Goal: Task Accomplishment & Management: Complete application form

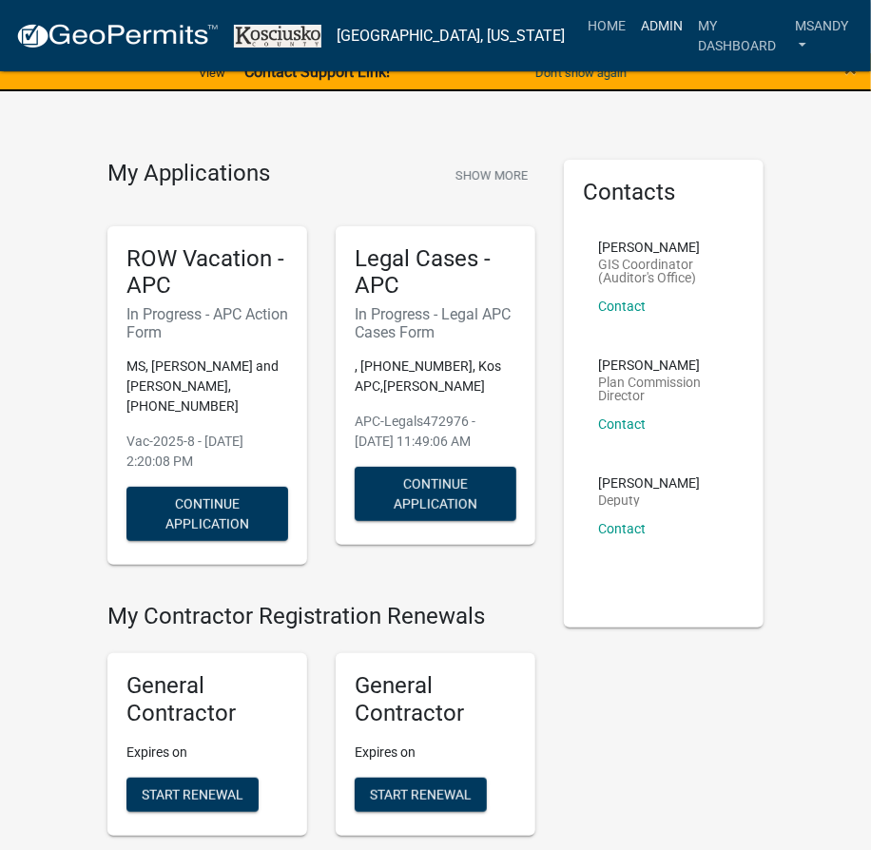
click at [636, 29] on link "Admin" at bounding box center [661, 26] width 57 height 36
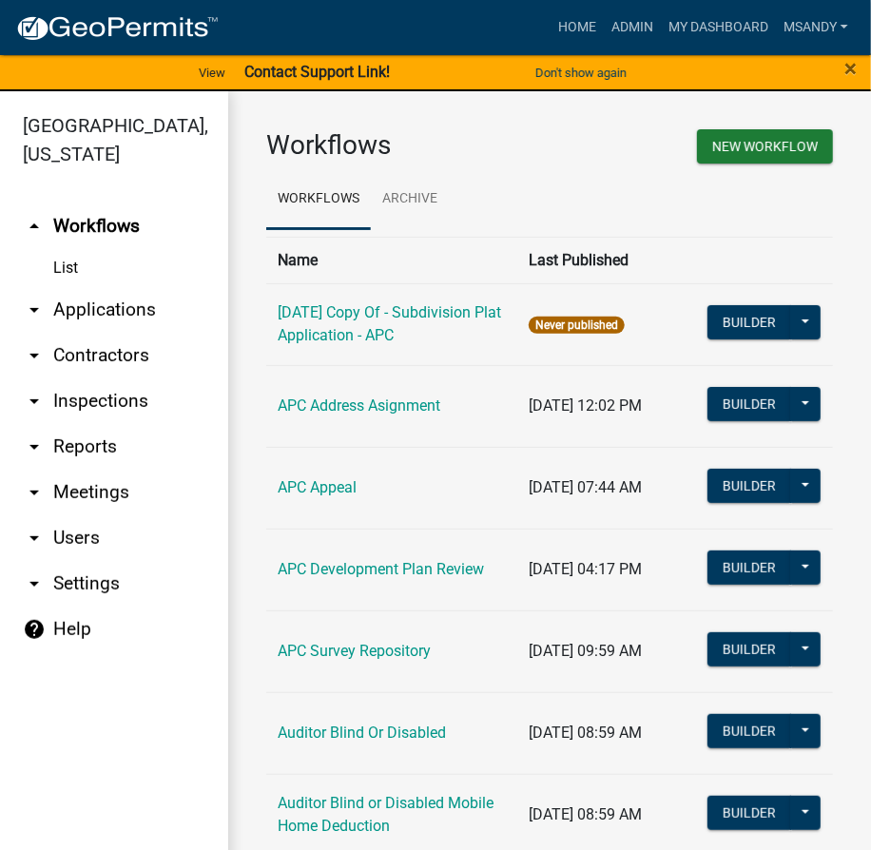
click at [93, 357] on link "arrow_drop_down Contractors" at bounding box center [114, 356] width 228 height 46
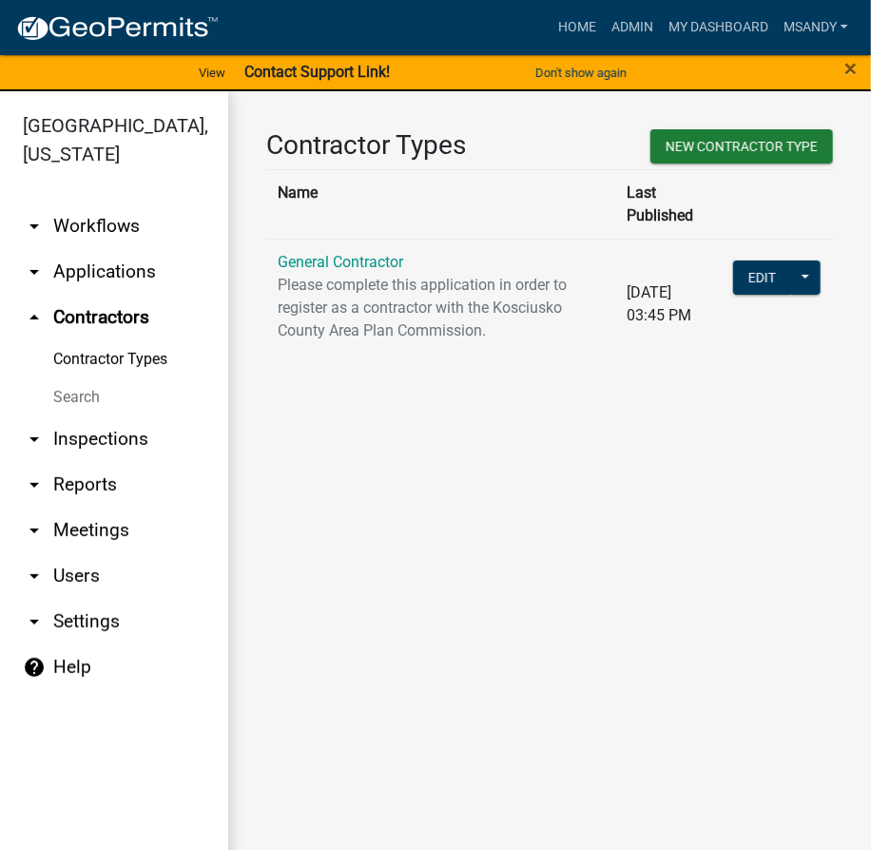
click at [353, 214] on th "Name" at bounding box center [440, 203] width 349 height 69
click at [351, 253] on link "General Contractor" at bounding box center [341, 262] width 126 height 18
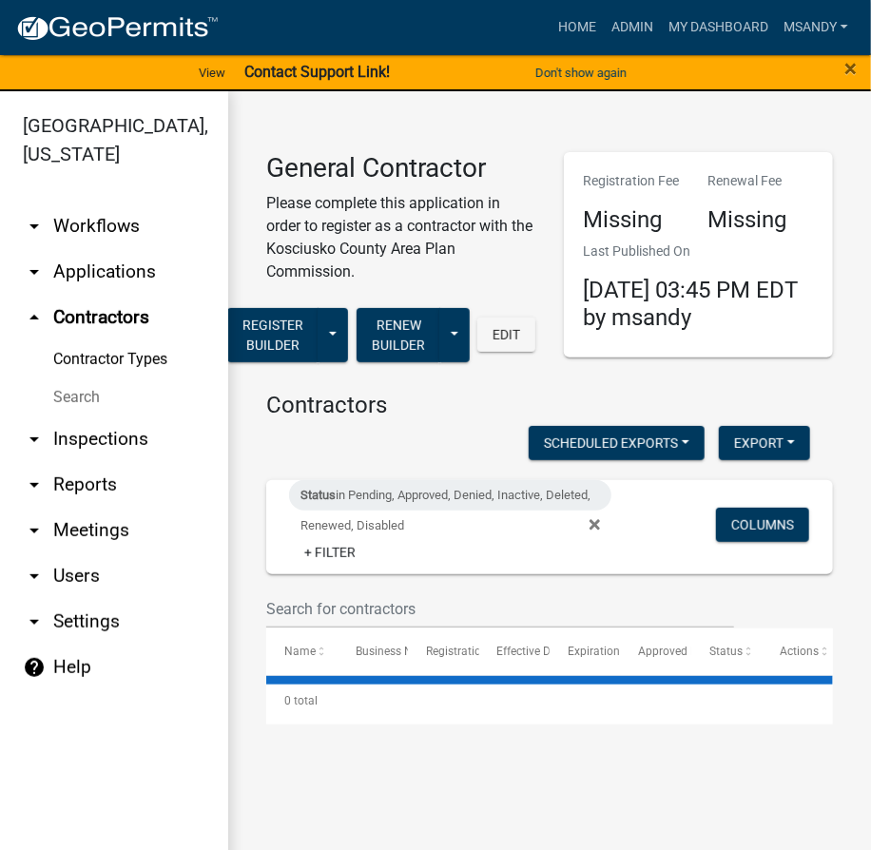
select select "3: 100"
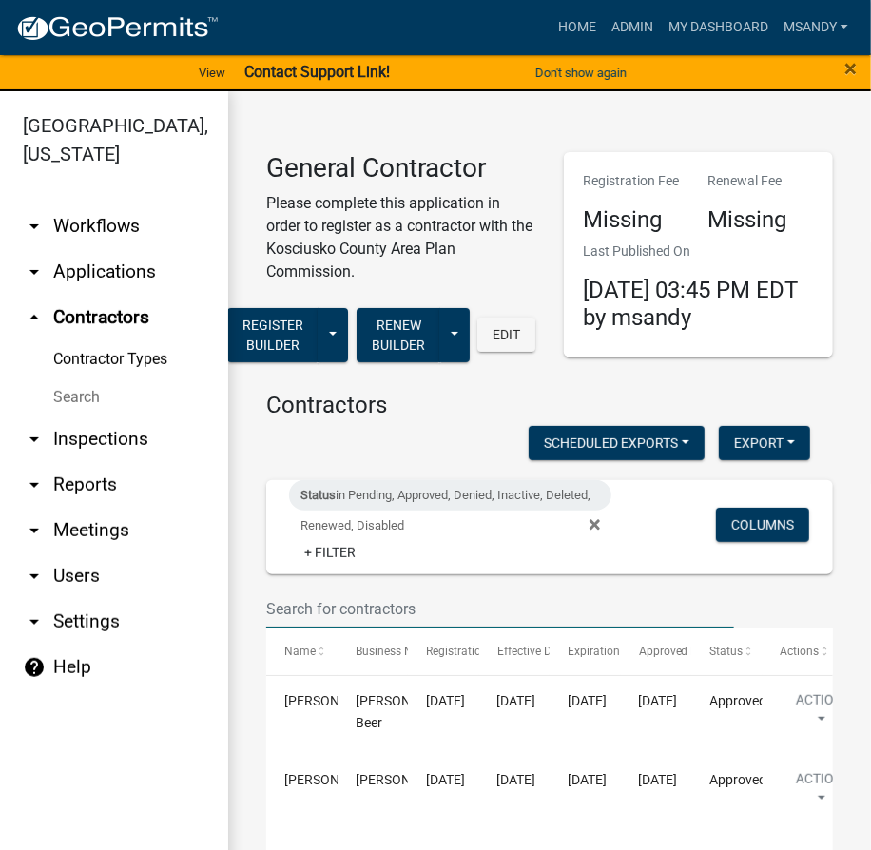
click at [409, 611] on input "text" at bounding box center [500, 609] width 468 height 39
drag, startPoint x: 580, startPoint y: 526, endPoint x: 573, endPoint y: 537, distance: 13.2
click at [590, 526] on icon at bounding box center [595, 524] width 10 height 15
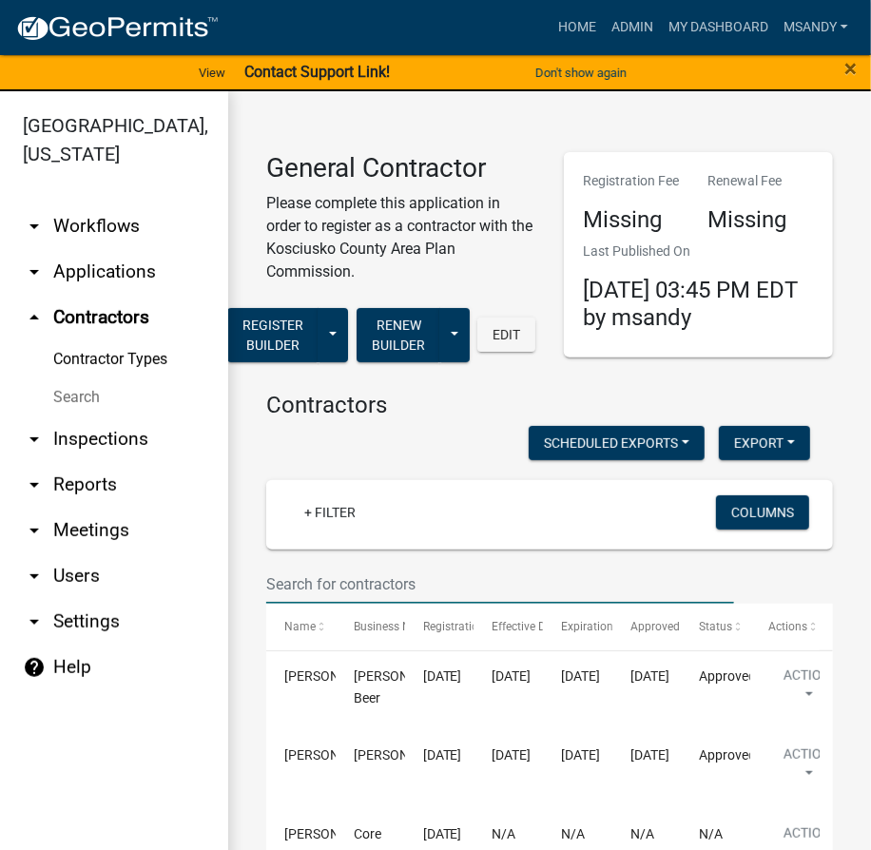
click at [439, 590] on input "text" at bounding box center [500, 584] width 468 height 39
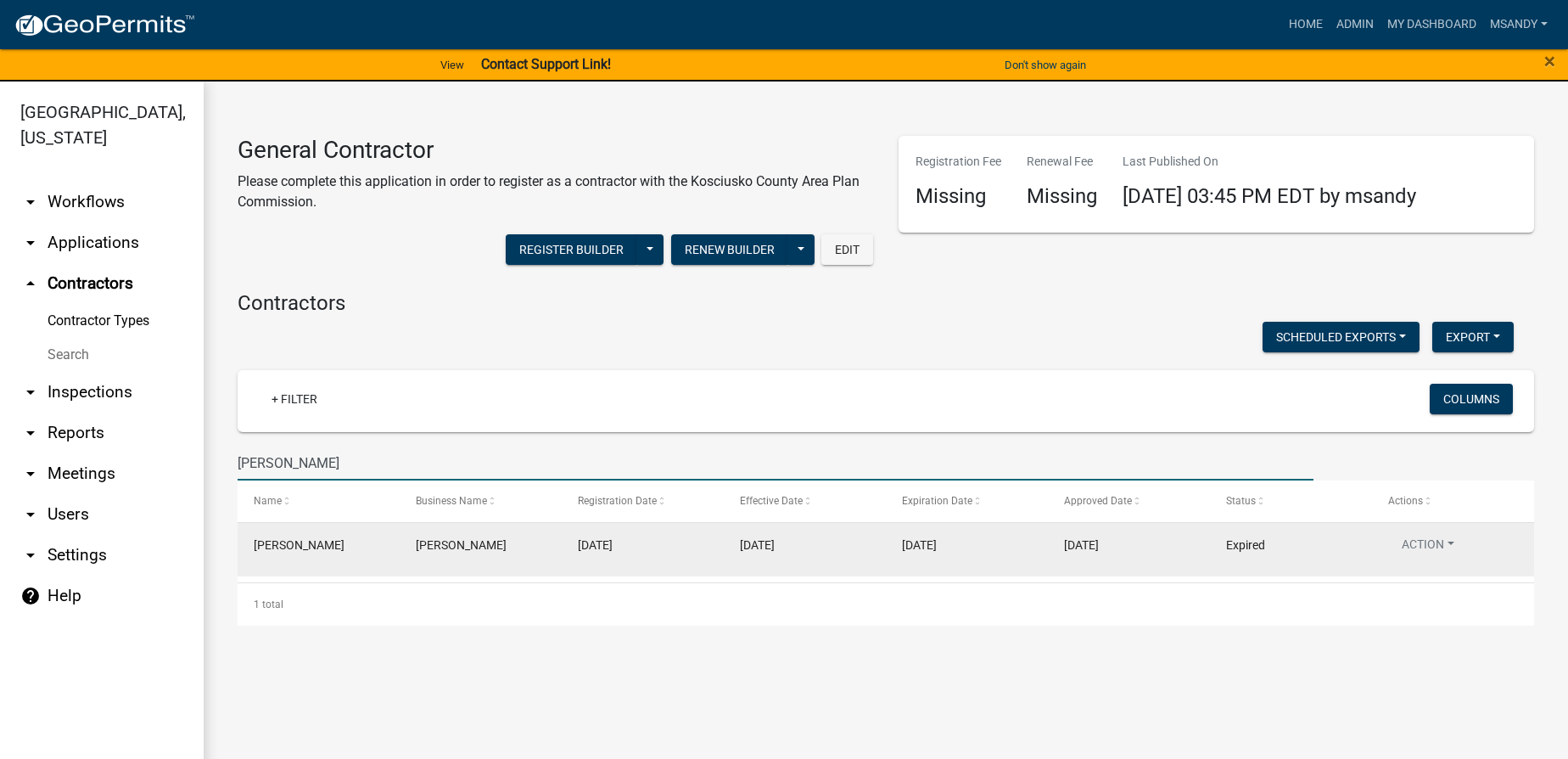
type input "brosky"
click at [788, 534] on datatable-body-cell "Action View Details View Application Renew Delete Disable Enable View Profile" at bounding box center [1454, 549] width 162 height 53
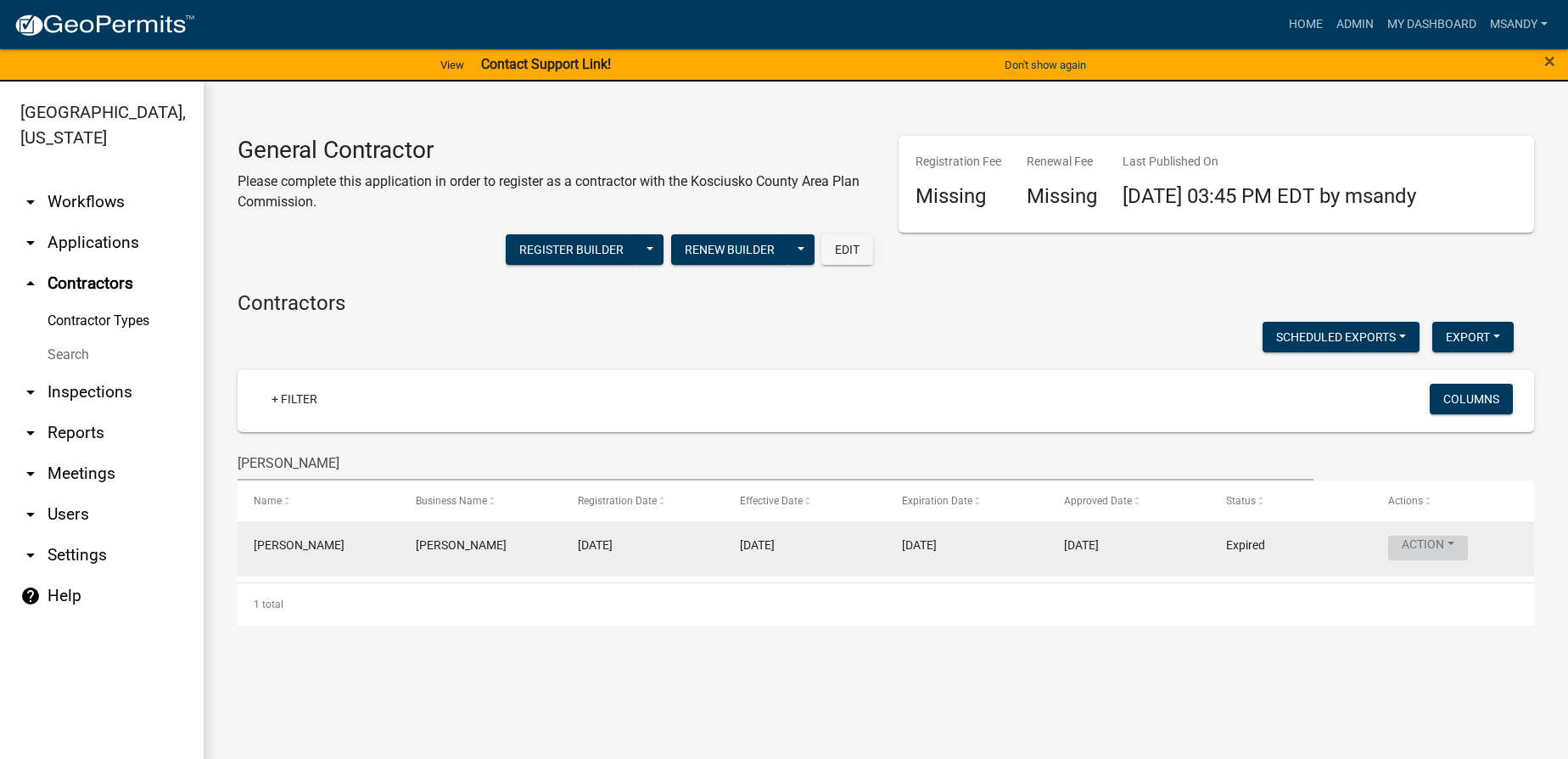
click at [788, 546] on button "Action" at bounding box center [1428, 548] width 79 height 25
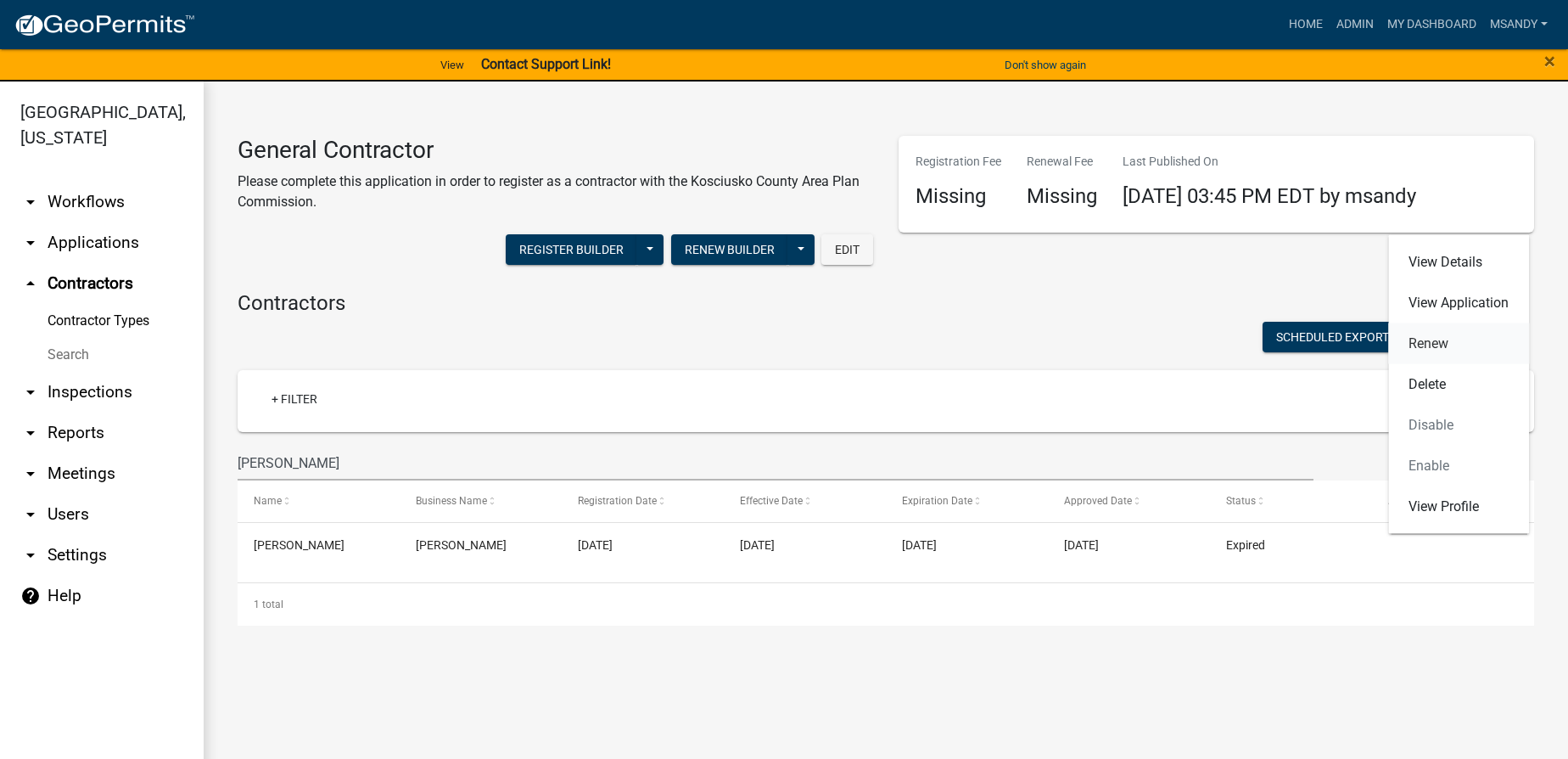
click at [788, 343] on link "Renew" at bounding box center [1459, 344] width 141 height 41
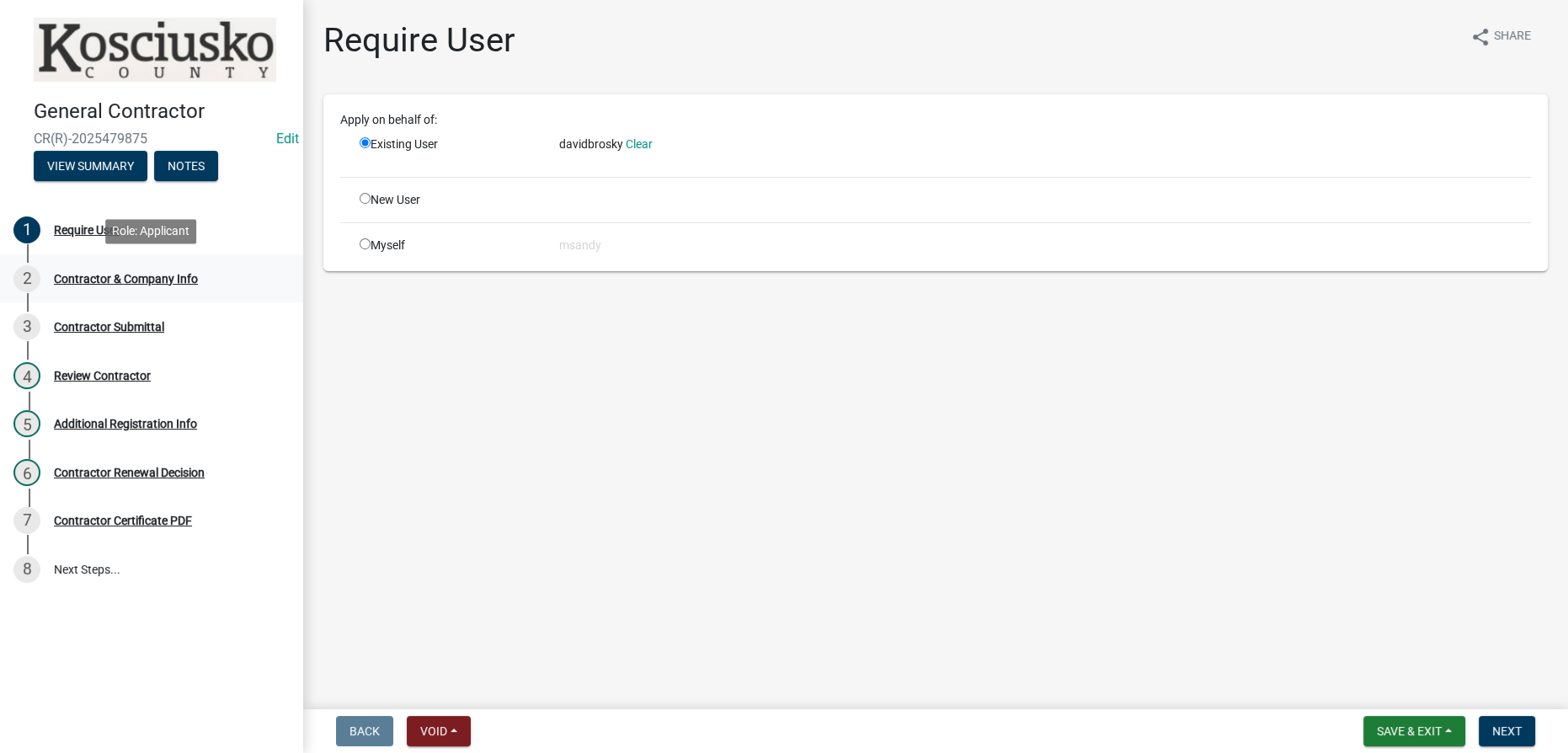
click at [155, 273] on div "Contractor & Company Info" at bounding box center [126, 278] width 144 height 12
click at [782, 720] on button "Next" at bounding box center [1507, 731] width 57 height 30
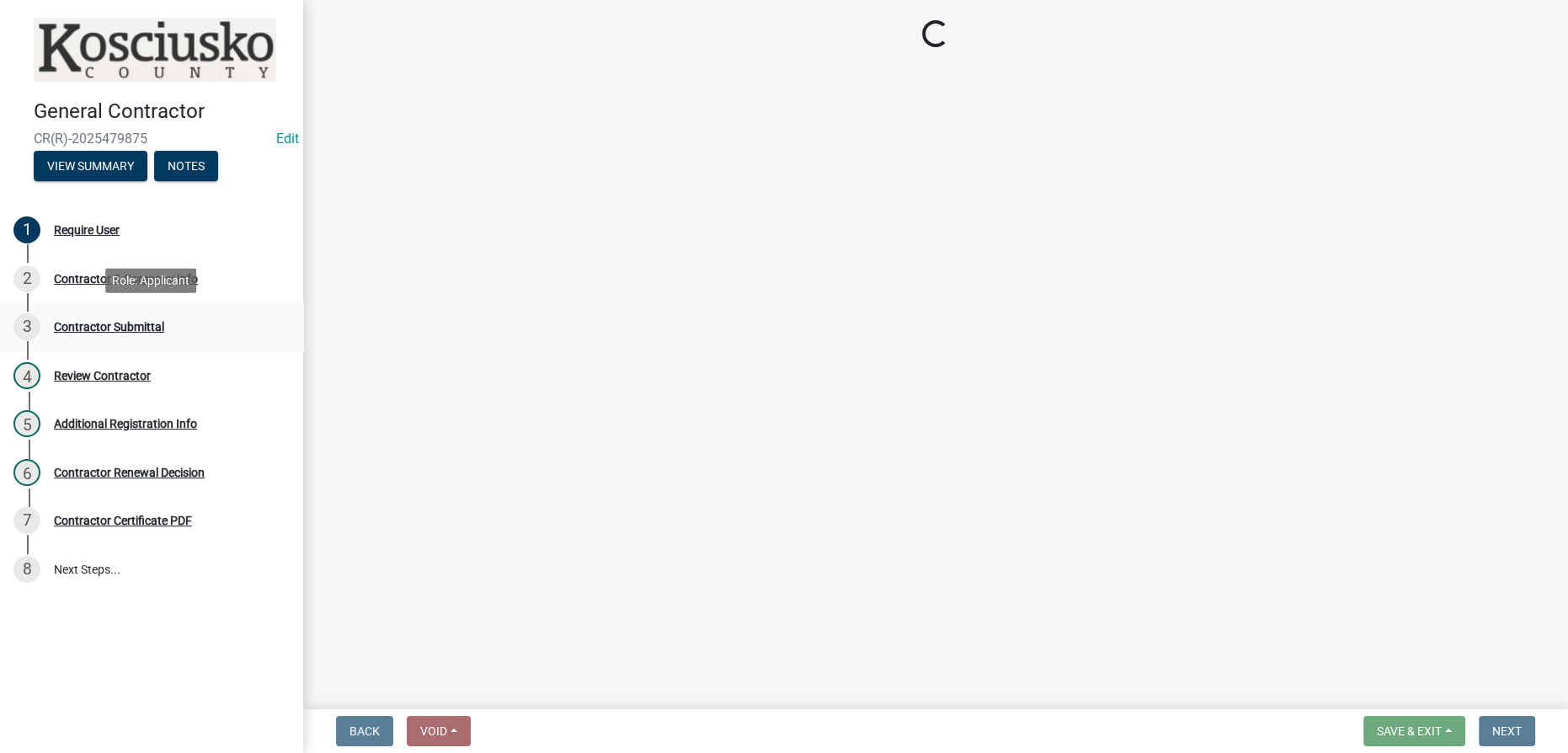
select select "IN"
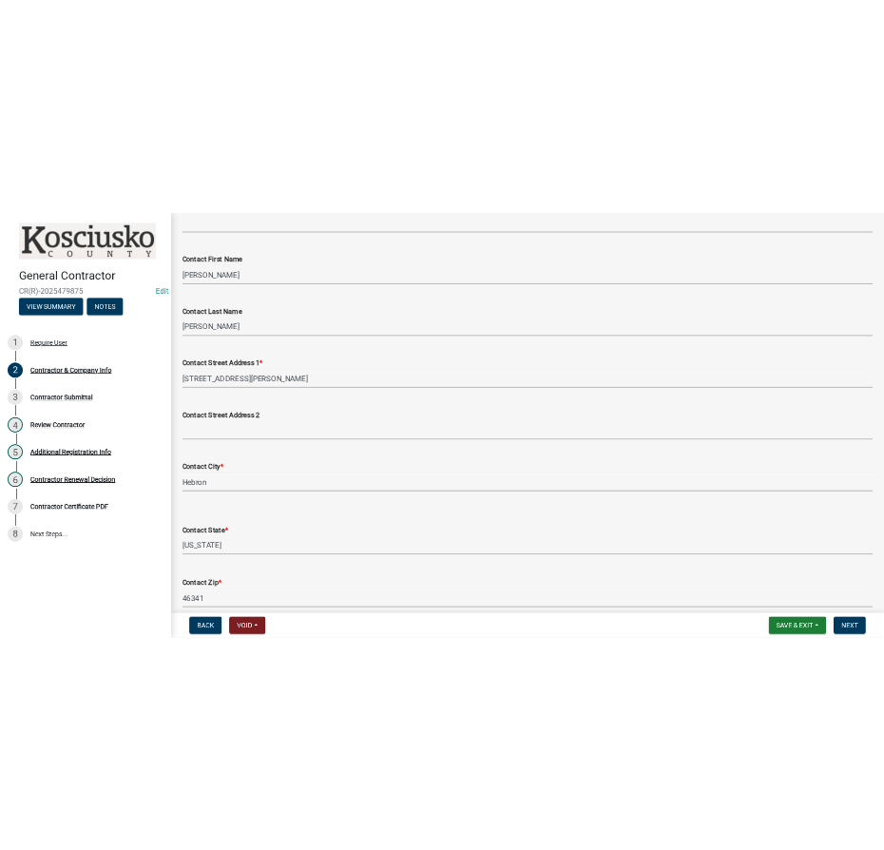
scroll to position [304, 0]
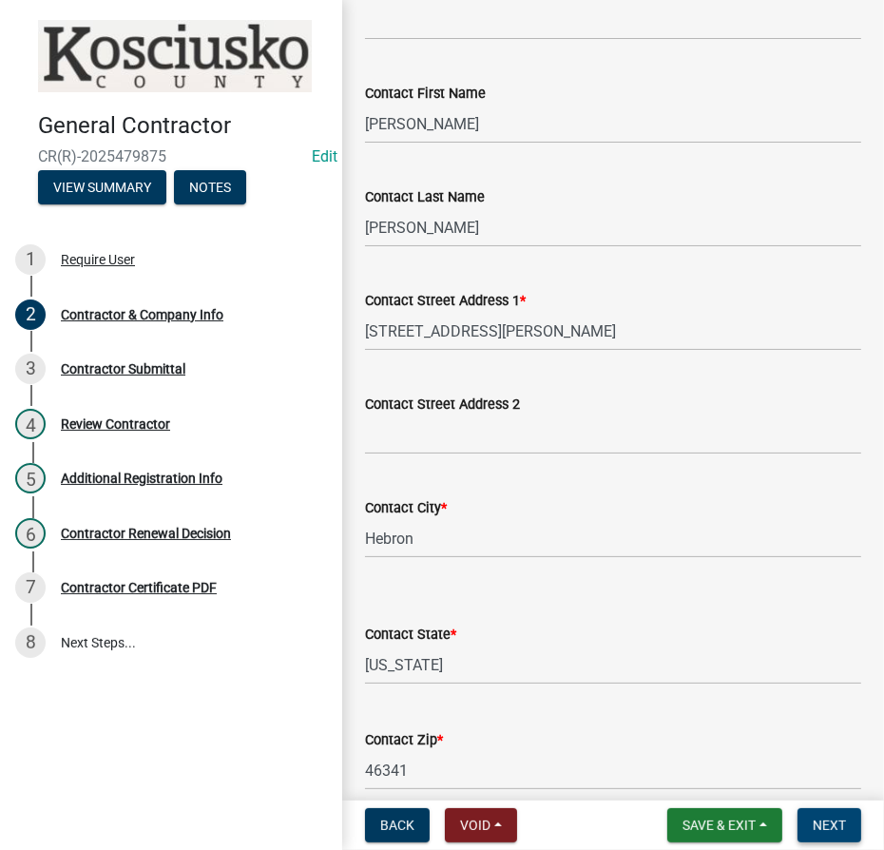
click at [841, 831] on span "Next" at bounding box center [829, 825] width 33 height 15
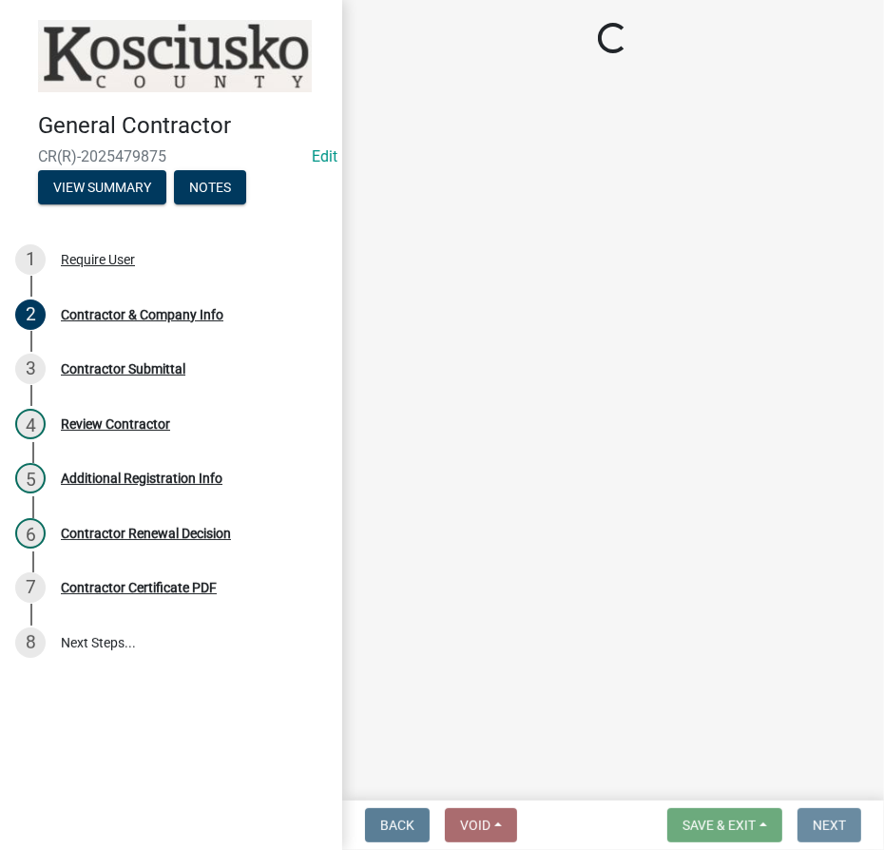
scroll to position [0, 0]
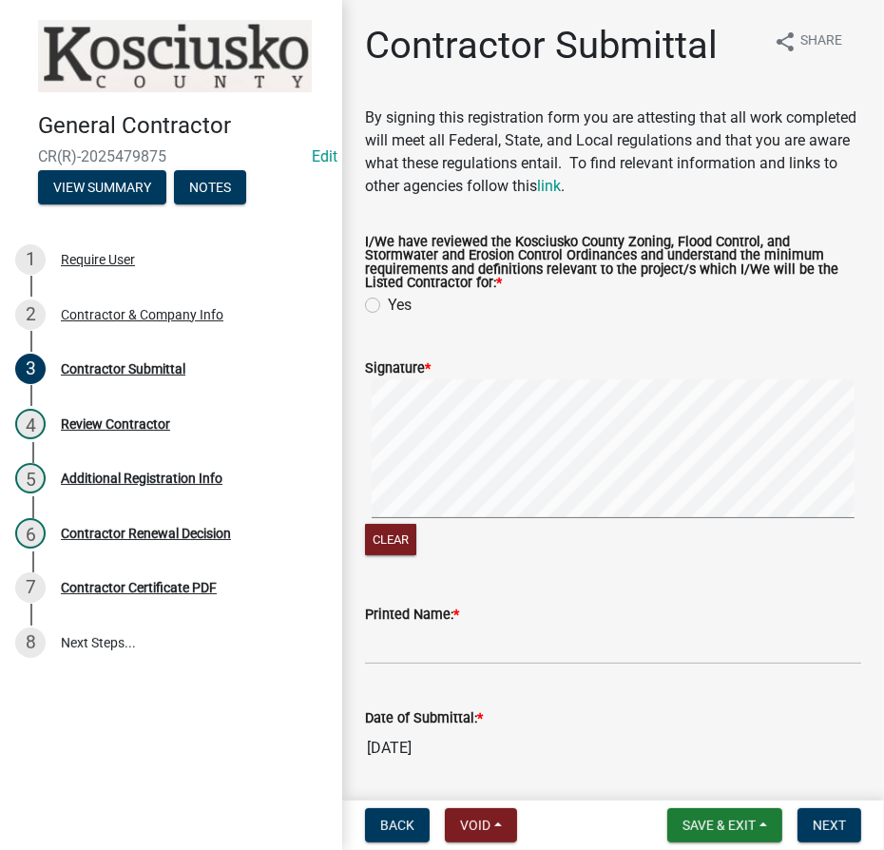
click at [388, 308] on label "Yes" at bounding box center [400, 305] width 24 height 23
click at [388, 306] on input "Yes" at bounding box center [394, 300] width 12 height 12
radio input "true"
click at [835, 829] on span "Next" at bounding box center [829, 825] width 33 height 15
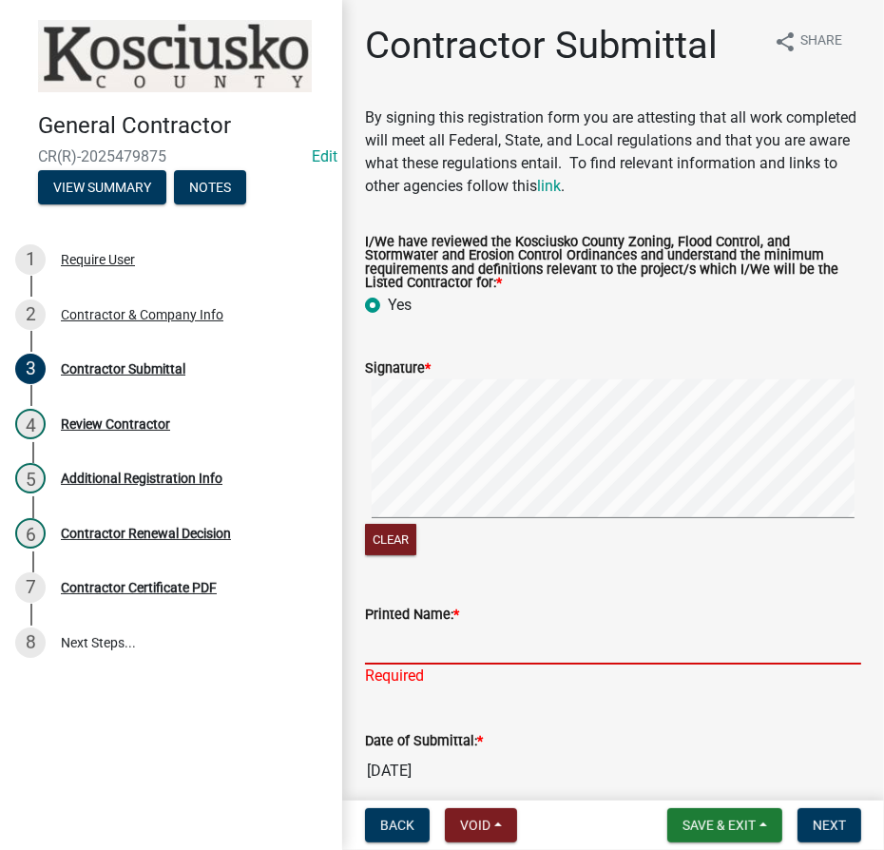
drag, startPoint x: 512, startPoint y: 654, endPoint x: 495, endPoint y: 639, distance: 22.9
click at [512, 654] on input "Printed Name: *" at bounding box center [613, 645] width 496 height 39
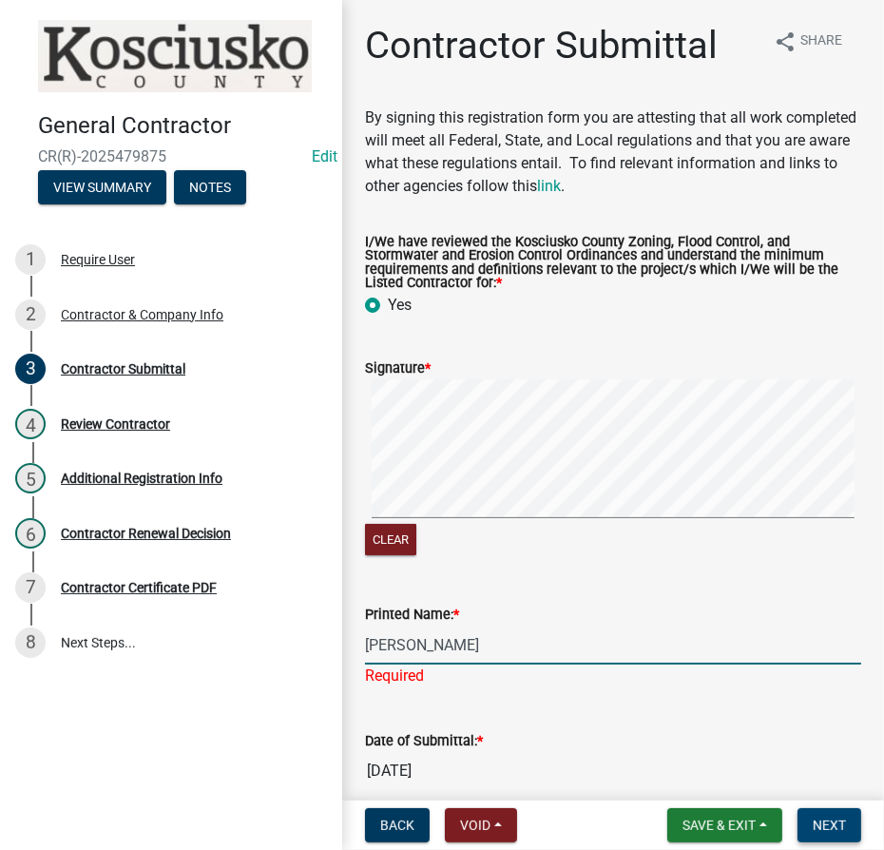
type input "[PERSON_NAME]"
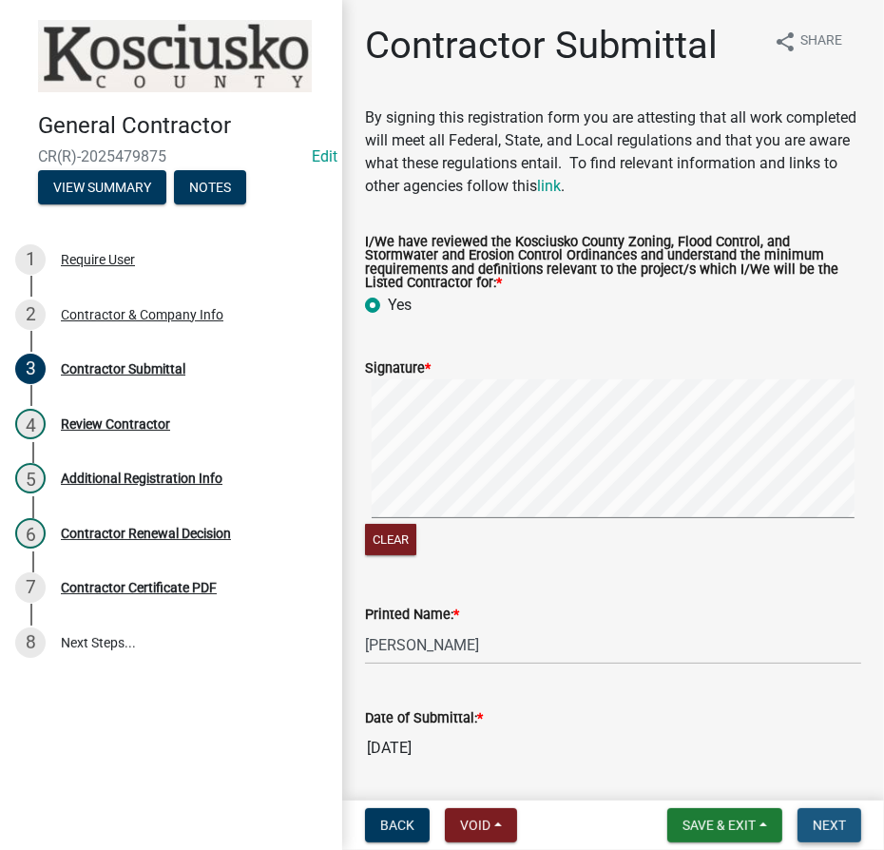
click at [832, 828] on span "Next" at bounding box center [829, 825] width 33 height 15
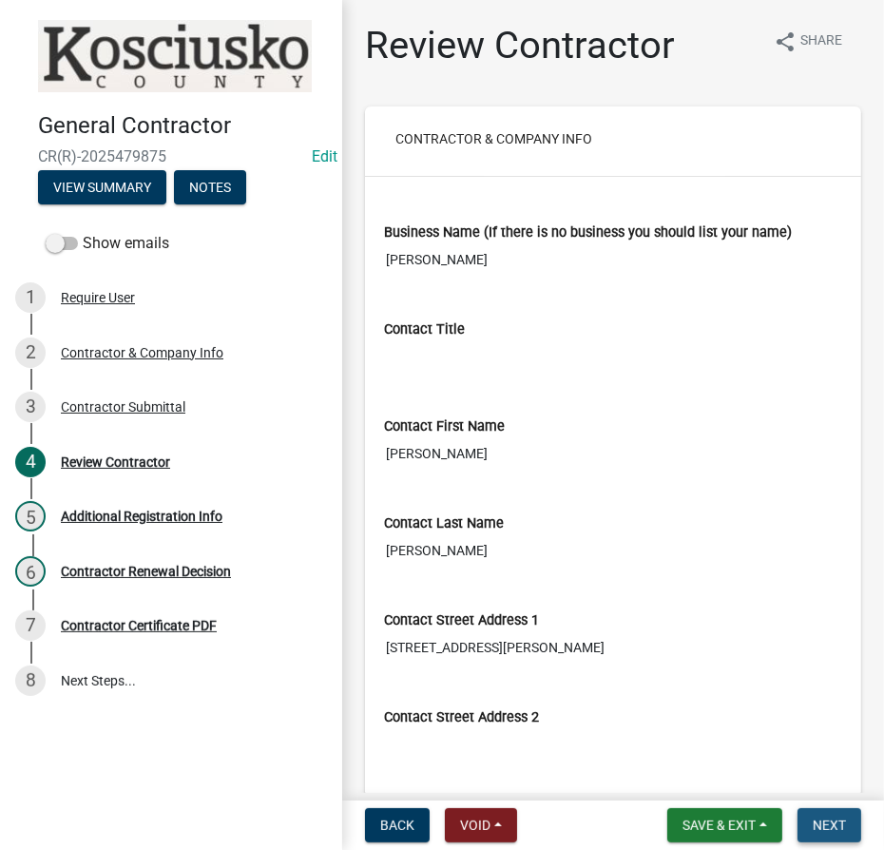
click at [814, 827] on span "Next" at bounding box center [829, 825] width 33 height 15
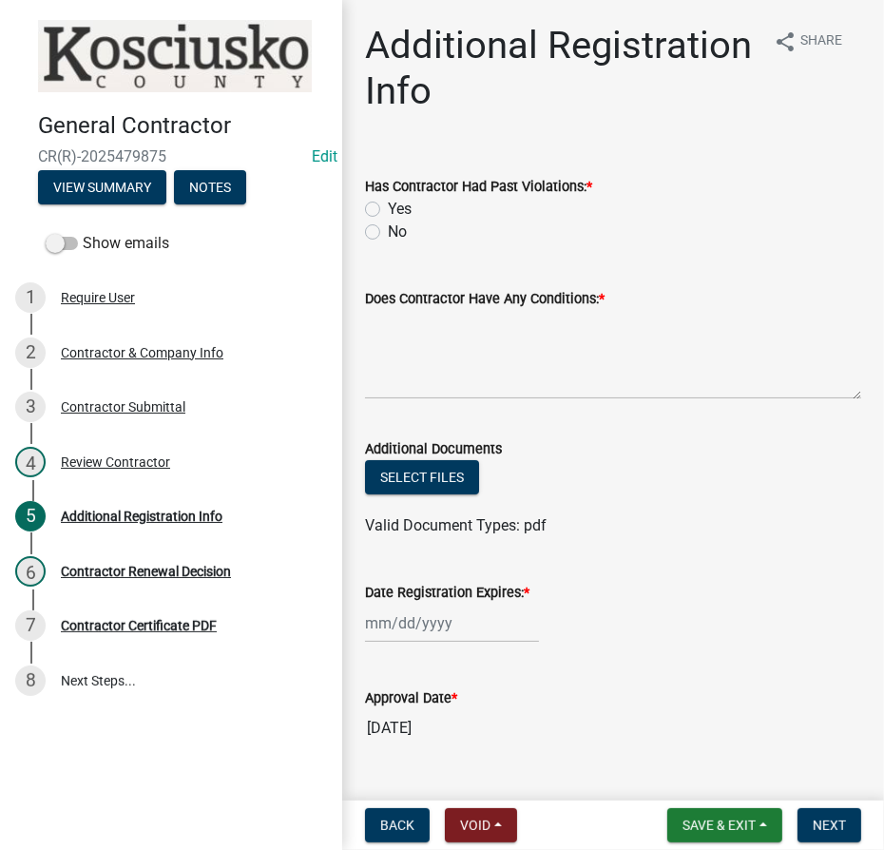
click at [383, 221] on div "No" at bounding box center [613, 232] width 496 height 23
click at [388, 231] on label "No" at bounding box center [397, 232] width 19 height 23
click at [388, 231] on input "No" at bounding box center [394, 227] width 12 height 12
radio input "true"
click at [375, 310] on textarea "Does Contractor Have Any Conditions: *" at bounding box center [613, 354] width 496 height 89
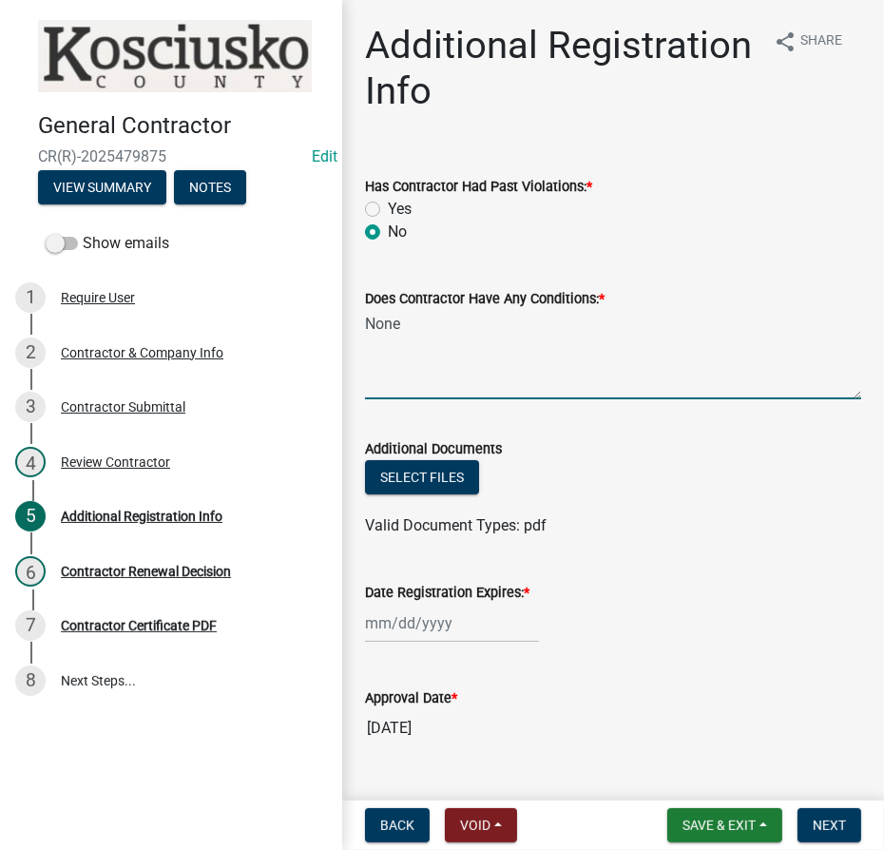
type textarea "None"
click at [421, 626] on div at bounding box center [452, 623] width 174 height 39
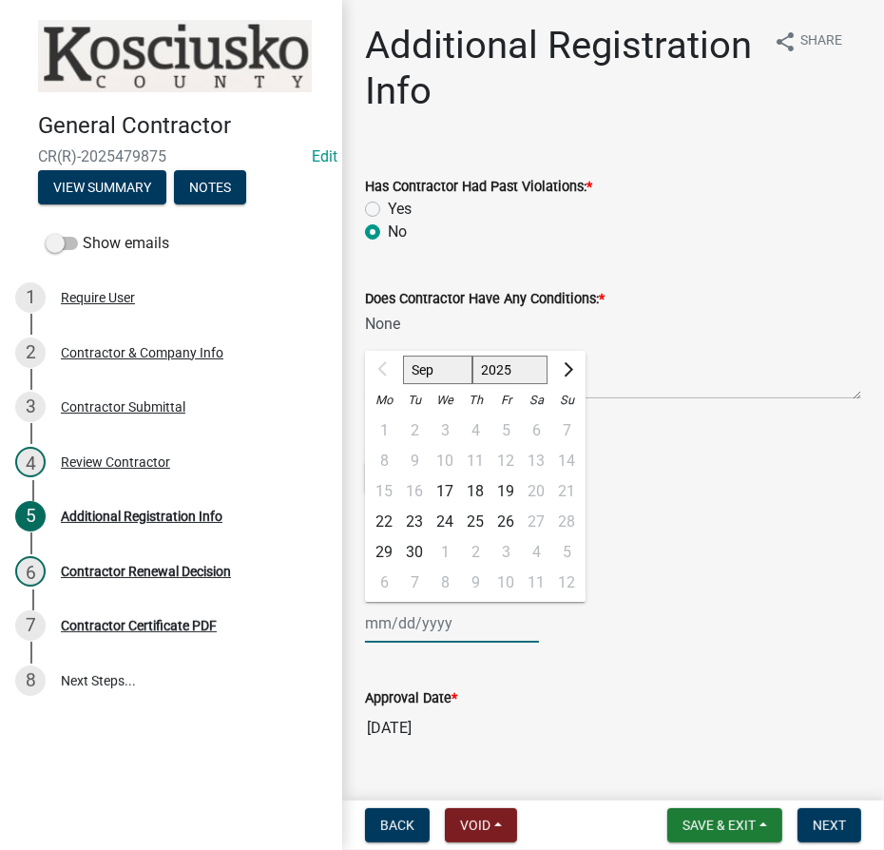
click at [499, 371] on select "2025 2026 2027 2028 2029 2030 2031 2032 2033 2034 2035 2036 2037 2038 2039 2040…" at bounding box center [511, 370] width 76 height 29
select select "2026"
click at [473, 356] on select "2025 2026 2027 2028 2029 2030 2031 2032 2033 2034 2035 2036 2037 2038 2039 2040…" at bounding box center [511, 370] width 76 height 29
click at [472, 491] on div "17" at bounding box center [475, 491] width 30 height 30
type input "09/17/2026"
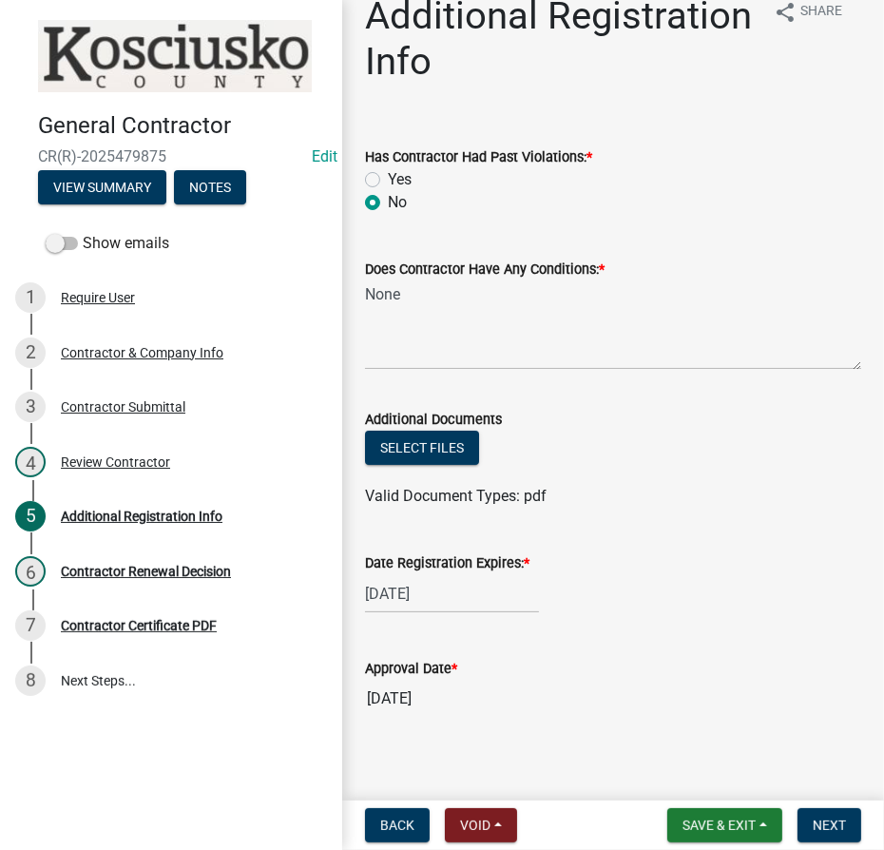
scroll to position [43, 0]
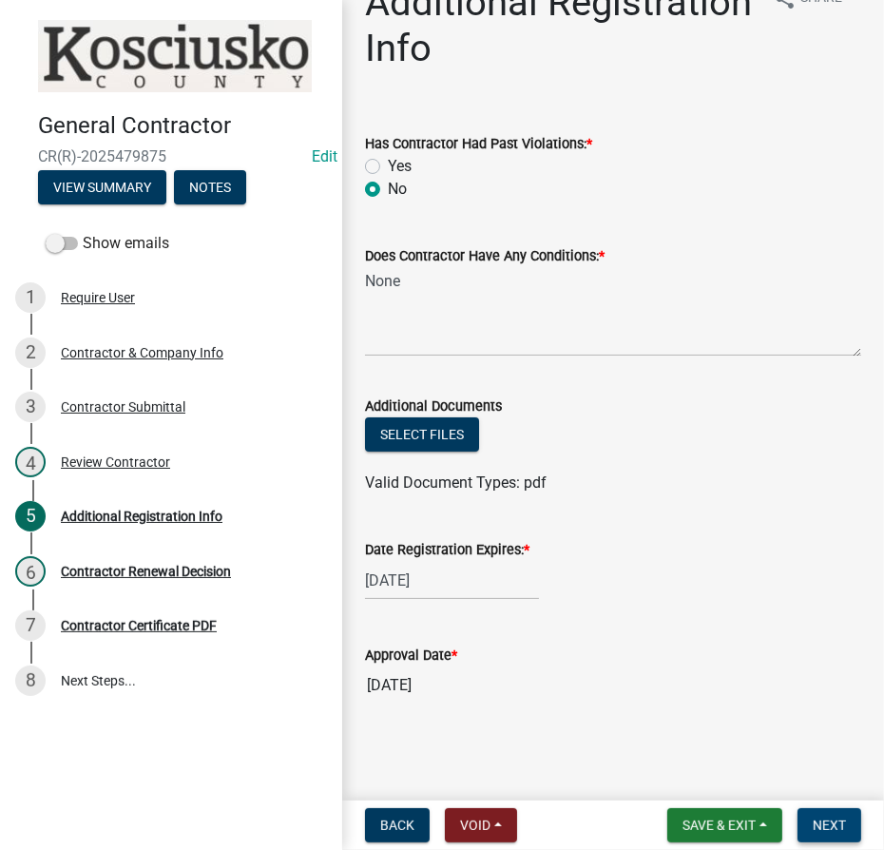
click at [826, 824] on span "Next" at bounding box center [829, 825] width 33 height 15
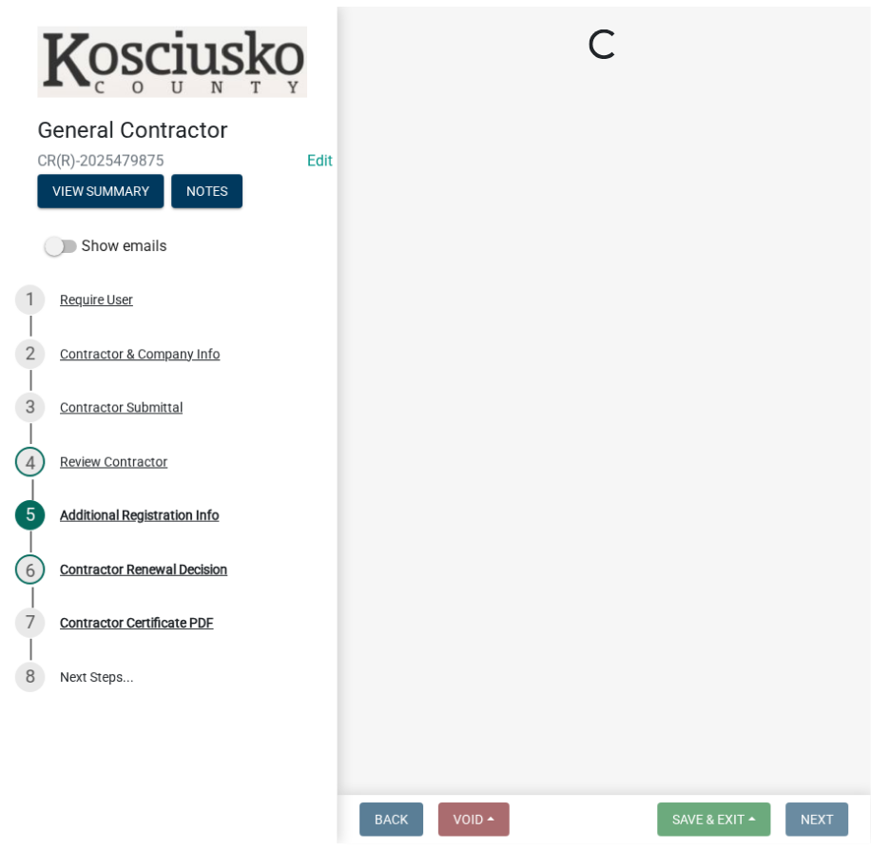
scroll to position [0, 0]
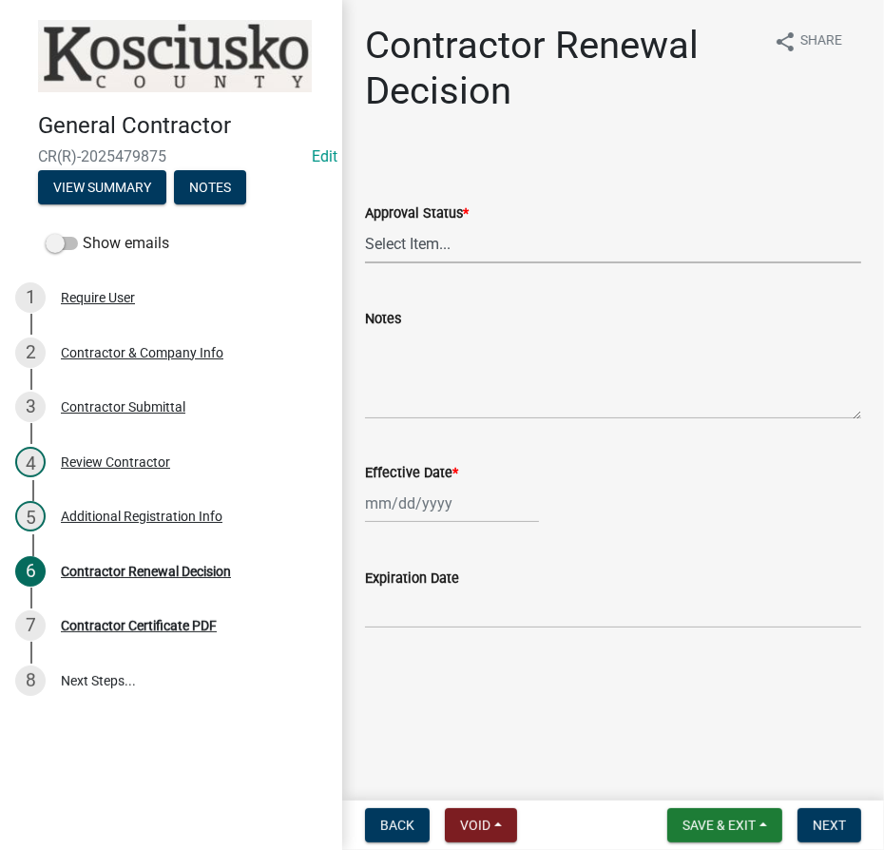
click at [421, 254] on select "Select Item... Approved Denied" at bounding box center [613, 243] width 496 height 39
click at [365, 224] on select "Select Item... Approved Denied" at bounding box center [613, 243] width 496 height 39
select select "30db8998-795d-4bbe-8e49-f1ade8865815"
select select "9"
select select "2025"
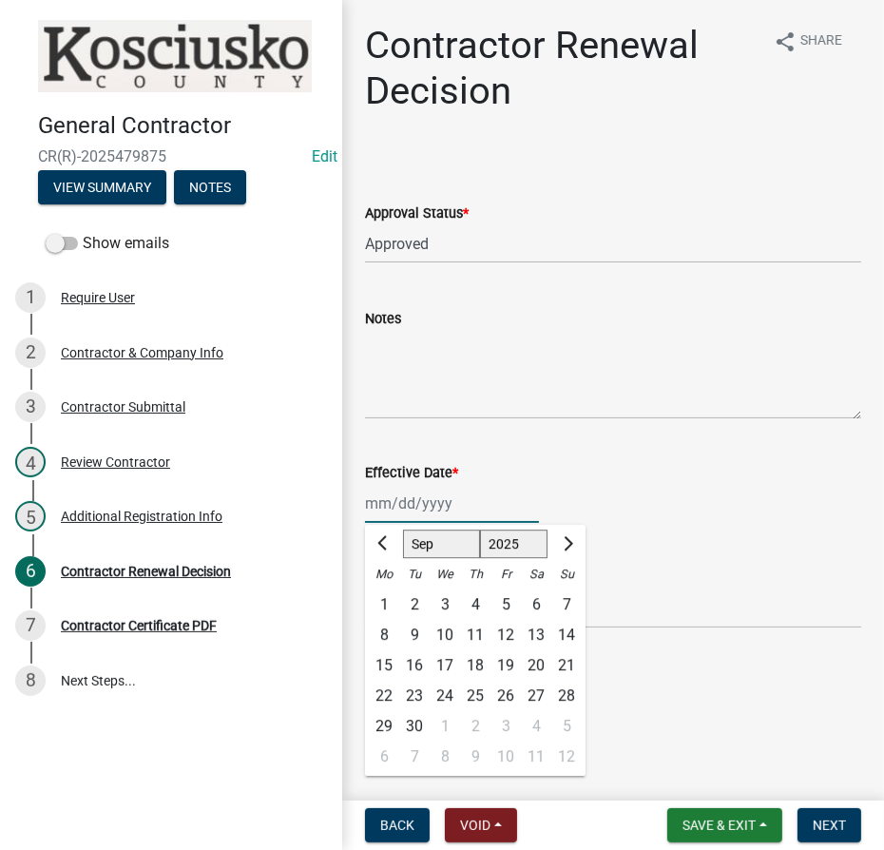
click at [449, 517] on div "Jan Feb Mar Apr May Jun Jul Aug Sep Oct Nov Dec 1525 1526 1527 1528 1529 1530 1…" at bounding box center [452, 503] width 174 height 39
click at [448, 673] on div "17" at bounding box center [445, 665] width 30 height 30
type input "[DATE]"
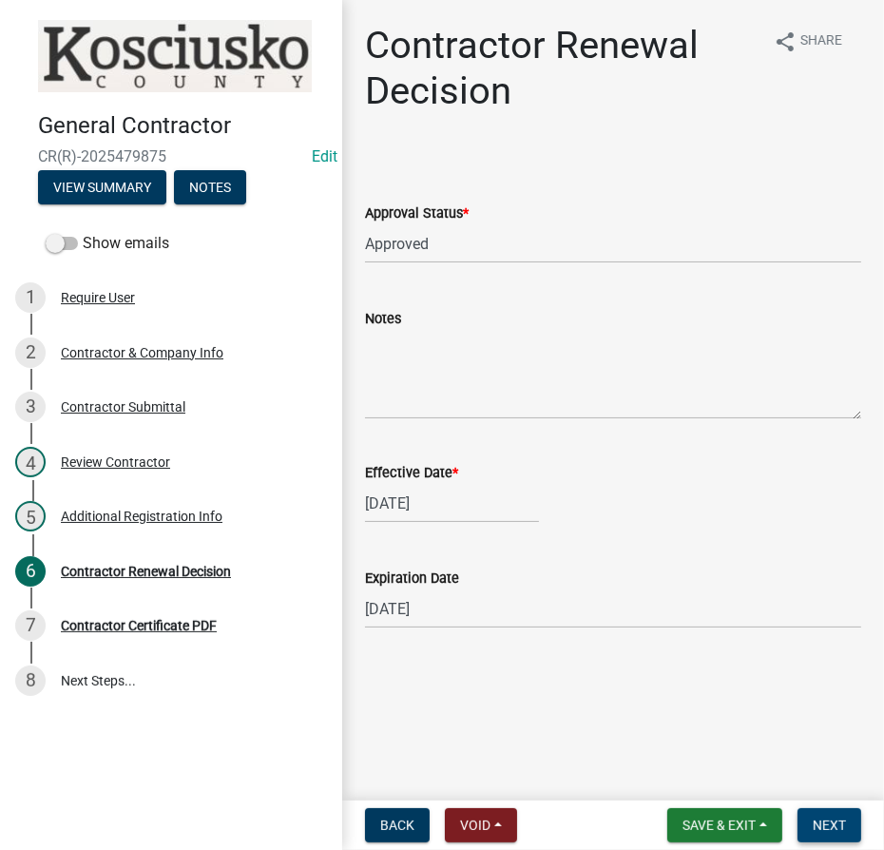
click at [845, 835] on button "Next" at bounding box center [830, 825] width 64 height 34
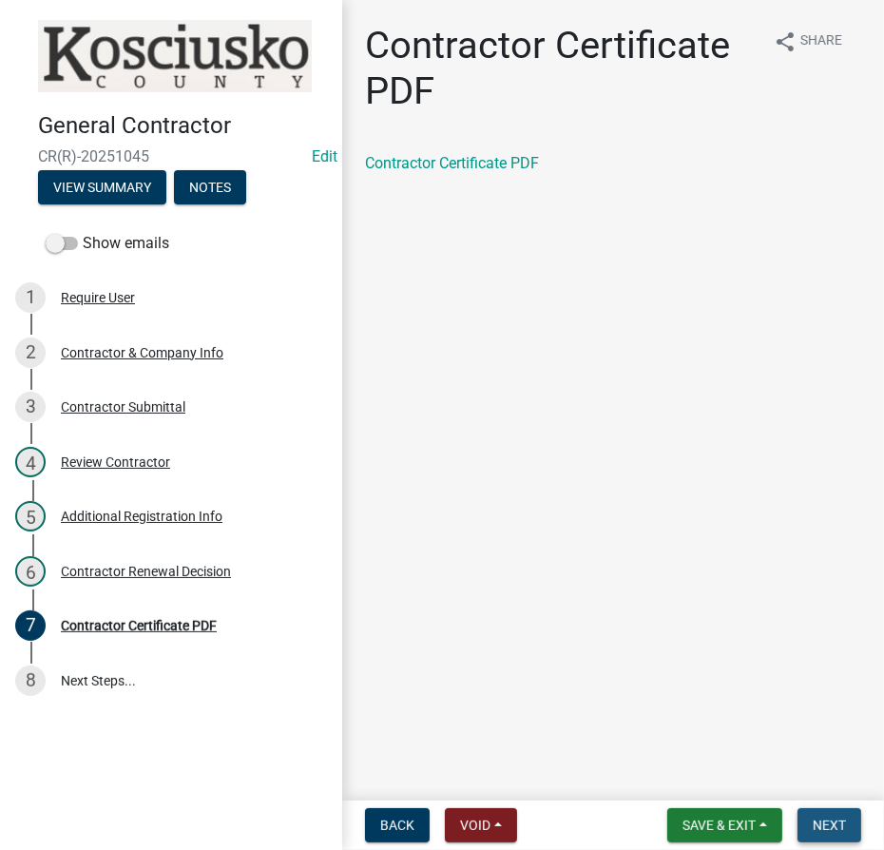
click at [819, 827] on span "Next" at bounding box center [829, 825] width 33 height 15
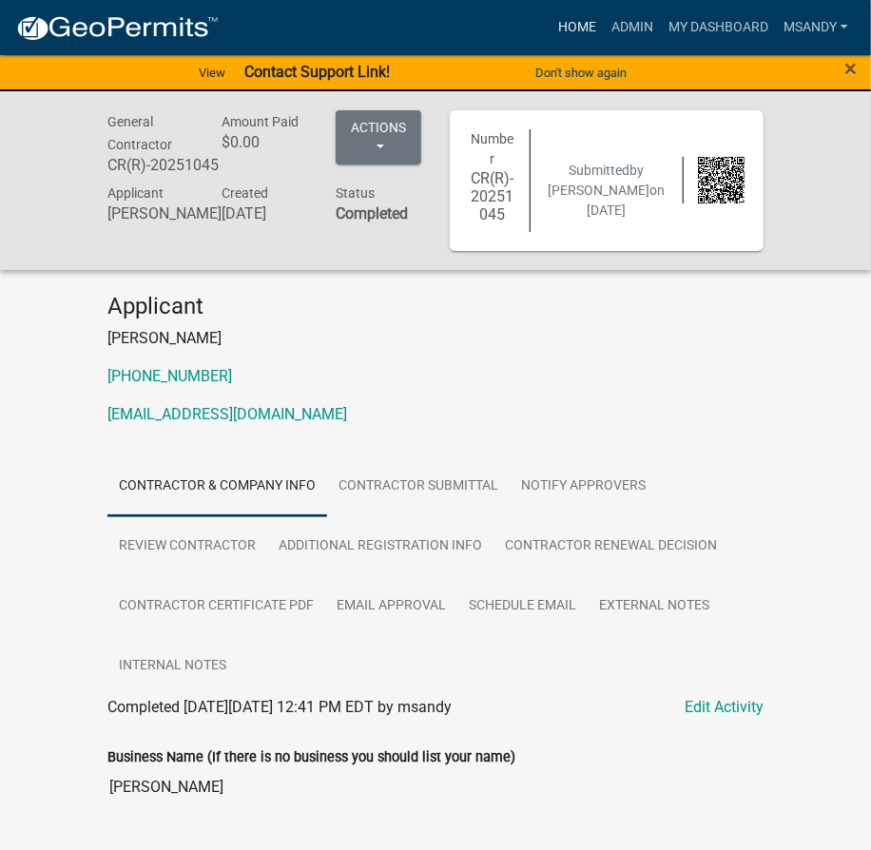
click at [569, 19] on link "Home" at bounding box center [577, 28] width 53 height 36
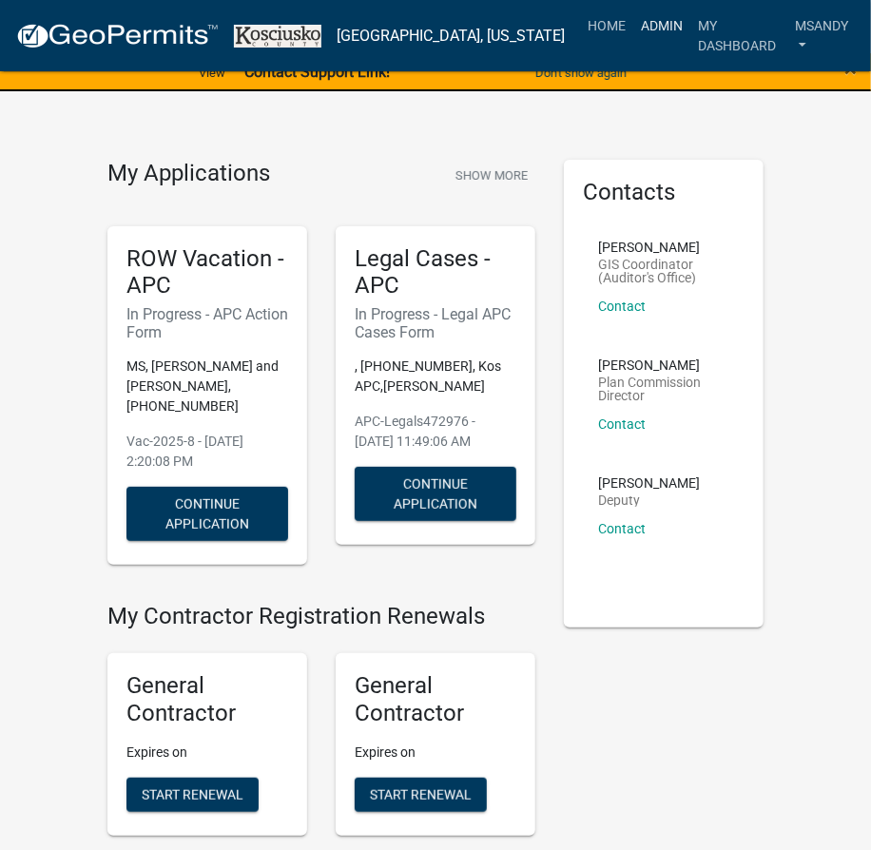
click at [640, 22] on link "Admin" at bounding box center [661, 26] width 57 height 36
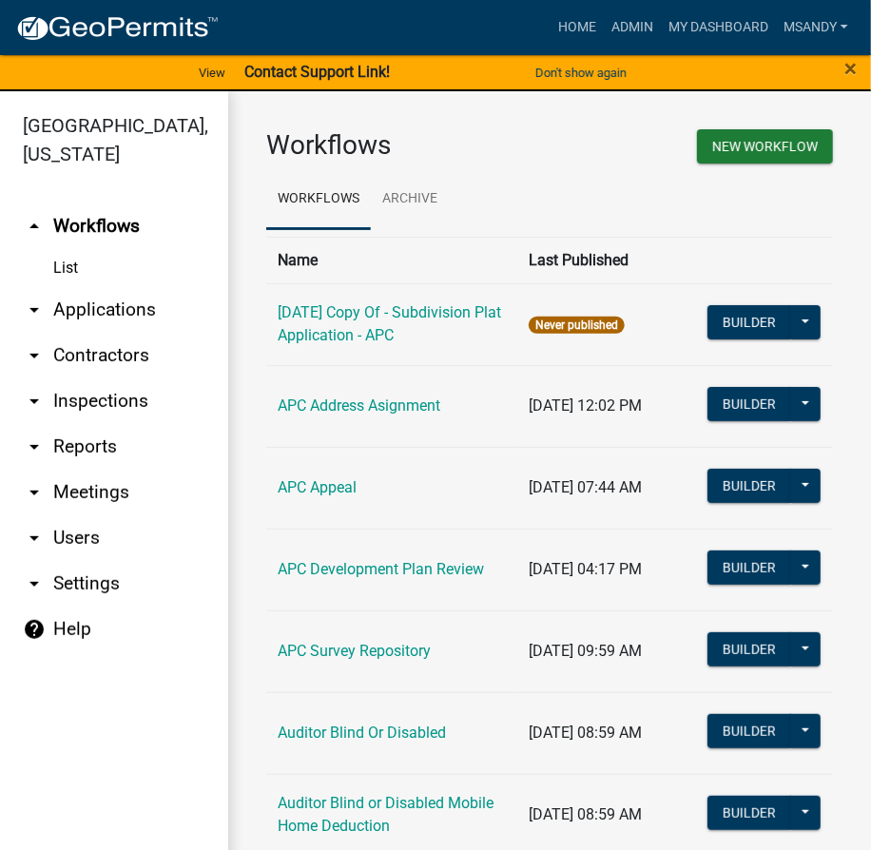
click at [113, 306] on link "arrow_drop_down Applications" at bounding box center [114, 310] width 228 height 46
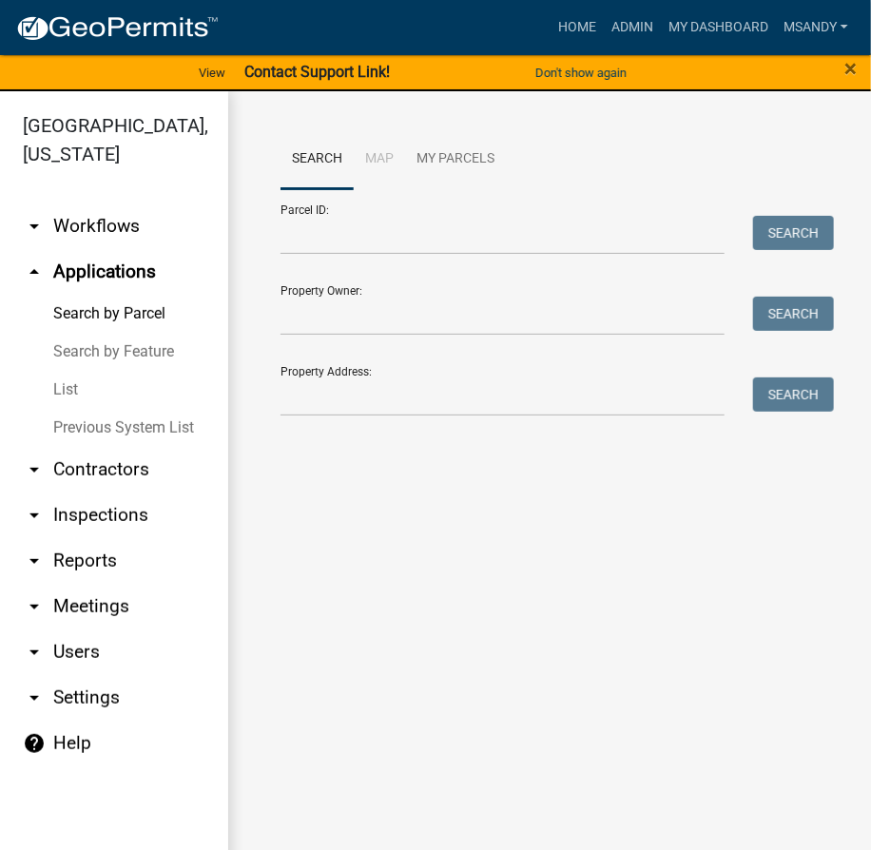
click at [80, 392] on link "List" at bounding box center [114, 390] width 228 height 38
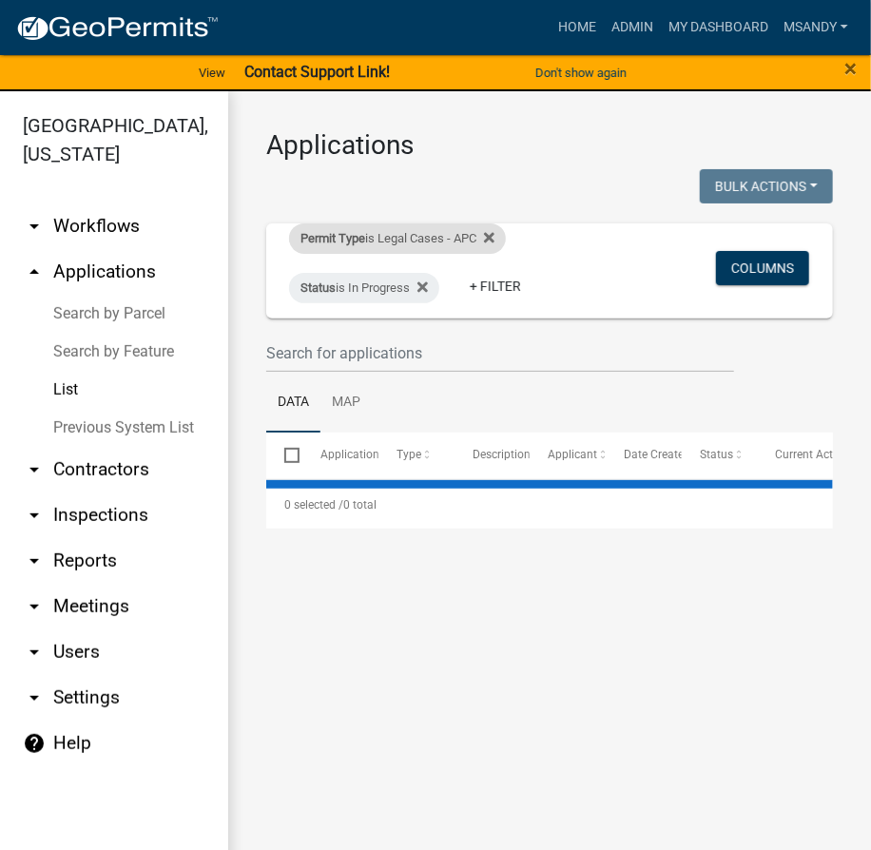
select select "3: 100"
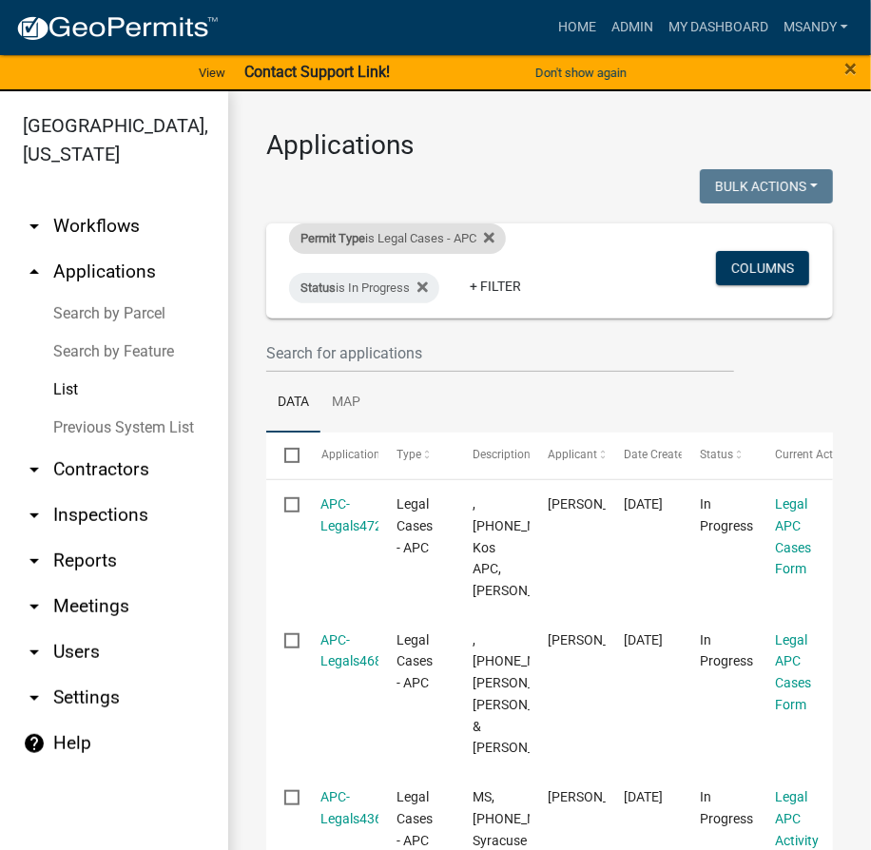
click at [403, 232] on div "Permit Type is Legal Cases - APC" at bounding box center [397, 238] width 217 height 30
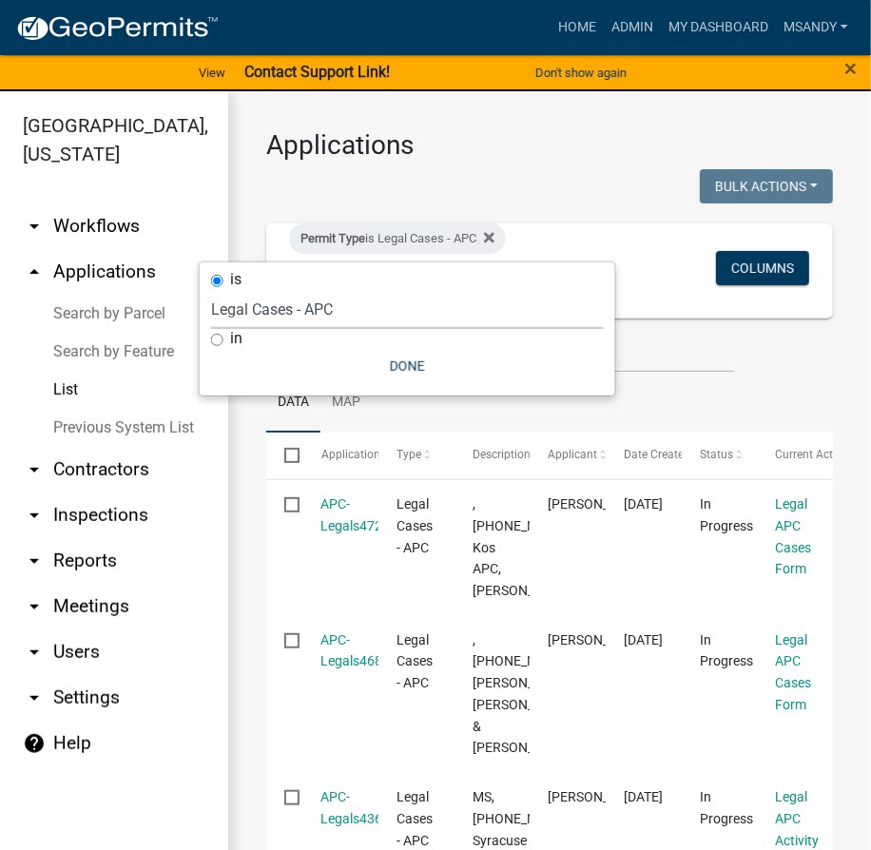
click at [363, 304] on select "Select an option [DATE] Copy Of - Subdivision Plat Application - APC APC Addres…" at bounding box center [407, 309] width 393 height 39
select select "5afa5e72-d482-4b09-b93d-f0d710fc0495"
click at [211, 290] on select "Select an option [DATE] Copy Of - Subdivision Plat Application - APC APC Addres…" at bounding box center [407, 309] width 393 height 39
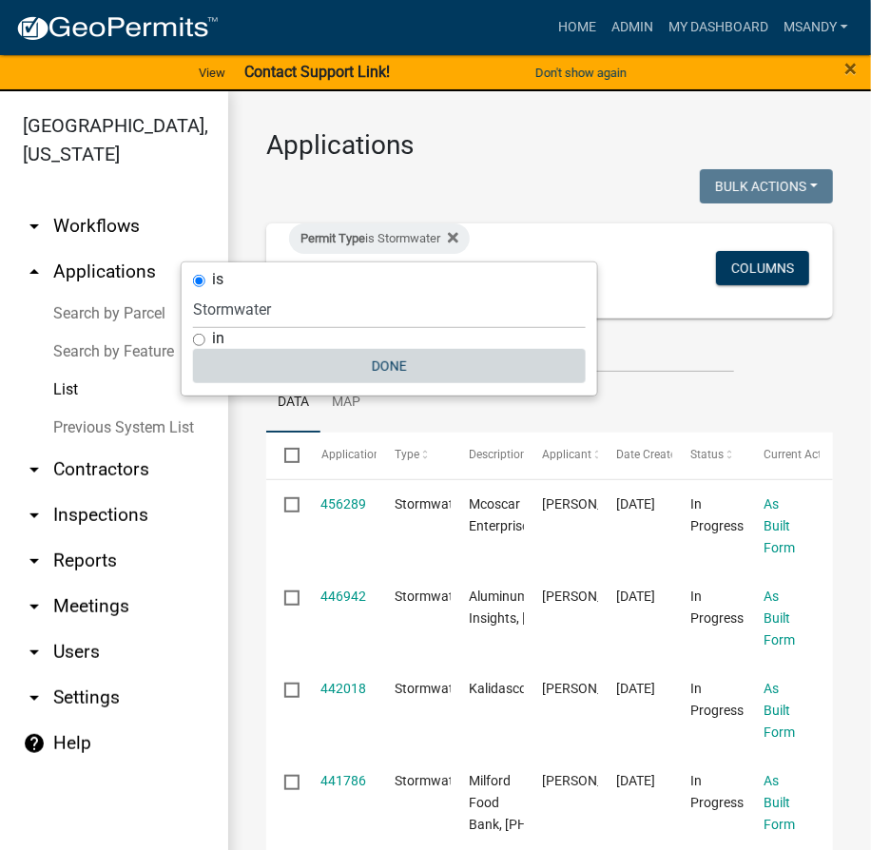
click at [357, 367] on button "Done" at bounding box center [389, 366] width 393 height 34
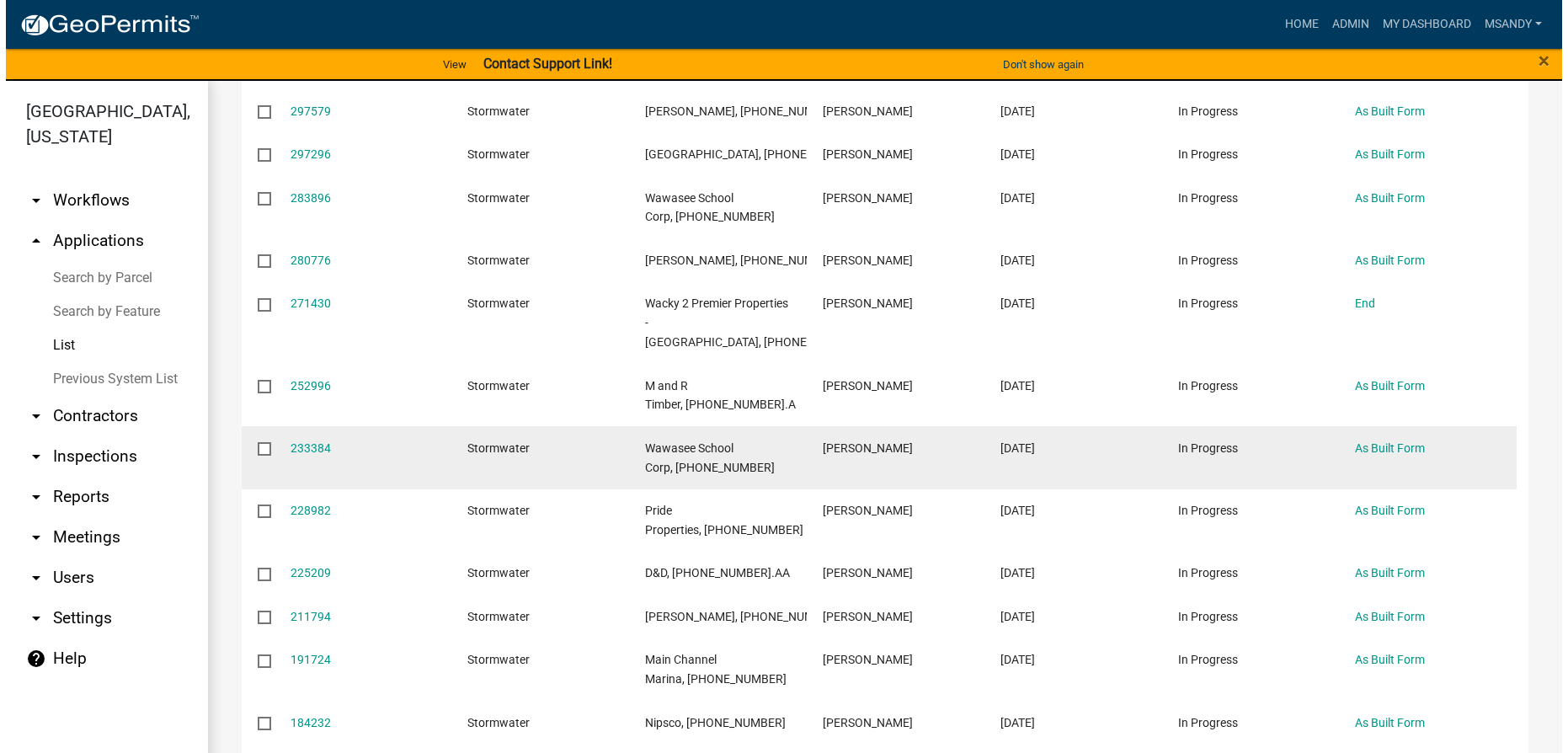
scroll to position [995, 0]
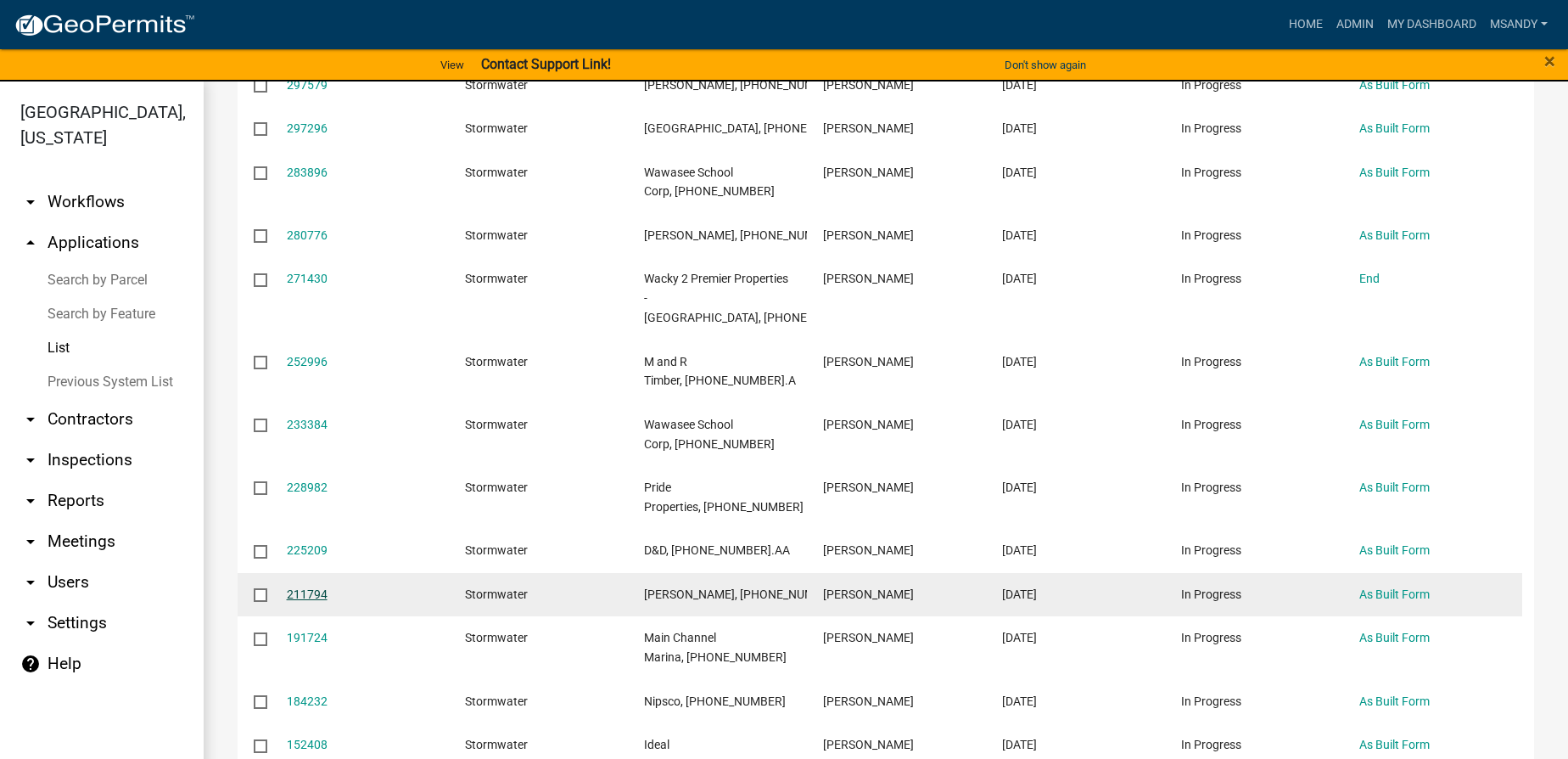
click at [303, 601] on link "211794" at bounding box center [307, 594] width 41 height 13
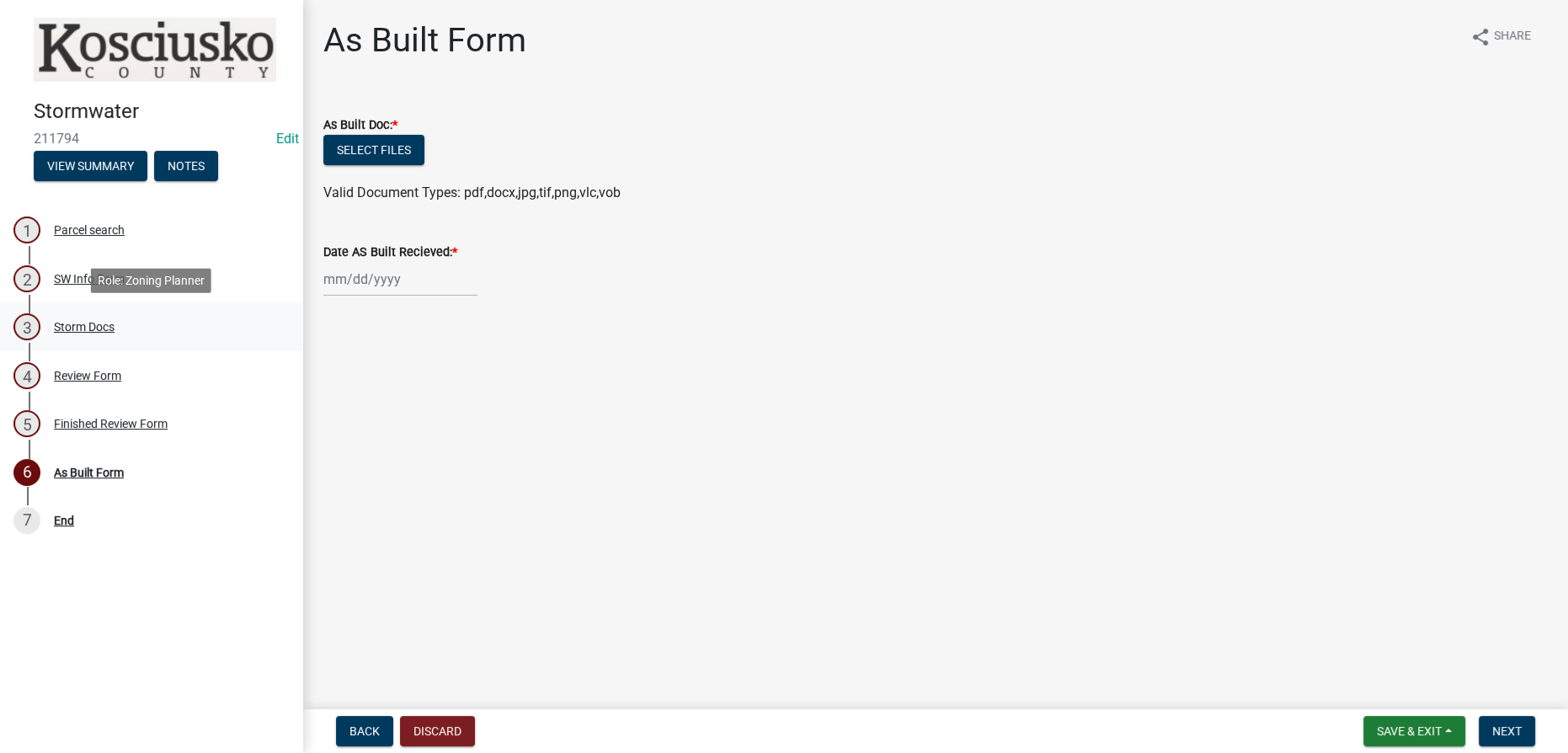
click at [84, 333] on div "Storm Docs" at bounding box center [84, 326] width 60 height 12
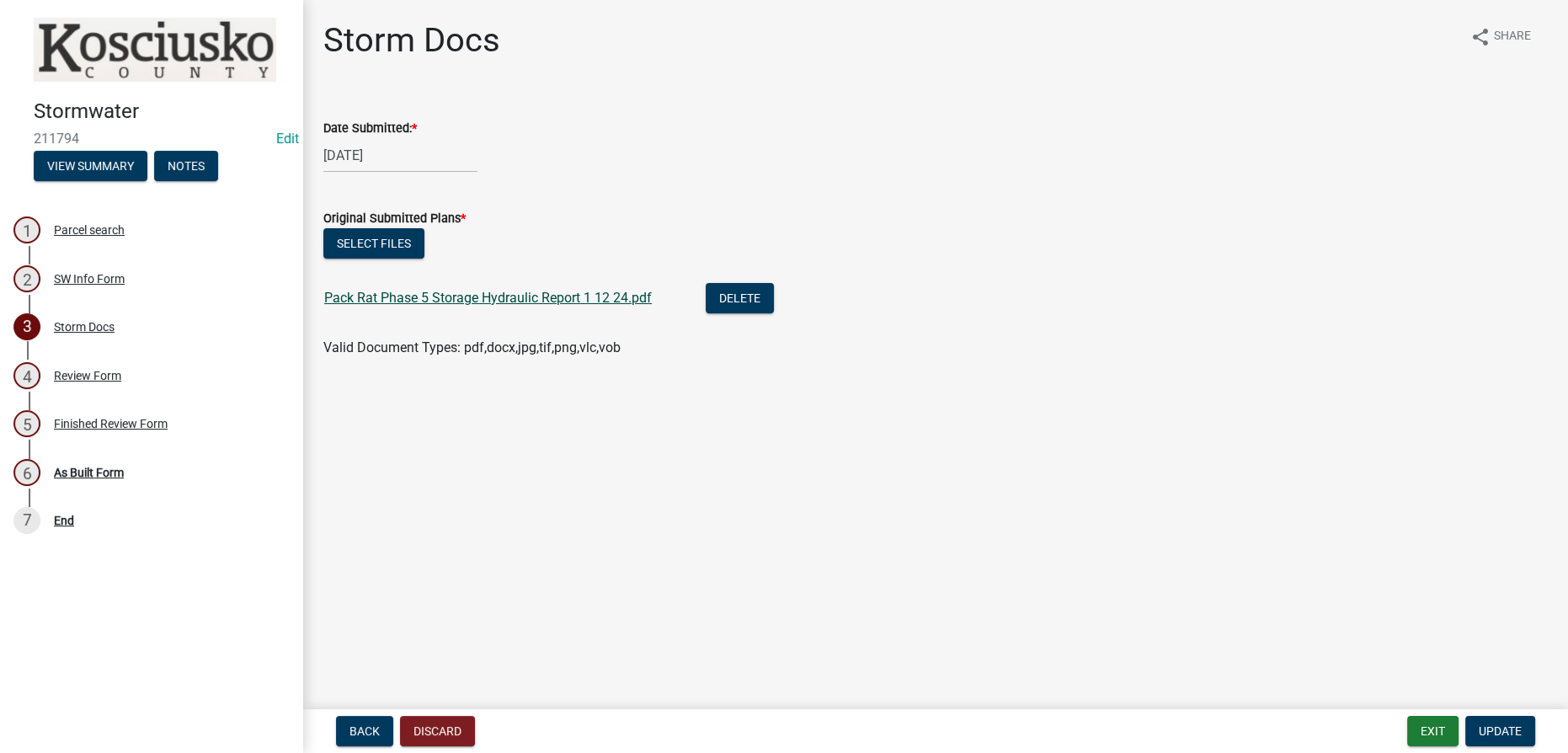
click at [444, 291] on link "Pack Rat Phase 5 Storage Hydraulic Report 1 12 24.pdf" at bounding box center [488, 298] width 328 height 16
click at [88, 374] on div "Review Form" at bounding box center [88, 375] width 67 height 12
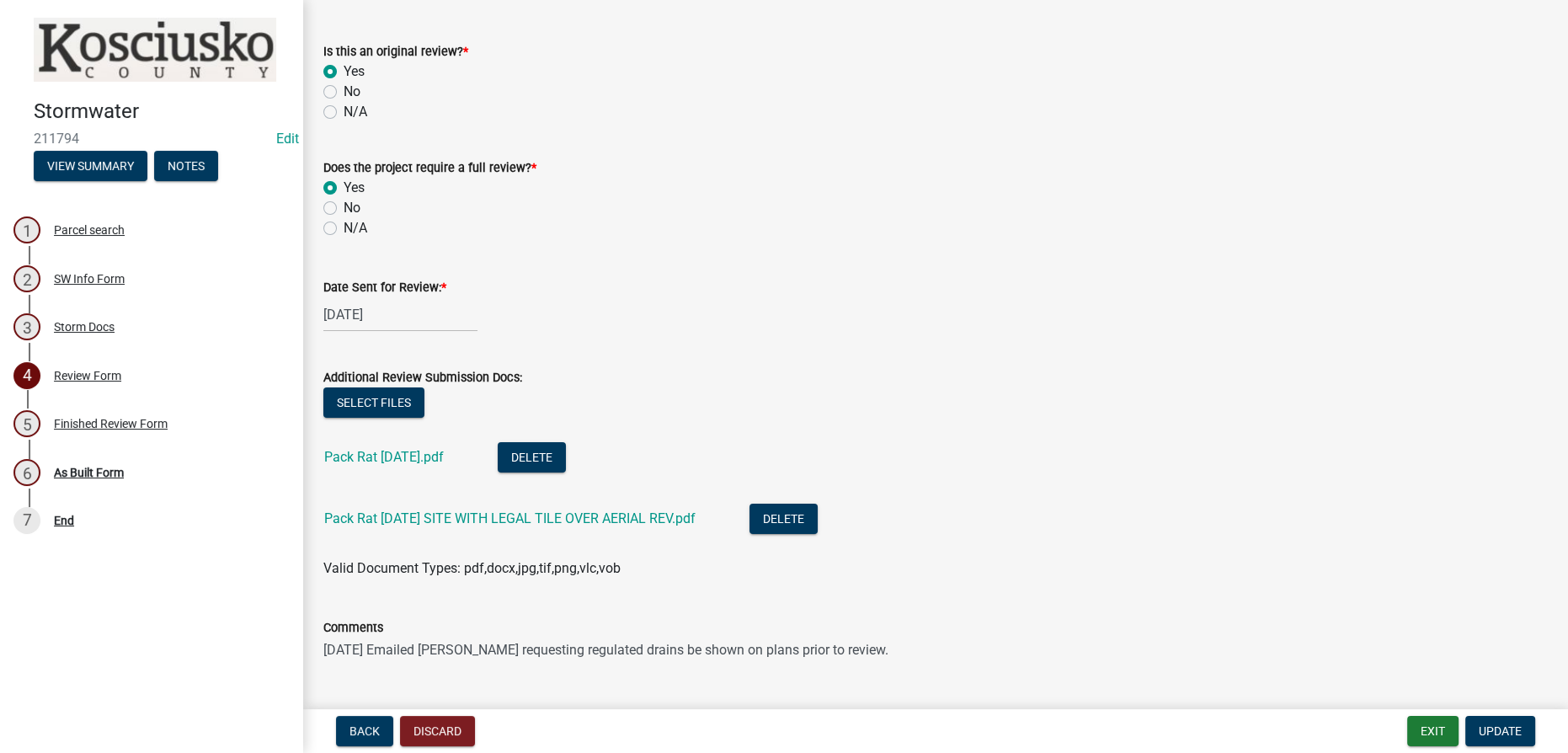
scroll to position [152, 0]
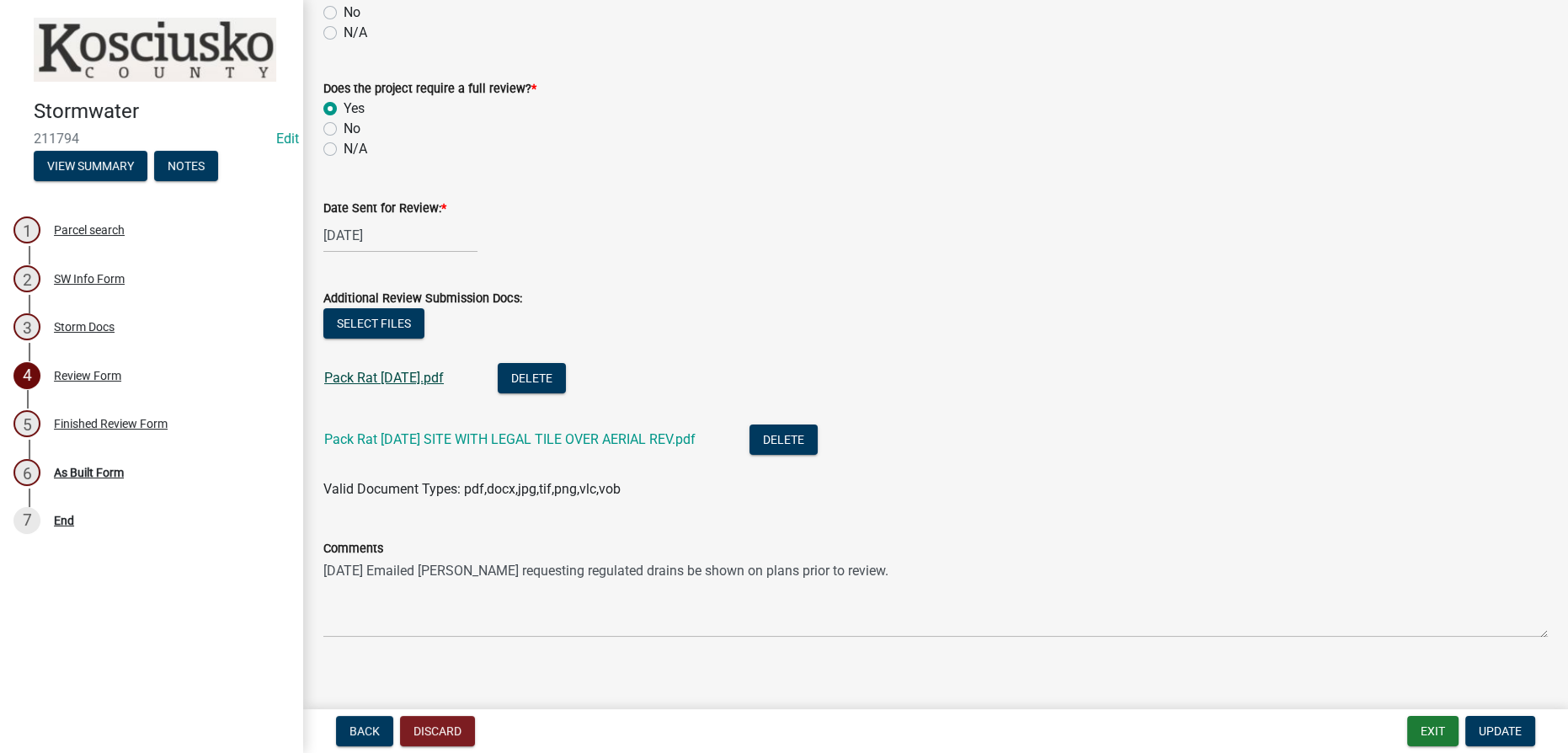
click at [420, 371] on link "Pack Rat 2 15 2024.pdf" at bounding box center [383, 377] width 120 height 16
click at [497, 443] on link "Pack Rat 2 15 2024 SITE WITH LEGAL TILE OVER AERIAL REV.pdf" at bounding box center [509, 439] width 371 height 16
click at [89, 472] on div "As Built Form" at bounding box center [89, 472] width 70 height 12
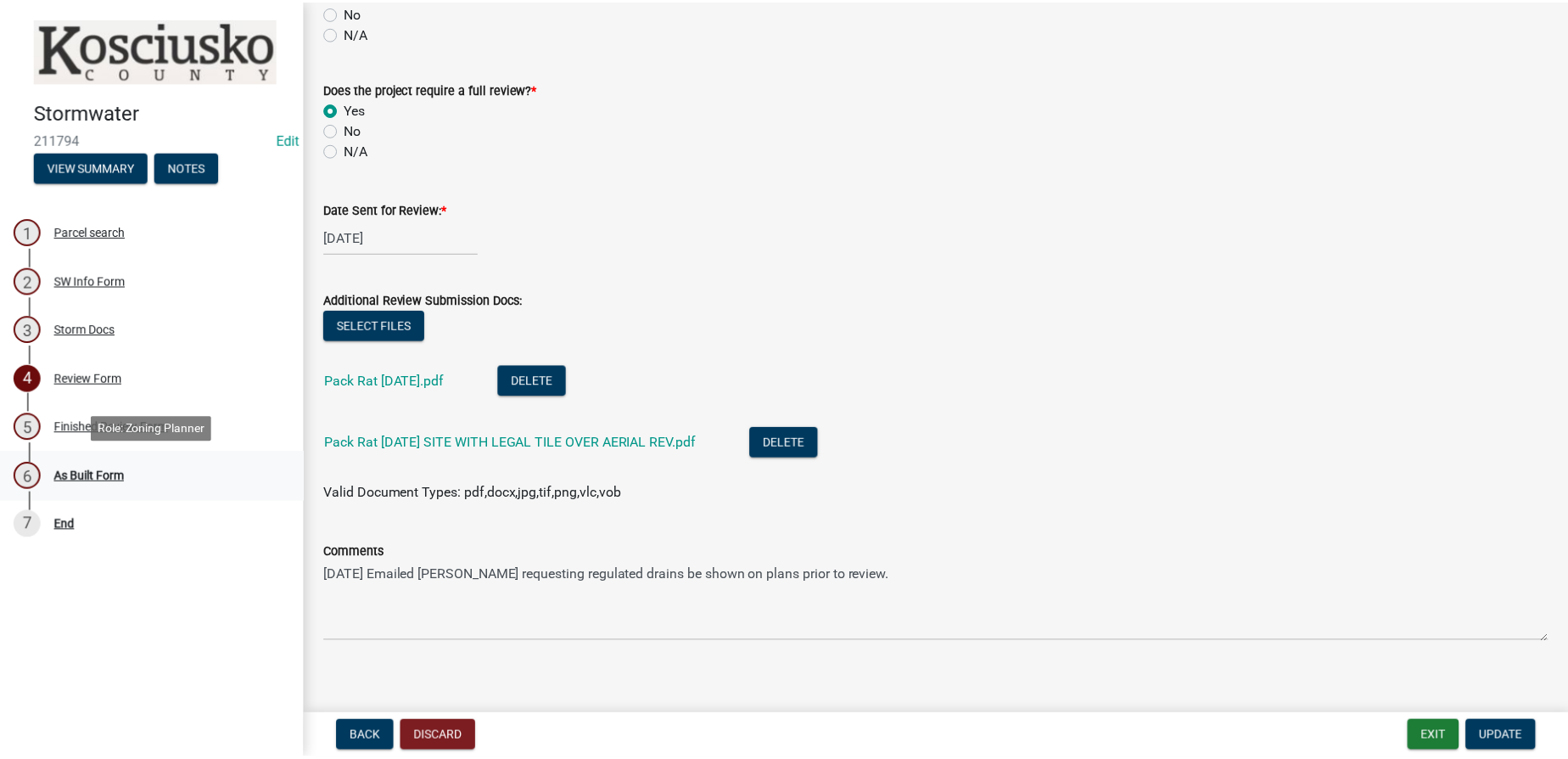
scroll to position [0, 0]
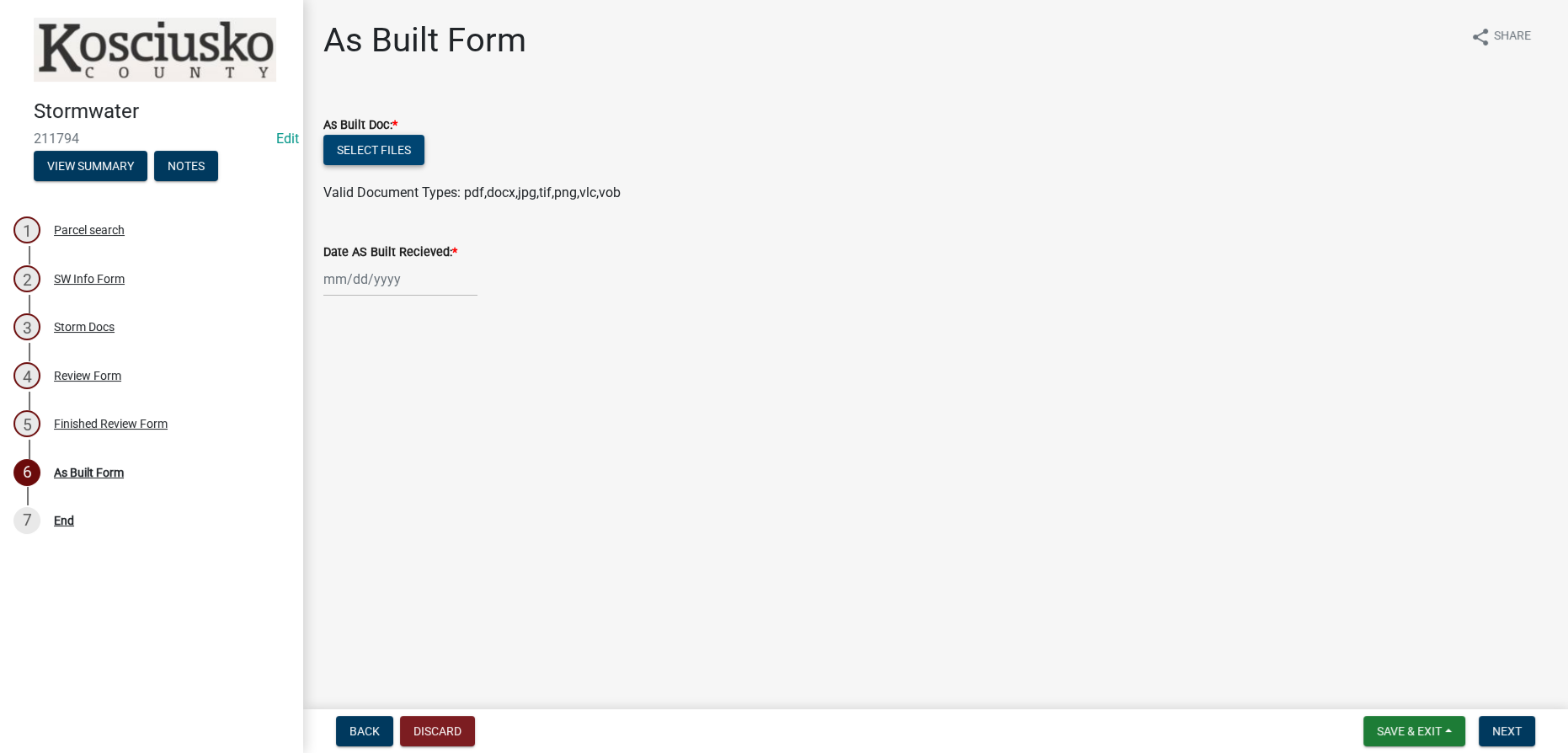
click at [364, 145] on button "Select files" at bounding box center [374, 150] width 101 height 30
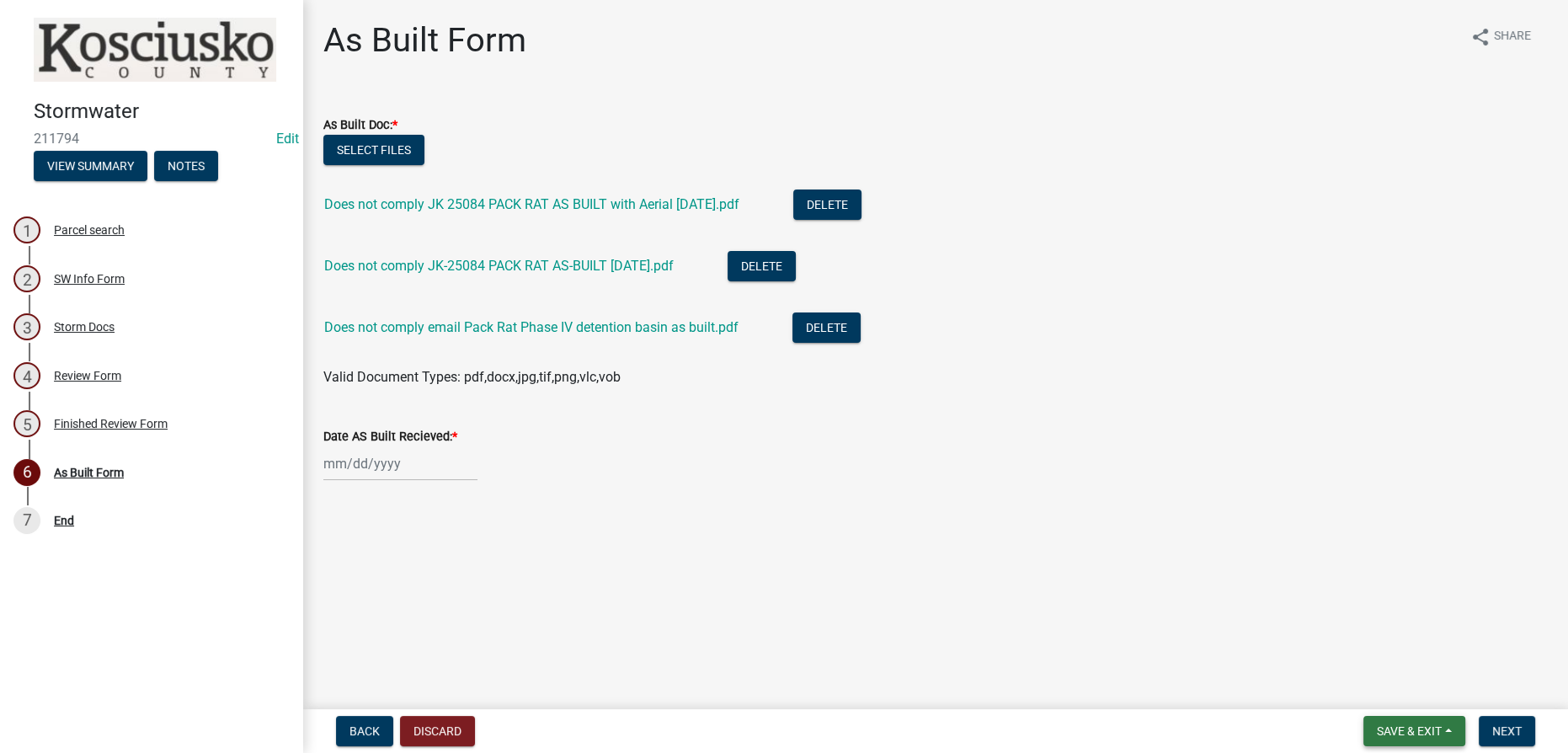
click at [782, 728] on span "Save & Exit" at bounding box center [1409, 731] width 65 height 13
click at [782, 687] on button "Save & Exit" at bounding box center [1398, 687] width 135 height 41
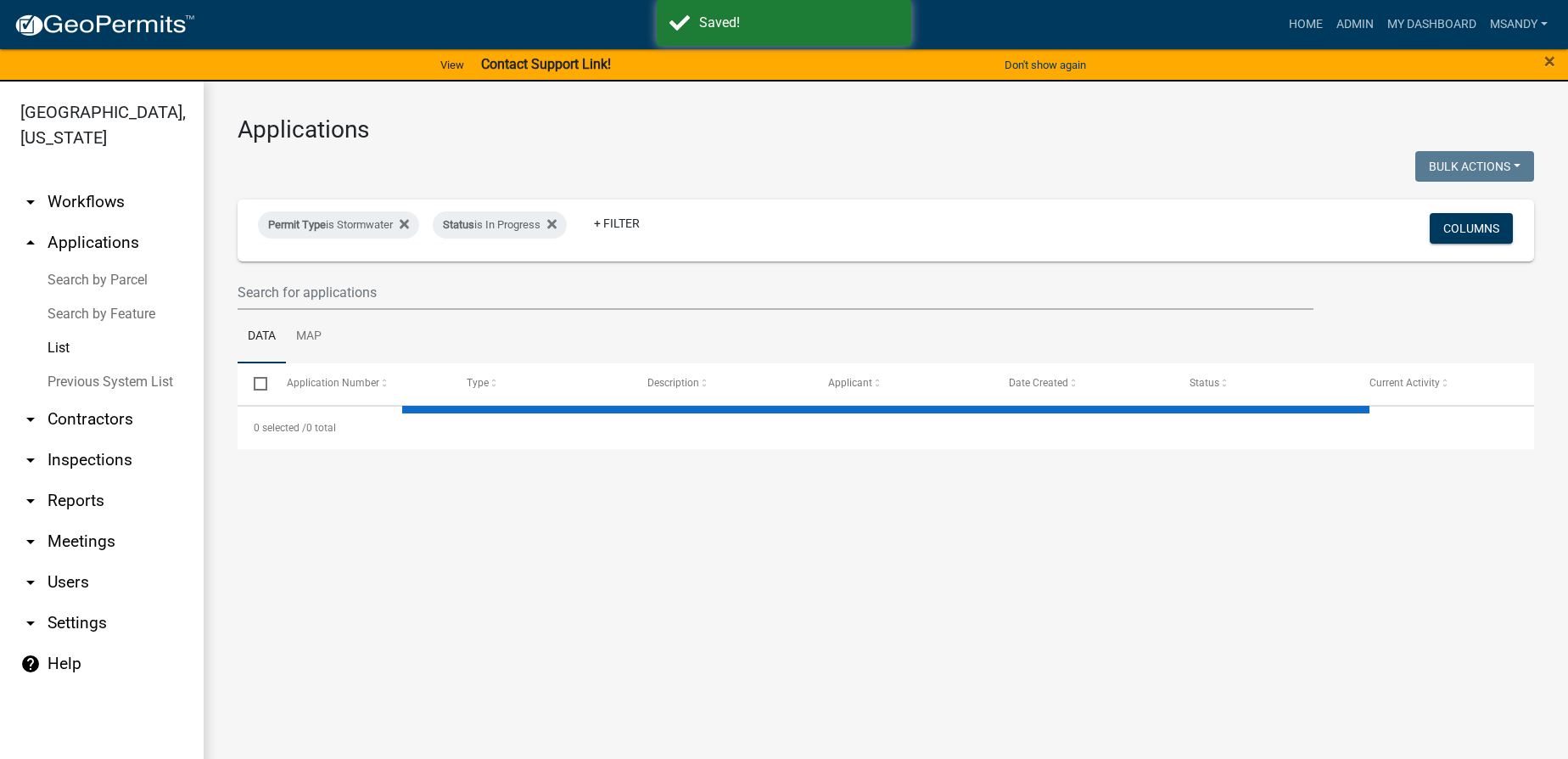
select select "3: 100"
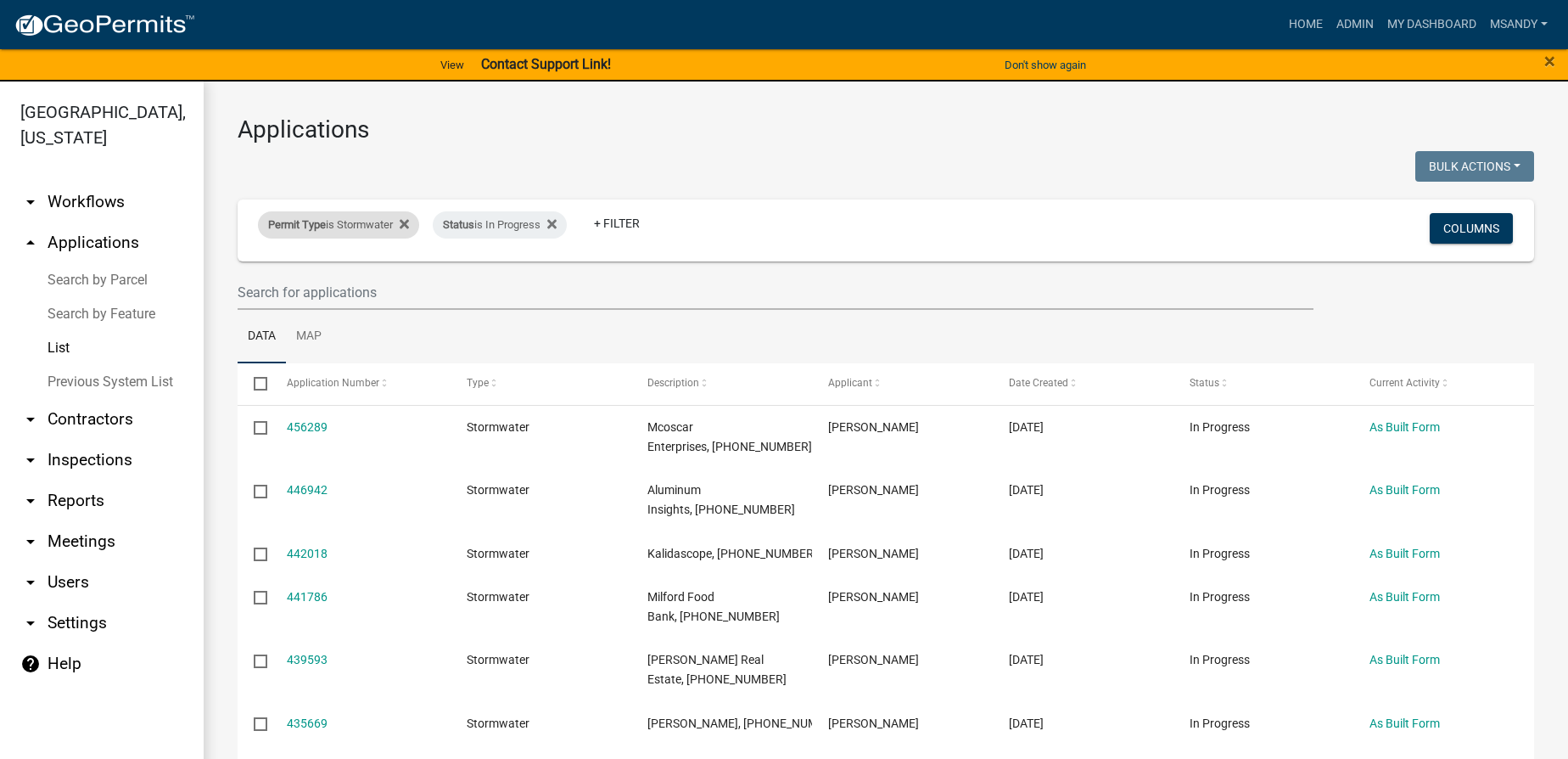
click at [361, 217] on div "Permit Type is Stormwater" at bounding box center [338, 225] width 162 height 27
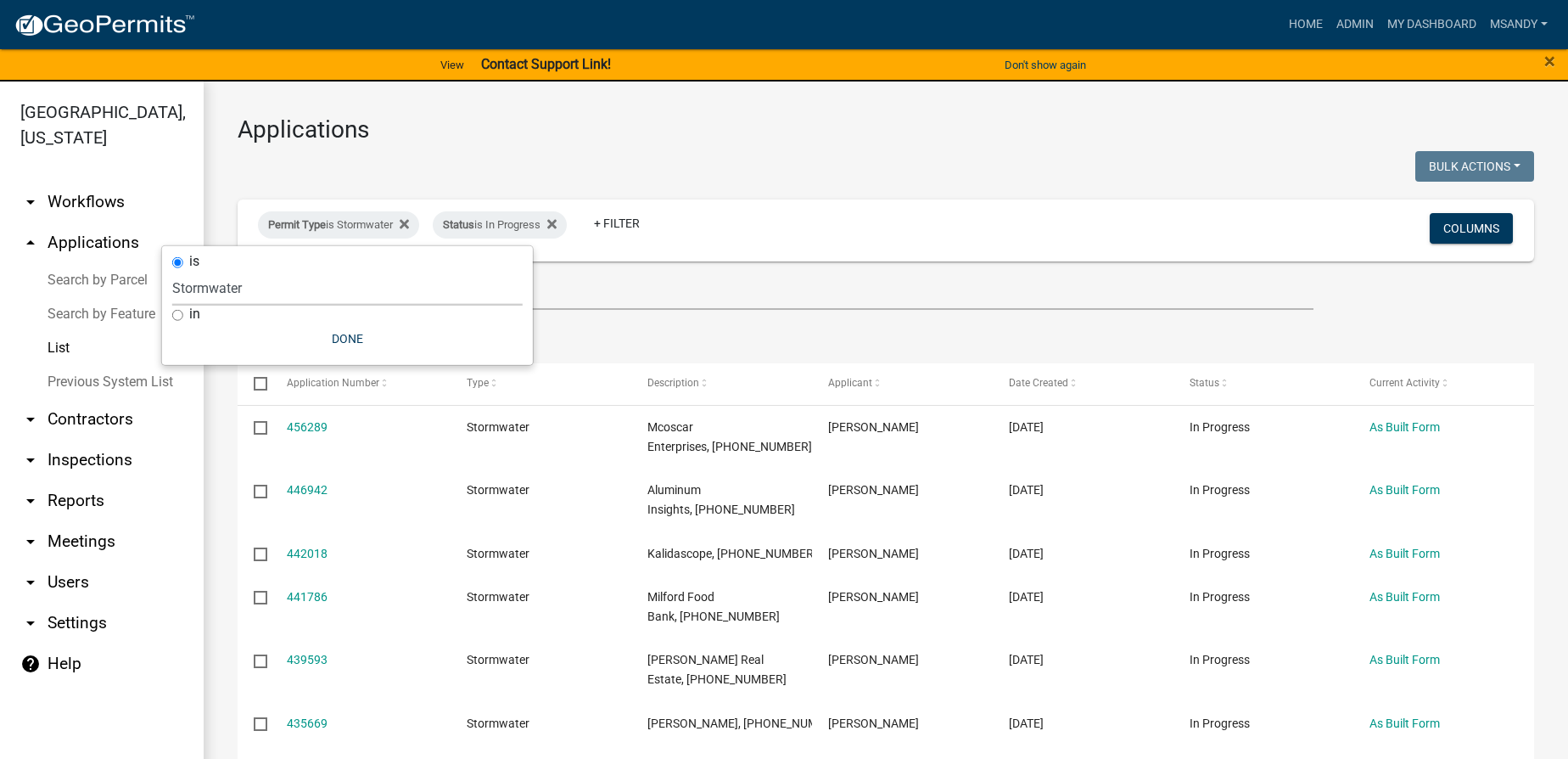
click at [304, 282] on select "Select an option 6 27 2024 Copy Of - Subdivision Plat Application - APC APC Add…" at bounding box center [347, 288] width 351 height 35
select select "a295c384-4ab8-4250-9ebd-40535d816693"
click at [226, 271] on select "Select an option 6 27 2024 Copy Of - Subdivision Plat Application - APC APC Add…" at bounding box center [347, 288] width 351 height 35
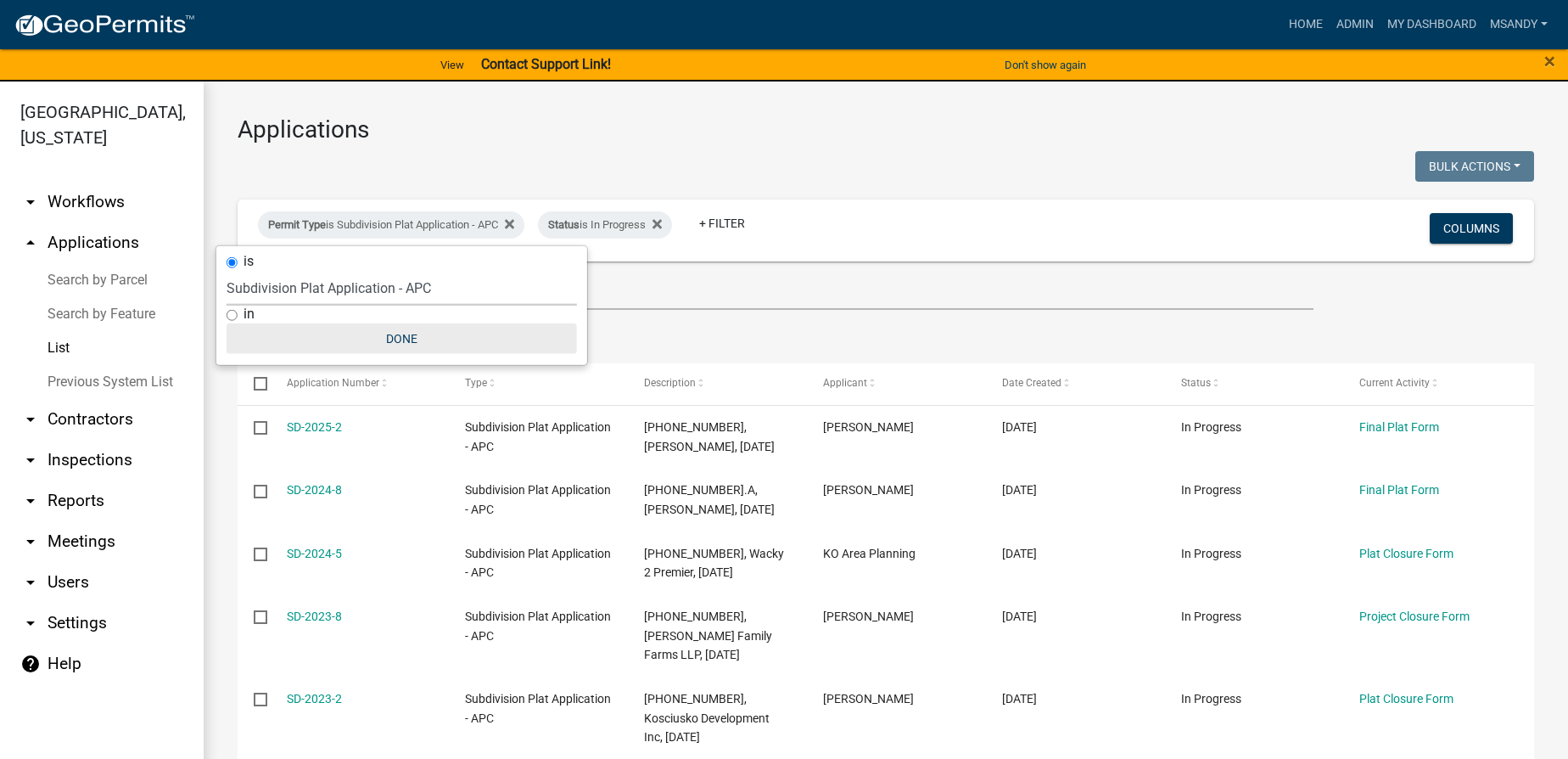
click at [407, 331] on button "Done" at bounding box center [402, 338] width 351 height 30
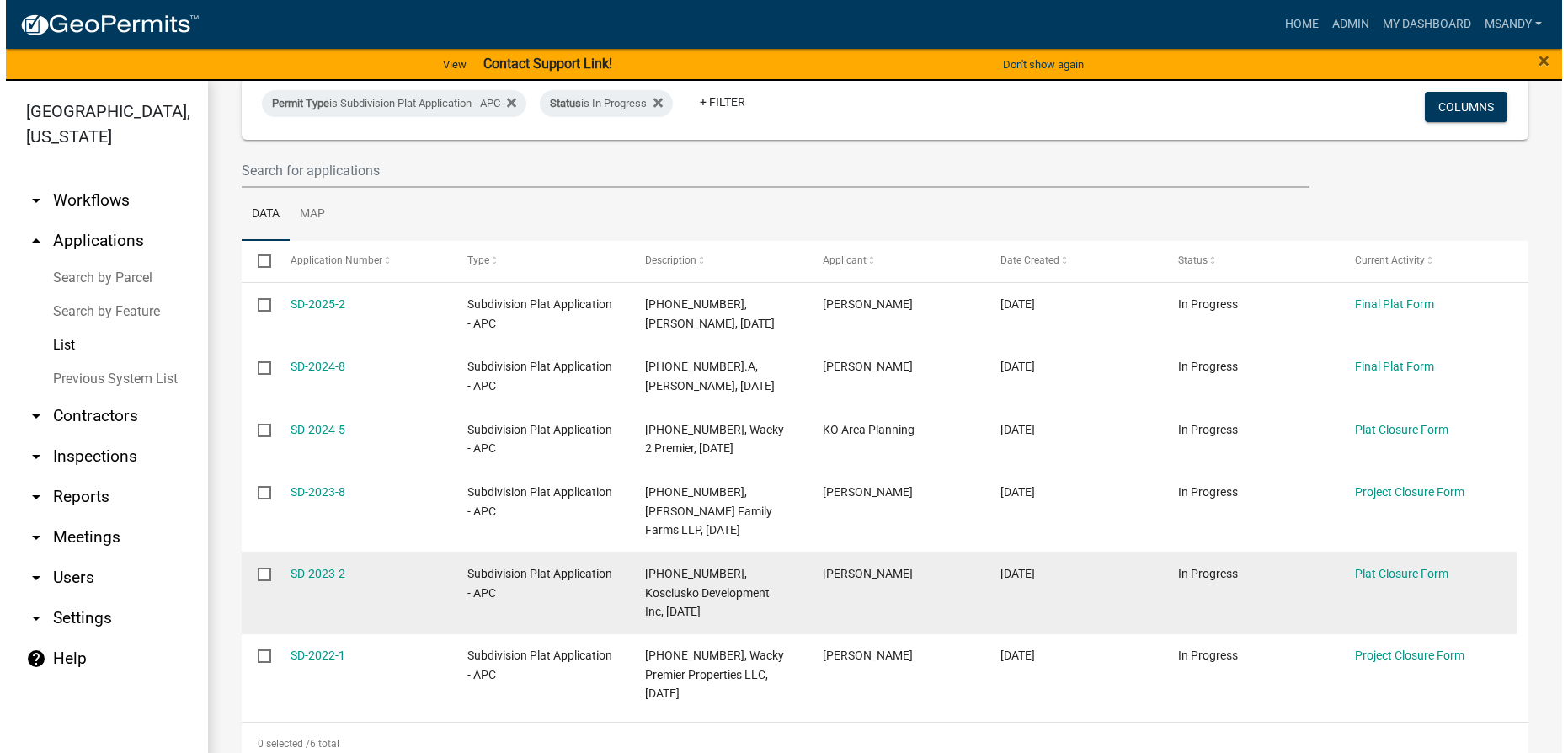
scroll to position [144, 0]
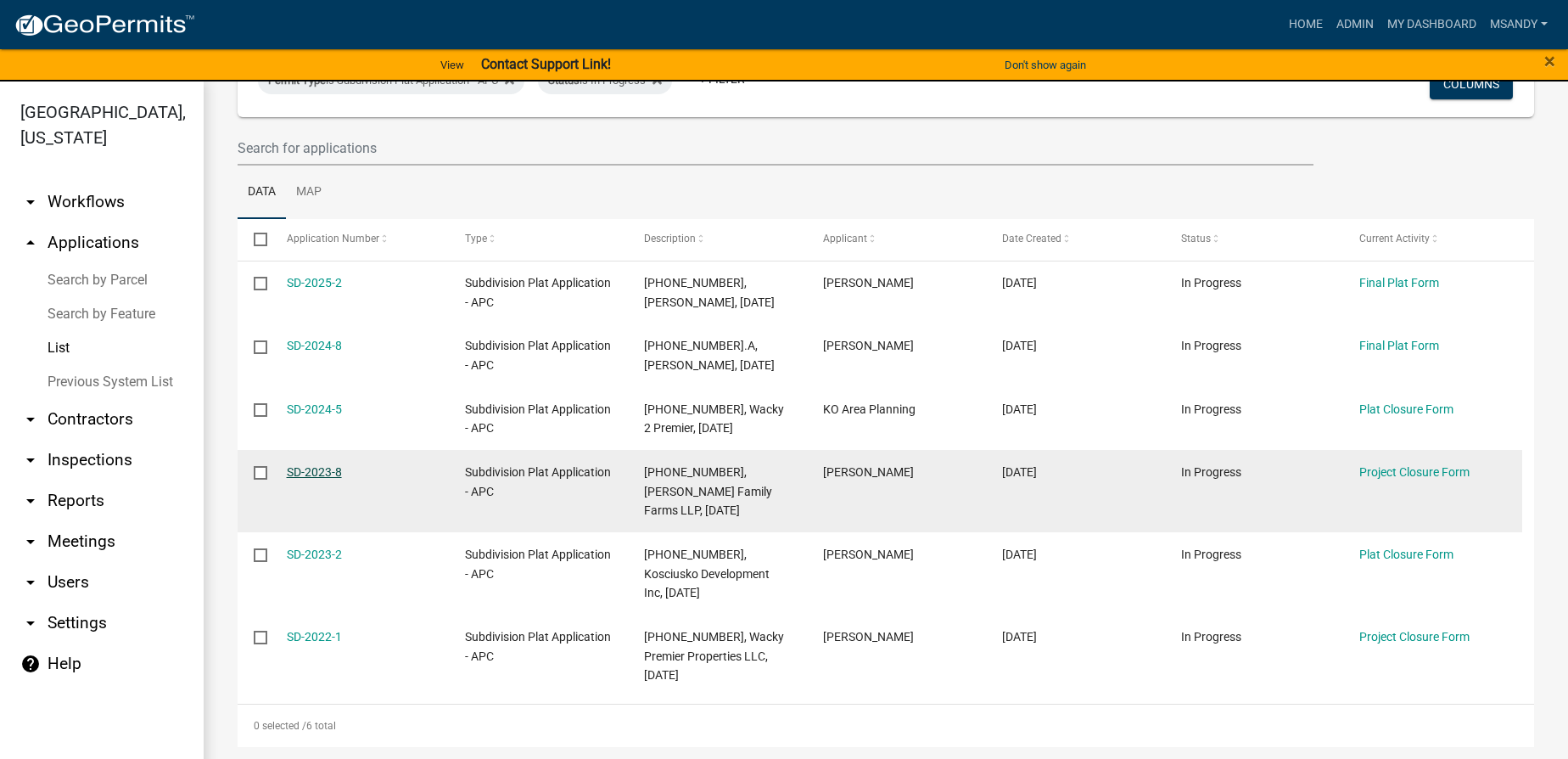
click at [316, 473] on link "SD-2023-8" at bounding box center [314, 471] width 55 height 13
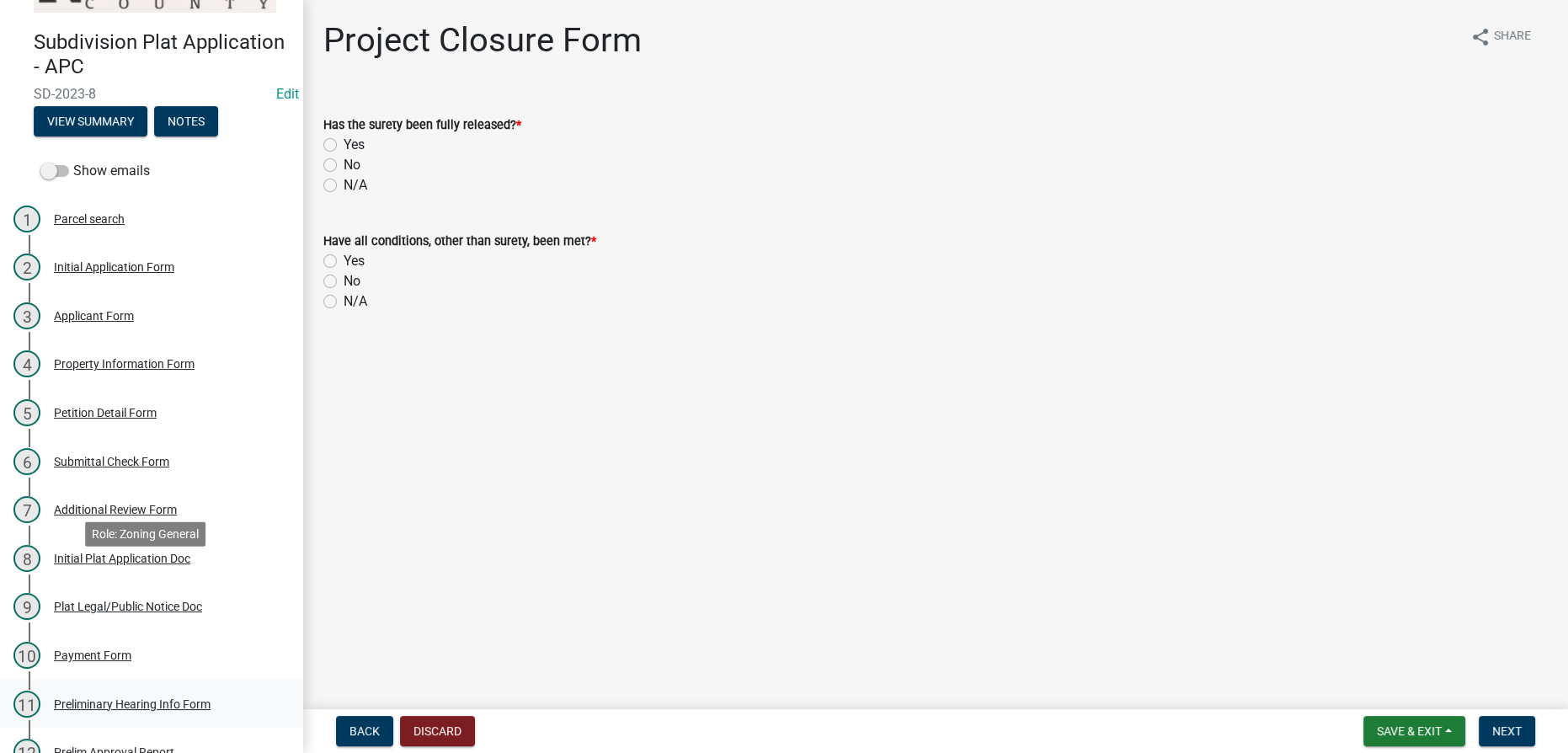
scroll to position [152, 0]
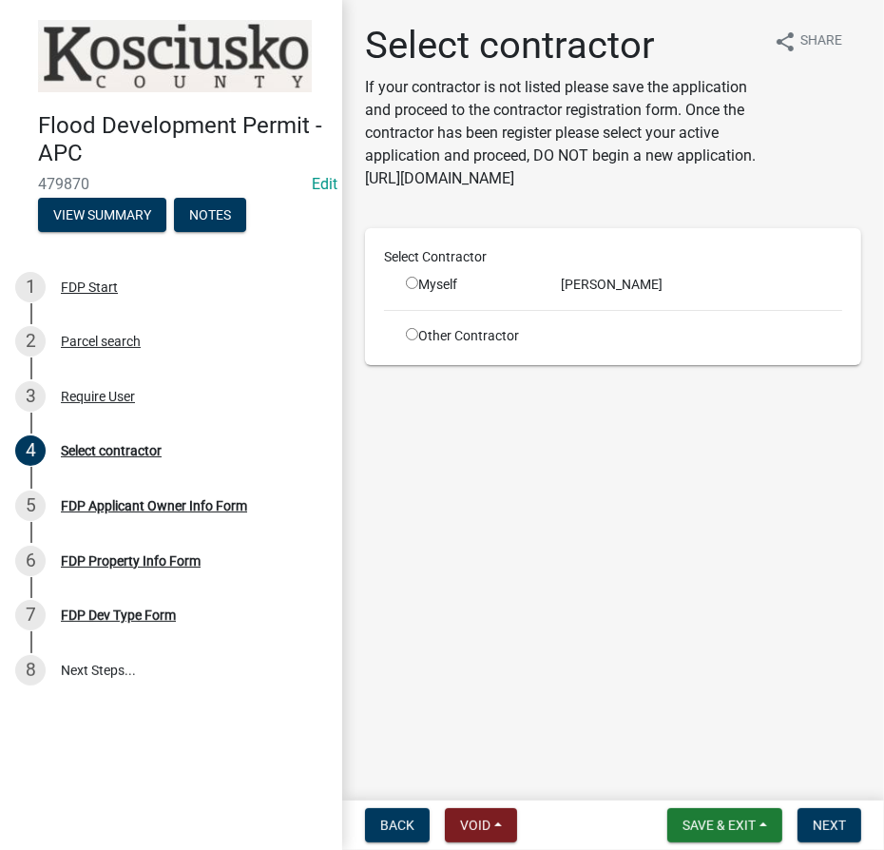
click at [413, 287] on input "radio" at bounding box center [412, 283] width 12 height 12
radio input "true"
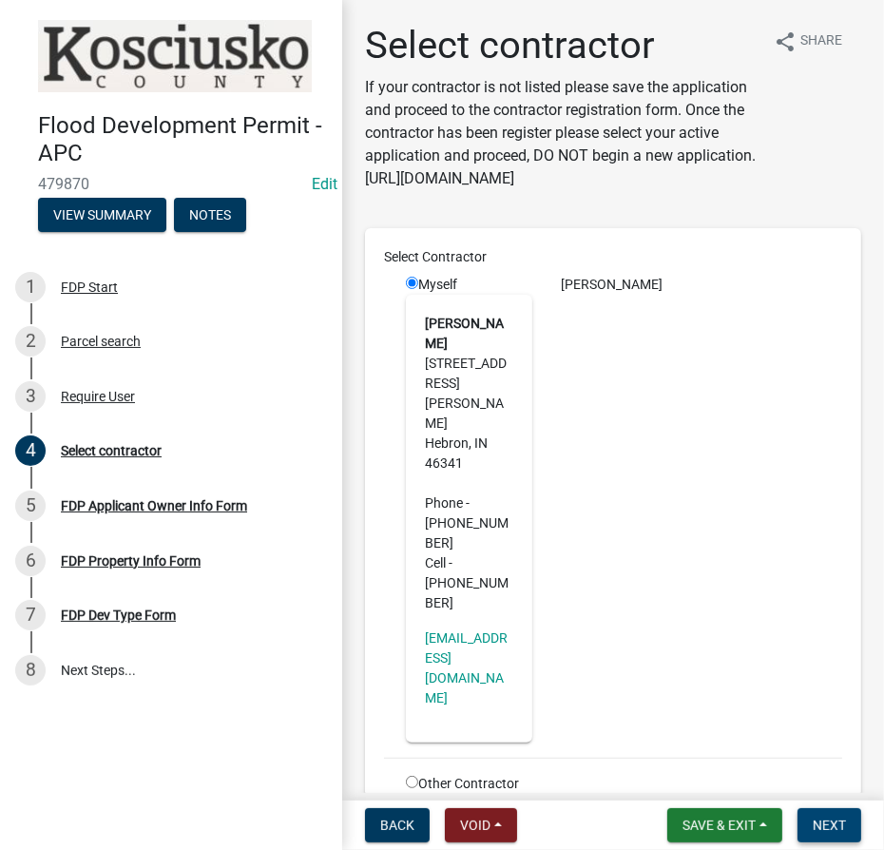
click at [825, 825] on span "Next" at bounding box center [829, 825] width 33 height 15
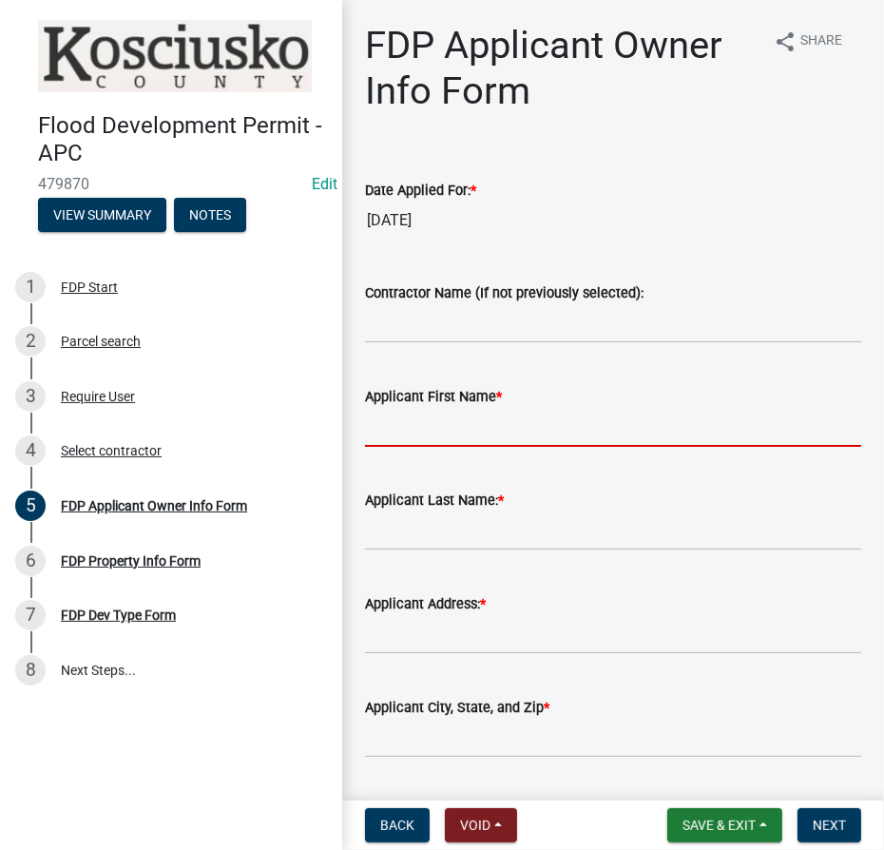
click at [438, 438] on input "Applicant First Name *" at bounding box center [613, 427] width 496 height 39
type input "David"
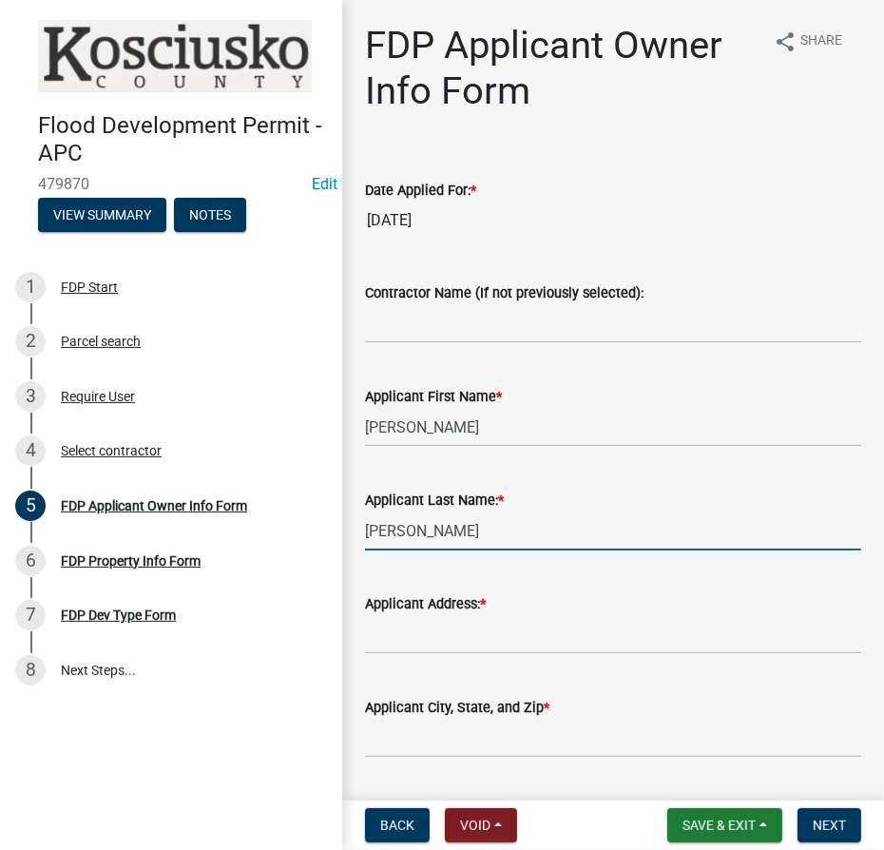
type input "Brosky"
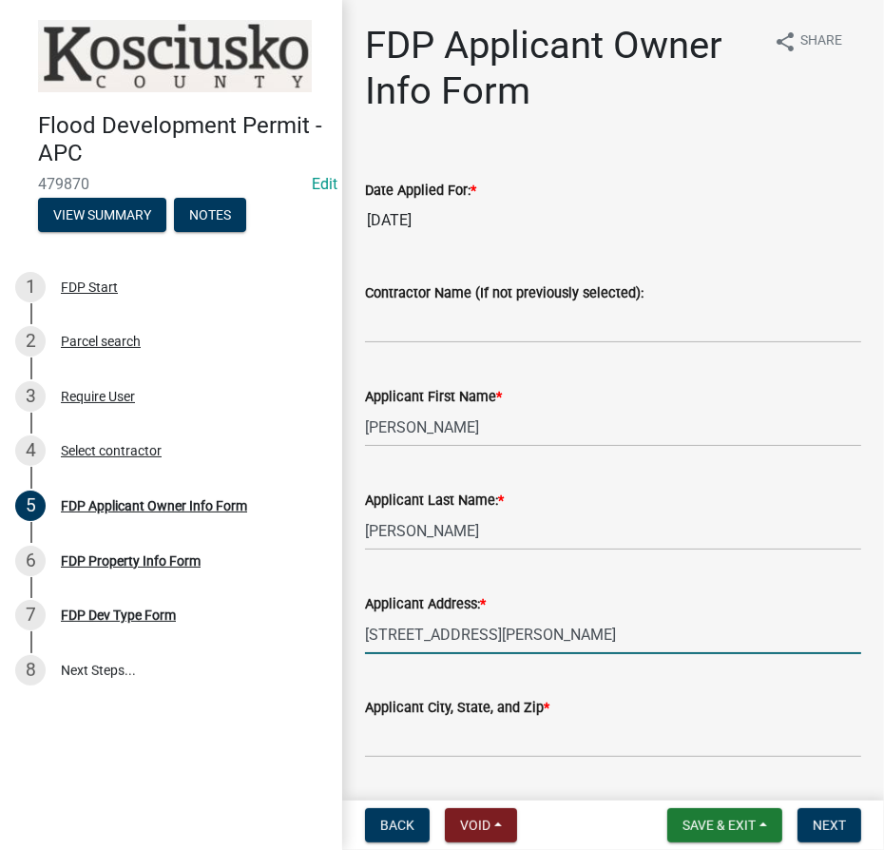
type input "742 Belford Rd"
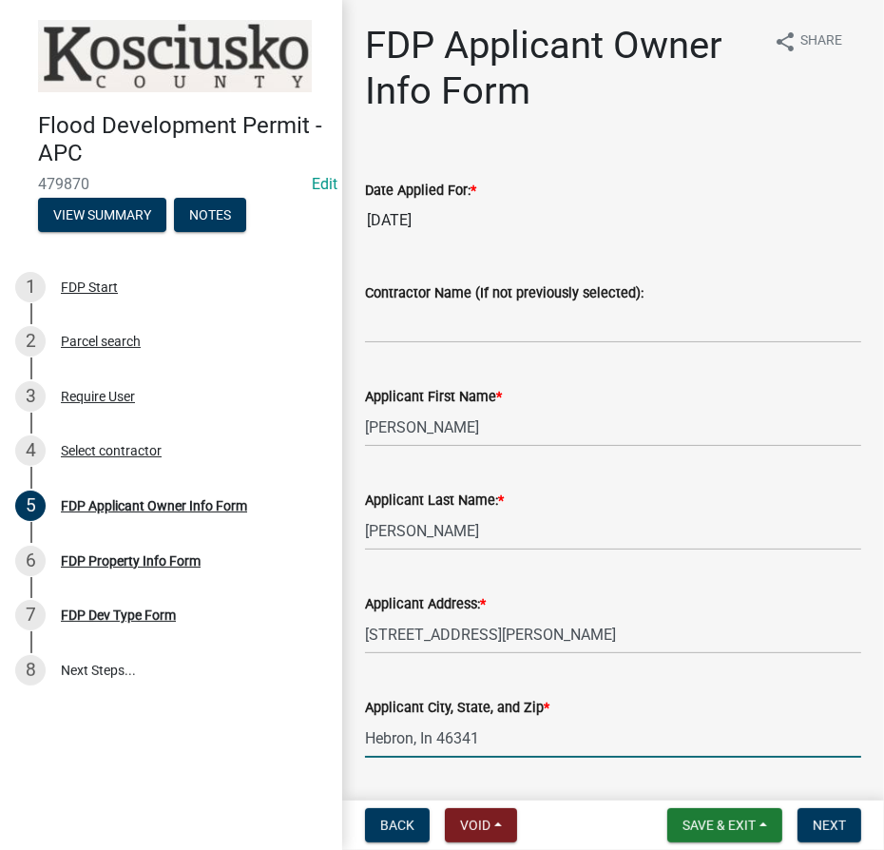
type input "Hebron, In 46341"
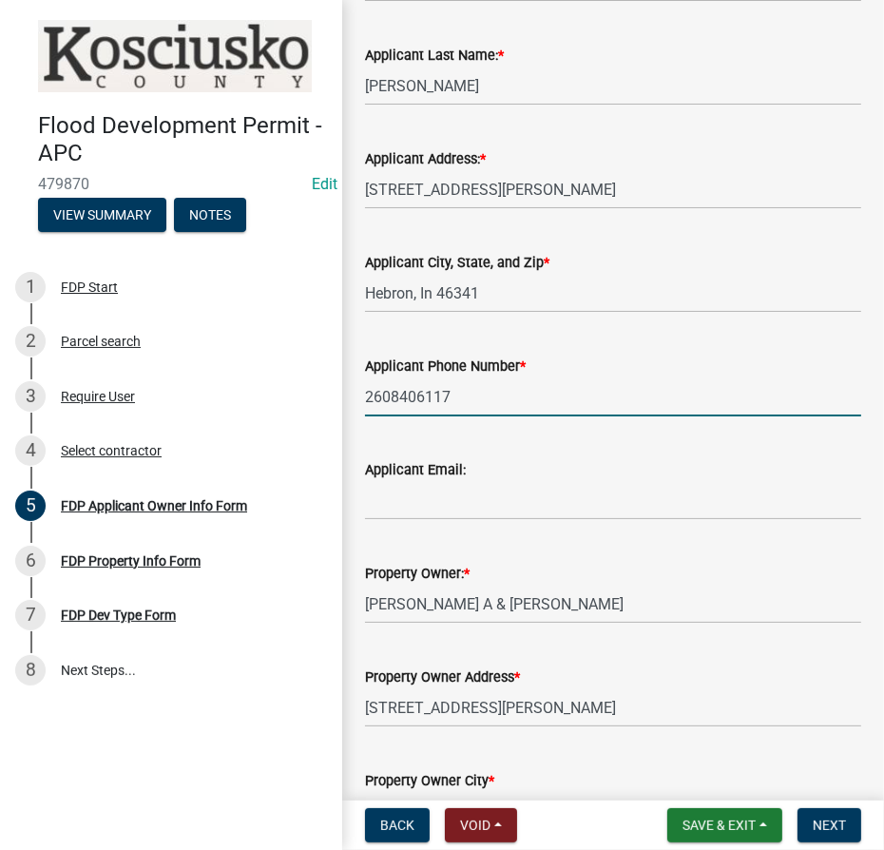
type input "2608406117"
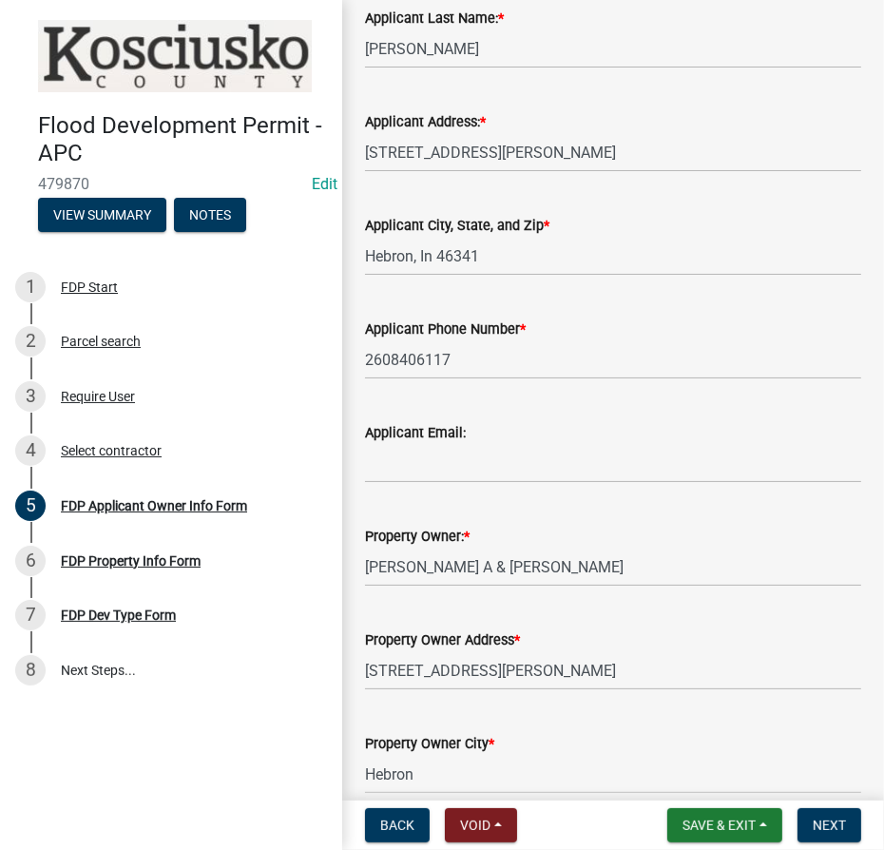
scroll to position [683, 0]
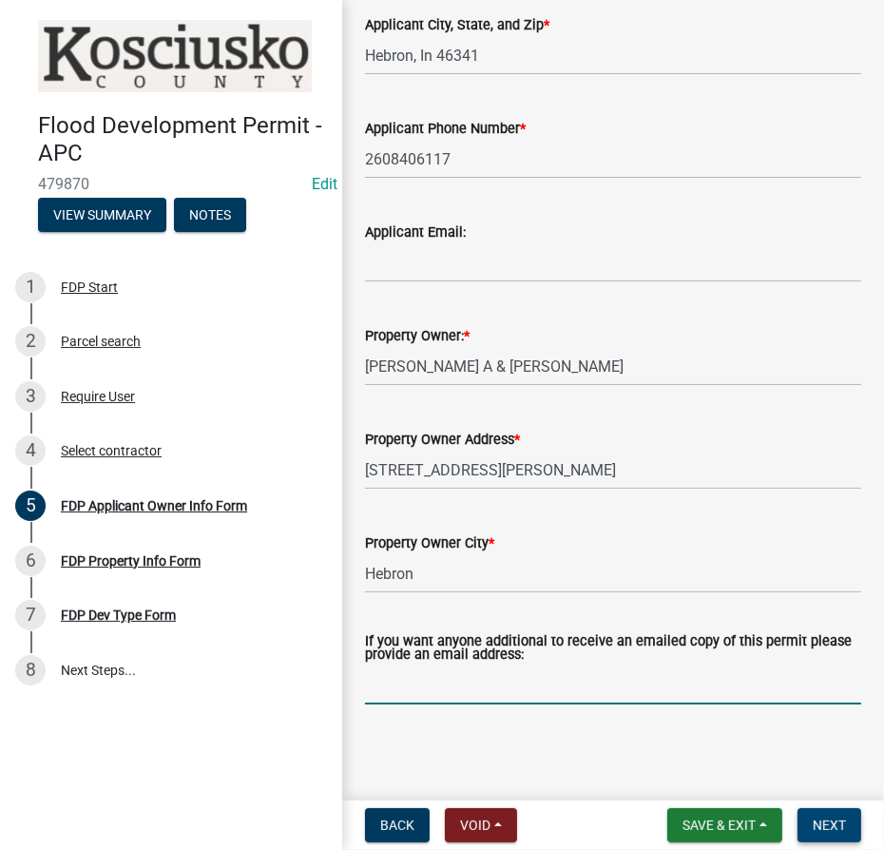
click at [829, 825] on span "Next" at bounding box center [829, 825] width 33 height 15
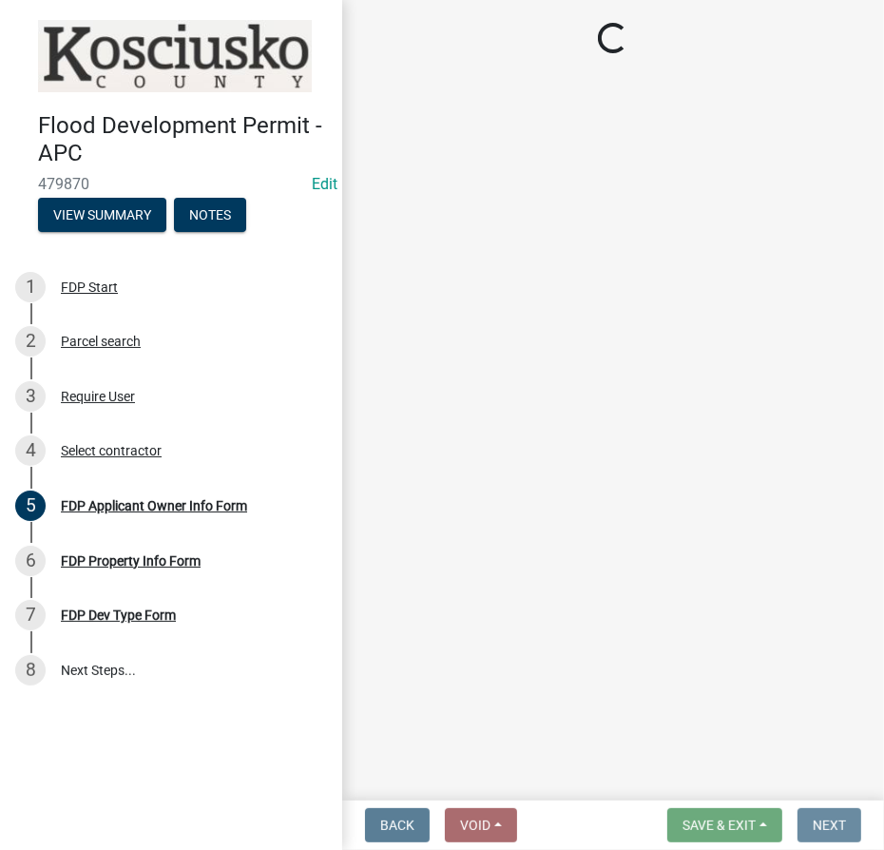
scroll to position [0, 0]
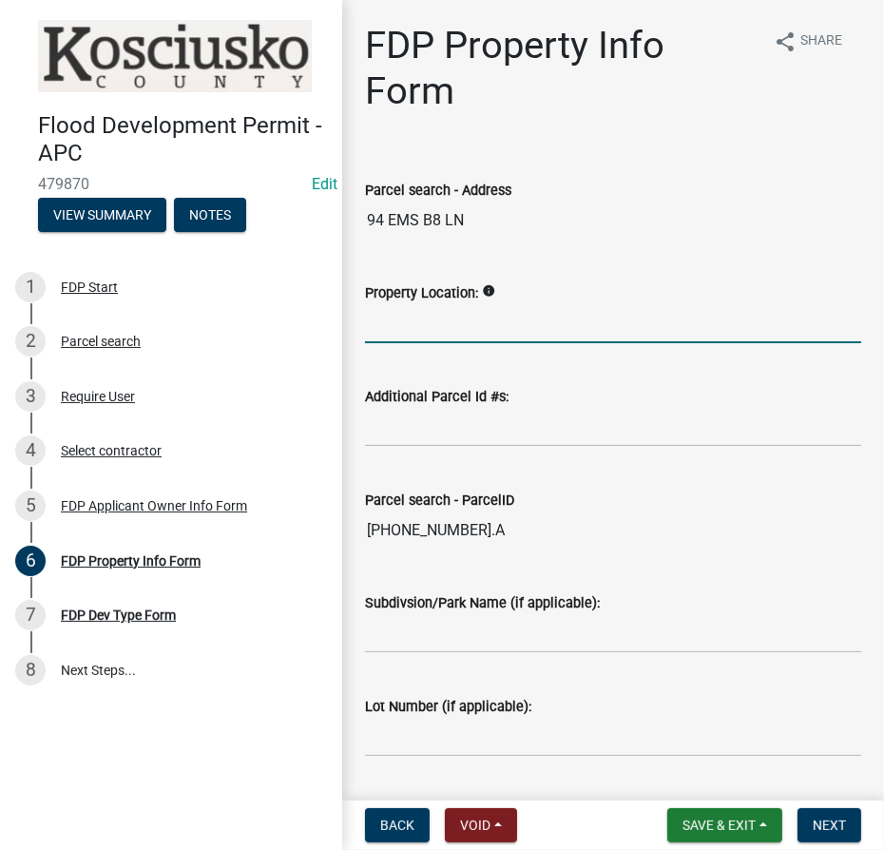
click at [416, 333] on input "Property Location:" at bounding box center [613, 323] width 496 height 39
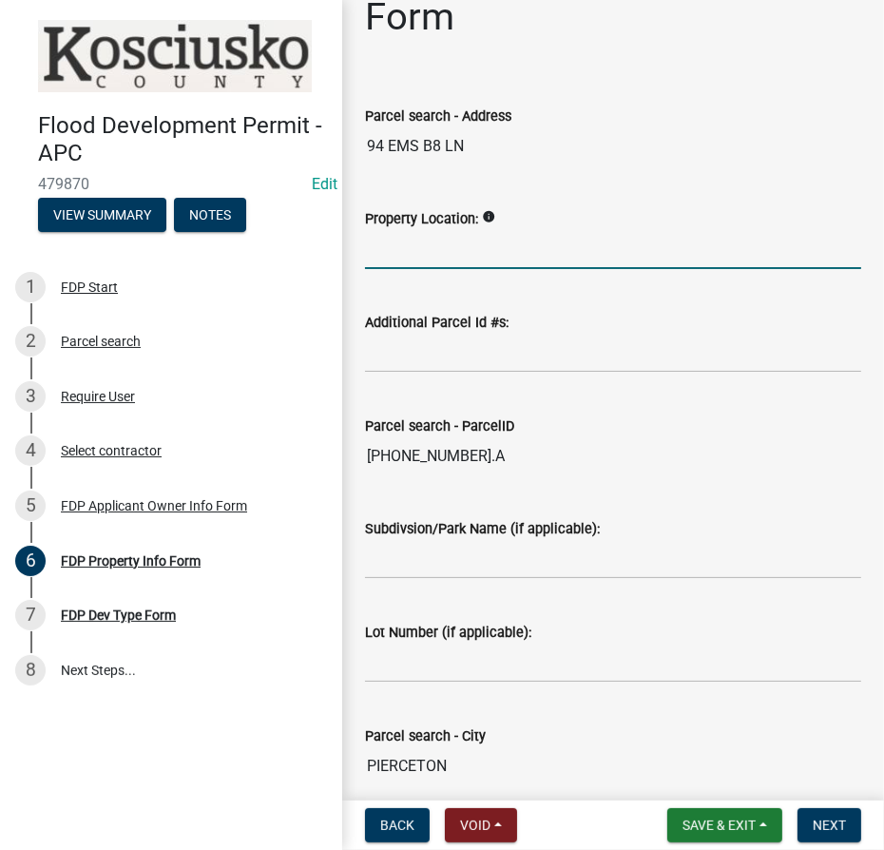
scroll to position [154, 0]
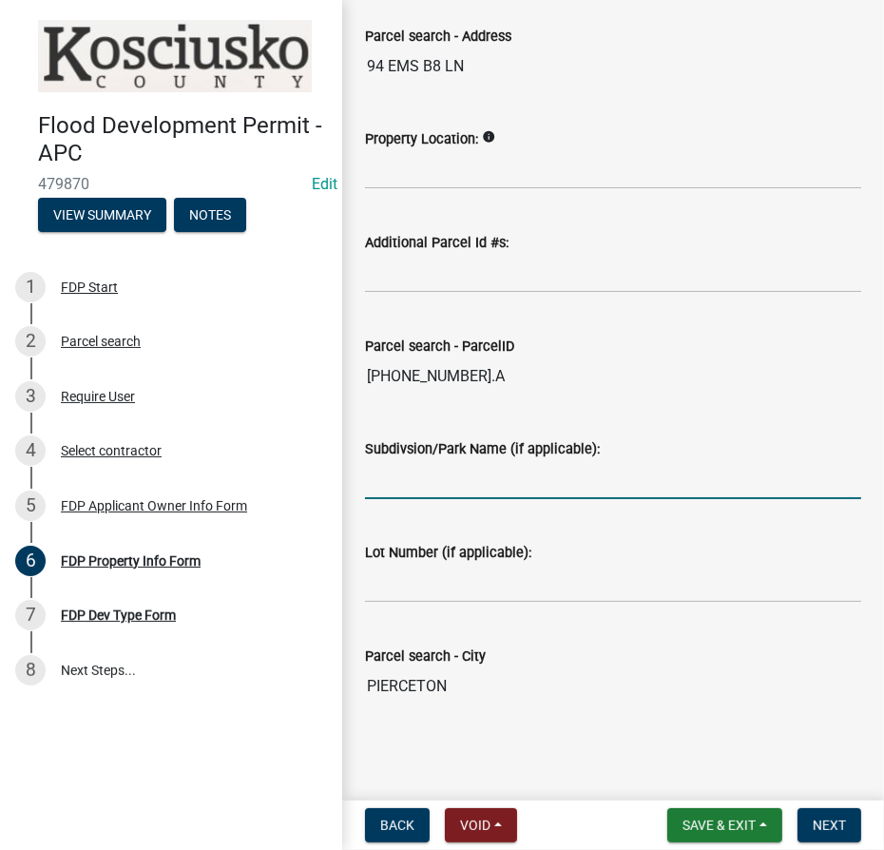
click at [415, 476] on input "Subdivsion/Park Name (if applicable):" at bounding box center [613, 479] width 496 height 39
type input "Hughels SD"
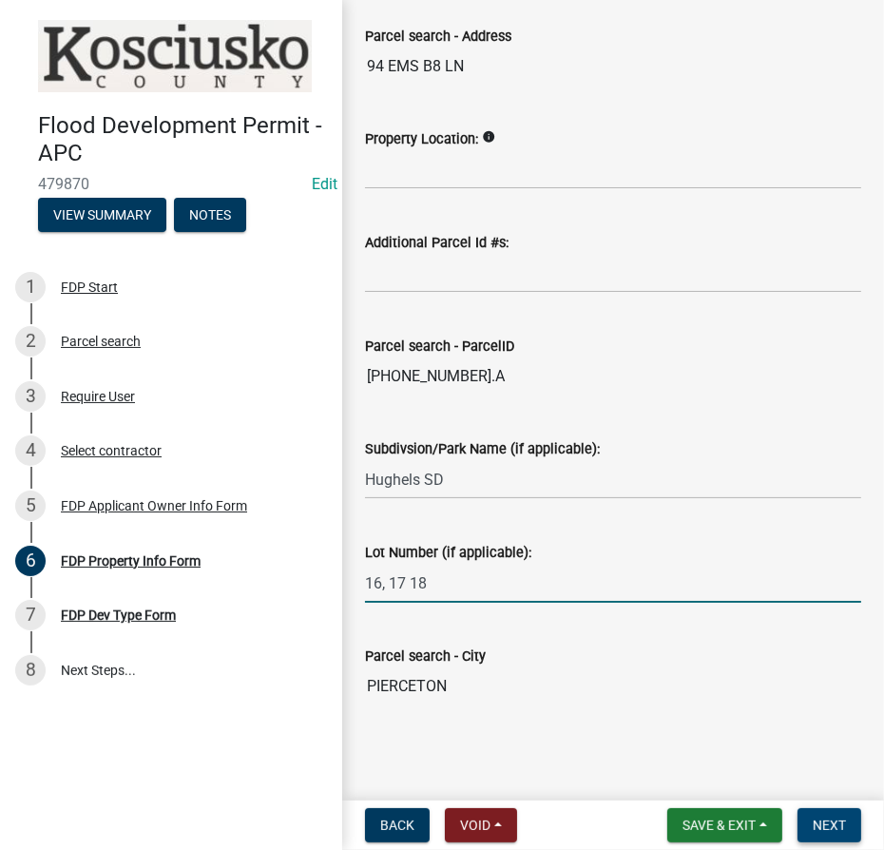
type input "16, 17 18"
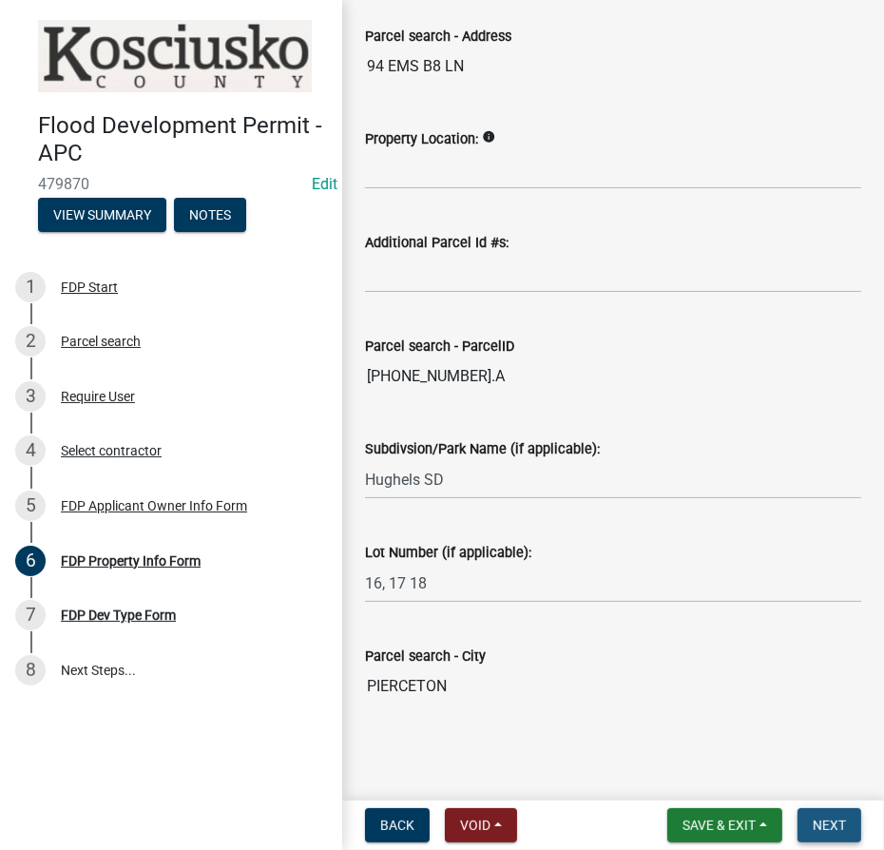
click at [816, 821] on span "Next" at bounding box center [829, 825] width 33 height 15
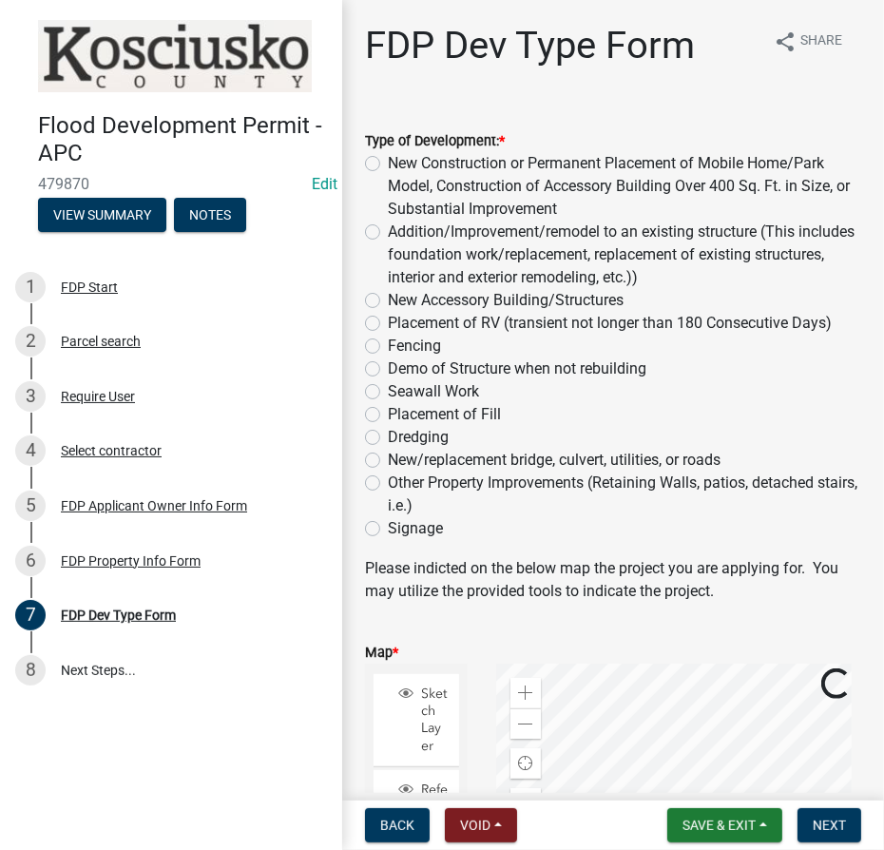
click at [388, 350] on label "Fencing" at bounding box center [414, 346] width 53 height 23
click at [388, 347] on input "Fencing" at bounding box center [394, 341] width 12 height 12
radio input "true"
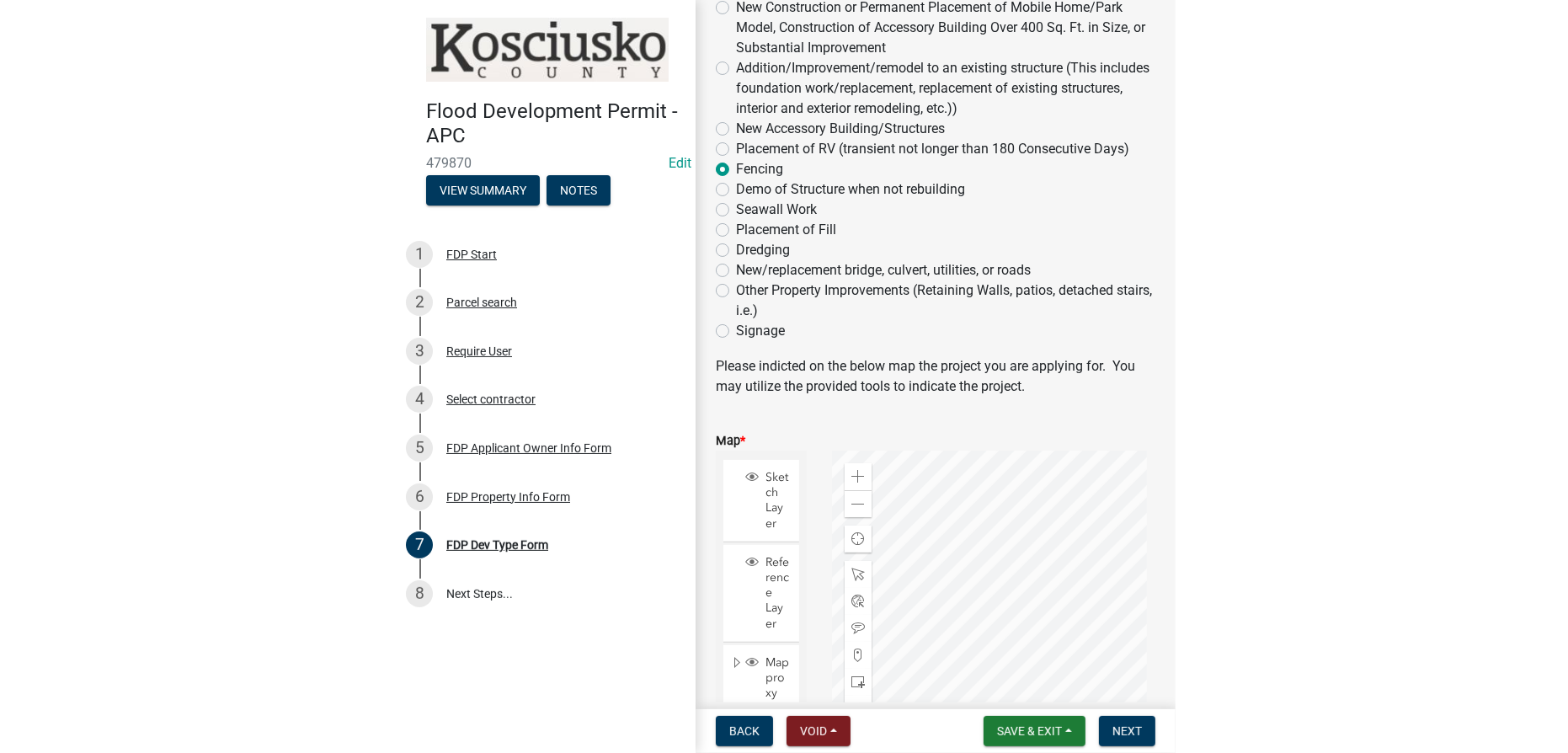
scroll to position [229, 0]
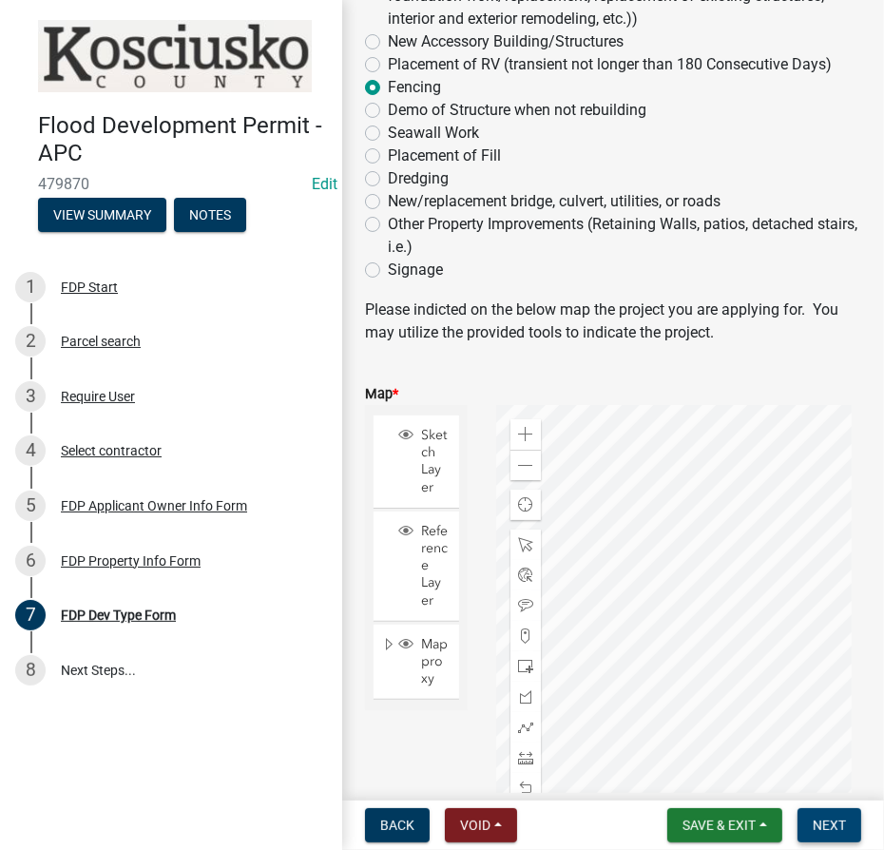
click at [848, 832] on button "Next" at bounding box center [830, 825] width 64 height 34
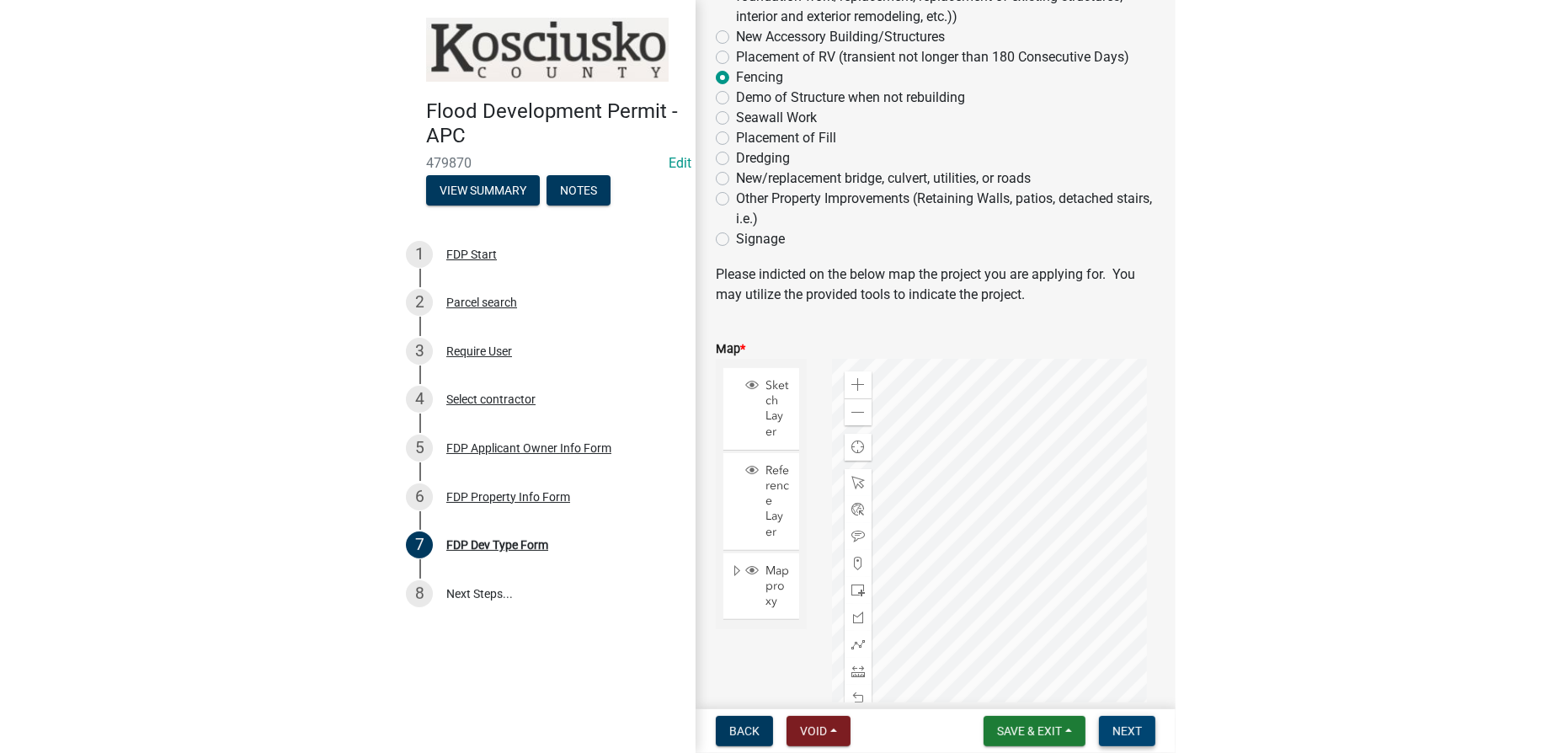
scroll to position [189, 0]
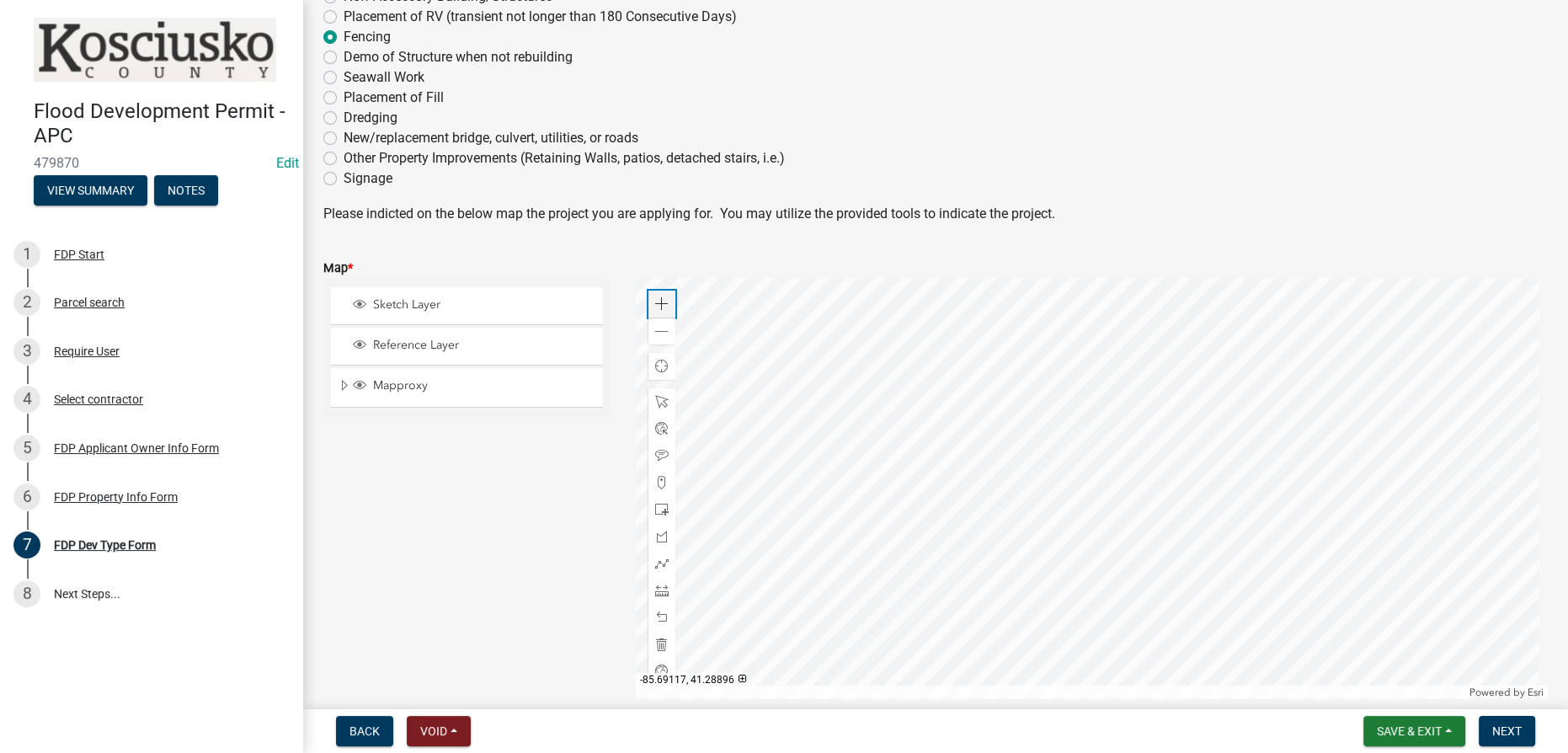
click at [667, 302] on div "Zoom in" at bounding box center [661, 304] width 27 height 27
click at [660, 563] on span at bounding box center [661, 563] width 13 height 13
click at [782, 428] on div at bounding box center [1092, 489] width 912 height 422
click at [782, 494] on div at bounding box center [1092, 489] width 912 height 422
click at [782, 495] on div at bounding box center [1092, 489] width 912 height 422
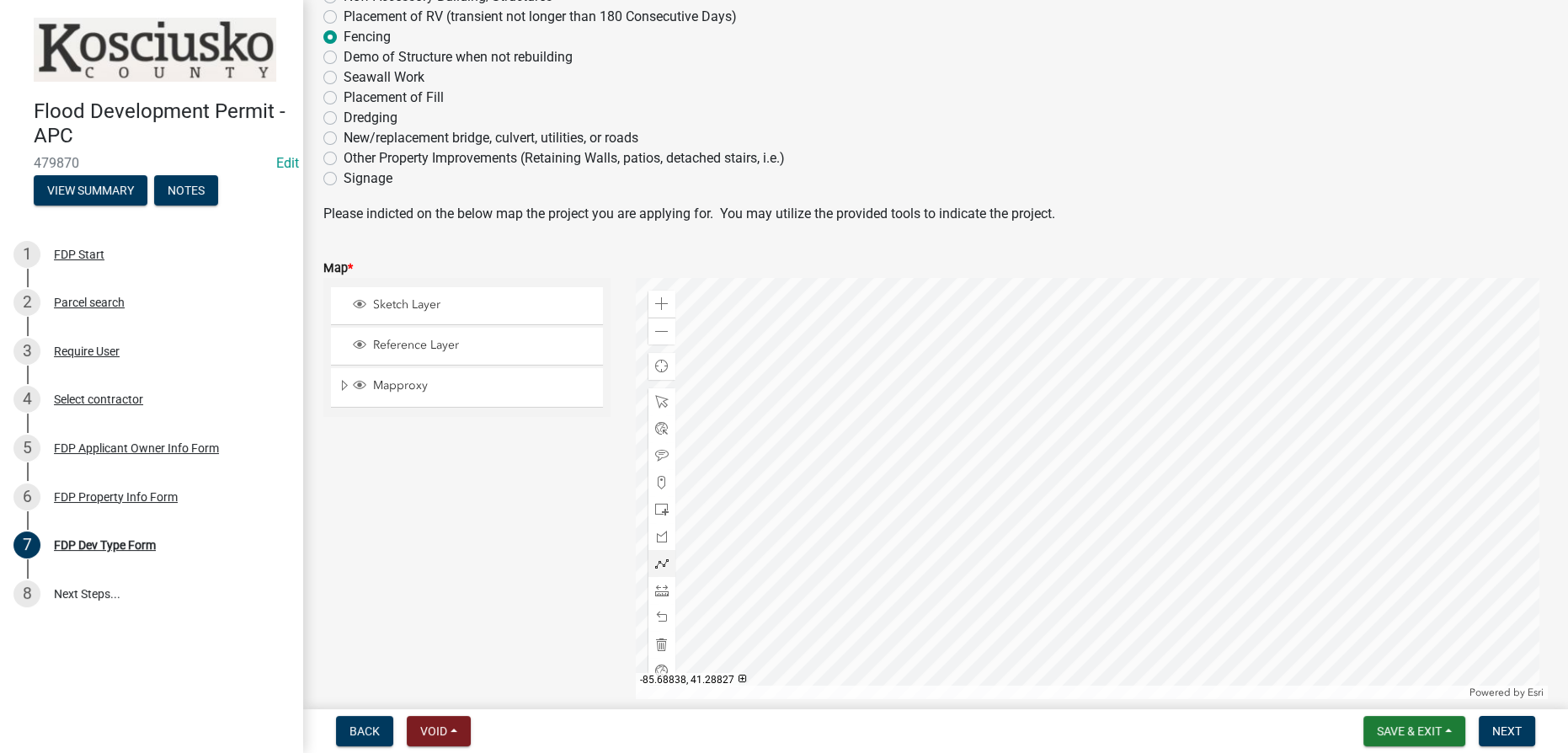
click at [782, 423] on div at bounding box center [1092, 489] width 912 height 422
click at [782, 727] on button "Next" at bounding box center [1507, 731] width 57 height 30
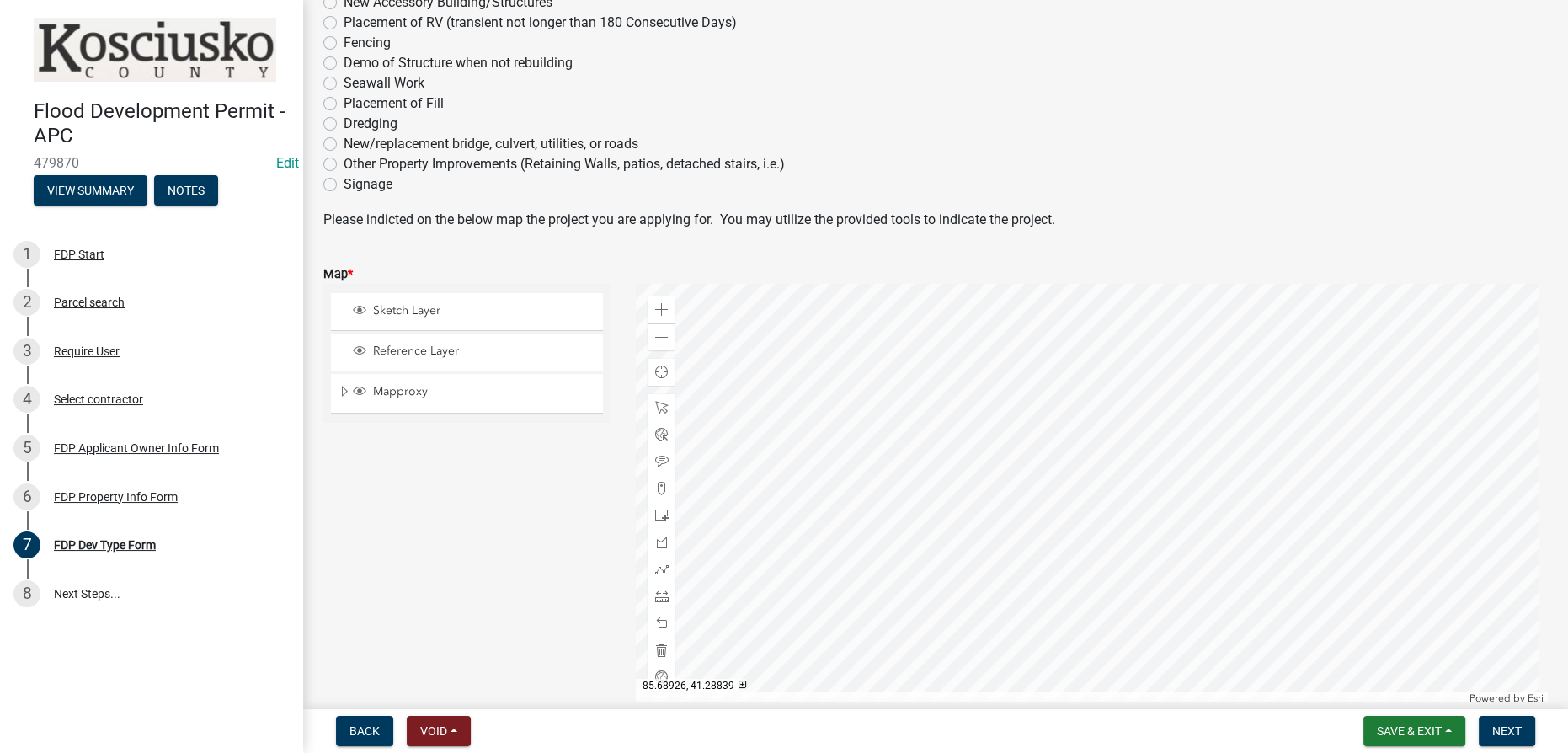
scroll to position [266, 0]
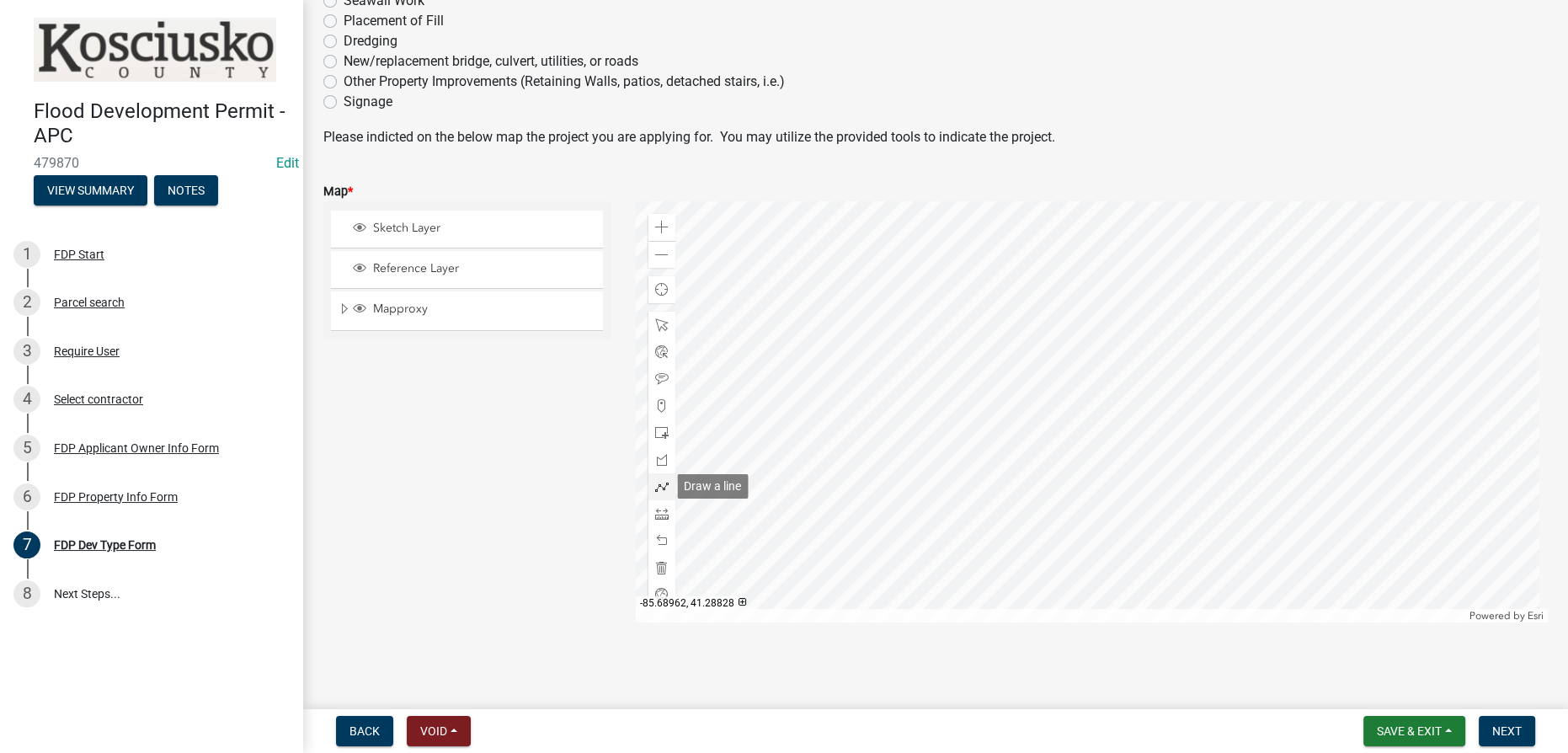
click at [656, 482] on span at bounding box center [661, 486] width 13 height 13
click at [862, 327] on div at bounding box center [1092, 412] width 912 height 422
click at [860, 415] on div at bounding box center [1092, 412] width 912 height 422
click at [1034, 423] on div at bounding box center [1092, 412] width 912 height 422
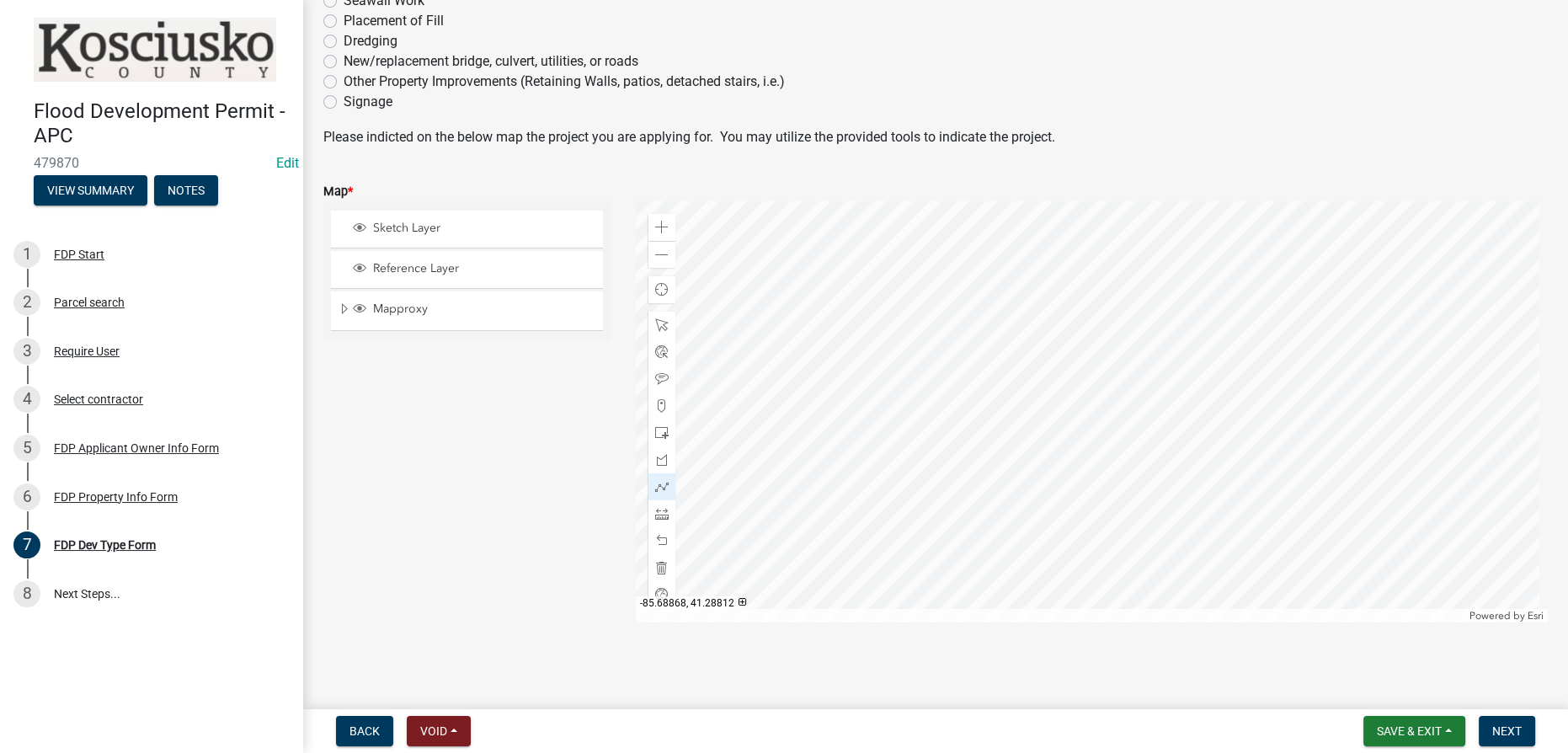
click at [1154, 418] on div at bounding box center [1092, 412] width 912 height 422
click at [1313, 424] on div at bounding box center [1092, 412] width 912 height 422
click at [1310, 414] on div at bounding box center [1092, 412] width 912 height 422
click at [1307, 322] on div at bounding box center [1092, 412] width 912 height 422
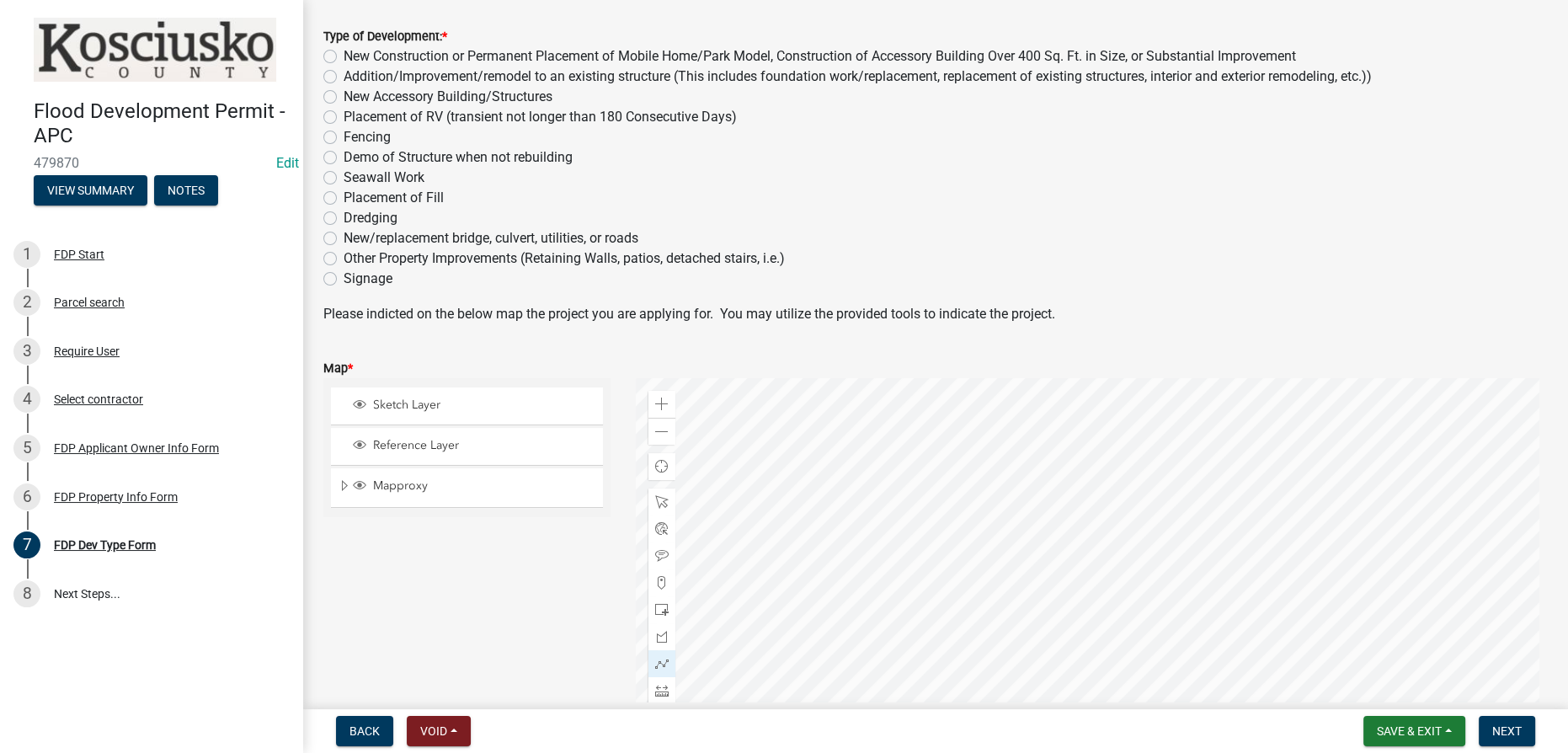
scroll to position [0, 0]
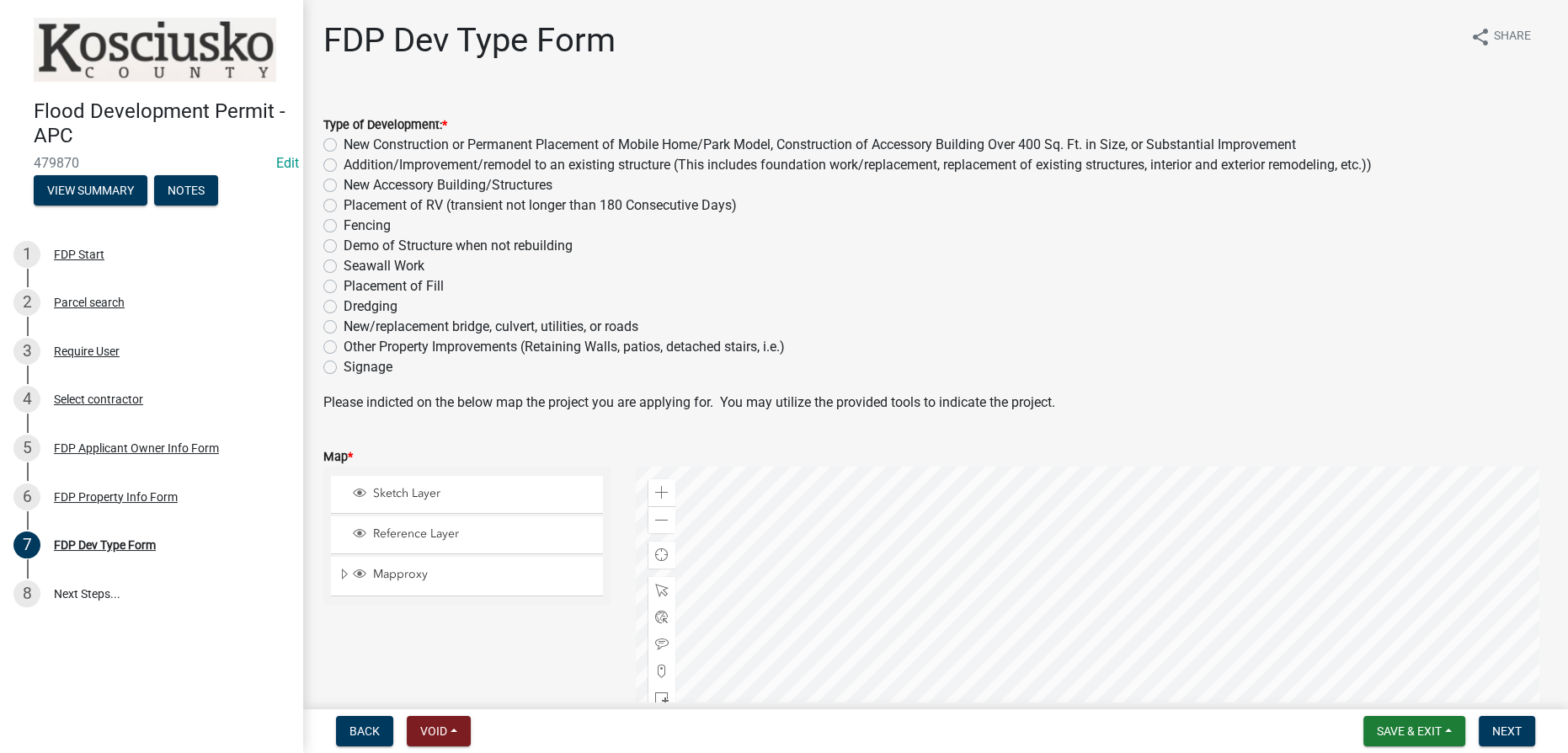
click at [344, 224] on label "Fencing" at bounding box center [367, 225] width 47 height 20
click at [344, 224] on input "Fencing" at bounding box center [349, 221] width 11 height 11
radio input "true"
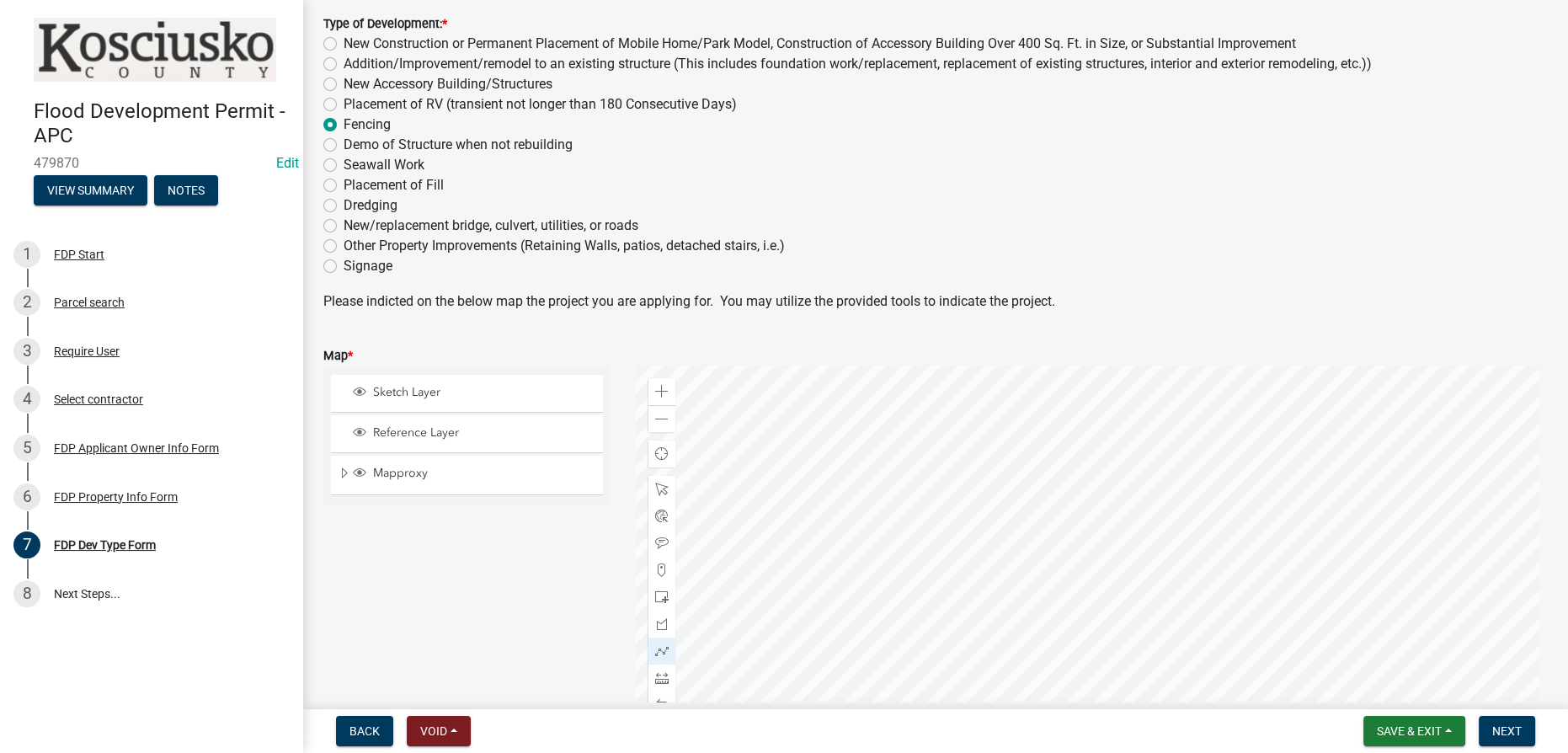
scroll to position [229, 0]
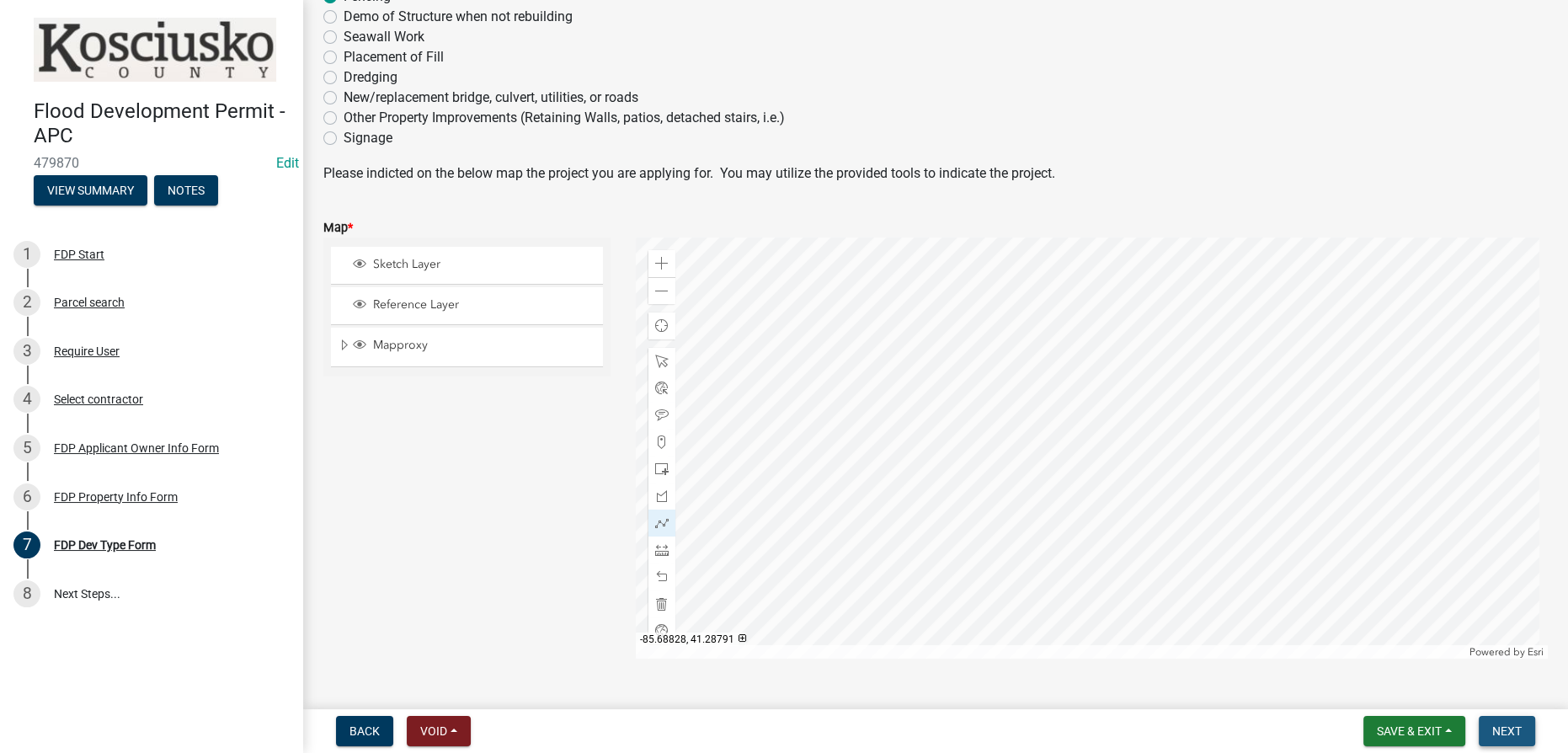
click at [1504, 731] on span "Next" at bounding box center [1506, 731] width 29 height 13
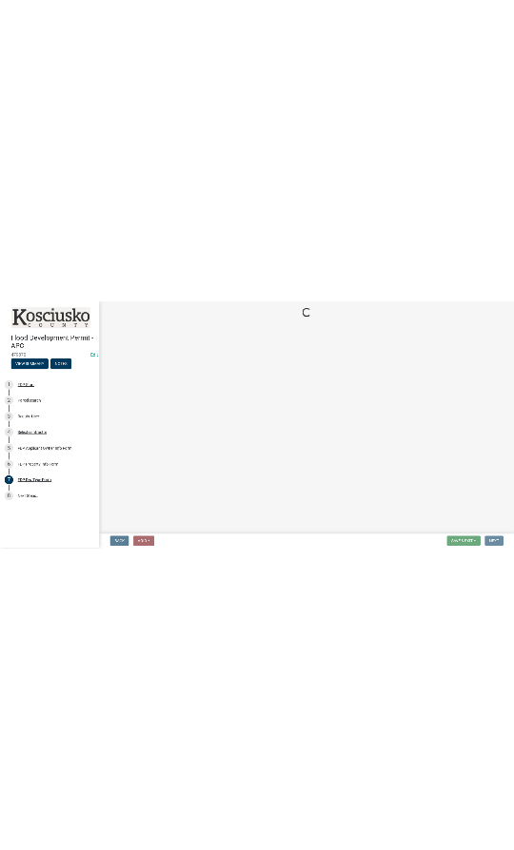
scroll to position [0, 0]
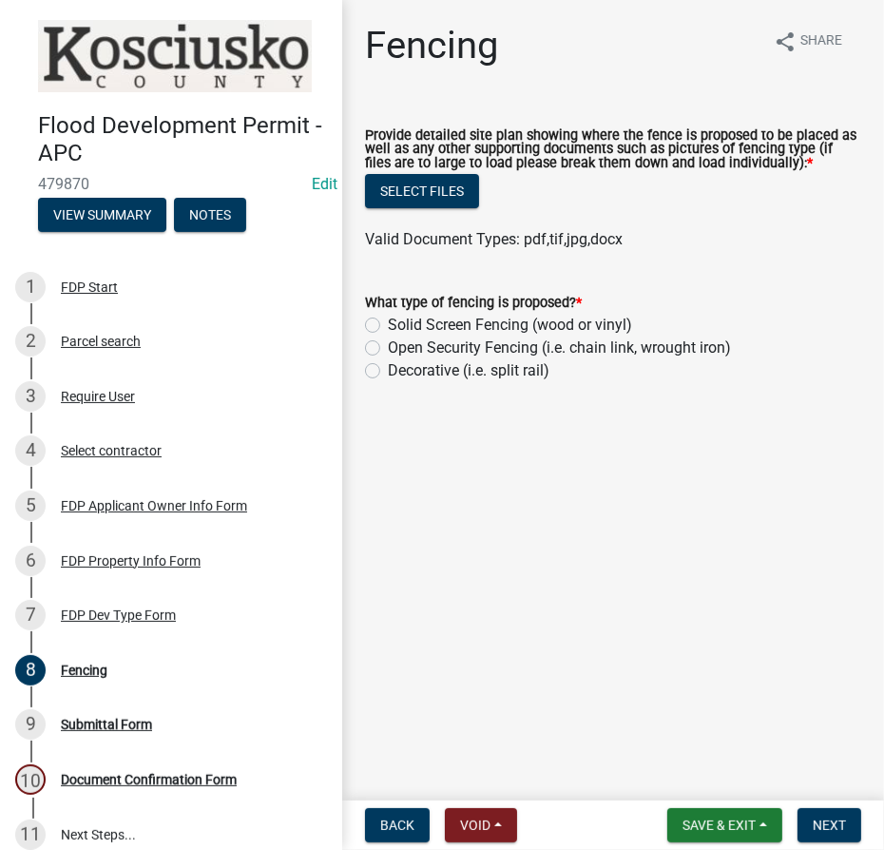
click at [388, 346] on label "Open Security Fencing (i.e. chain link, wrought iron)" at bounding box center [559, 348] width 343 height 23
click at [388, 346] on input "Open Security Fencing (i.e. chain link, wrought iron)" at bounding box center [394, 343] width 12 height 12
radio input "true"
click at [405, 184] on button "Select files" at bounding box center [422, 191] width 114 height 34
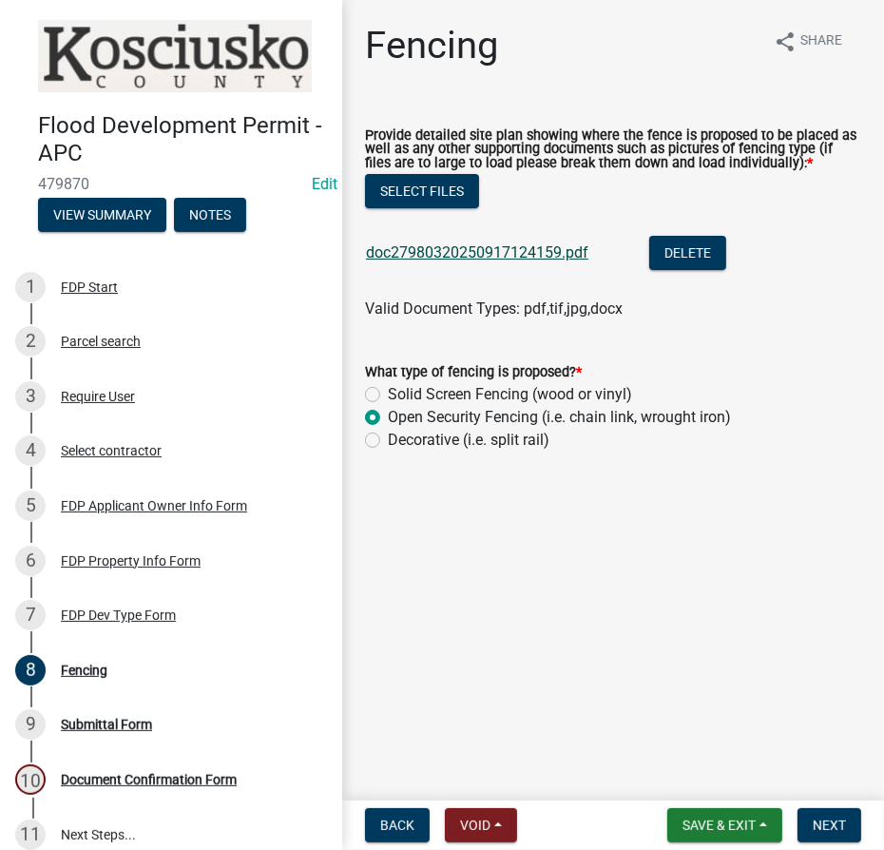
click at [484, 245] on link "doc27980320250917124159.pdf" at bounding box center [477, 252] width 223 height 18
click at [824, 825] on span "Next" at bounding box center [829, 825] width 33 height 15
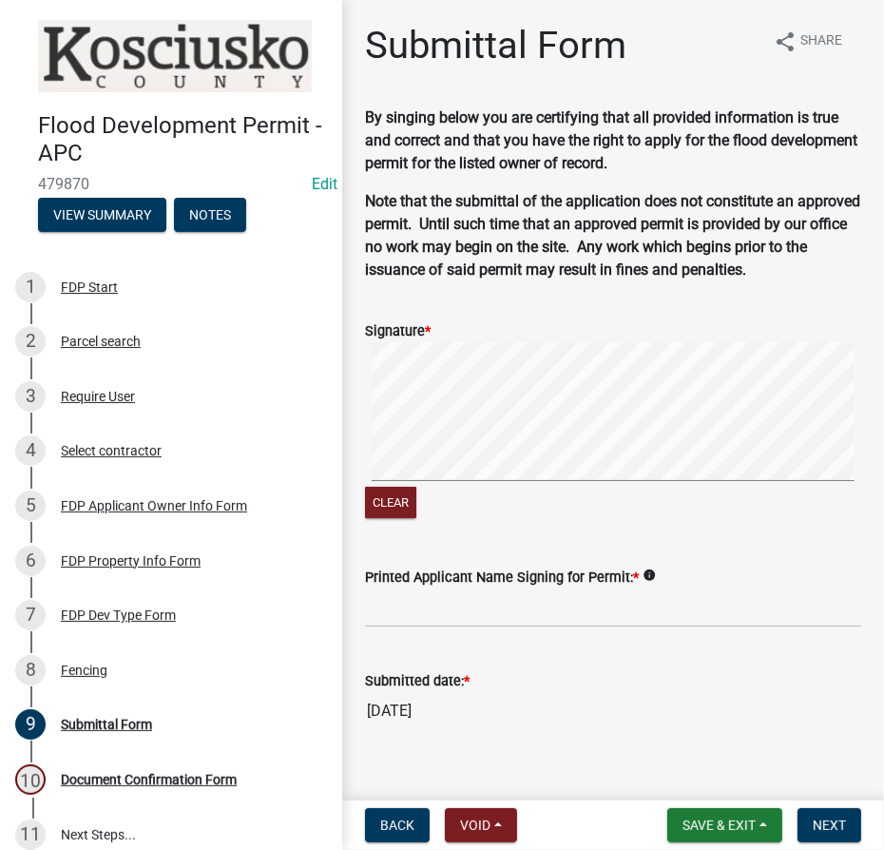
click at [780, 483] on signature-pad at bounding box center [613, 414] width 496 height 145
click at [557, 620] on input "Printed Applicant Name Signing for Permit: *" at bounding box center [613, 608] width 496 height 39
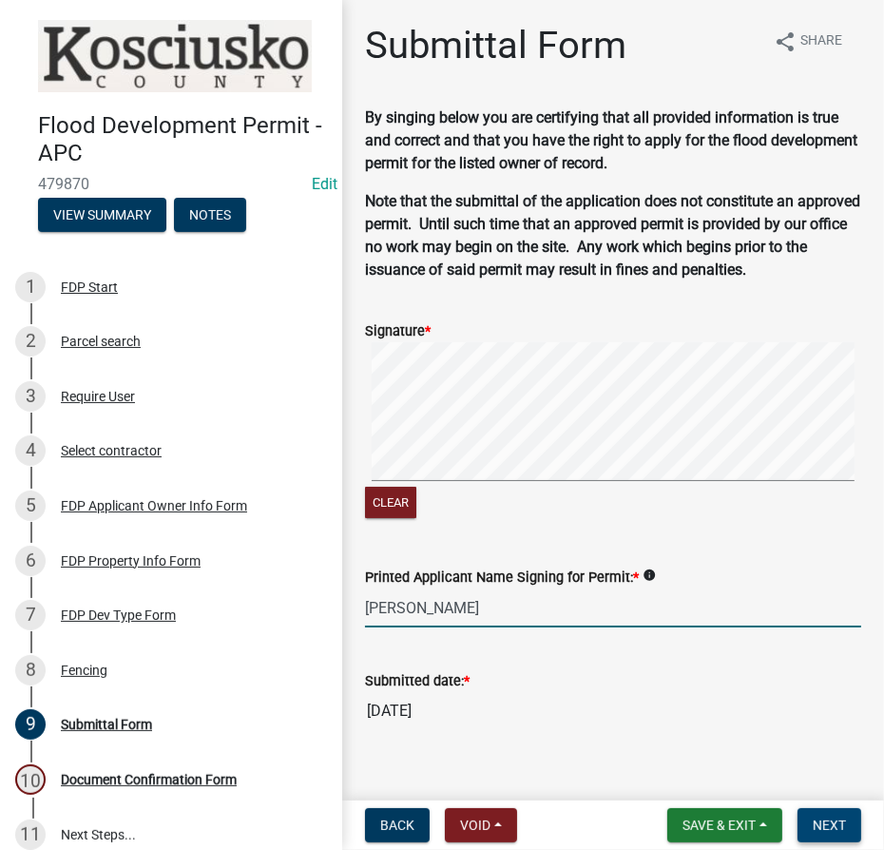
type input "[PERSON_NAME]"
click at [844, 821] on span "Next" at bounding box center [829, 825] width 33 height 15
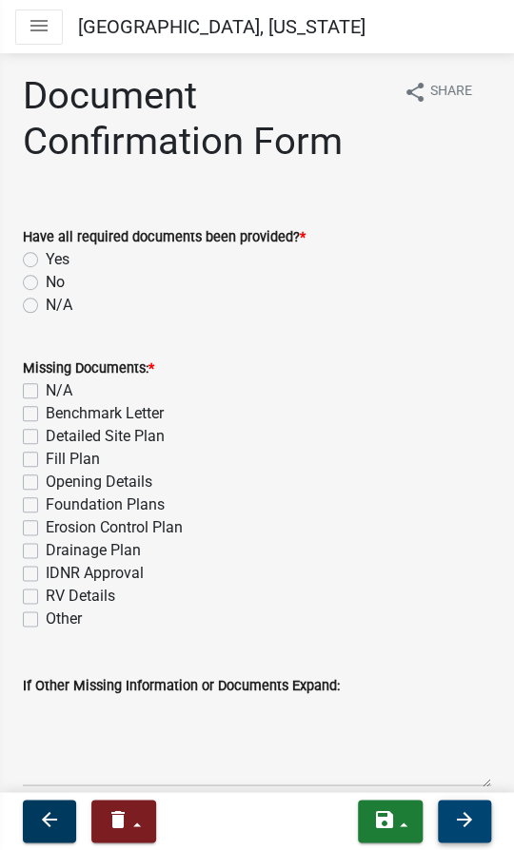
click at [46, 258] on label "Yes" at bounding box center [58, 259] width 24 height 23
click at [46, 258] on input "Yes" at bounding box center [52, 254] width 12 height 12
radio input "true"
click at [46, 387] on label "N/A" at bounding box center [59, 390] width 27 height 23
click at [46, 387] on input "N/A" at bounding box center [52, 385] width 12 height 12
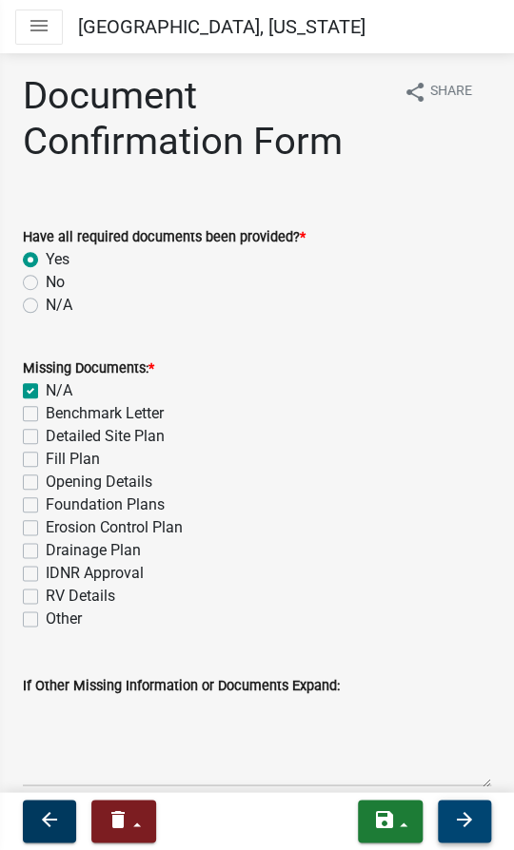
checkbox input "true"
checkbox input "false"
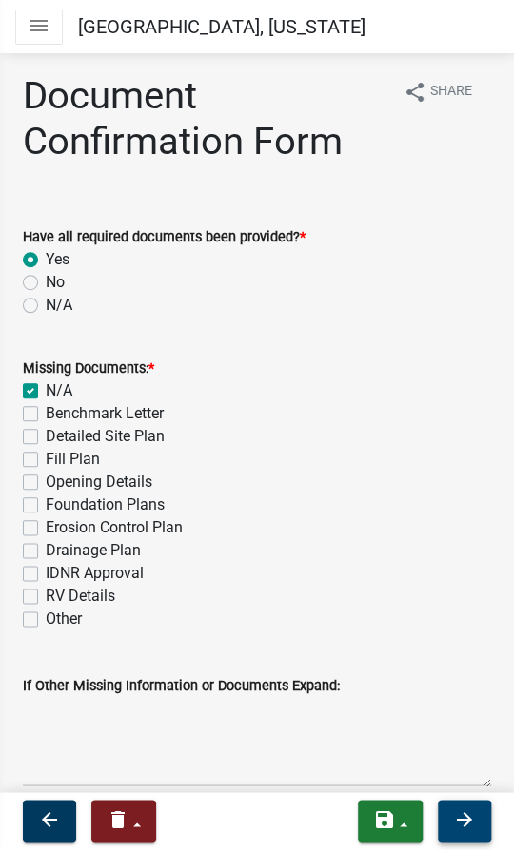
checkbox input "false"
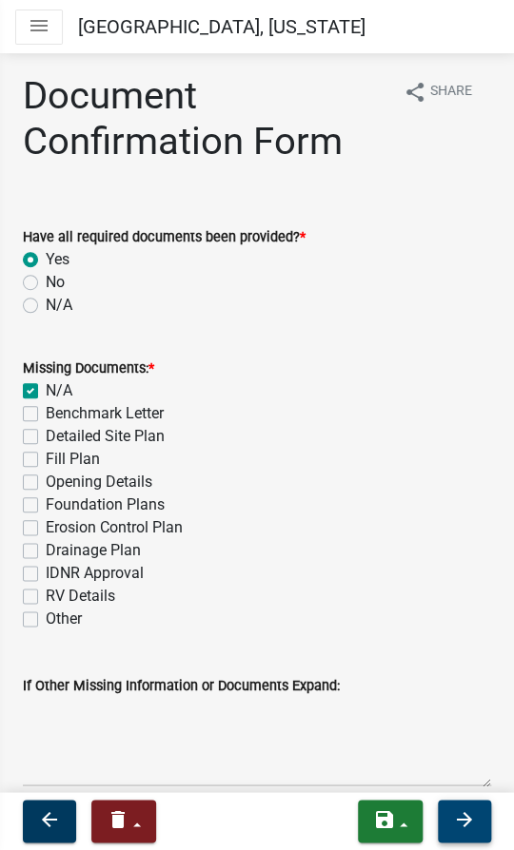
checkbox input "false"
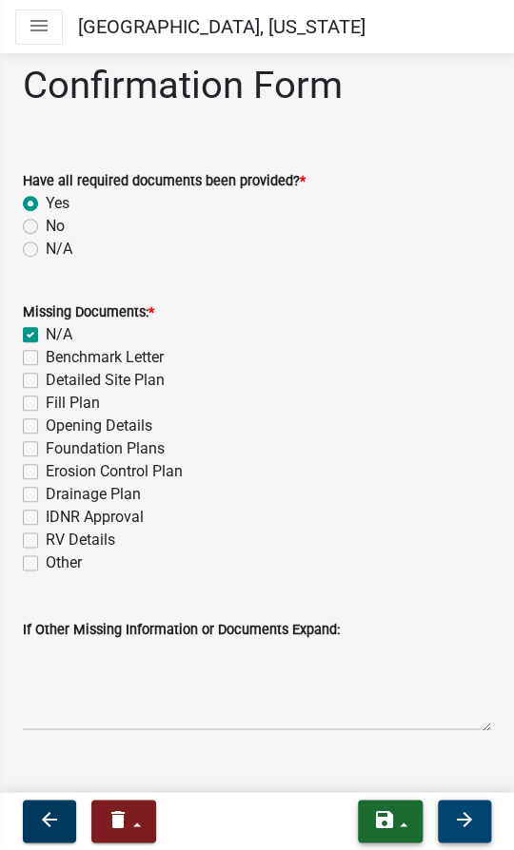
scroll to position [82, 0]
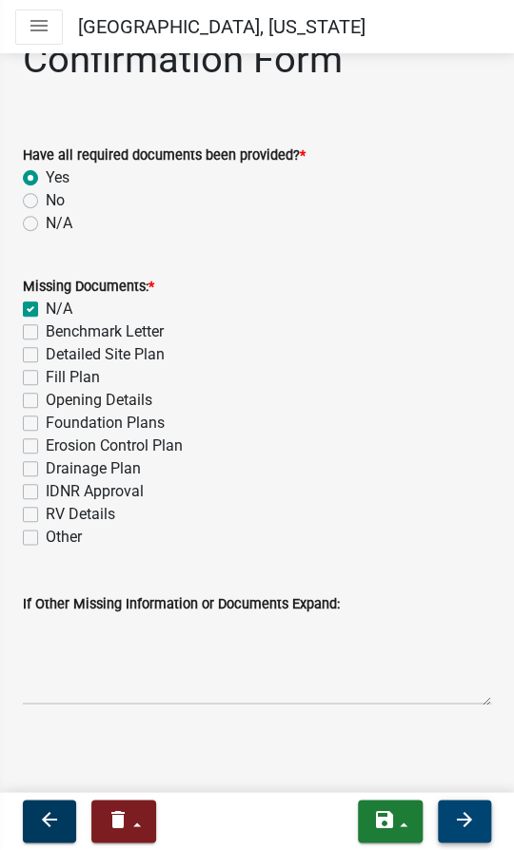
click at [459, 828] on icon "arrow_forward" at bounding box center [464, 818] width 23 height 23
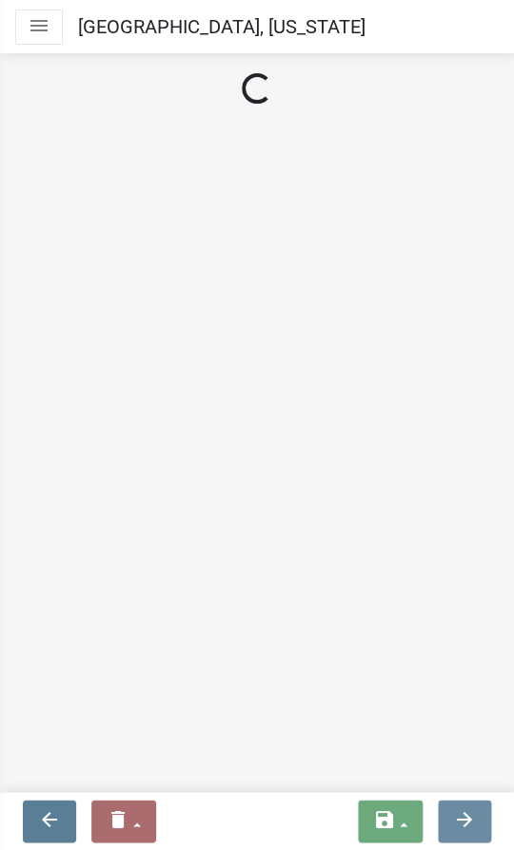
scroll to position [0, 0]
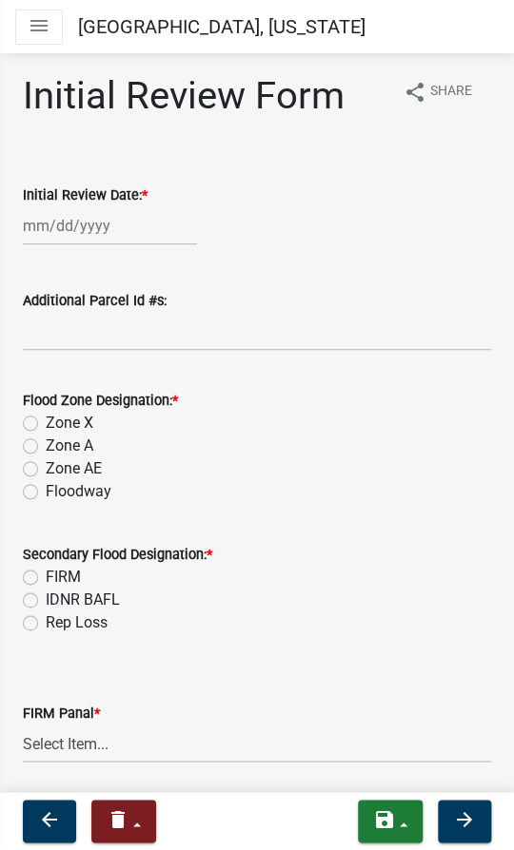
click at [70, 226] on div at bounding box center [110, 225] width 174 height 39
select select "9"
select select "2025"
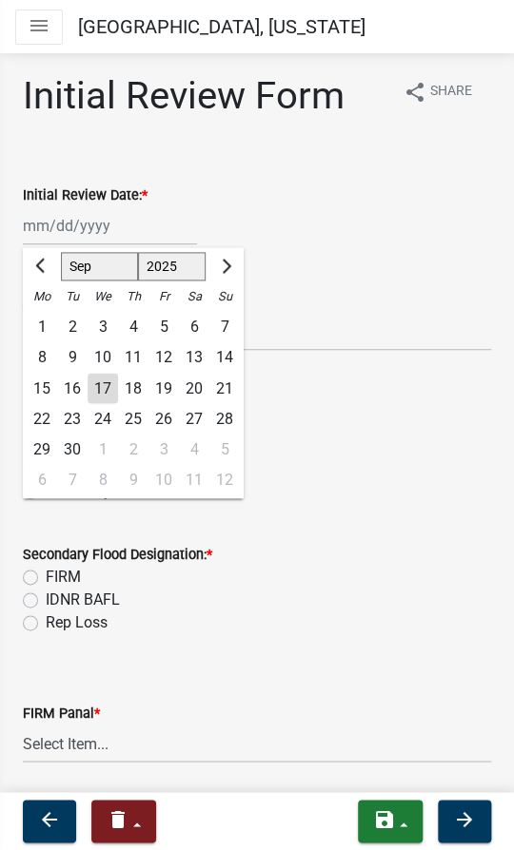
click at [101, 390] on div "17" at bounding box center [102, 388] width 30 height 30
type input "[DATE]"
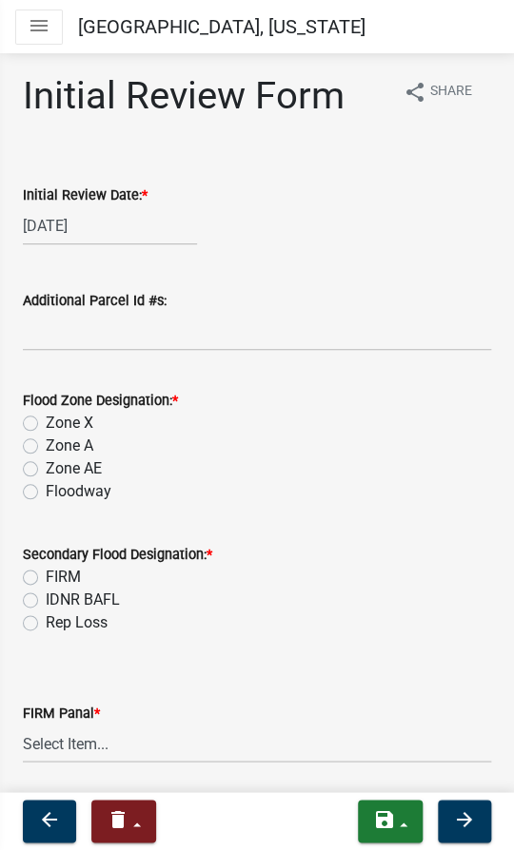
click at [46, 474] on label "Zone AE" at bounding box center [74, 468] width 56 height 23
click at [46, 470] on input "Zone AE" at bounding box center [52, 463] width 12 height 12
radio input "true"
click at [46, 572] on label "FIRM" at bounding box center [63, 577] width 35 height 23
click at [46, 572] on input "FIRM" at bounding box center [52, 572] width 12 height 12
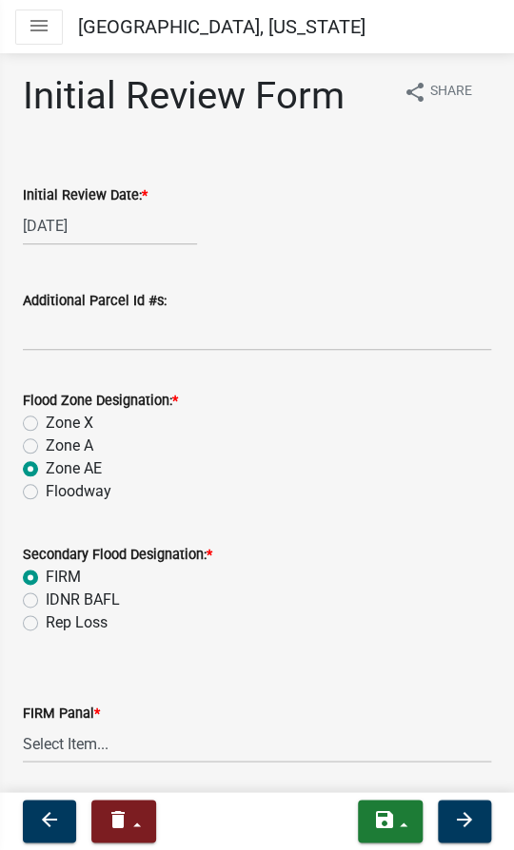
radio input "true"
click at [81, 740] on select "Select Item... 0020 0040 0045 0065 0067 0070 0086 0090 0095 0110 0120 0140 0145…" at bounding box center [257, 743] width 468 height 39
click at [23, 724] on select "Select Item... 0020 0040 0045 0065 0067 0070 0086 0090 0095 0110 0120 0140 0145…" at bounding box center [257, 743] width 468 height 39
select select "274e195b-1867-4ec5-92d0-38f0641a2bb5"
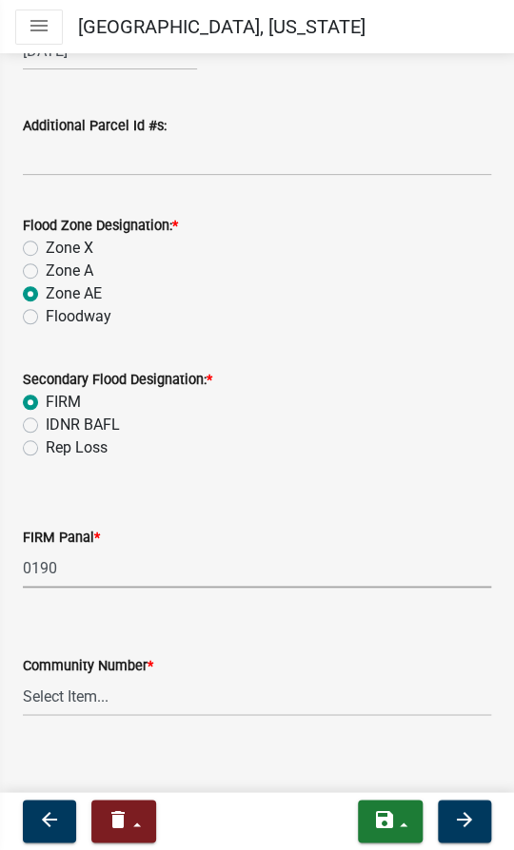
scroll to position [188, 0]
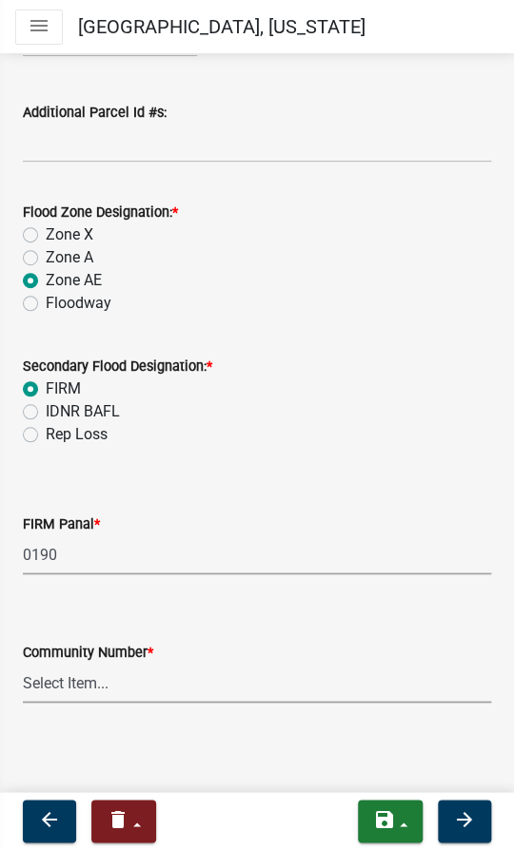
click at [176, 683] on select "Select Item... Kos Co - Unincop - 180121 Town of Milford - 180382 Town of North…" at bounding box center [257, 683] width 468 height 39
click at [23, 664] on select "Select Item... Kos Co - Unincop - 180121 Town of Milford - 180382 Town of North…" at bounding box center [257, 683] width 468 height 39
select select "1d0925c7-9c1e-4f6f-b7f6-1bc109fea0dc"
click at [474, 821] on icon "arrow_forward" at bounding box center [464, 818] width 23 height 23
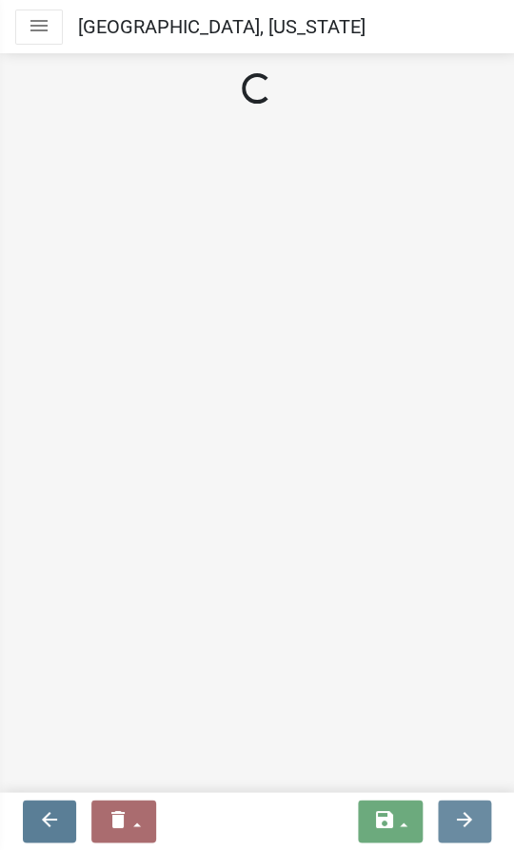
scroll to position [0, 0]
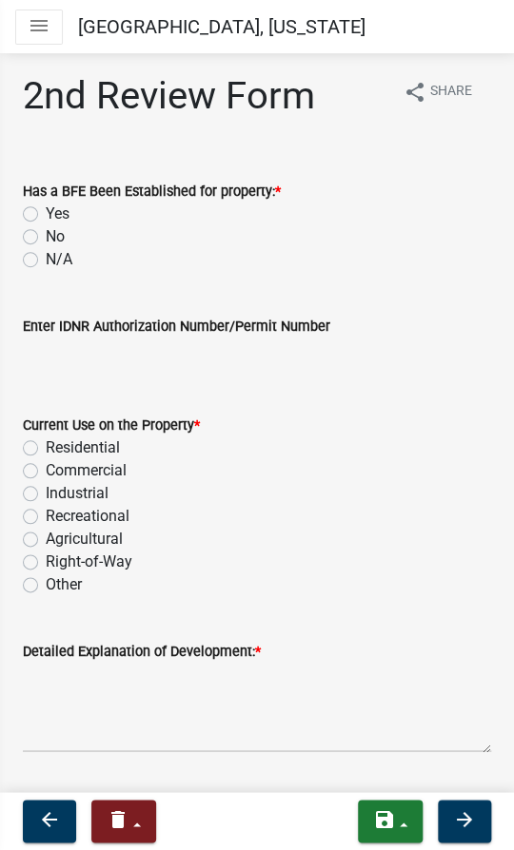
click at [38, 203] on div "Yes" at bounding box center [257, 214] width 468 height 23
click at [46, 214] on label "Yes" at bounding box center [58, 214] width 24 height 23
click at [46, 214] on input "Yes" at bounding box center [52, 209] width 12 height 12
radio input "true"
click at [46, 449] on label "Residential" at bounding box center [83, 448] width 74 height 23
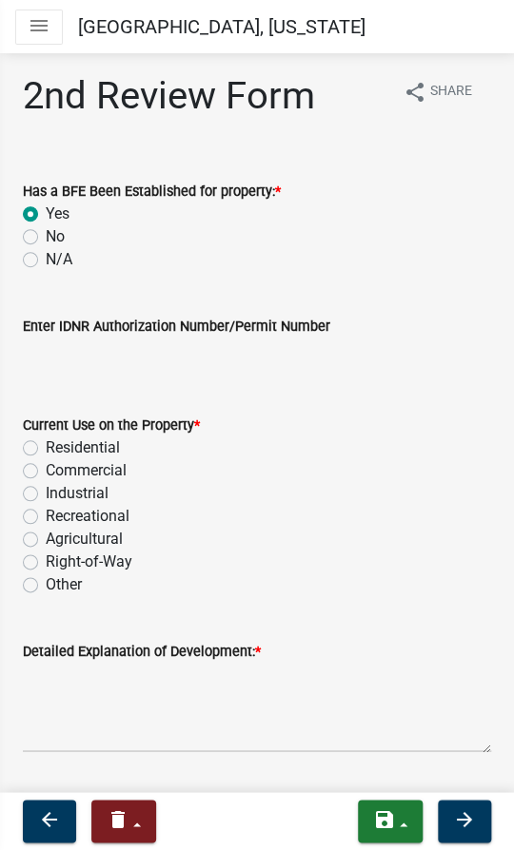
click at [46, 449] on input "Residential" at bounding box center [52, 443] width 12 height 12
radio input "true"
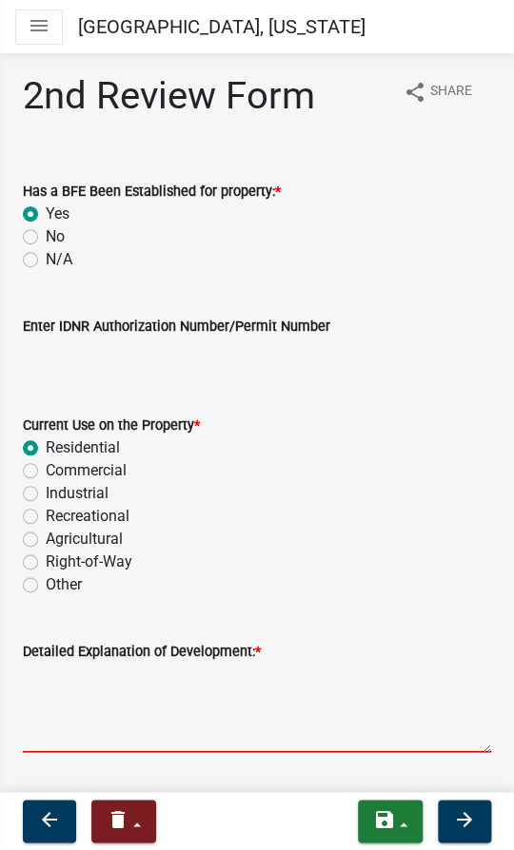
click at [124, 713] on textarea "Detailed Explanation of Development: *" at bounding box center [257, 707] width 468 height 89
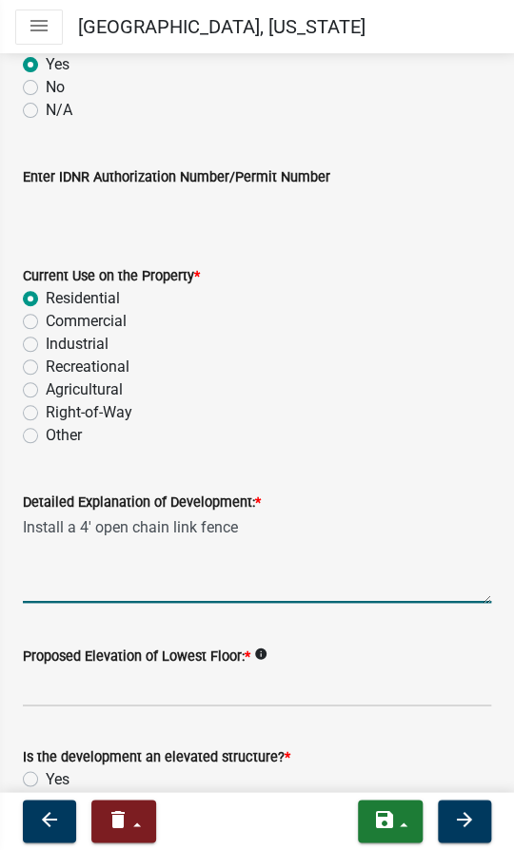
scroll to position [345, 0]
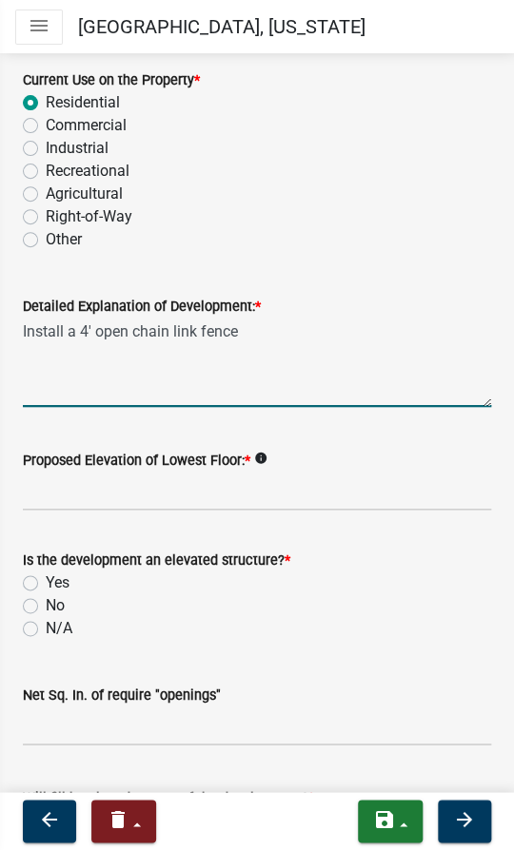
type textarea "Install a 4' open chain link fence"
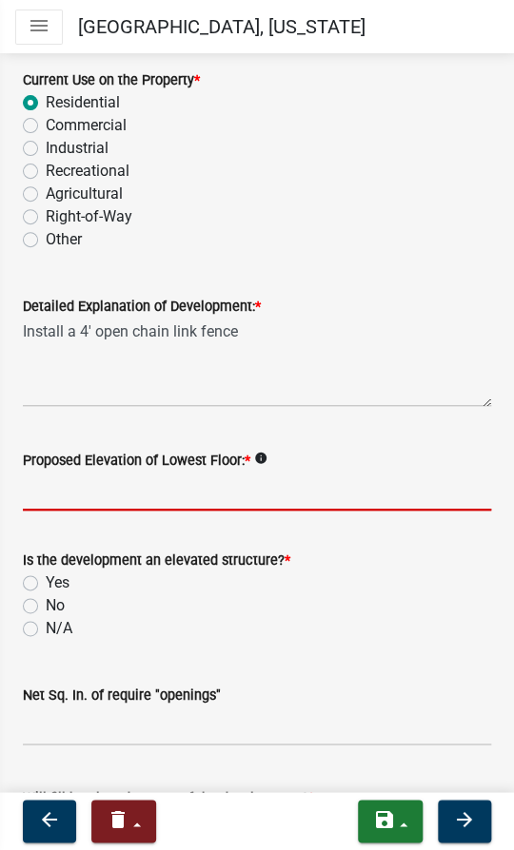
click at [87, 483] on input "Proposed Elevation of Lowest Floor: *" at bounding box center [257, 491] width 468 height 39
type input "existing"
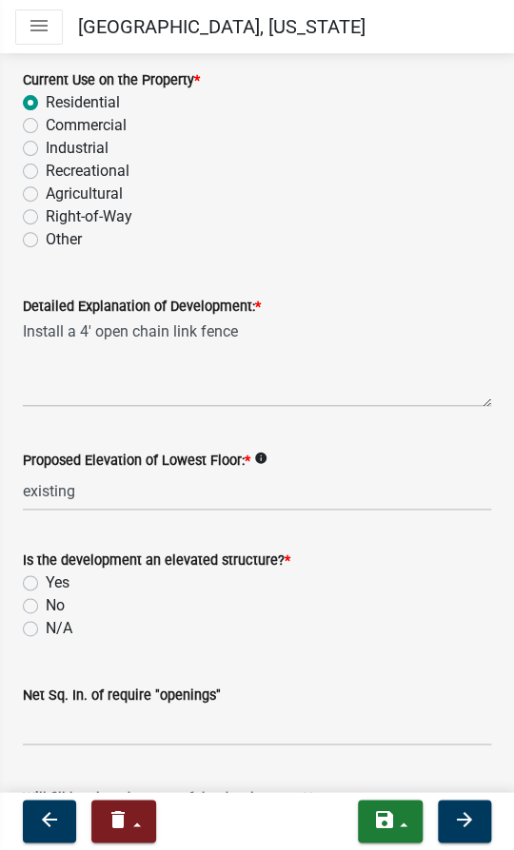
click at [46, 603] on label "No" at bounding box center [55, 605] width 19 height 23
click at [46, 603] on input "No" at bounding box center [52, 600] width 12 height 12
radio input "true"
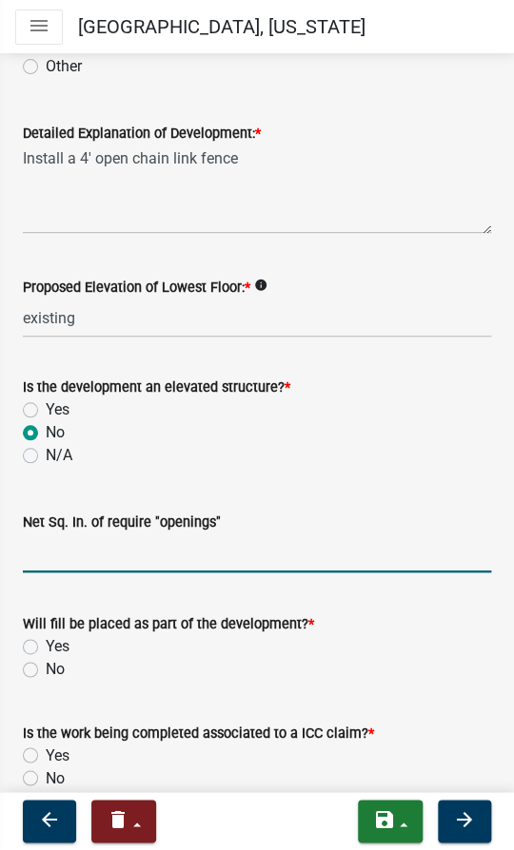
click at [46, 554] on input "text" at bounding box center [257, 553] width 468 height 39
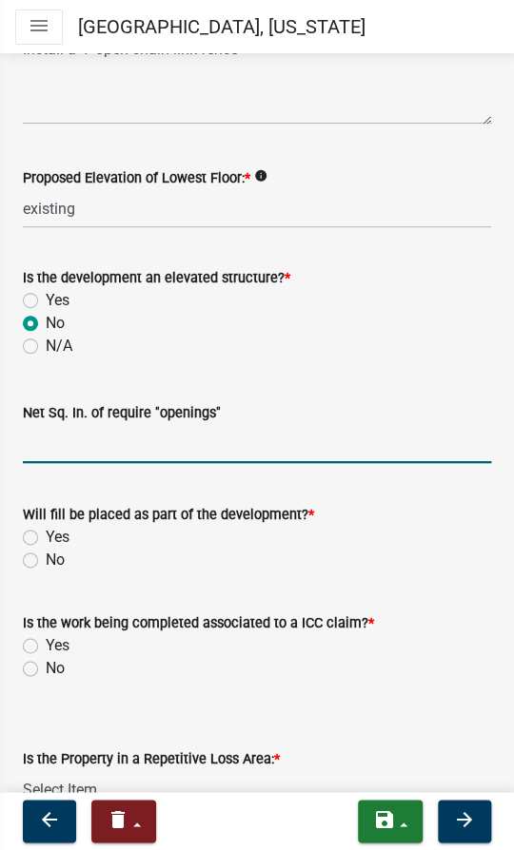
scroll to position [733, 0]
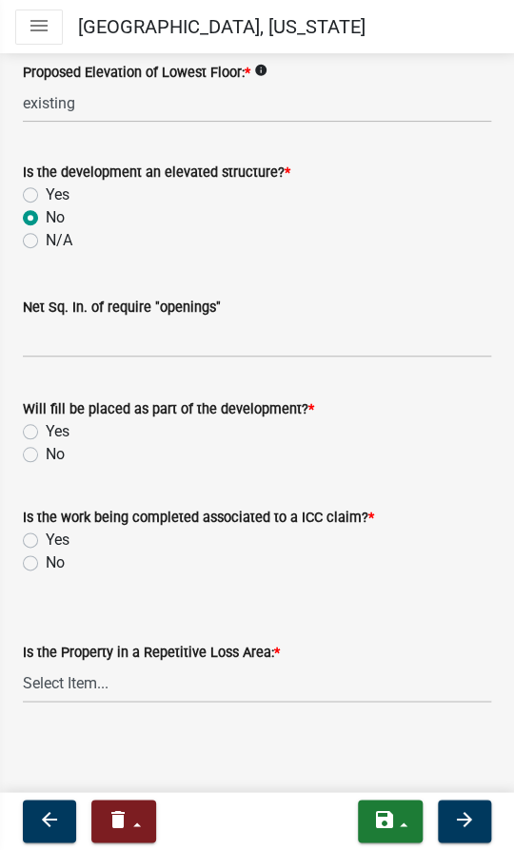
click at [46, 457] on label "No" at bounding box center [55, 454] width 19 height 23
click at [46, 456] on input "No" at bounding box center [52, 449] width 12 height 12
radio input "true"
click at [46, 556] on label "No" at bounding box center [55, 563] width 19 height 23
click at [46, 556] on input "No" at bounding box center [52, 558] width 12 height 12
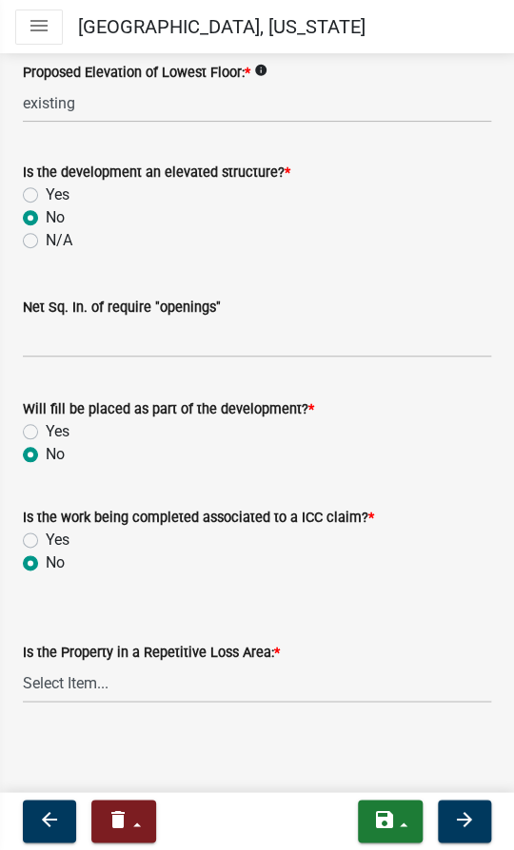
radio input "true"
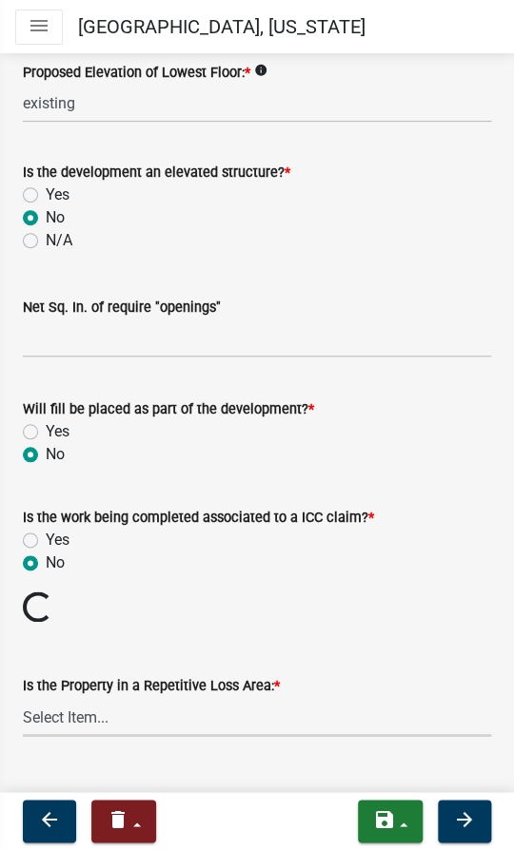
click at [63, 718] on select "Select Item... N/A Sycamore Briarwood EMS T41 EMS T13B Shore Acres EMS B40F EMS…" at bounding box center [257, 716] width 468 height 39
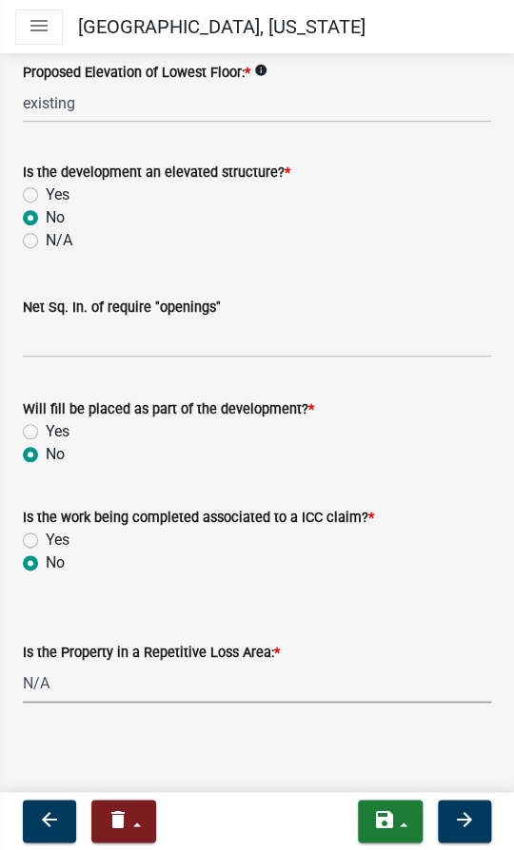
click at [23, 664] on select "Select Item... N/A Sycamore Briarwood EMS T41 EMS T13B Shore Acres EMS B40F EMS…" at bounding box center [257, 683] width 468 height 39
select select "e3c360ee-7977-4b9d-91ef-f00a4a3ecee8"
click at [472, 824] on icon "arrow_forward" at bounding box center [464, 818] width 23 height 23
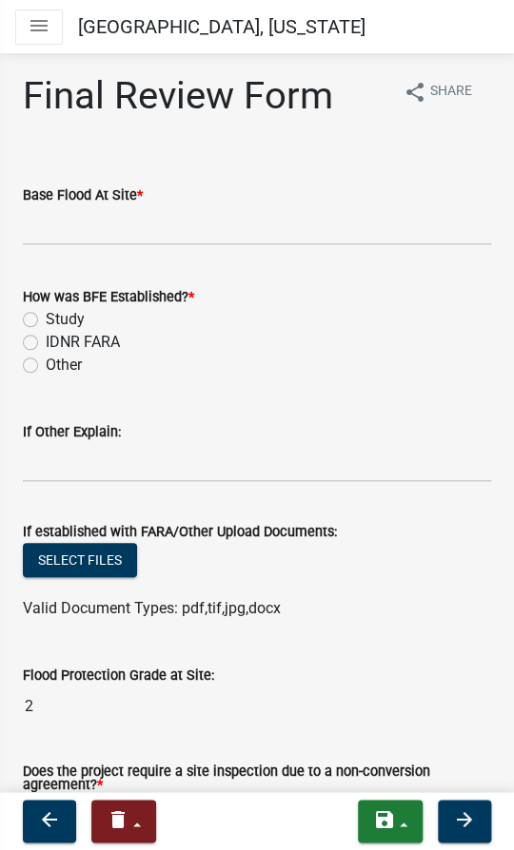
click at [46, 319] on label "Study" at bounding box center [65, 319] width 39 height 23
click at [46, 319] on input "Study" at bounding box center [52, 314] width 12 height 12
radio input "true"
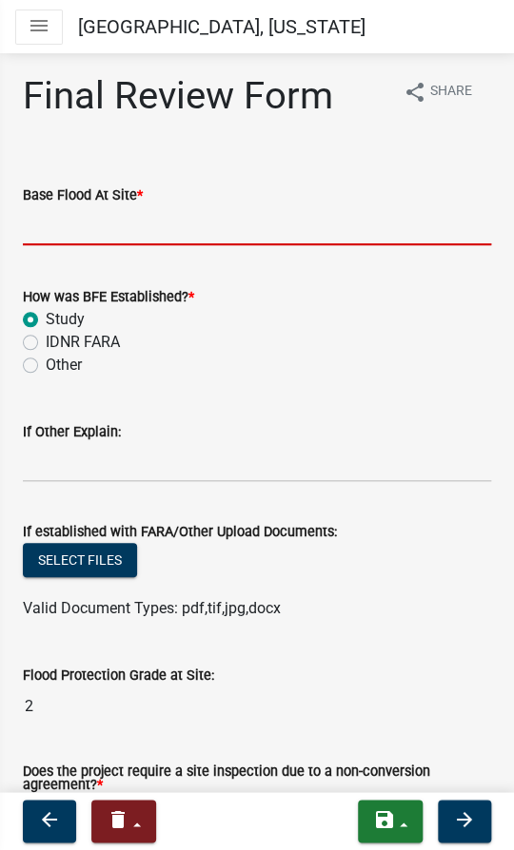
click at [70, 240] on input "text" at bounding box center [257, 225] width 468 height 39
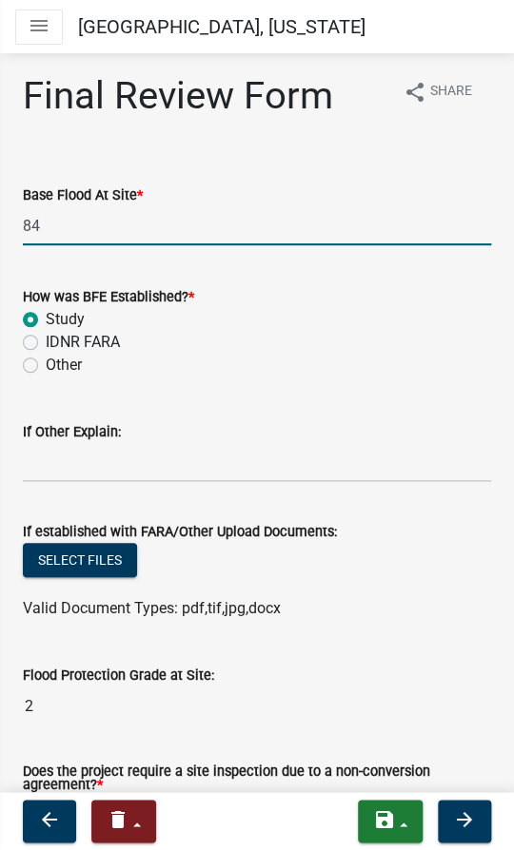
type input "840.3"
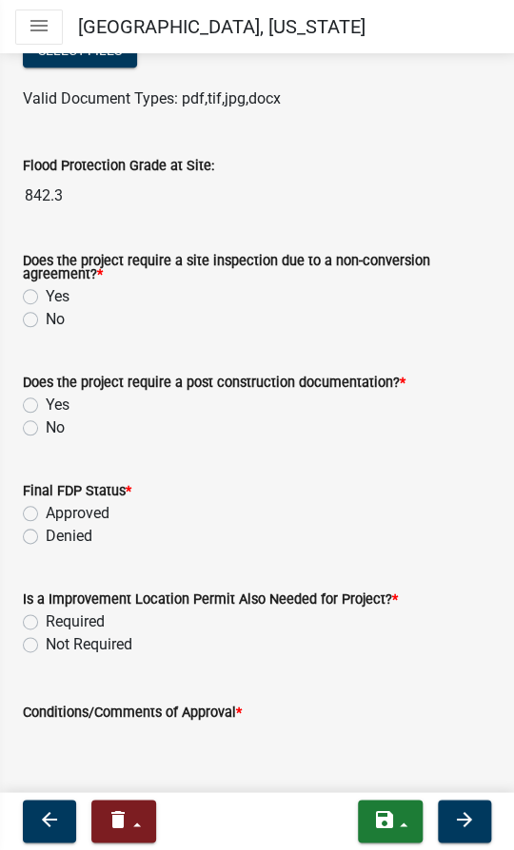
scroll to position [518, 0]
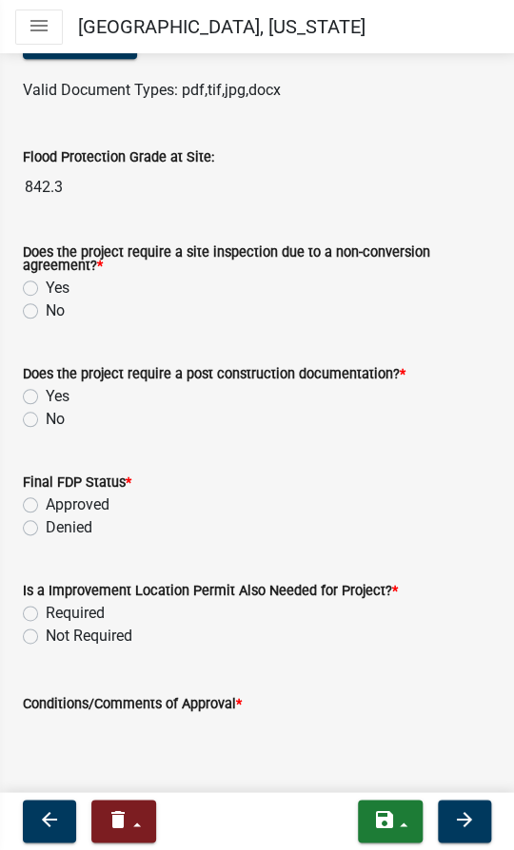
click at [46, 308] on label "No" at bounding box center [55, 311] width 19 height 23
click at [46, 308] on input "No" at bounding box center [52, 306] width 12 height 12
radio input "true"
click at [46, 417] on label "No" at bounding box center [55, 419] width 19 height 23
click at [46, 417] on input "No" at bounding box center [52, 414] width 12 height 12
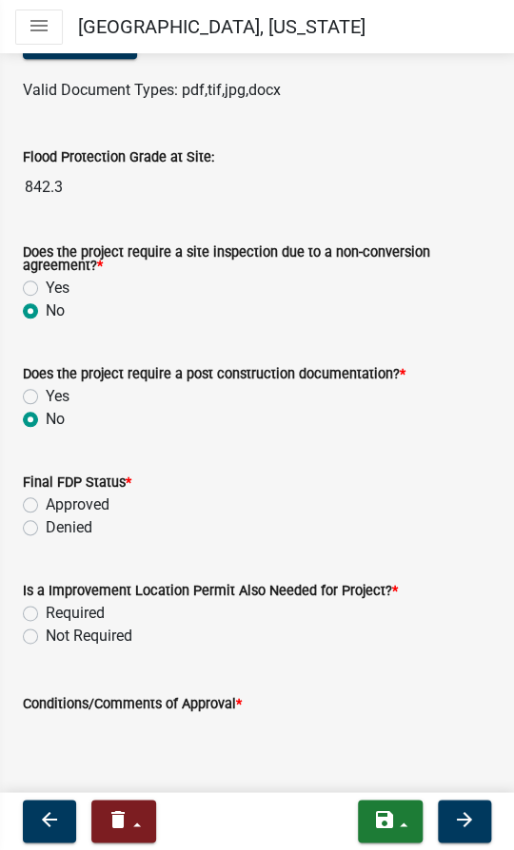
radio input "true"
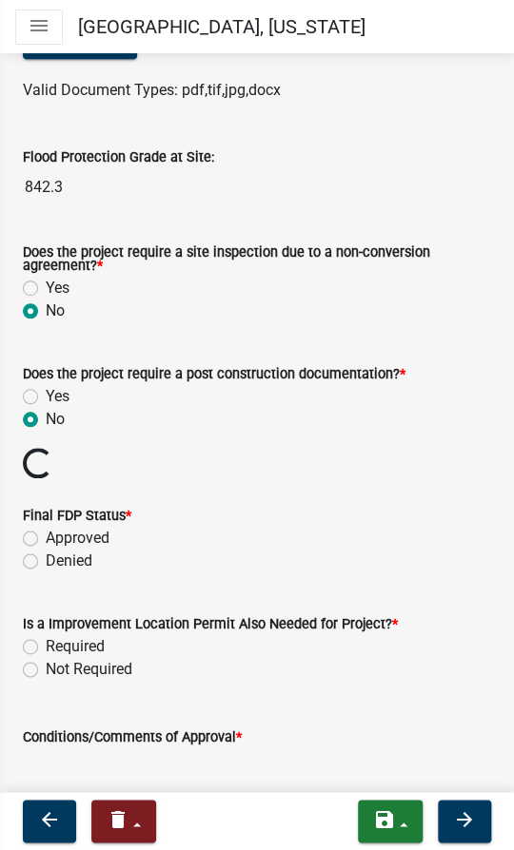
click at [30, 534] on div "Final FDP Status * Approved Denied" at bounding box center [257, 538] width 468 height 68
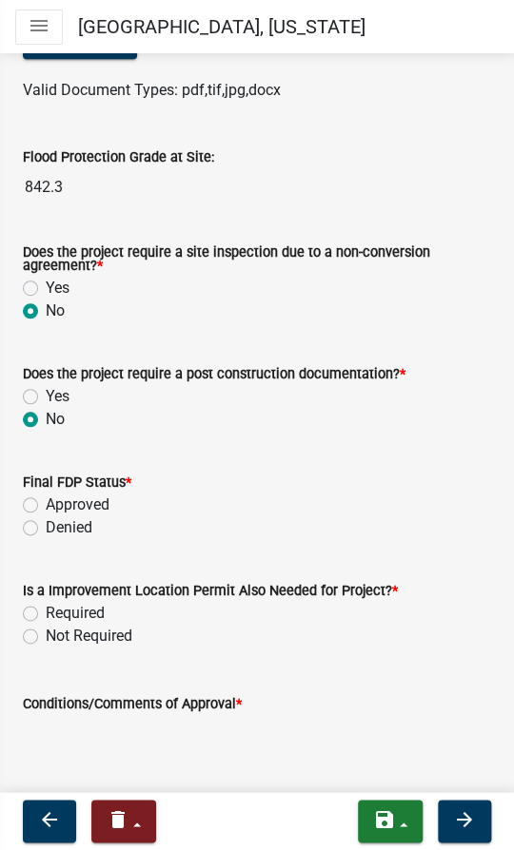
click at [30, 495] on div "Approved" at bounding box center [257, 505] width 468 height 23
click at [46, 506] on label "Approved" at bounding box center [78, 505] width 64 height 23
click at [46, 506] on input "Approved" at bounding box center [52, 500] width 12 height 12
radio input "true"
click at [46, 640] on label "Not Required" at bounding box center [89, 636] width 87 height 23
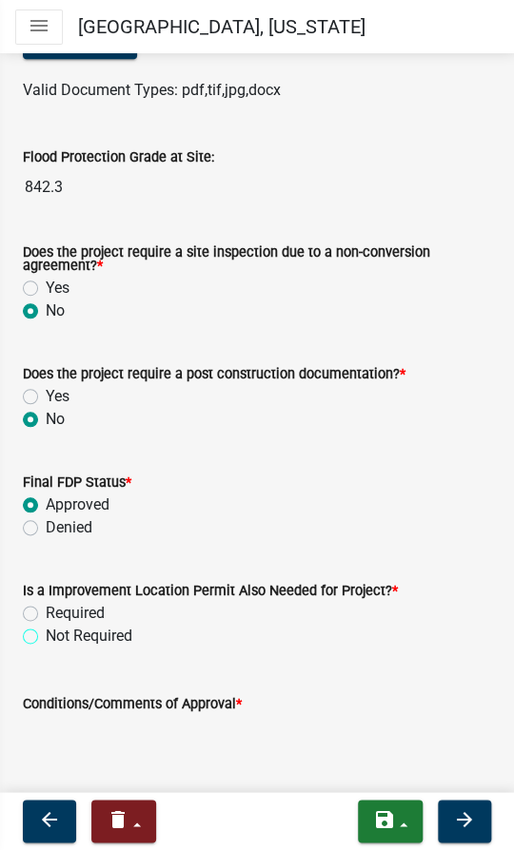
click at [46, 637] on input "Not Required" at bounding box center [52, 631] width 12 height 12
radio input "true"
click at [44, 729] on textarea "Conditions/Comments of Approval *" at bounding box center [257, 758] width 468 height 89
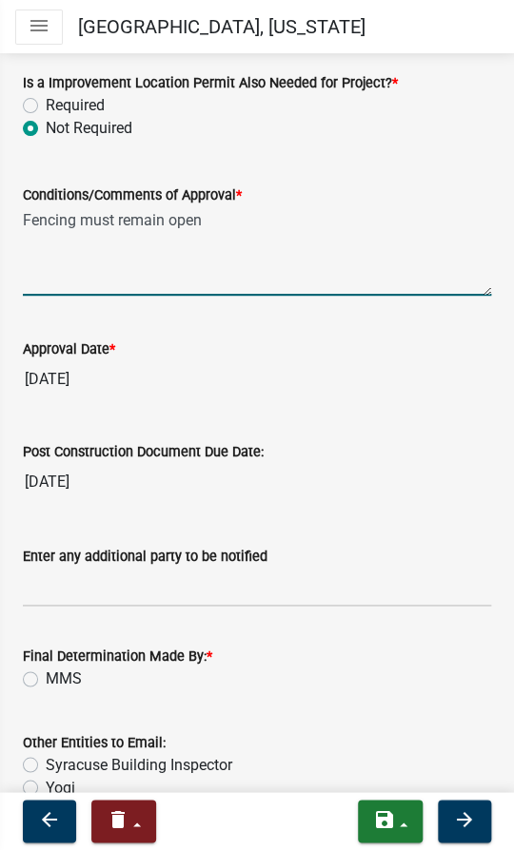
scroll to position [1121, 0]
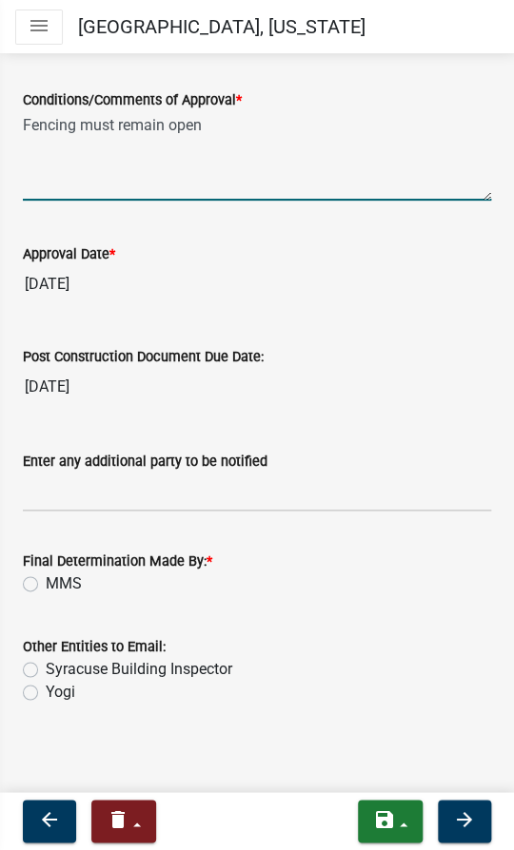
type textarea "Fencing must remain open"
click at [42, 575] on div "MMS" at bounding box center [257, 584] width 468 height 23
click at [46, 584] on label "MMS" at bounding box center [64, 584] width 36 height 23
click at [46, 584] on input "MMS" at bounding box center [52, 579] width 12 height 12
radio input "true"
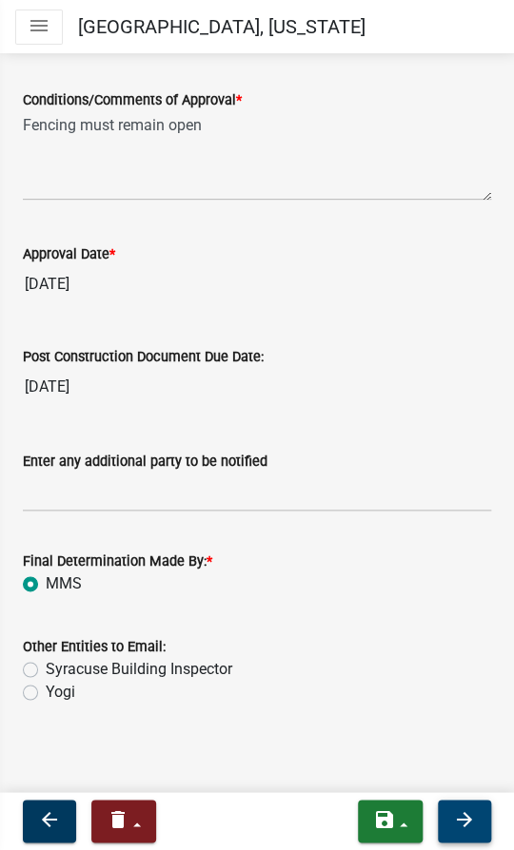
click at [476, 822] on button "arrow_forward" at bounding box center [463, 821] width 53 height 43
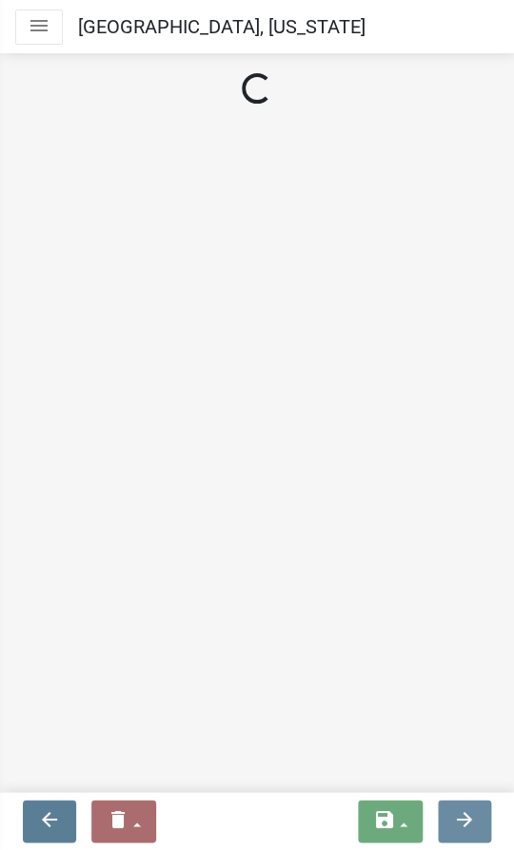
scroll to position [0, 0]
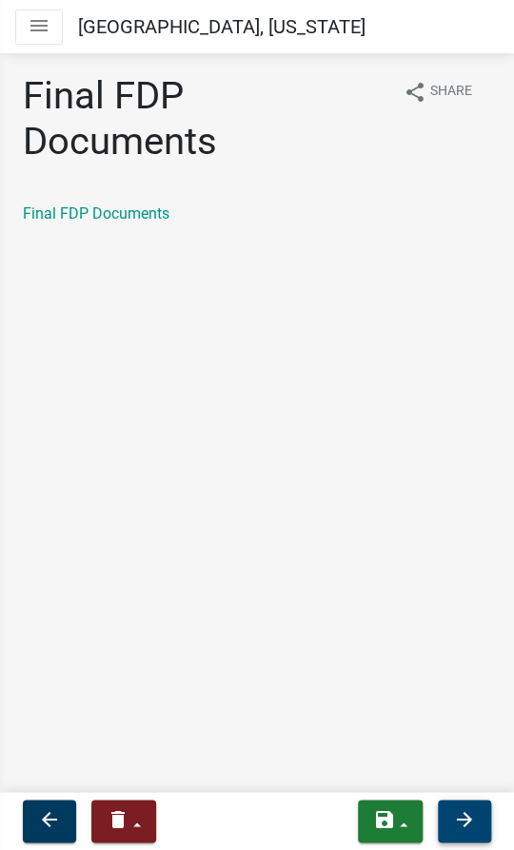
click at [464, 806] on button "arrow_forward" at bounding box center [463, 821] width 53 height 43
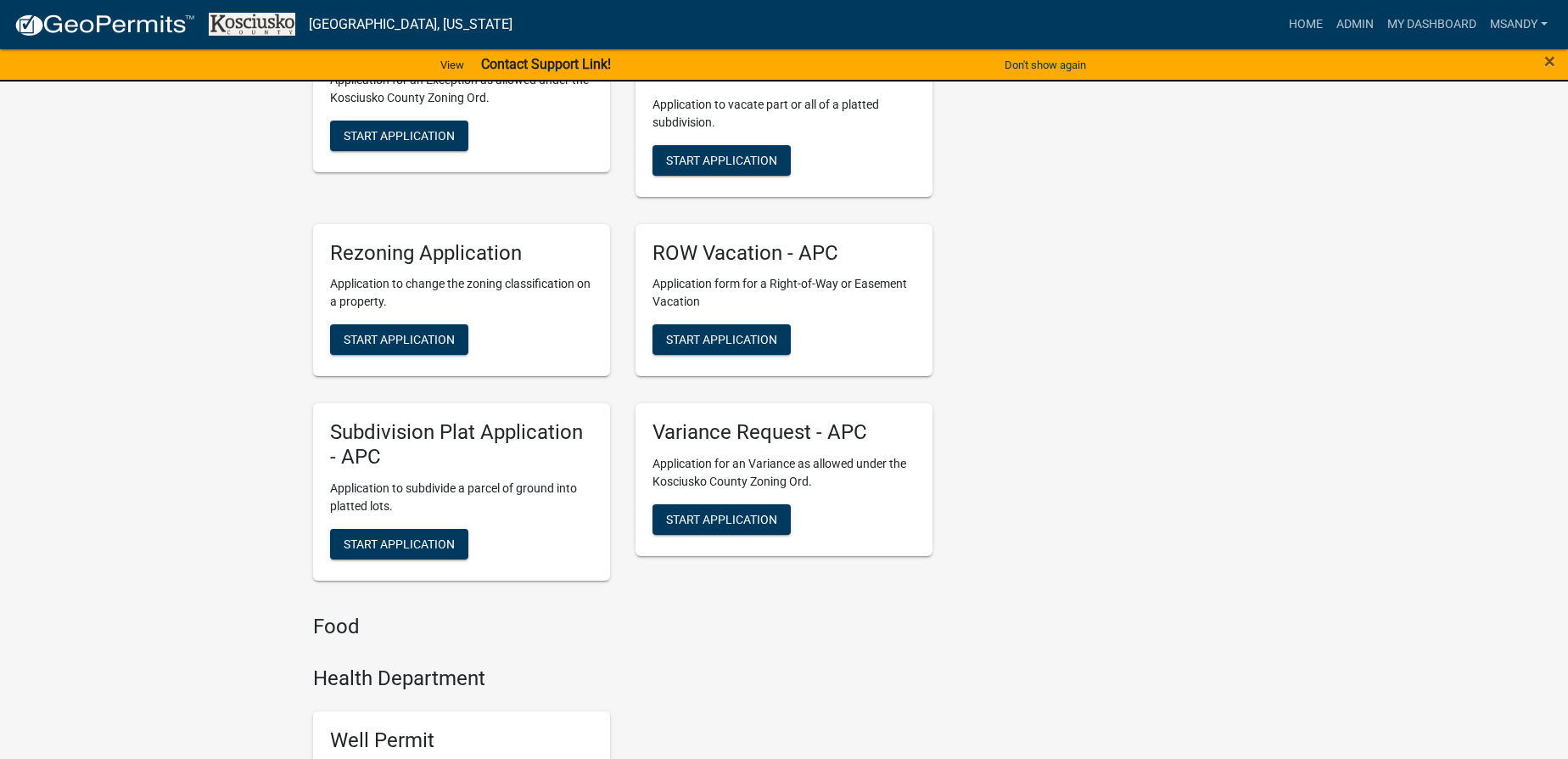
scroll to position [3088, 0]
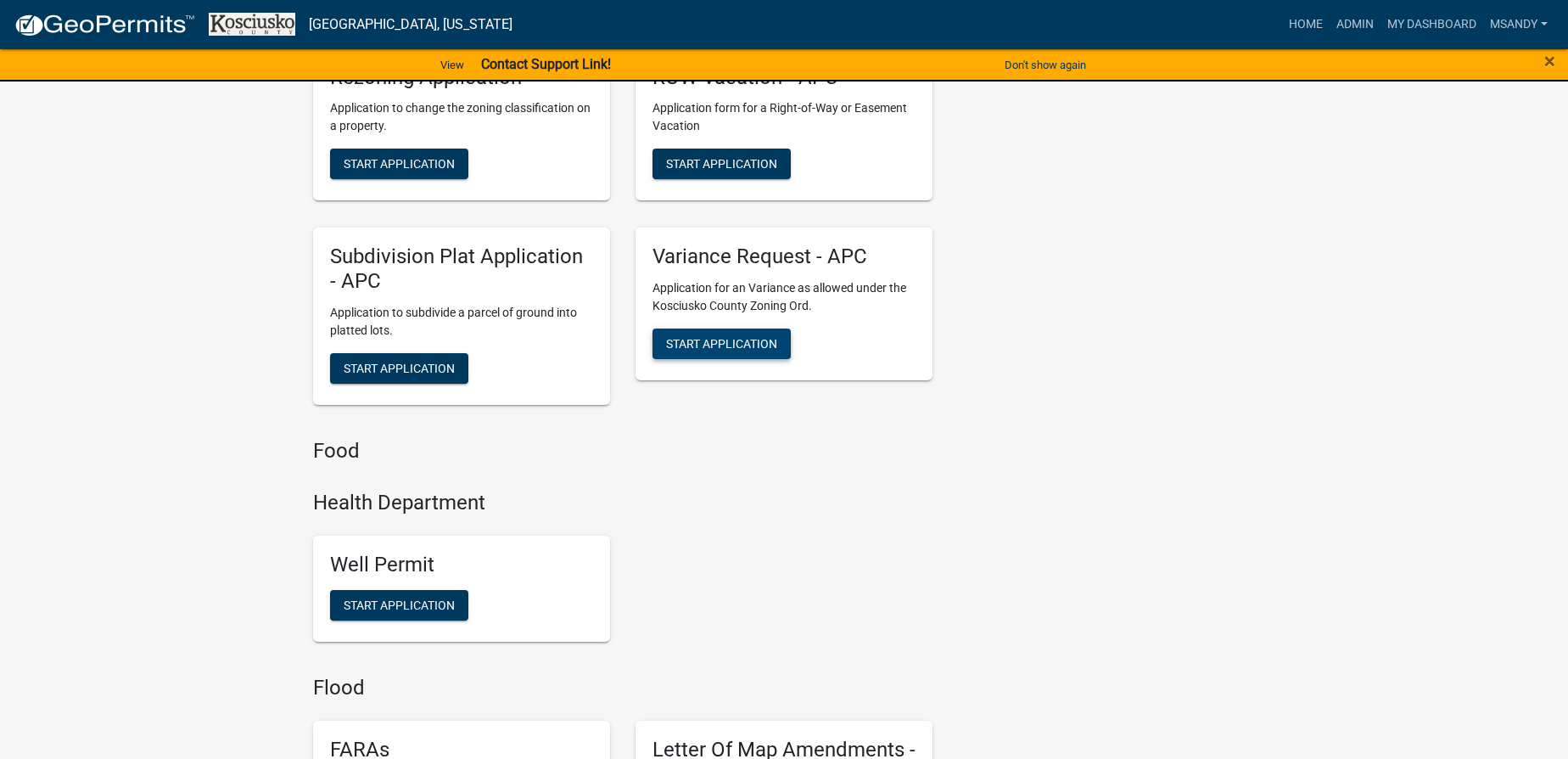
click at [715, 338] on span "Start Application" at bounding box center [722, 344] width 112 height 13
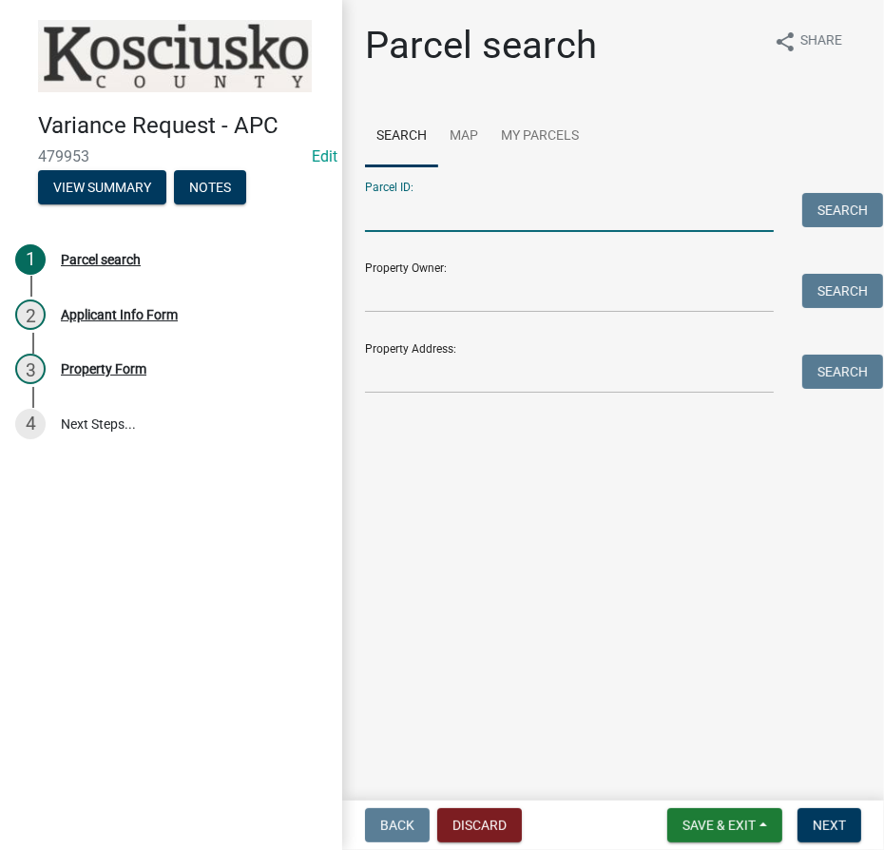
click at [458, 223] on input "Parcel ID:" at bounding box center [569, 212] width 409 height 39
click at [469, 221] on input "Parcel ID:" at bounding box center [569, 212] width 409 height 39
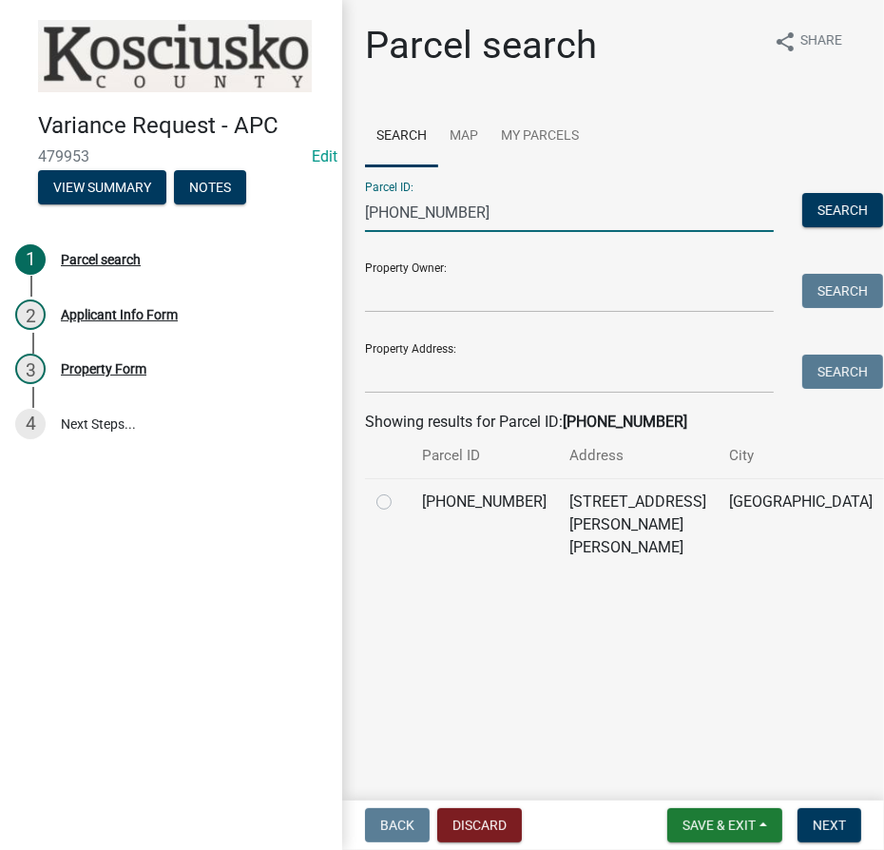
type input "007-038-041"
click at [399, 491] on label at bounding box center [399, 491] width 0 height 0
click at [399, 503] on input "radio" at bounding box center [405, 497] width 12 height 12
radio input "true"
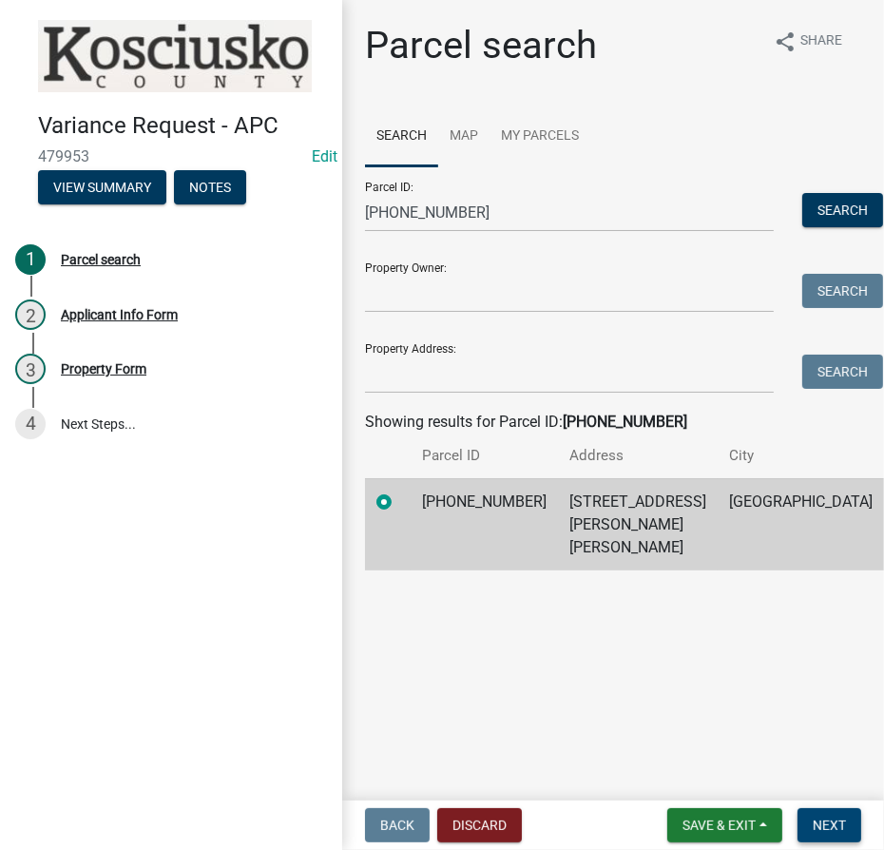
click at [839, 816] on button "Next" at bounding box center [830, 825] width 64 height 34
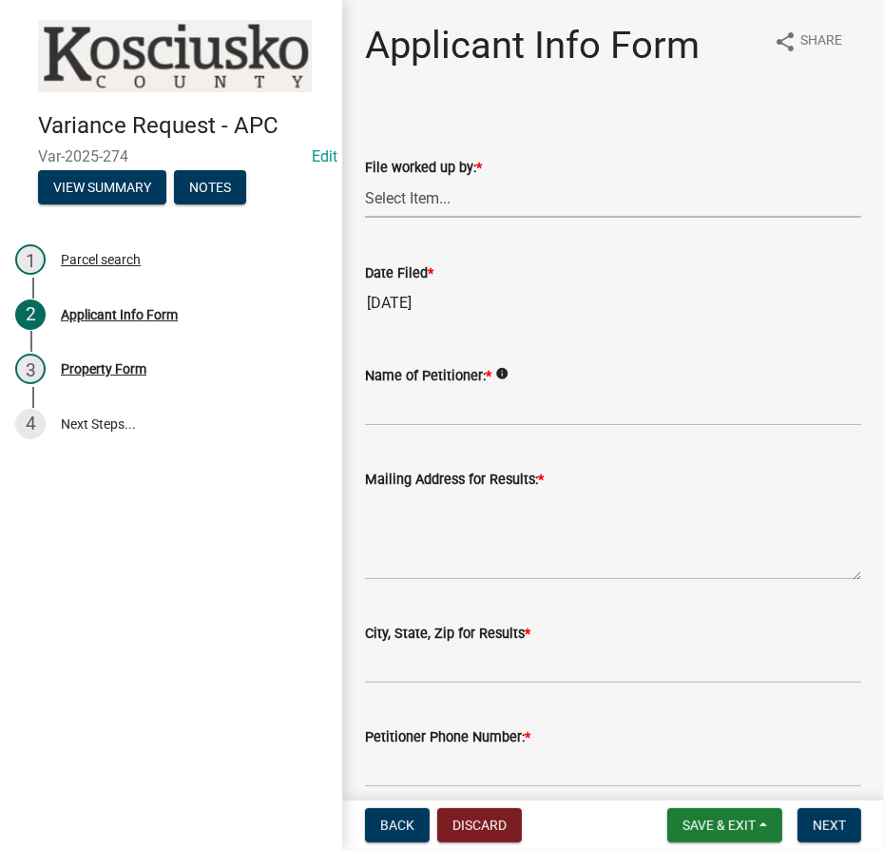
click at [514, 194] on select "Select Item... MMS LT AT CS Vacant Vacant" at bounding box center [613, 198] width 496 height 39
click at [365, 179] on select "Select Item... MMS LT AT CS Vacant Vacant" at bounding box center [613, 198] width 496 height 39
select select "4d3913d6-5a87-4fbb-afdb-cf4209782895"
click at [417, 402] on input "Name of Petitioner: *" at bounding box center [613, 406] width 496 height 39
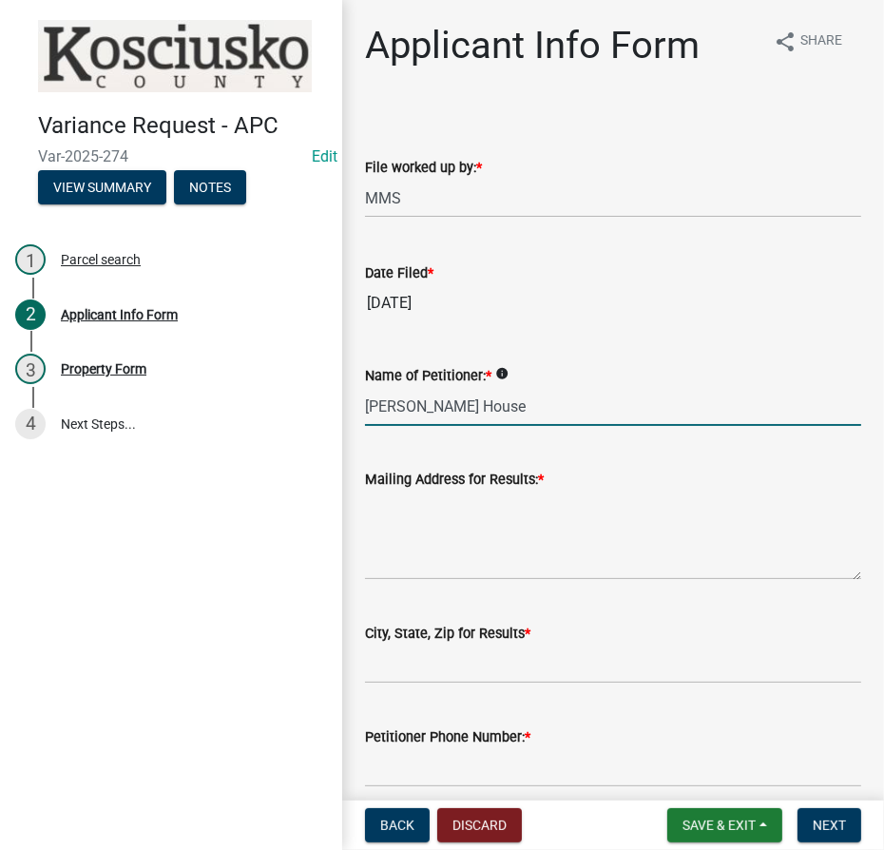
type input "Sargent House"
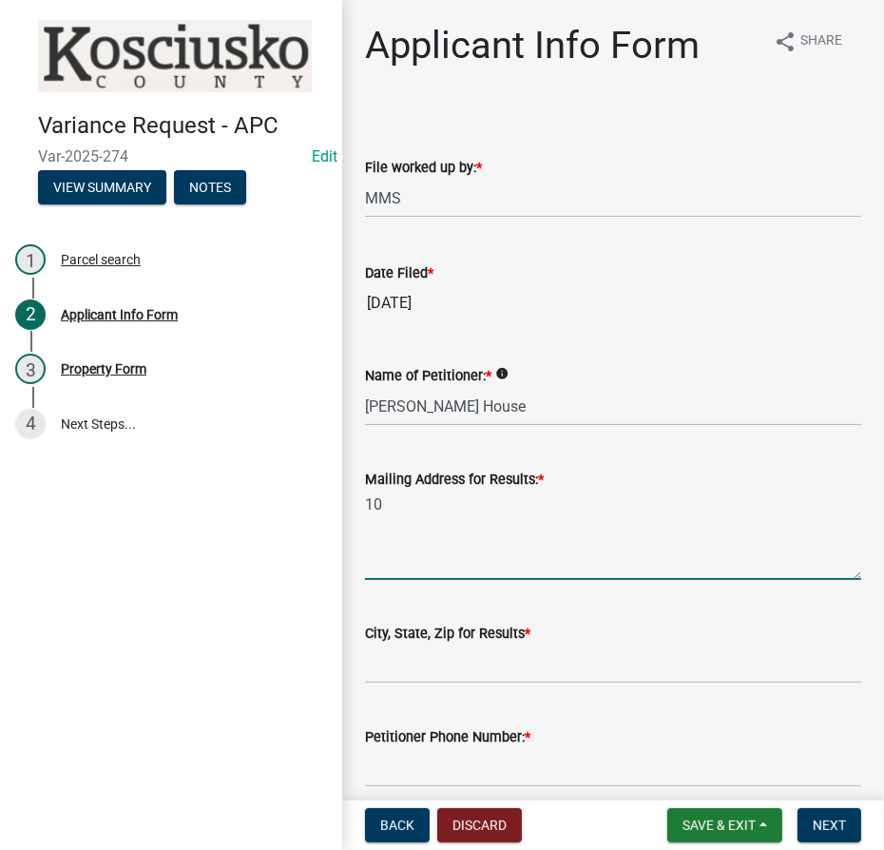
click at [436, 495] on textarea "10" at bounding box center [613, 535] width 496 height 89
type textarea "10330 Laurel Ridge Ln"
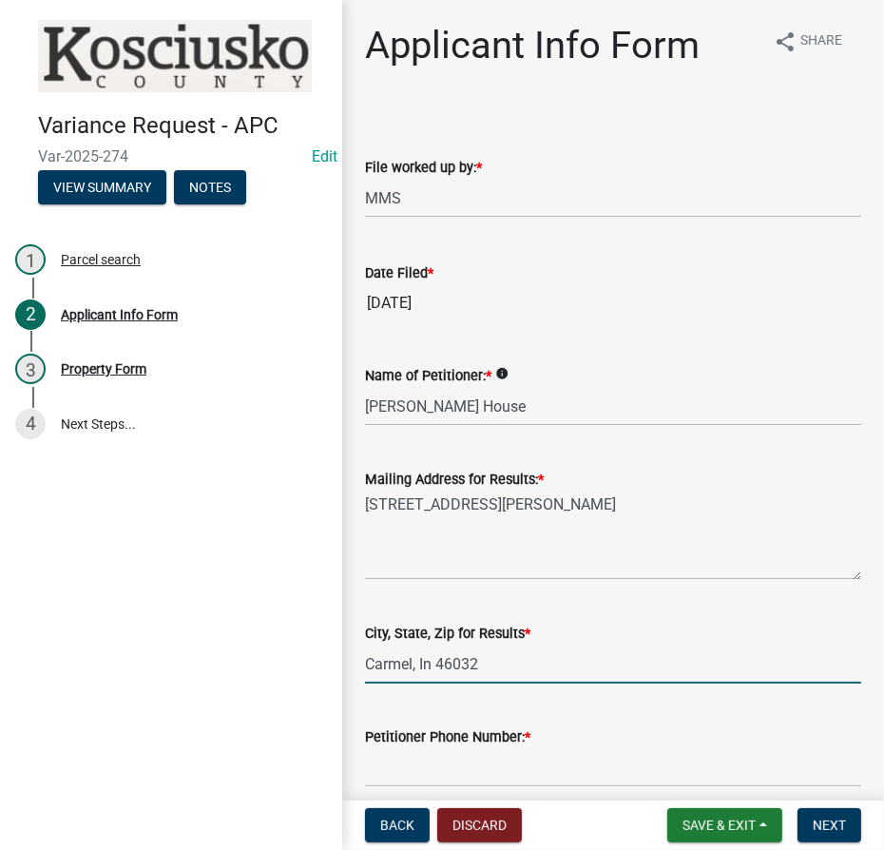
type input "Carmel, In 46032"
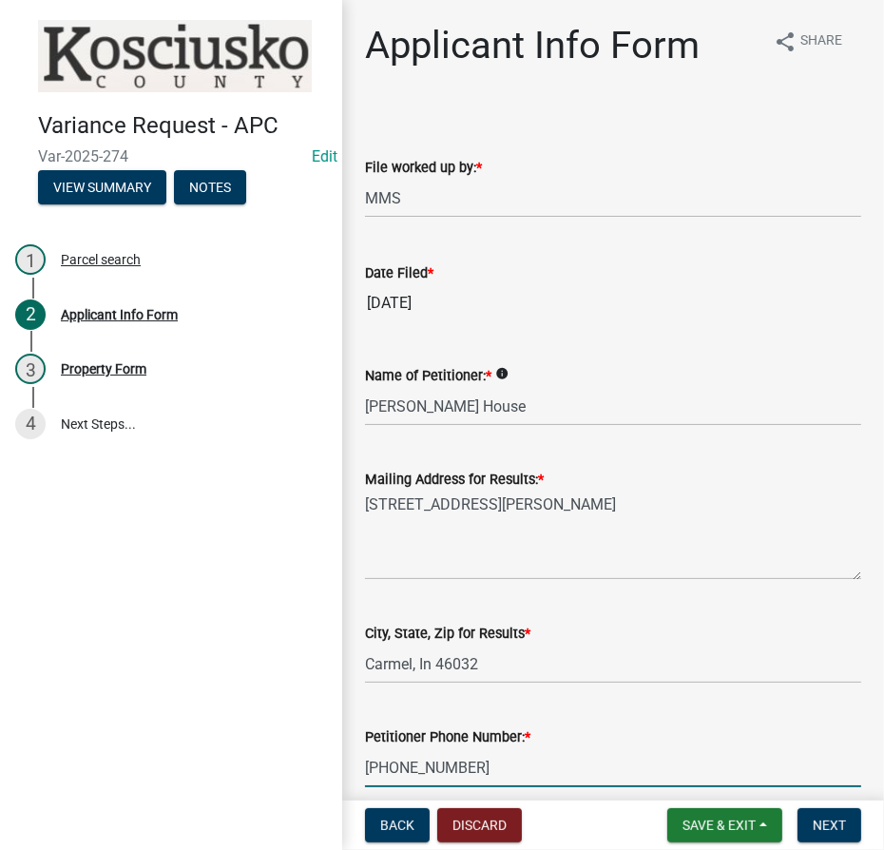
type input "574-457-3300"
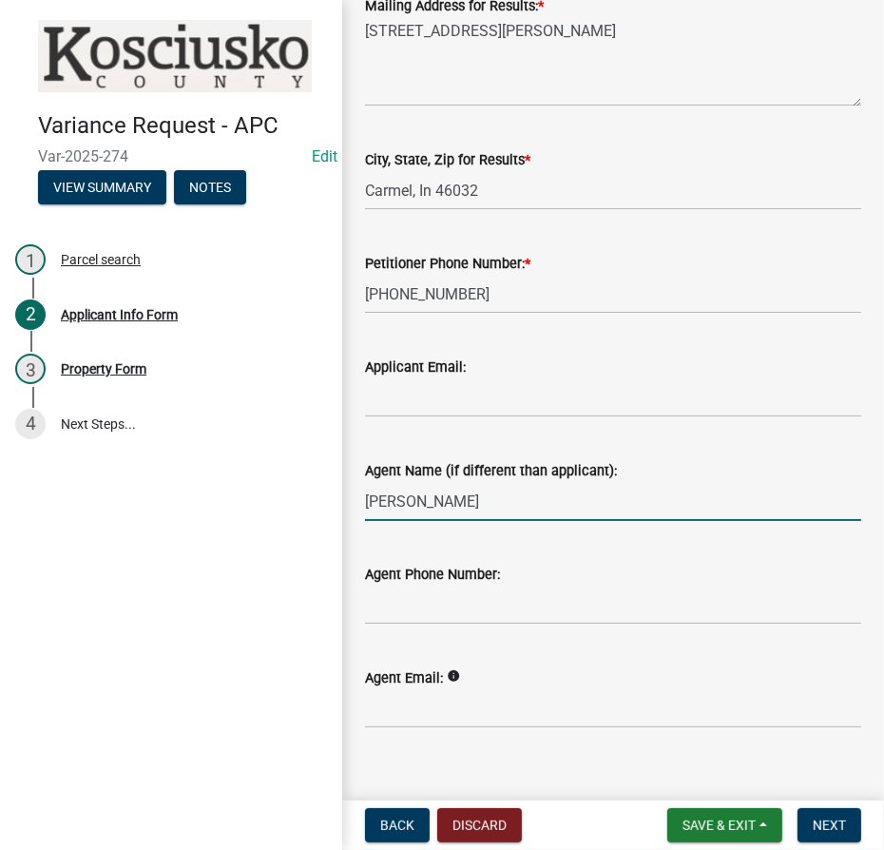
type input "Steve Snyder"
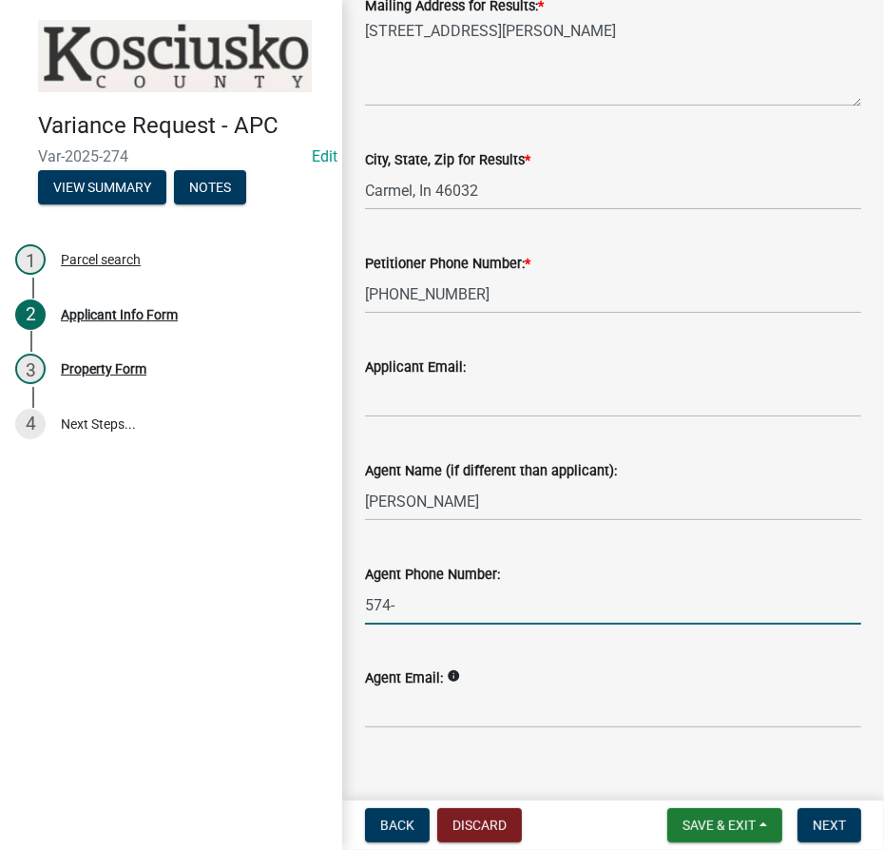
type input "574-457-3300"
click at [825, 822] on span "Next" at bounding box center [829, 825] width 33 height 15
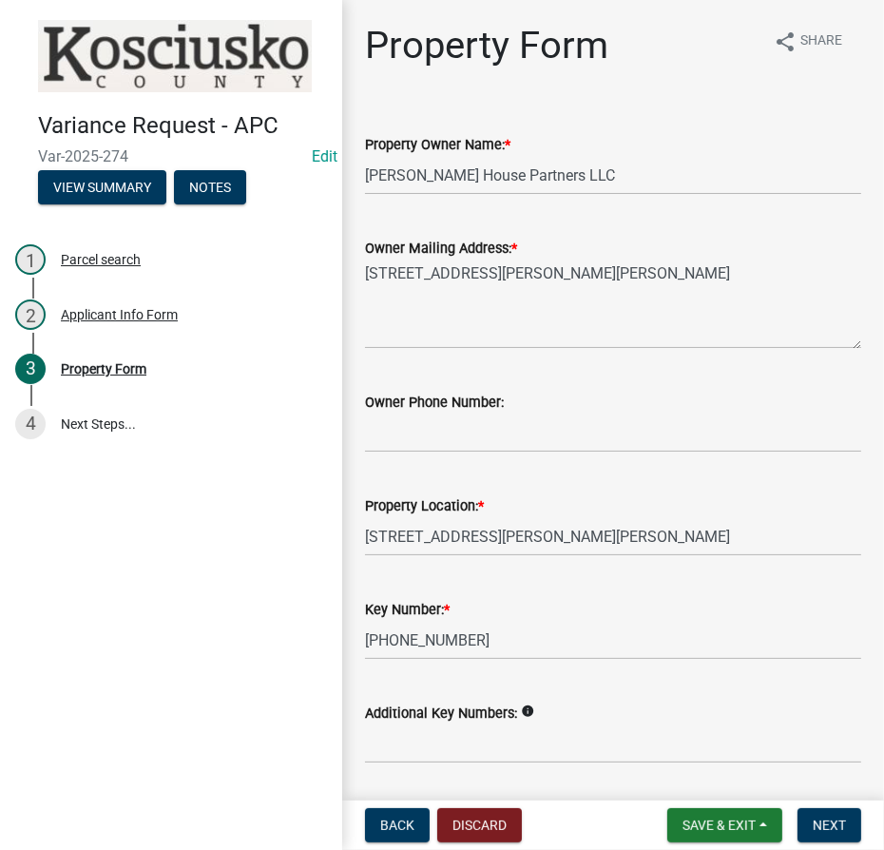
scroll to position [345, 0]
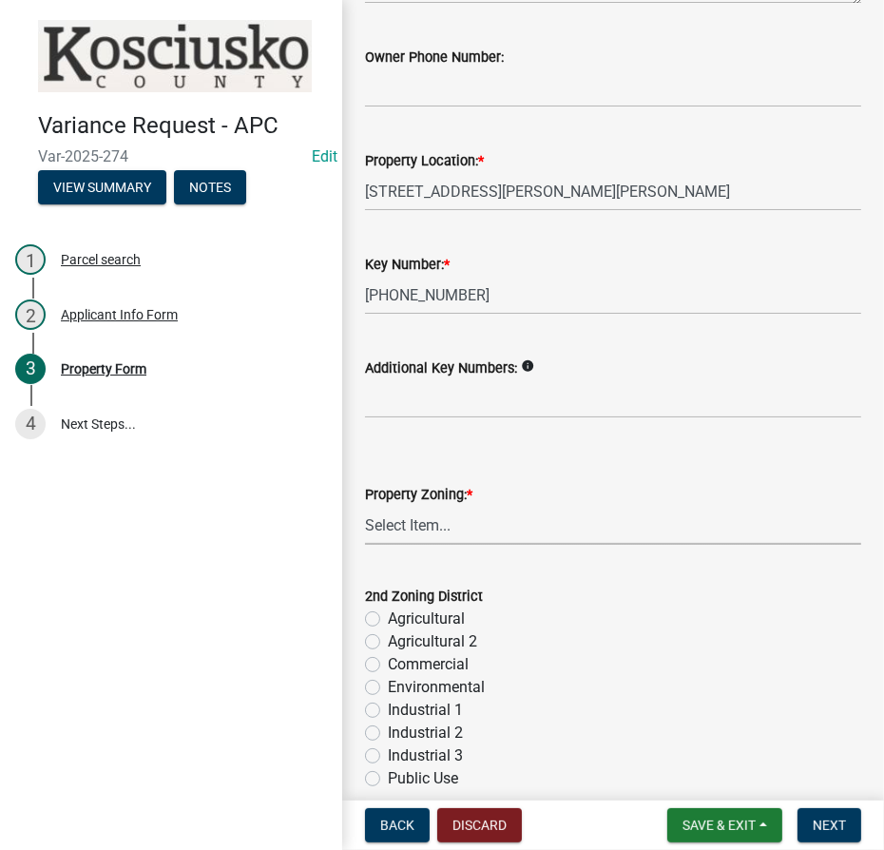
click at [449, 534] on select "Select Item... Agricultural Agricultural 2 Commercial Environmental Industrial …" at bounding box center [613, 525] width 496 height 39
click at [365, 506] on select "Select Item... Agricultural Agricultural 2 Commercial Environmental Industrial …" at bounding box center [613, 525] width 496 height 39
select select "1146270b-2111-4e23-bf7f-74ce85cf7041"
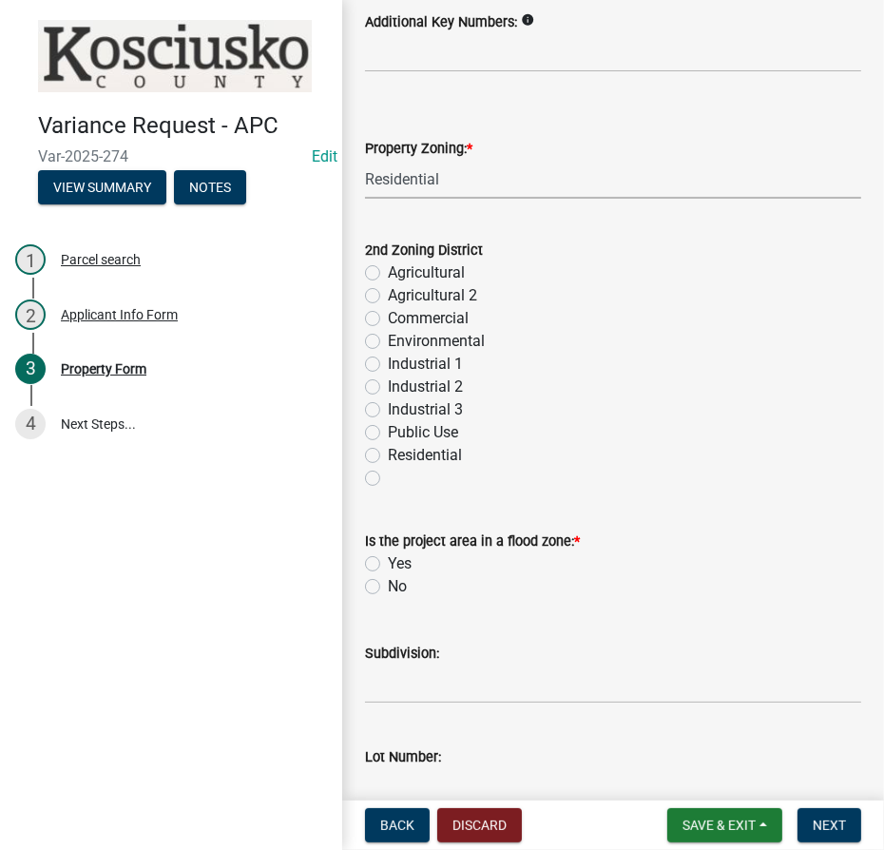
scroll to position [864, 0]
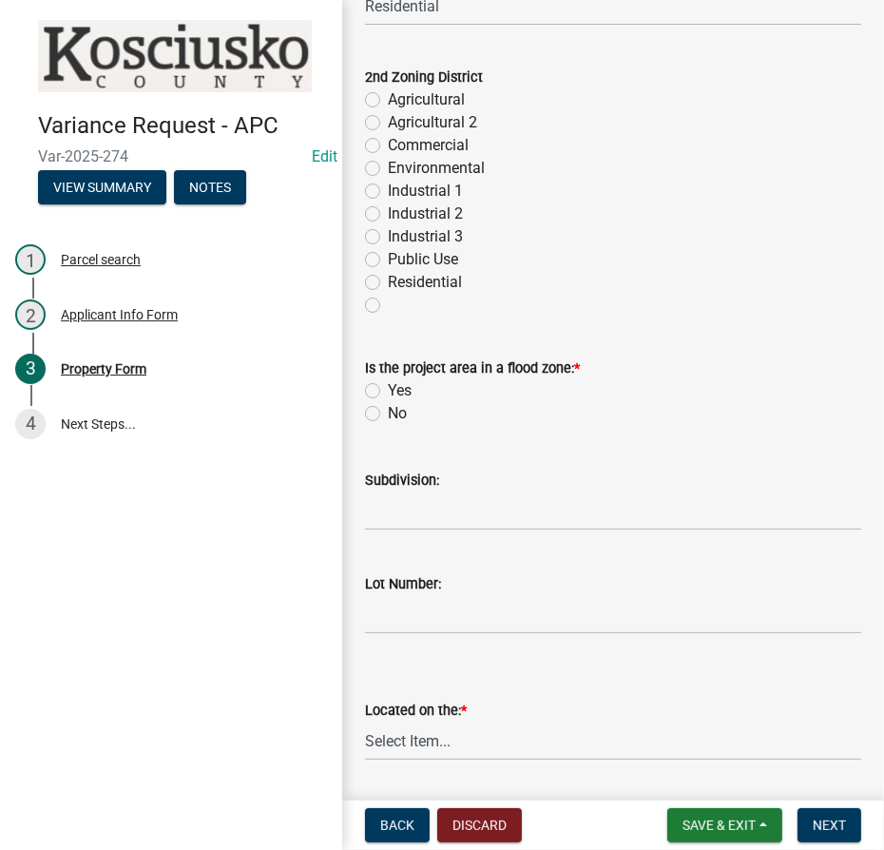
click at [388, 417] on label "No" at bounding box center [397, 413] width 19 height 23
click at [388, 415] on input "No" at bounding box center [394, 408] width 12 height 12
radio input "true"
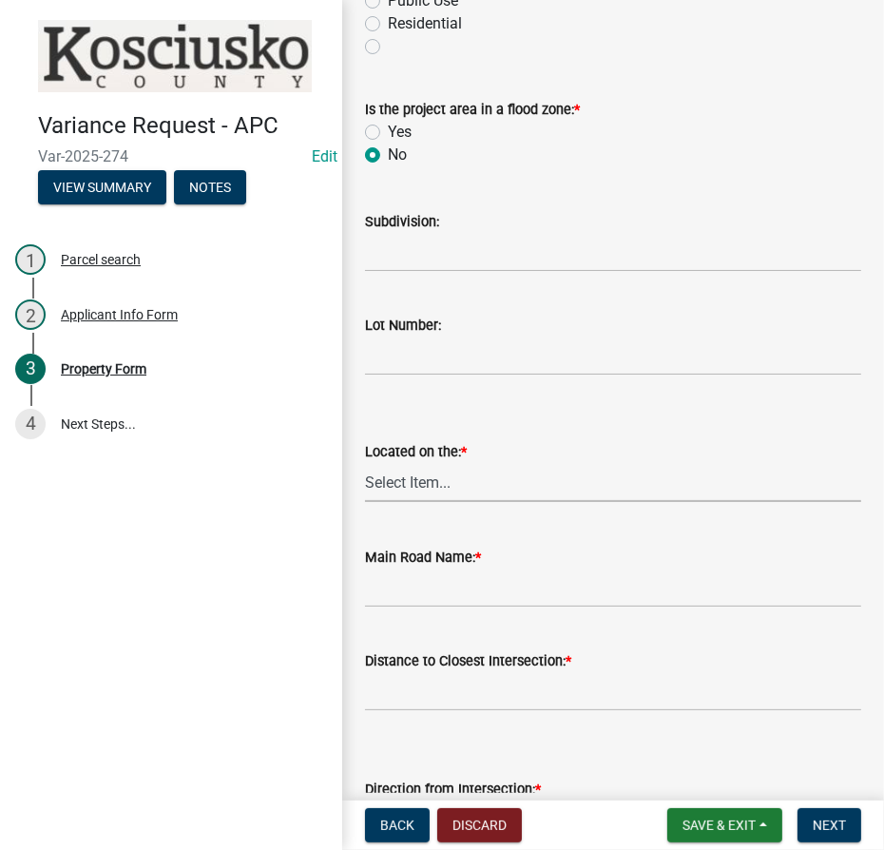
click at [408, 488] on select "Select Item... North Northeast Northwest South Southeast Southwest West East" at bounding box center [613, 482] width 496 height 39
click at [365, 463] on select "Select Item... North Northeast Northwest South Southeast Southwest West East" at bounding box center [613, 482] width 496 height 39
select select "a970d481-4b24-4397-adea-9fa616519827"
type input "Eli Lilly Rd"
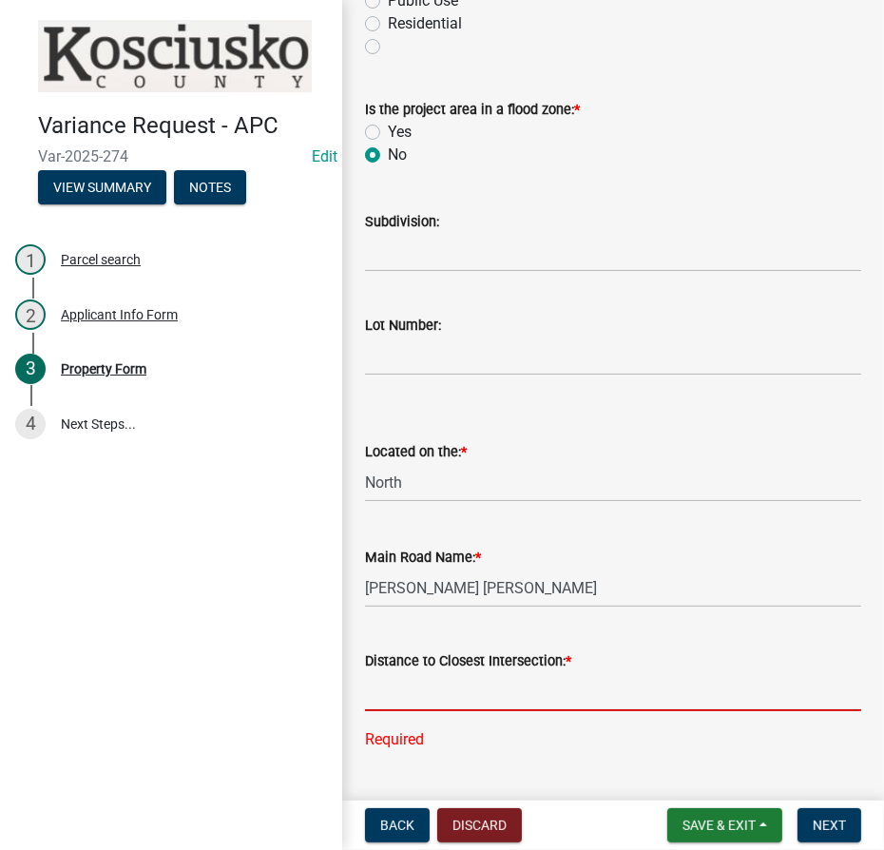
click at [462, 693] on input "text" at bounding box center [613, 691] width 496 height 39
type input "2400"
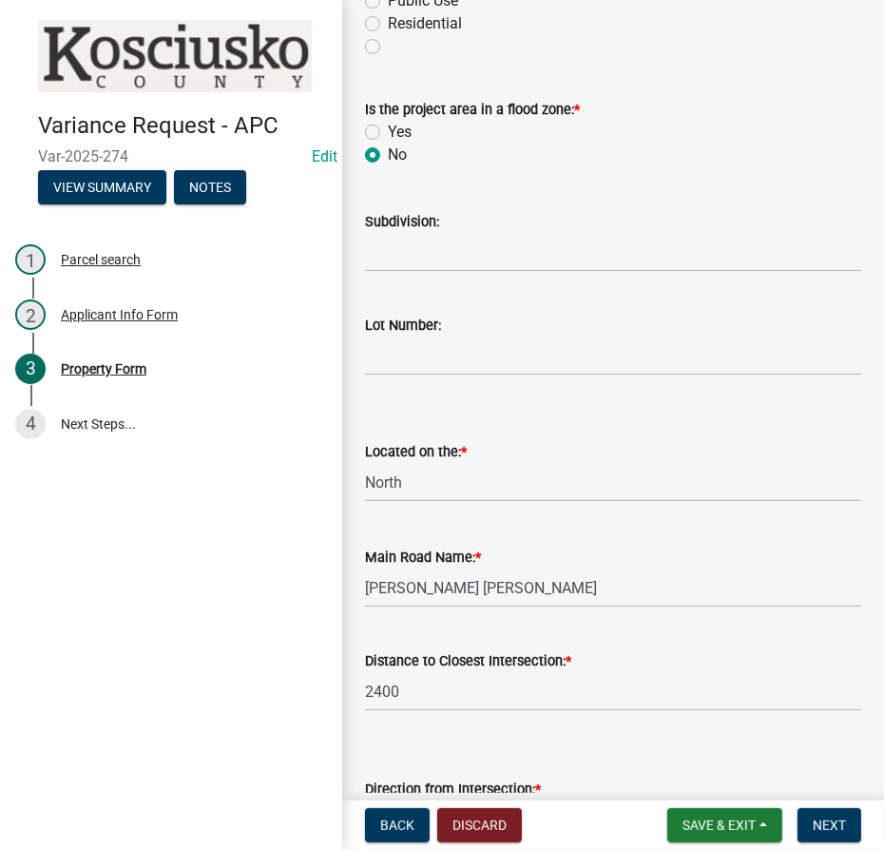
scroll to position [1481, 0]
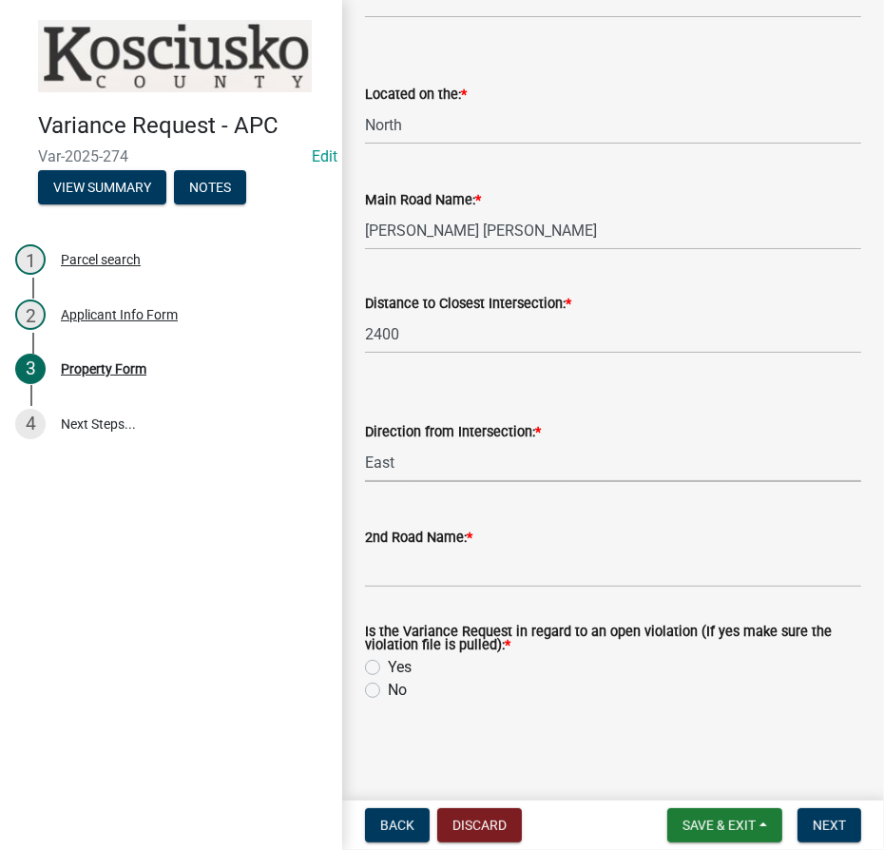
select select "cfa04aa3-54af-4fa3-ad31-ac65a78d0644"
type input "Warner Rd"
click at [388, 689] on label "No" at bounding box center [397, 690] width 19 height 23
click at [388, 689] on input "No" at bounding box center [394, 685] width 12 height 12
radio input "true"
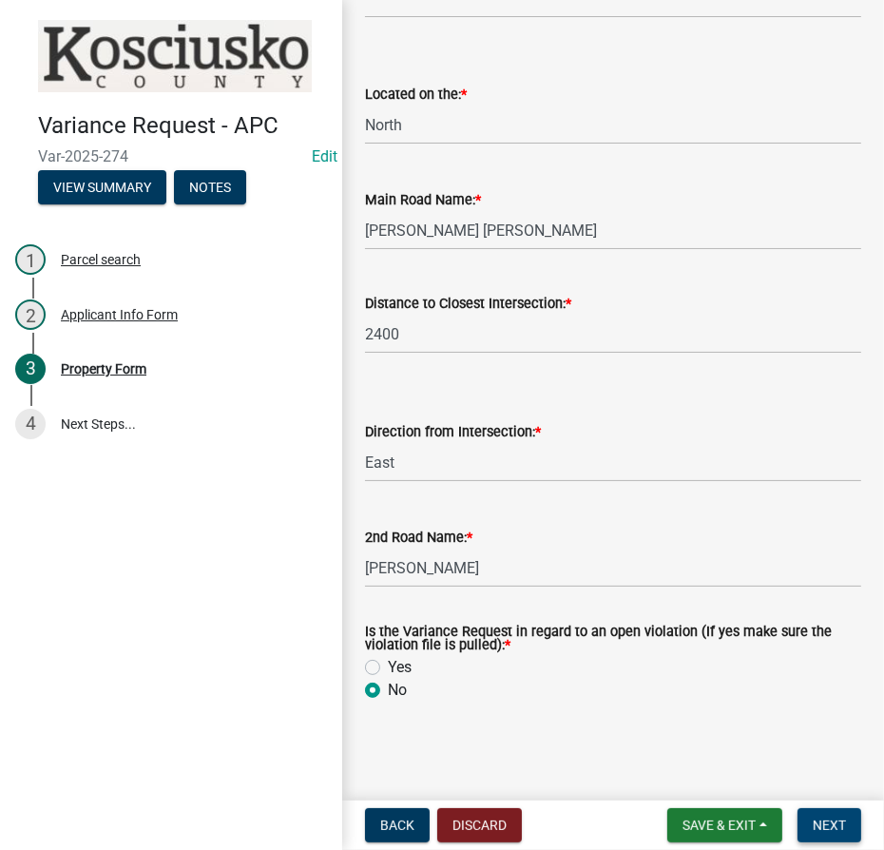
click at [829, 825] on span "Next" at bounding box center [829, 825] width 33 height 15
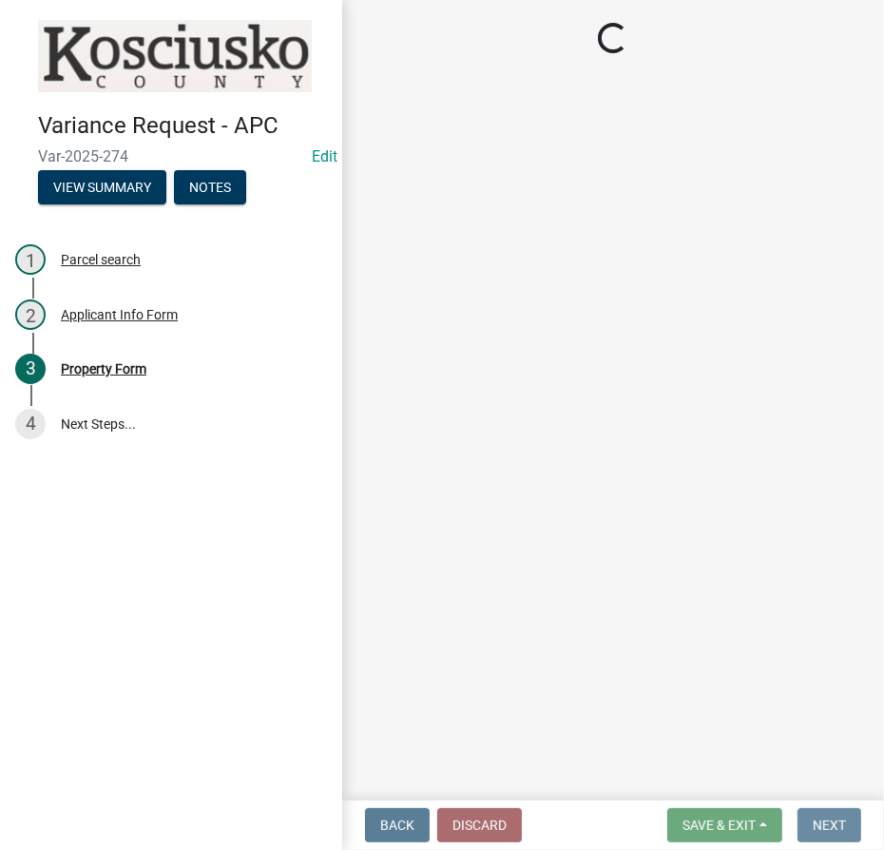
scroll to position [0, 0]
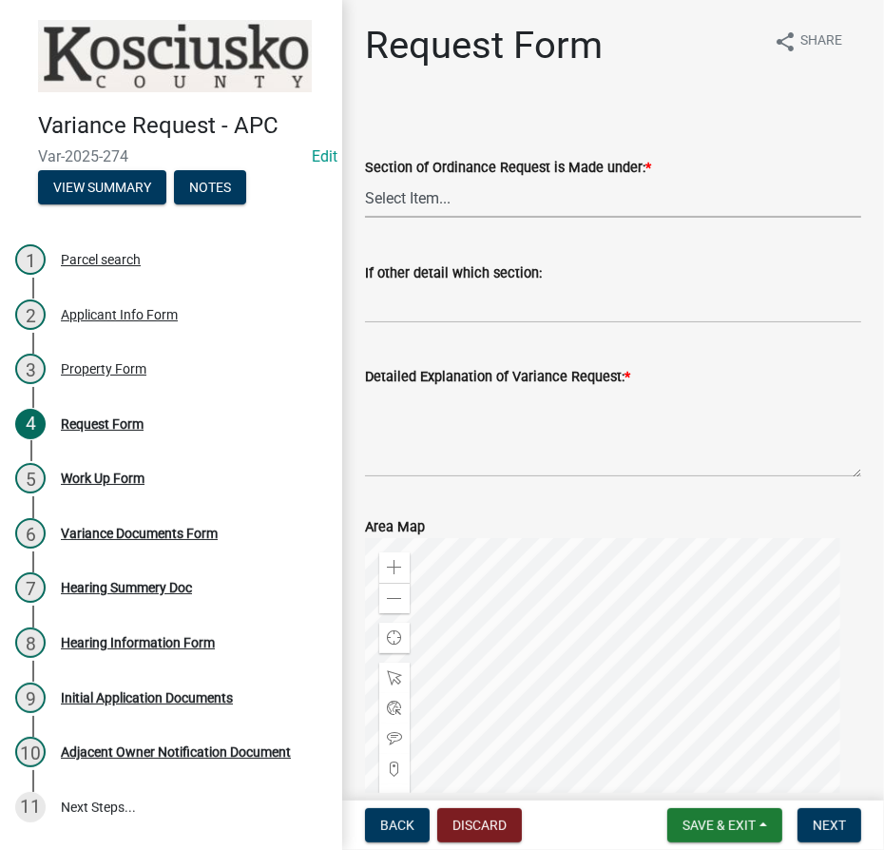
click at [446, 202] on select "Select Item... 2.10 I1 Criteria 2.11 I2 Criteria I3 Criteria 2.15 Lot and Yard …" at bounding box center [613, 198] width 496 height 39
click at [365, 179] on select "Select Item... 2.10 I1 Criteria 2.11 I2 Criteria I3 Criteria 2.15 Lot and Yard …" at bounding box center [613, 198] width 496 height 39
select select "2ddc4530-35b9-4f37-8e26-002784d978d5"
click at [405, 384] on label "Detailed Explanation of Variance Request: *" at bounding box center [497, 377] width 265 height 13
click at [405, 388] on textarea "Detailed Explanation of Variance Request: *" at bounding box center [613, 432] width 496 height 89
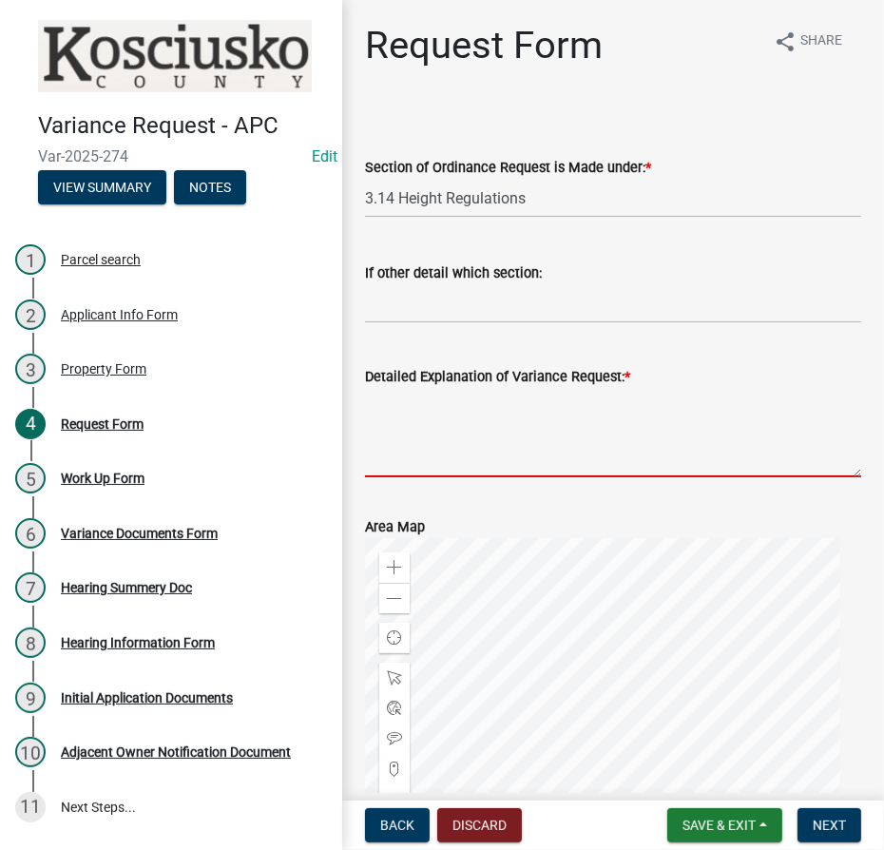
click at [407, 398] on textarea "Detailed Explanation of Variance Request: *" at bounding box center [613, 432] width 496 height 89
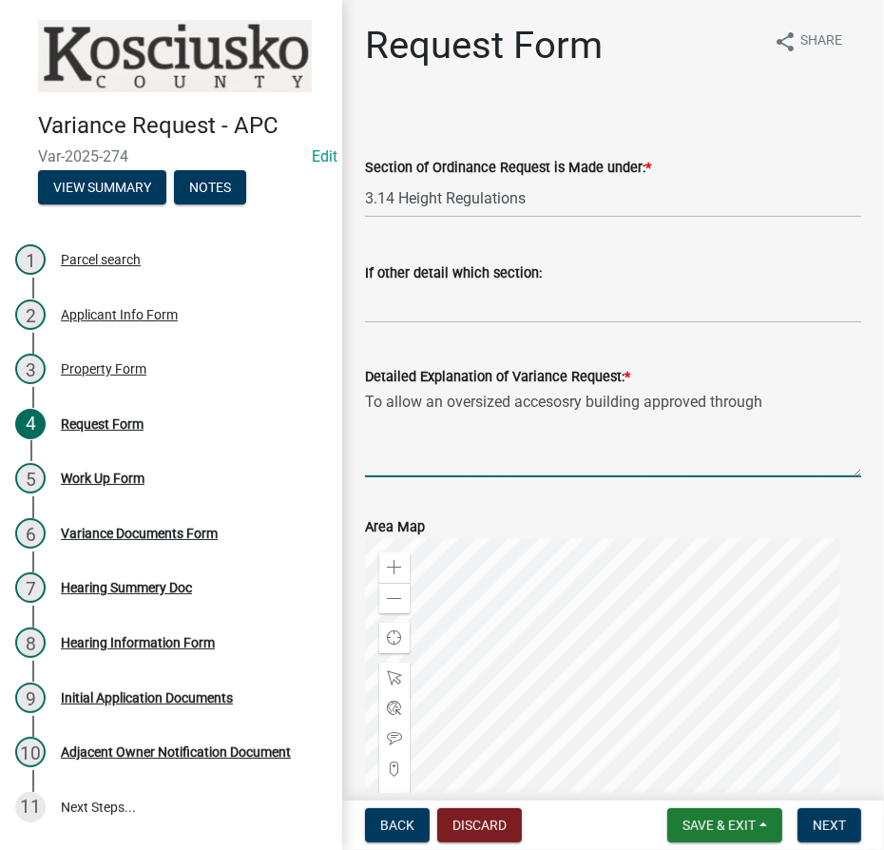
drag, startPoint x: 793, startPoint y: 395, endPoint x: 763, endPoint y: 395, distance: 30.4
click at [792, 395] on textarea "To allow an oversized accesosry building approved through" at bounding box center [613, 432] width 496 height 89
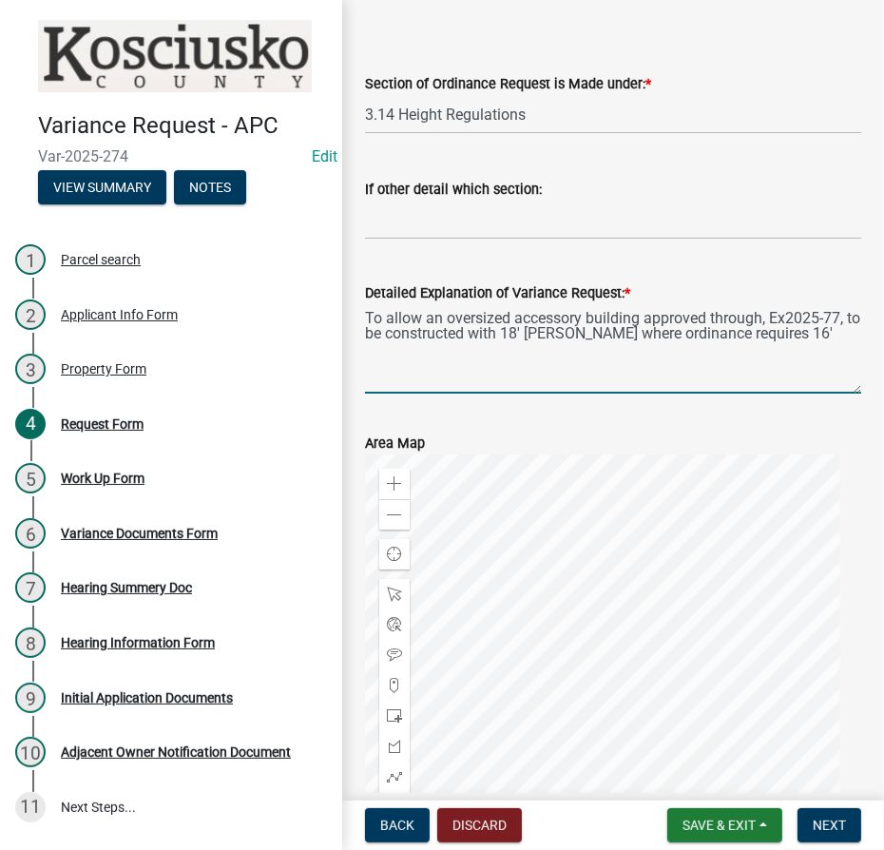
scroll to position [259, 0]
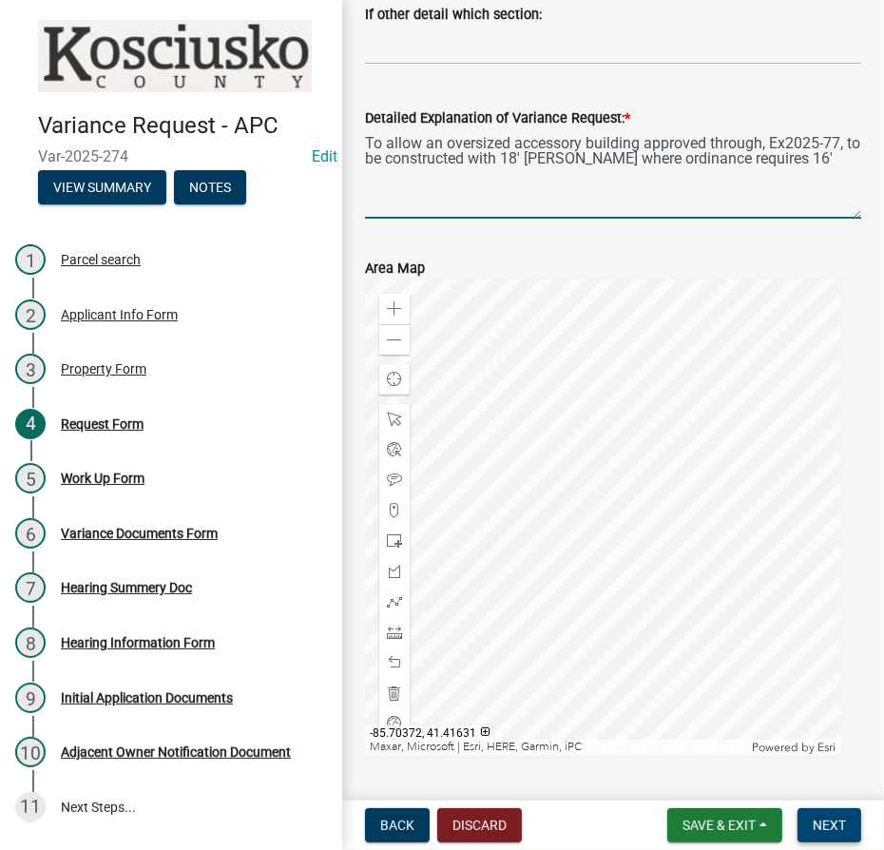
type textarea "To allow an oversized accessory building approved through, Ex2025-77, to be con…"
click at [823, 831] on span "Next" at bounding box center [829, 825] width 33 height 15
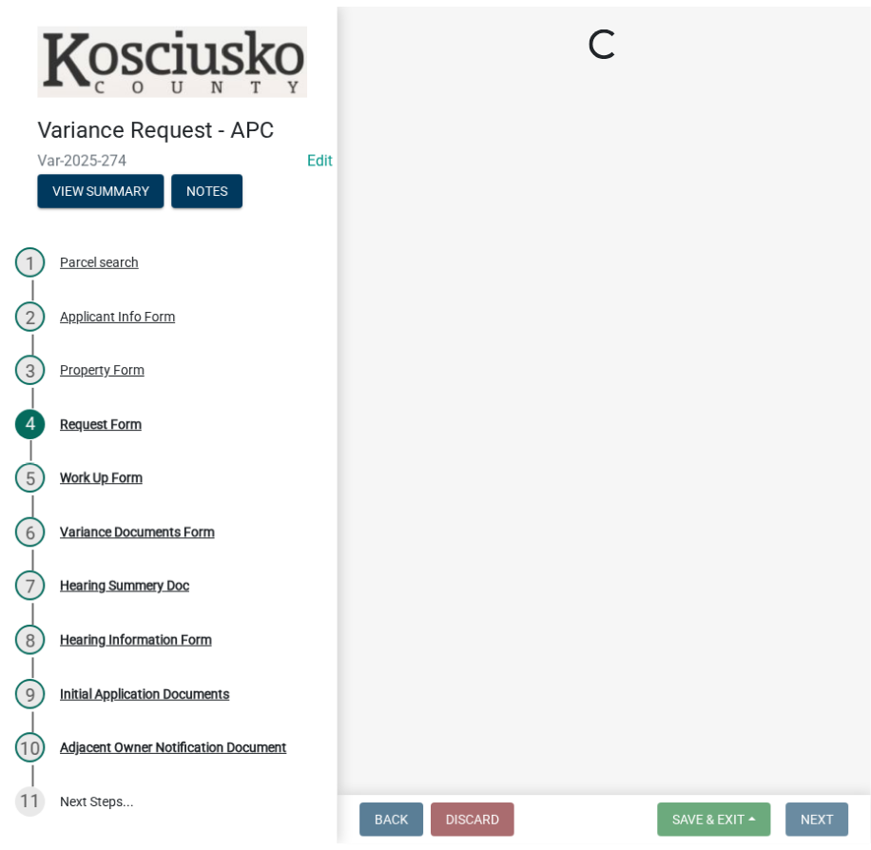
scroll to position [0, 0]
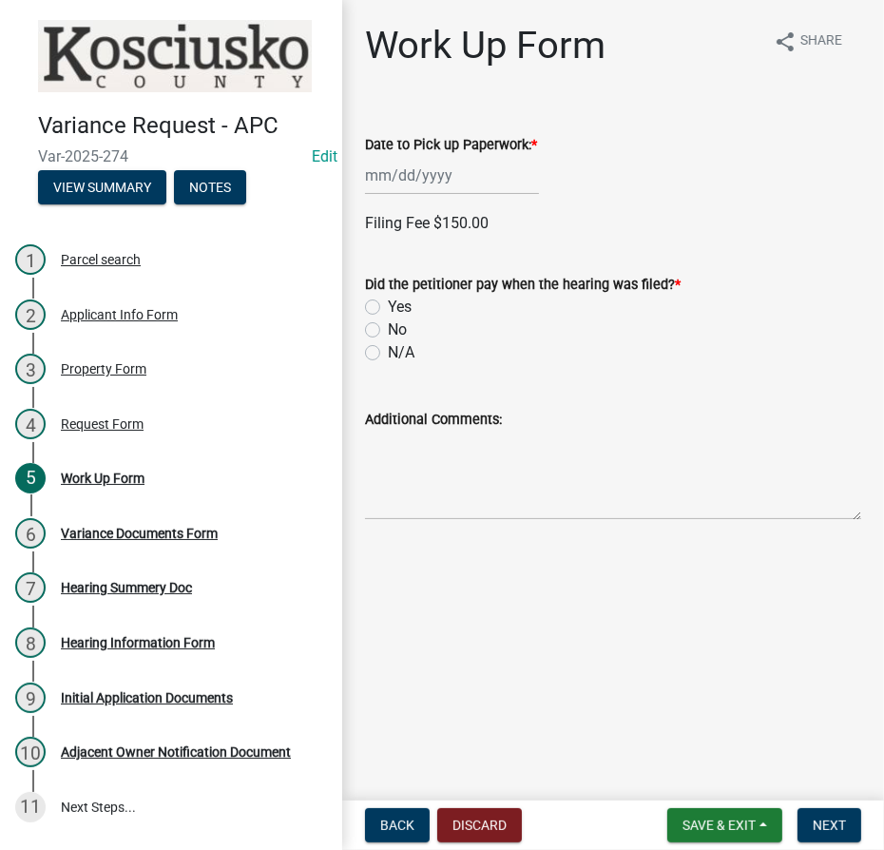
click at [401, 174] on div at bounding box center [452, 175] width 174 height 39
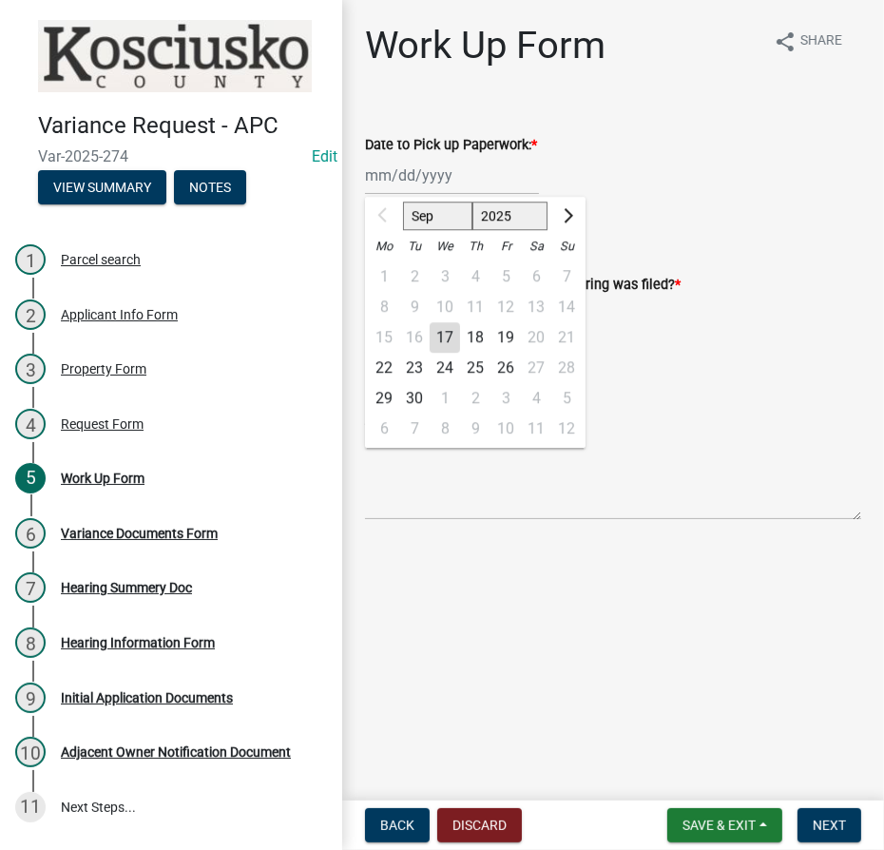
click at [385, 369] on div "22" at bounding box center [384, 368] width 30 height 30
type input "09/22/2025"
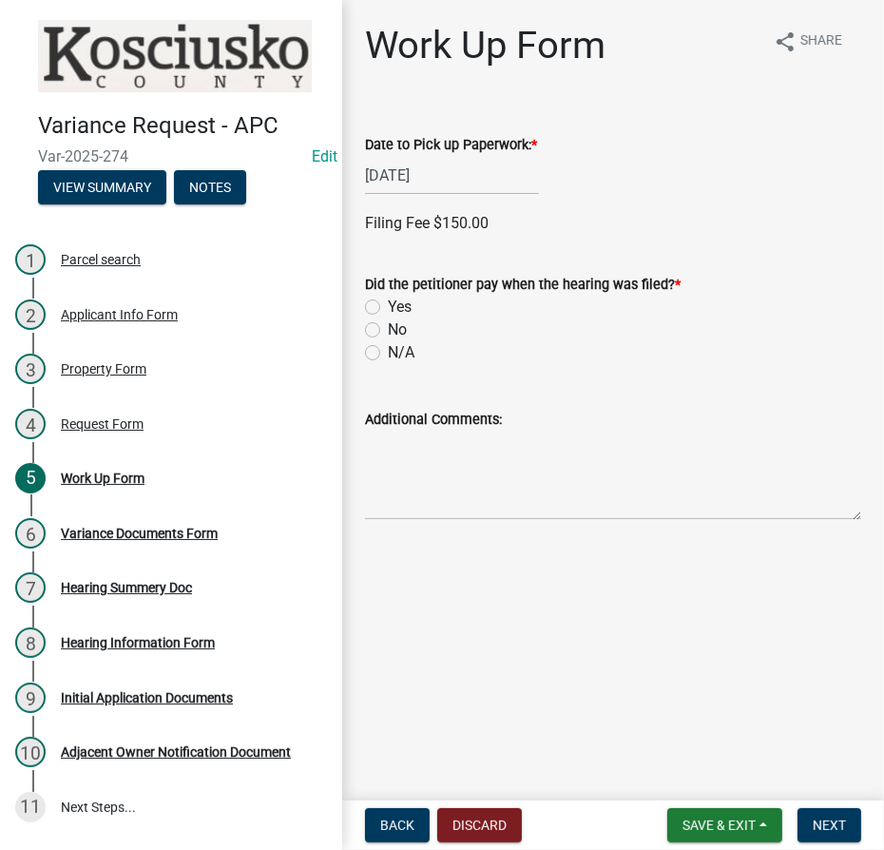
click at [388, 321] on label "No" at bounding box center [397, 330] width 19 height 23
click at [388, 321] on input "No" at bounding box center [394, 325] width 12 height 12
radio input "true"
click at [849, 825] on button "Next" at bounding box center [830, 825] width 64 height 34
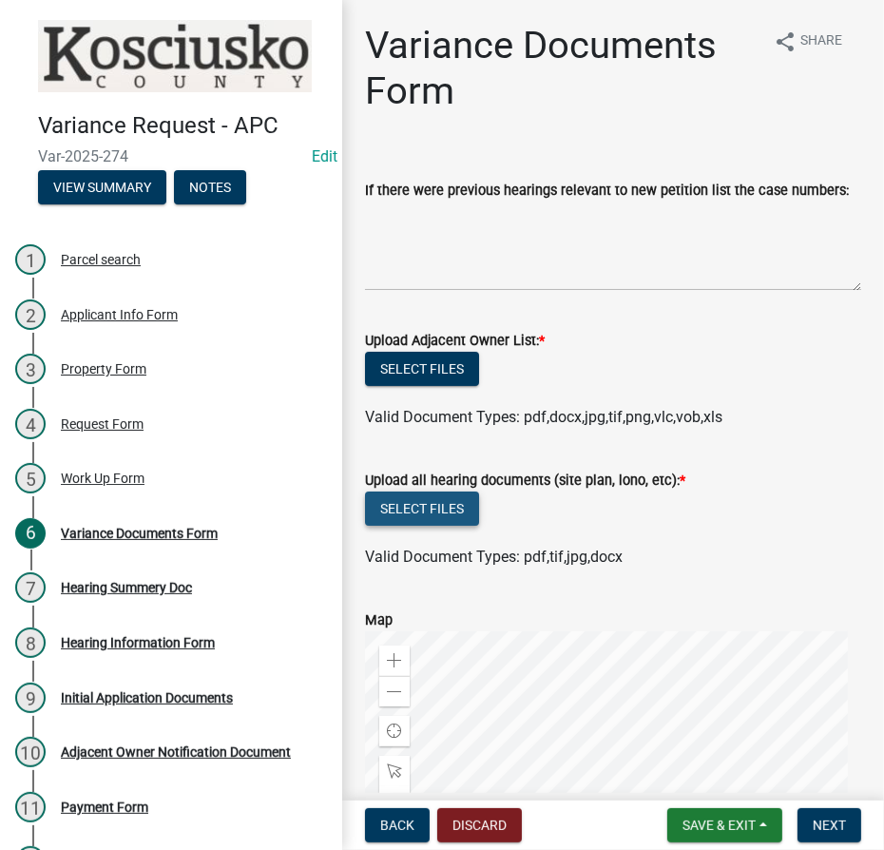
click at [420, 496] on button "Select files" at bounding box center [422, 509] width 114 height 34
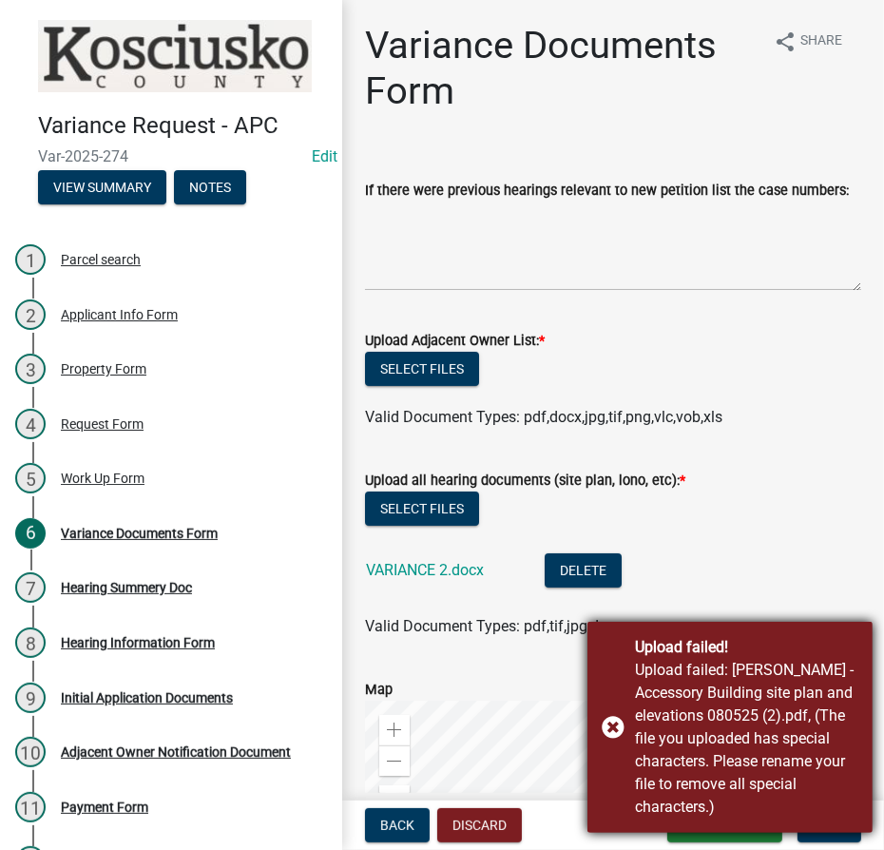
click at [613, 727] on div "Upload failed! Upload failed: Tobias - Accessory Building site plan and elevati…" at bounding box center [730, 727] width 285 height 211
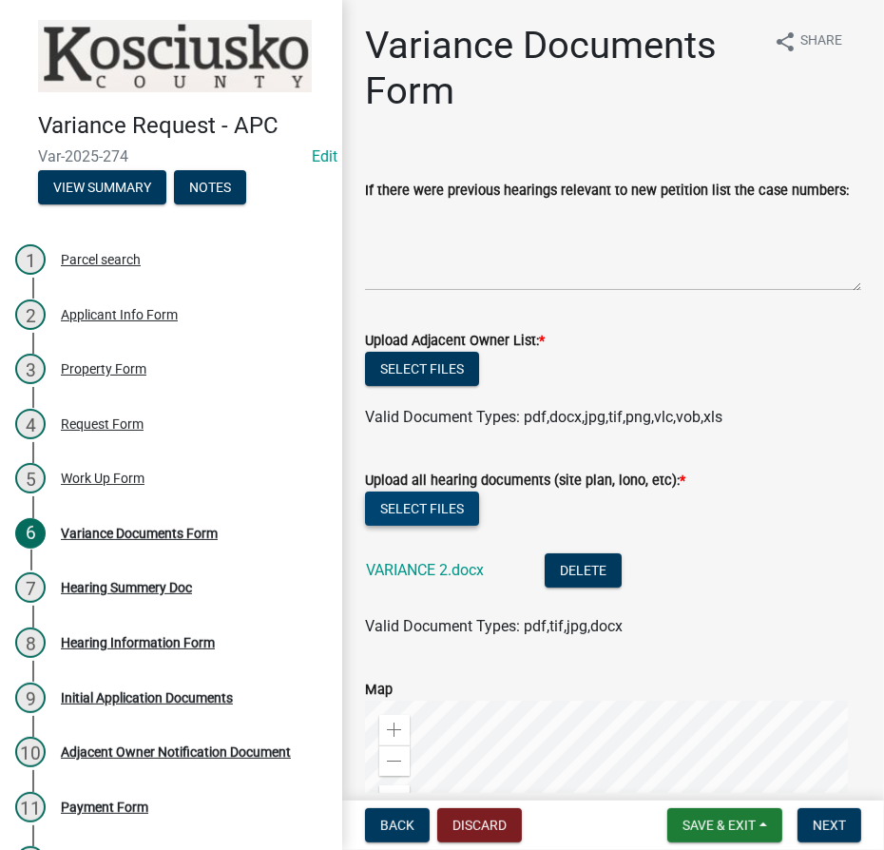
click at [449, 495] on button "Select files" at bounding box center [422, 509] width 114 height 34
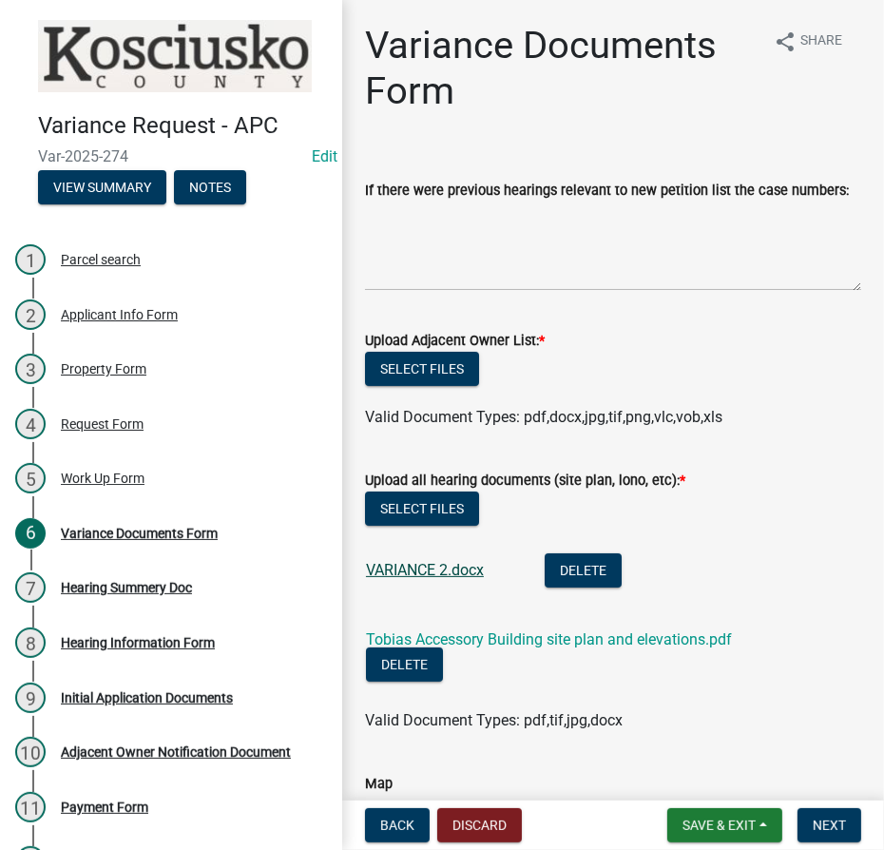
click at [434, 570] on link "VARIANCE 2.docx" at bounding box center [425, 570] width 118 height 18
click at [466, 648] on div "Delete" at bounding box center [419, 667] width 107 height 39
click at [469, 639] on link "Tobias Accessory Building site plan and elevations.pdf" at bounding box center [549, 640] width 366 height 18
click at [432, 362] on button "Select files" at bounding box center [422, 369] width 114 height 34
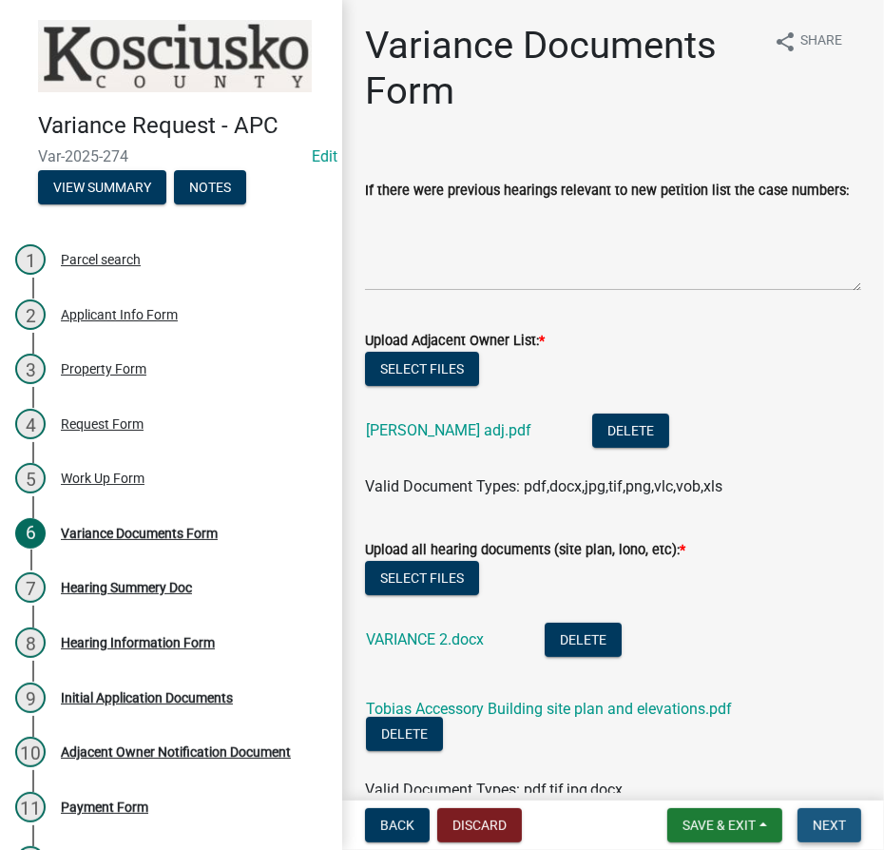
click at [827, 830] on span "Next" at bounding box center [829, 825] width 33 height 15
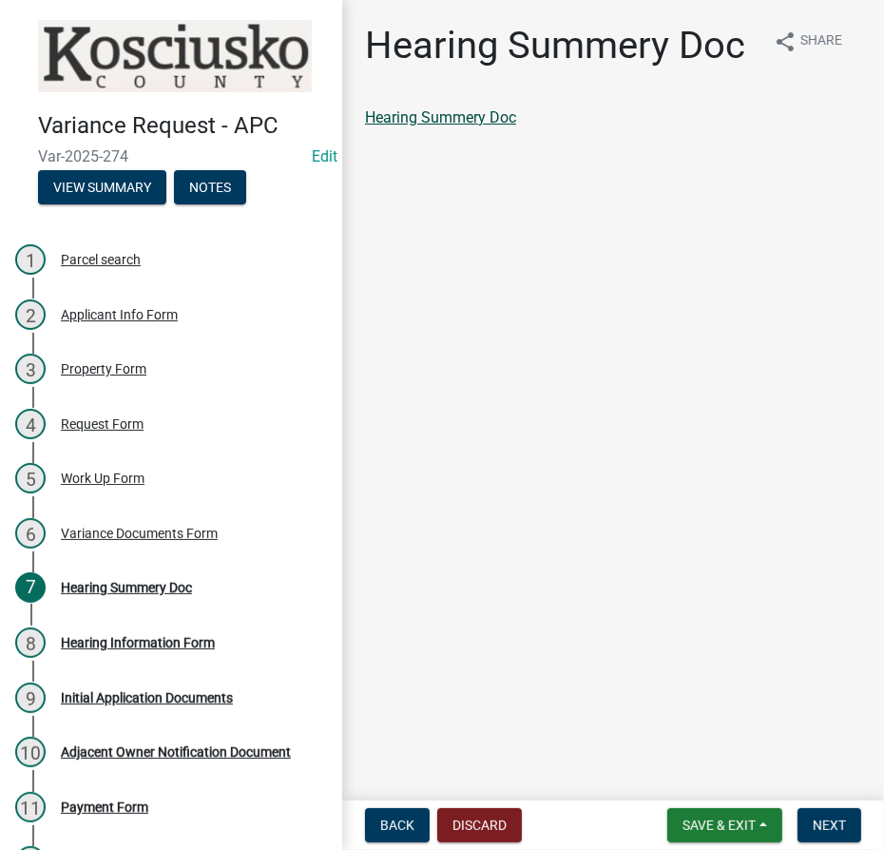
click at [467, 114] on link "Hearing Summery Doc" at bounding box center [440, 117] width 151 height 18
click at [825, 825] on span "Next" at bounding box center [829, 825] width 33 height 15
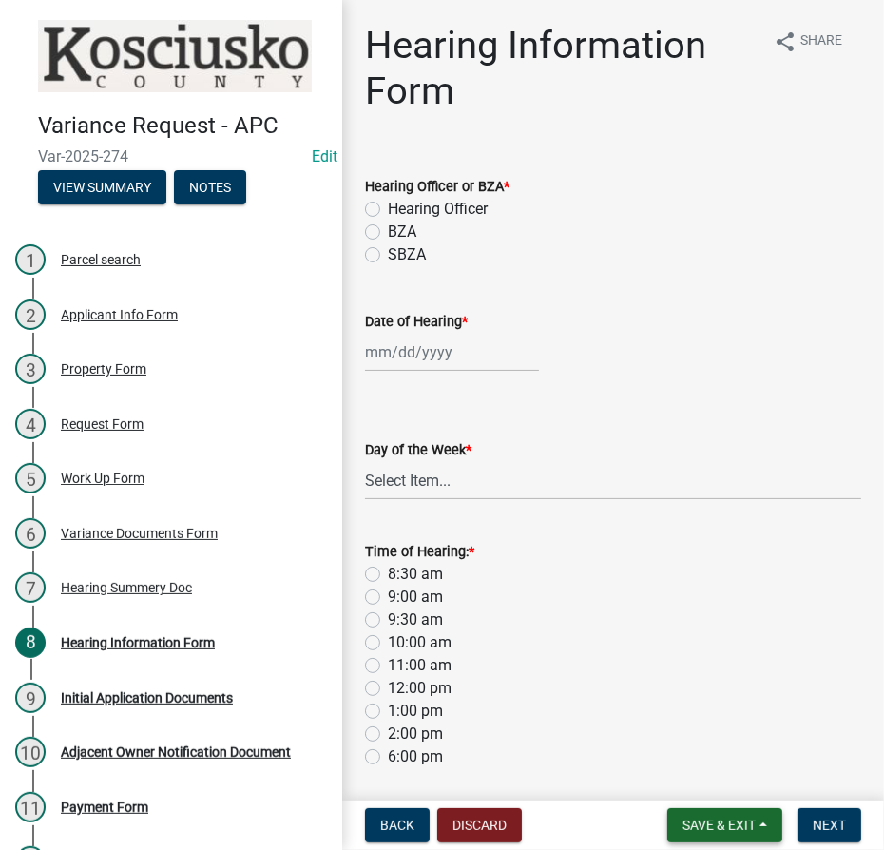
click at [730, 833] on button "Save & Exit" at bounding box center [725, 825] width 115 height 34
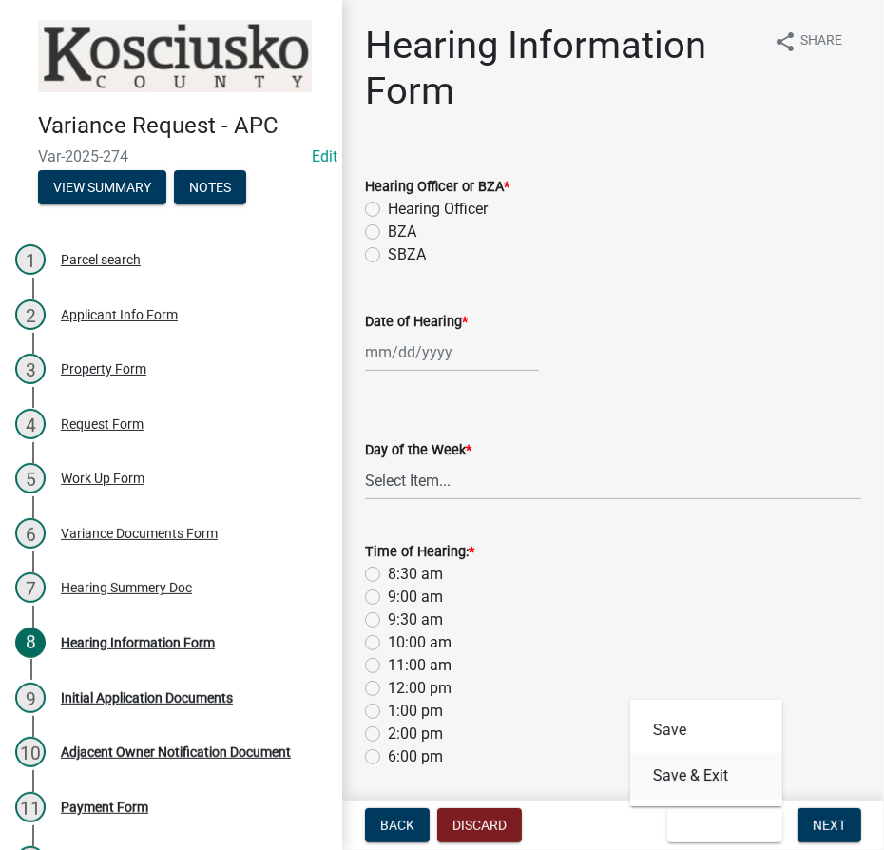
click at [711, 774] on button "Save & Exit" at bounding box center [707, 776] width 152 height 46
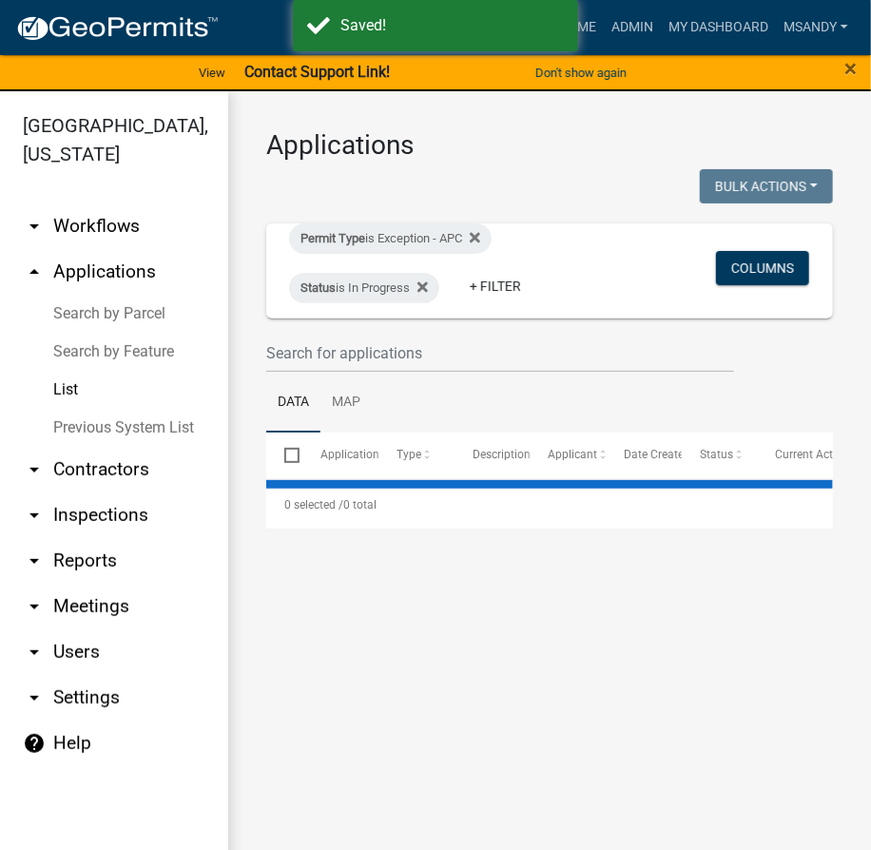
select select "3: 100"
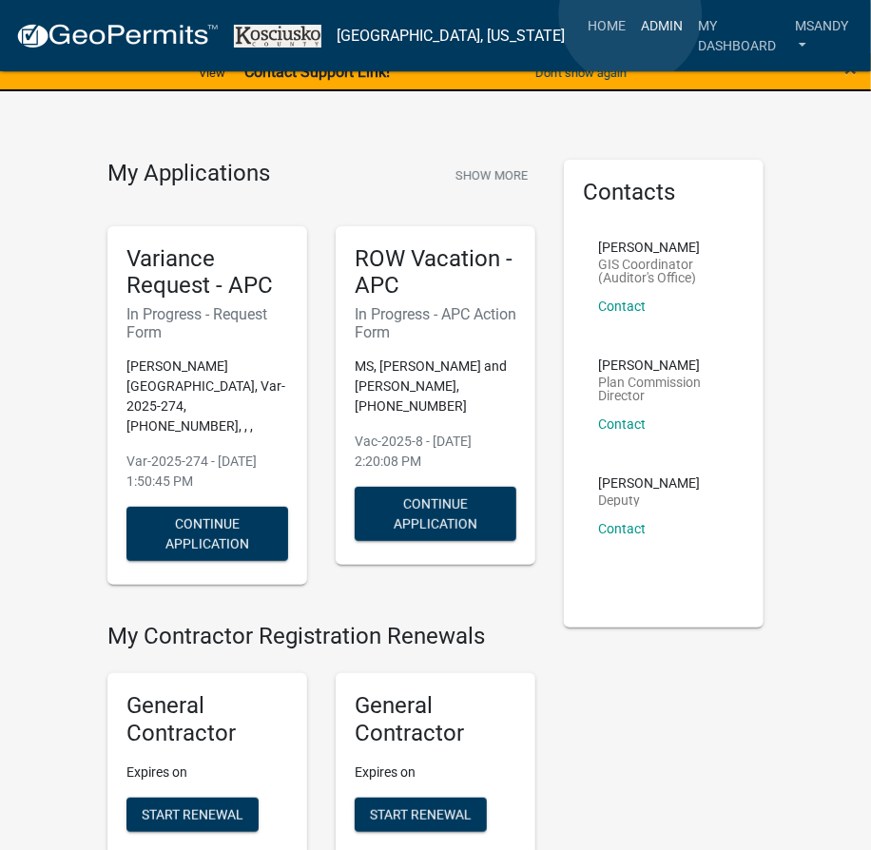
click at [633, 14] on link "Admin" at bounding box center [661, 26] width 57 height 36
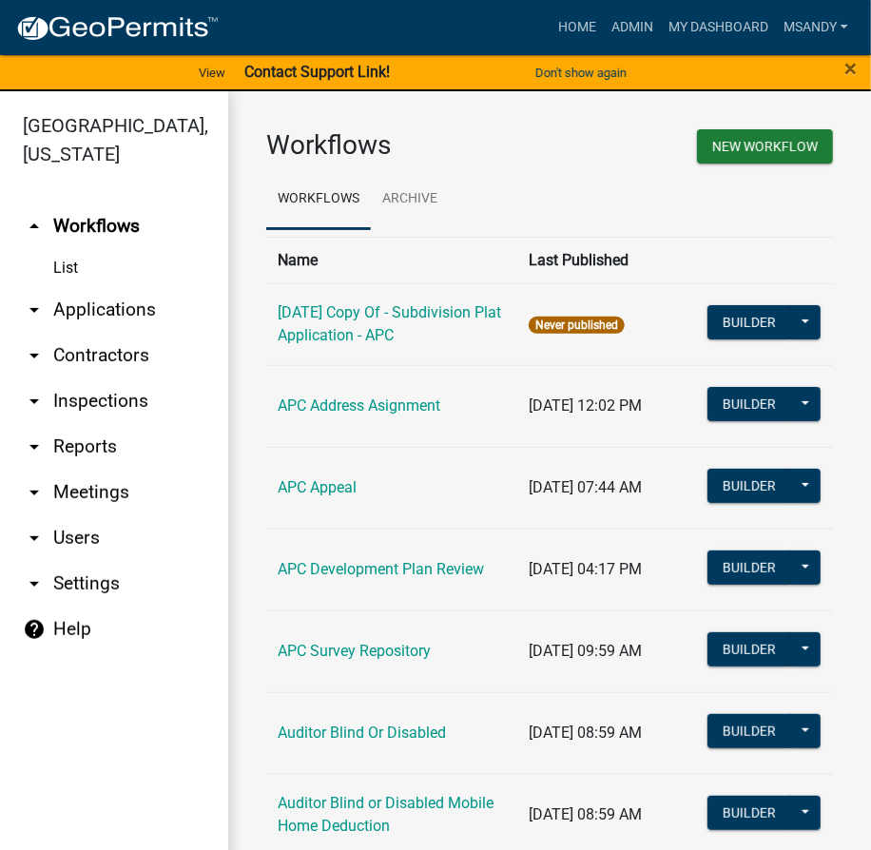
click at [108, 302] on link "arrow_drop_down Applications" at bounding box center [114, 310] width 228 height 46
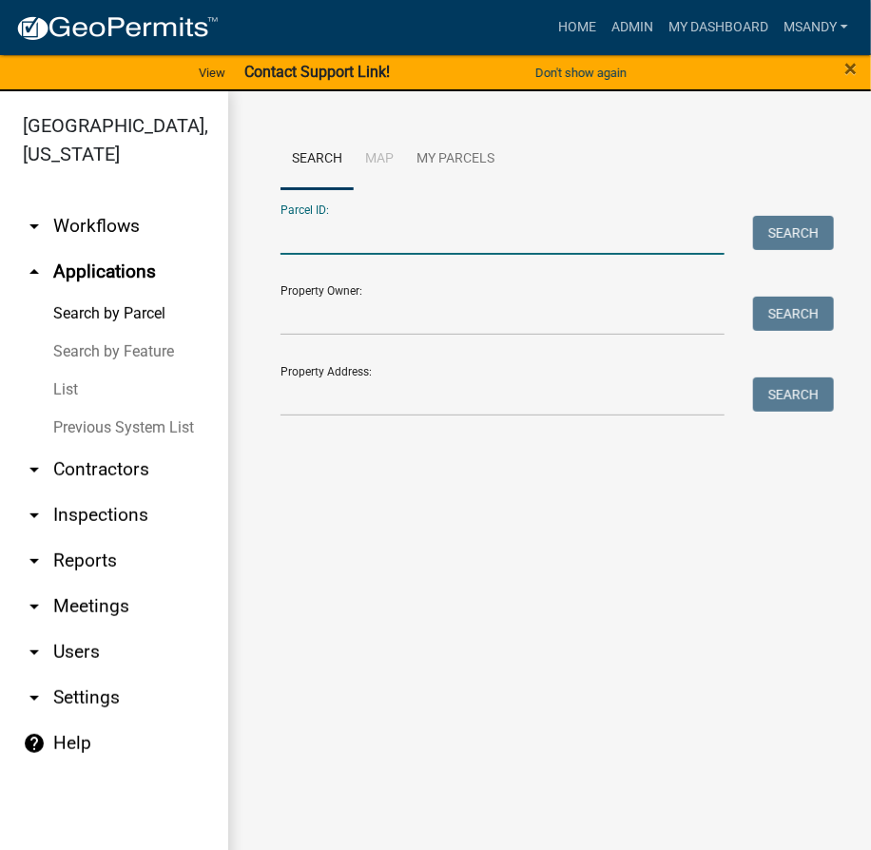
click at [418, 231] on input "Parcel ID:" at bounding box center [503, 235] width 444 height 39
drag, startPoint x: 312, startPoint y: 324, endPoint x: 302, endPoint y: 317, distance: 12.2
click at [311, 324] on input "Property Owner:" at bounding box center [503, 316] width 444 height 39
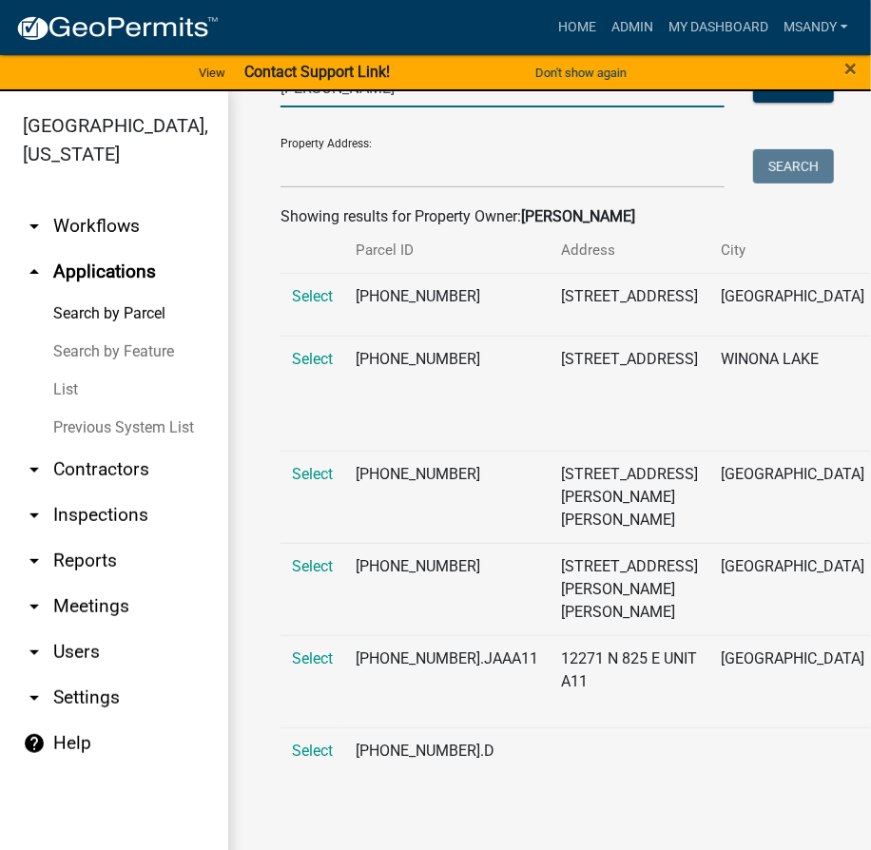
scroll to position [460, 0]
type input "sargent"
click at [305, 465] on span "Select" at bounding box center [312, 474] width 41 height 18
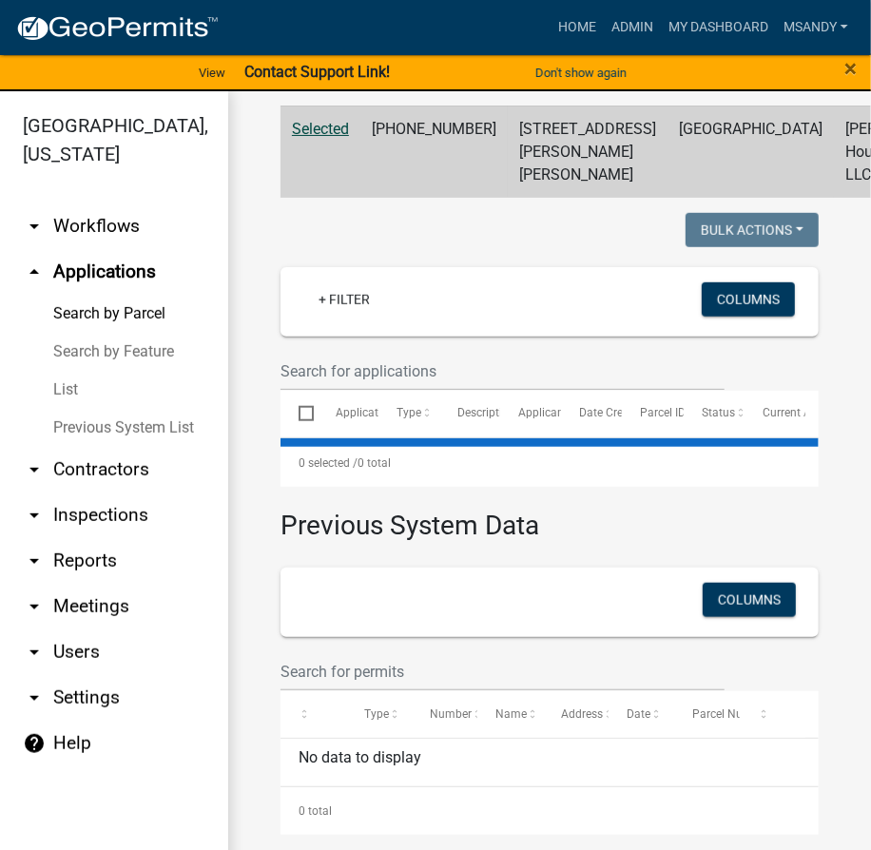
scroll to position [162, 0]
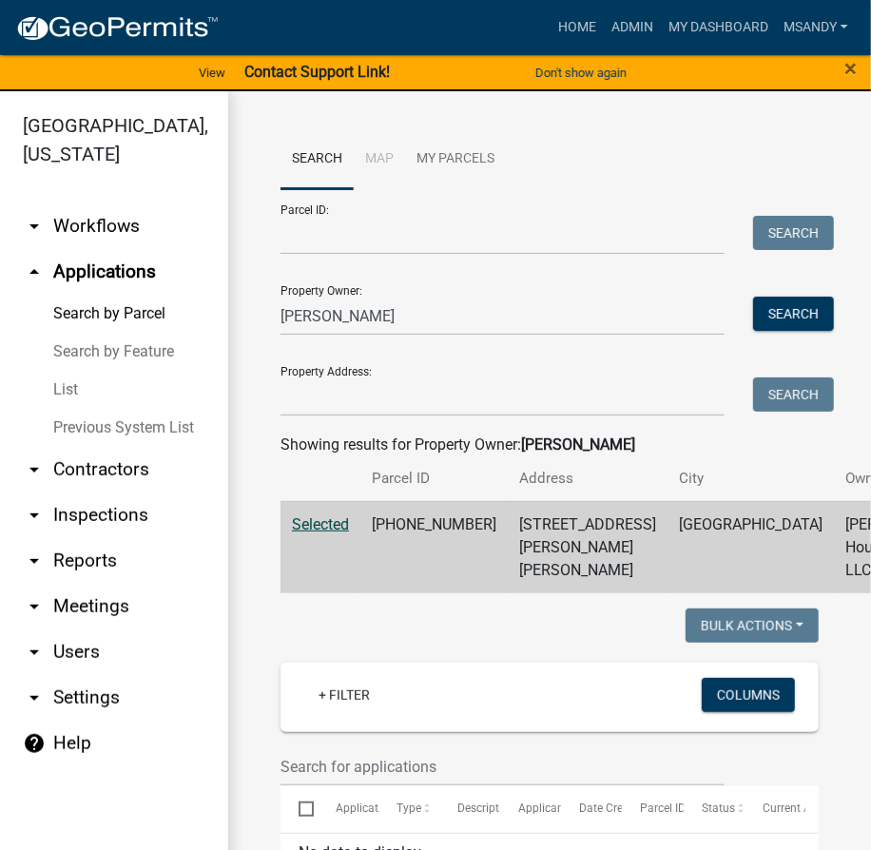
click at [55, 381] on link "List" at bounding box center [114, 390] width 228 height 38
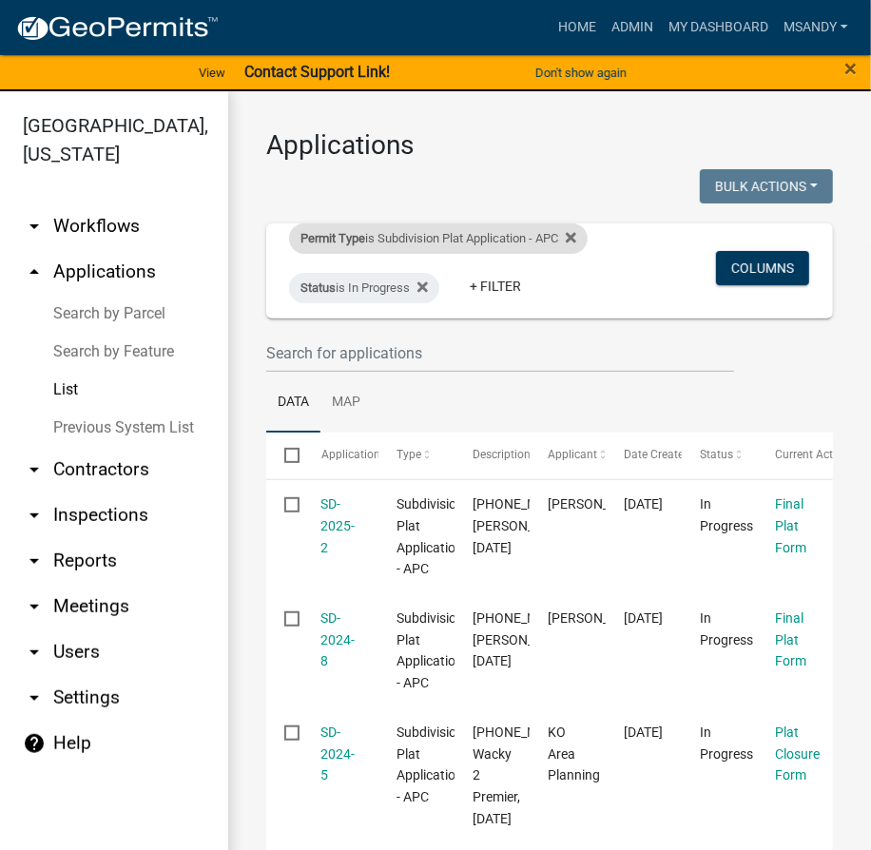
click at [398, 235] on div "Permit Type is Subdivision Plat Application - APC" at bounding box center [438, 238] width 299 height 30
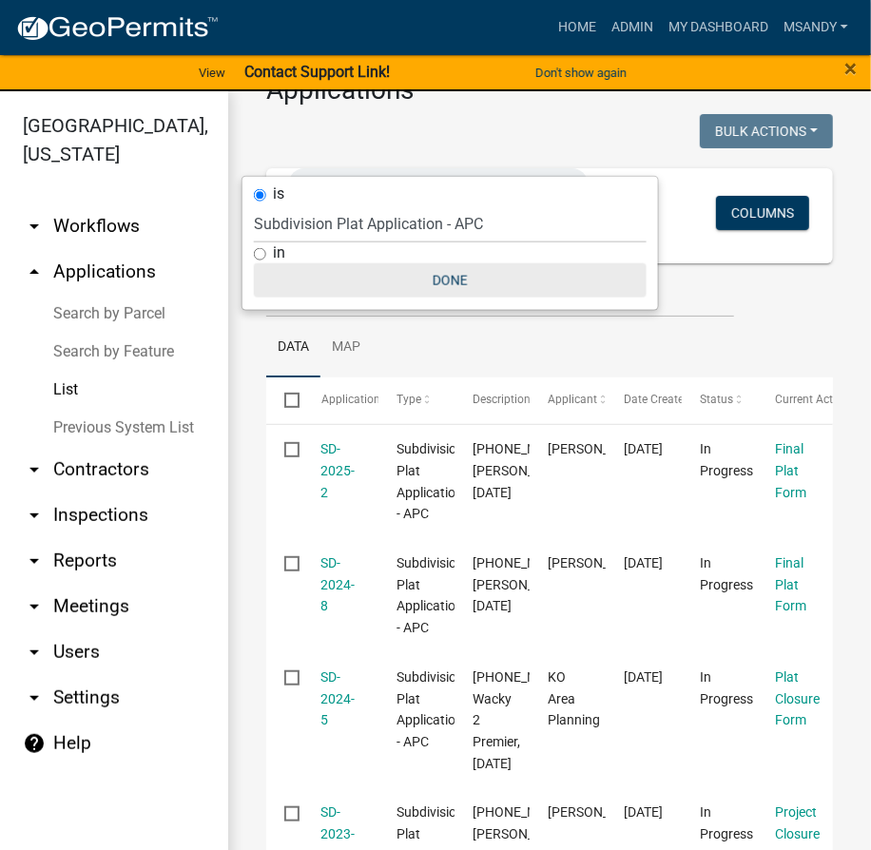
scroll to position [86, 0]
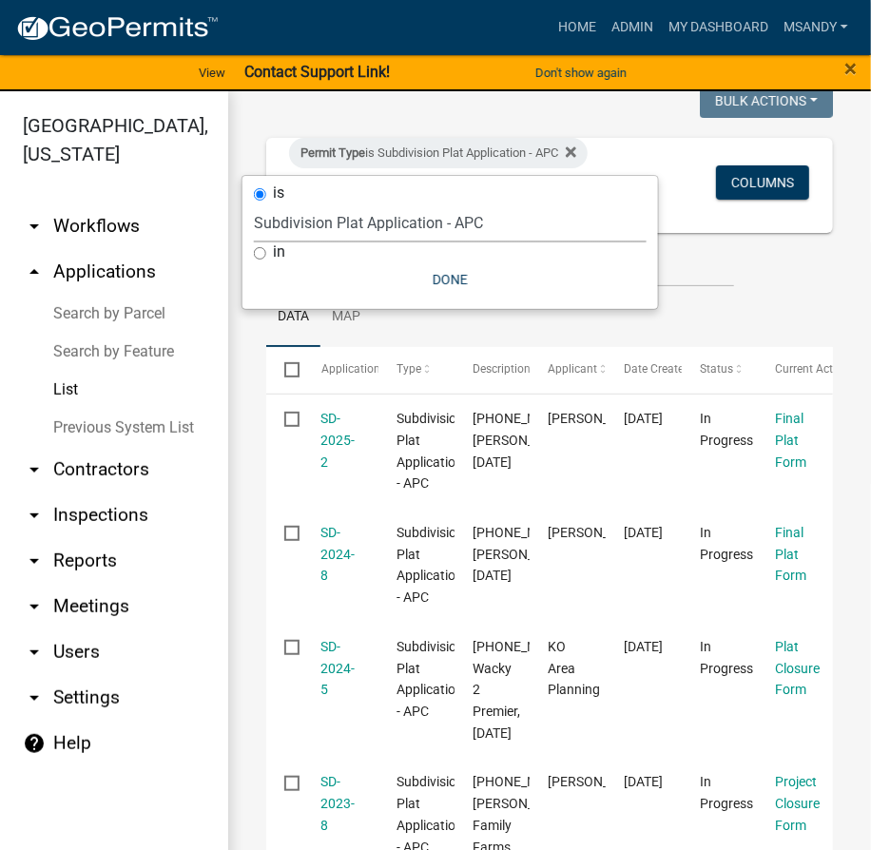
click at [385, 223] on select "Select an option 6 27 2024 Copy Of - Subdivision Plat Application - APC APC Add…" at bounding box center [450, 223] width 393 height 39
select select "470c1cb8-d267-46dc-844e-15aacc1b6a8e"
click at [254, 204] on select "Select an option 6 27 2024 Copy Of - Subdivision Plat Application - APC APC Add…" at bounding box center [450, 223] width 393 height 39
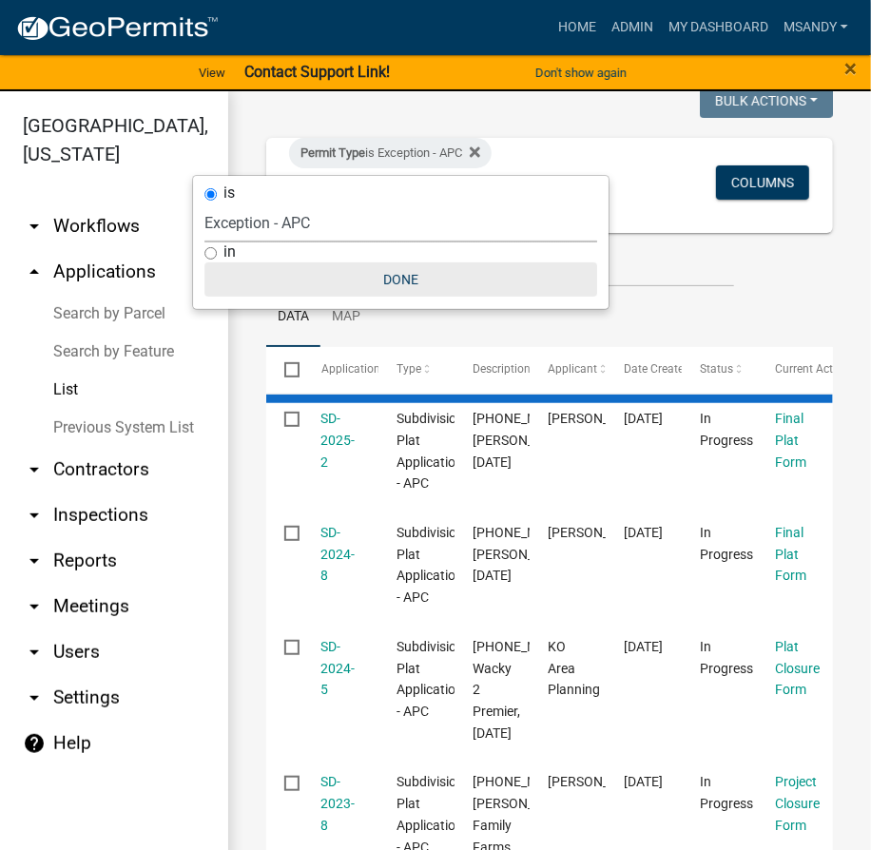
select select "3: 100"
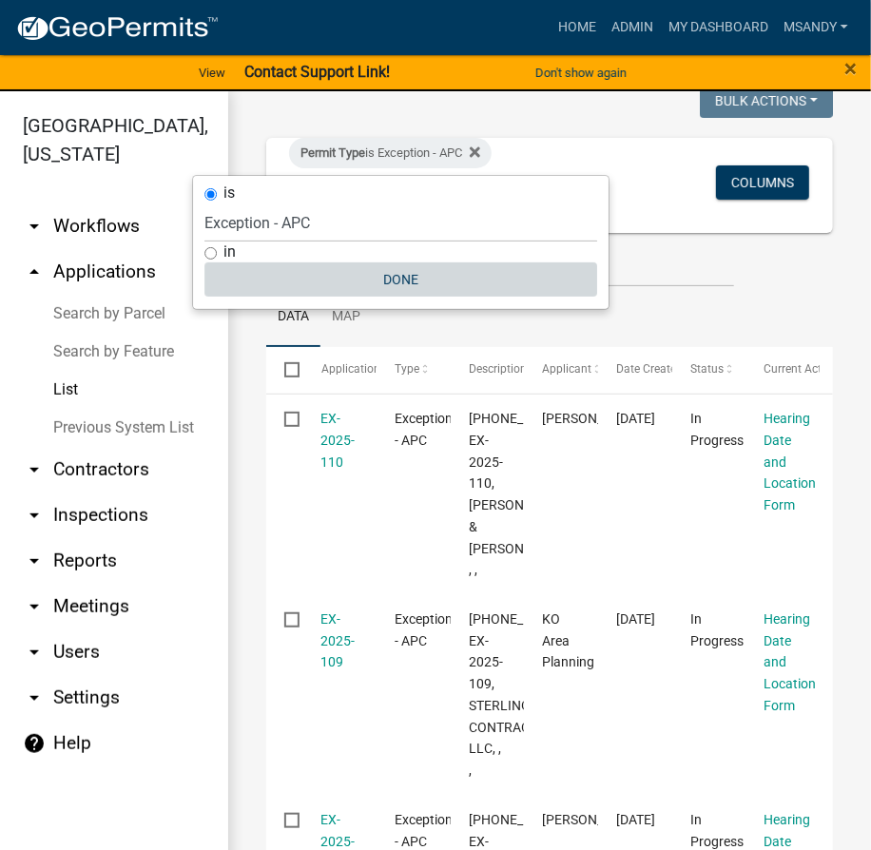
click at [381, 273] on button "Done" at bounding box center [400, 279] width 393 height 34
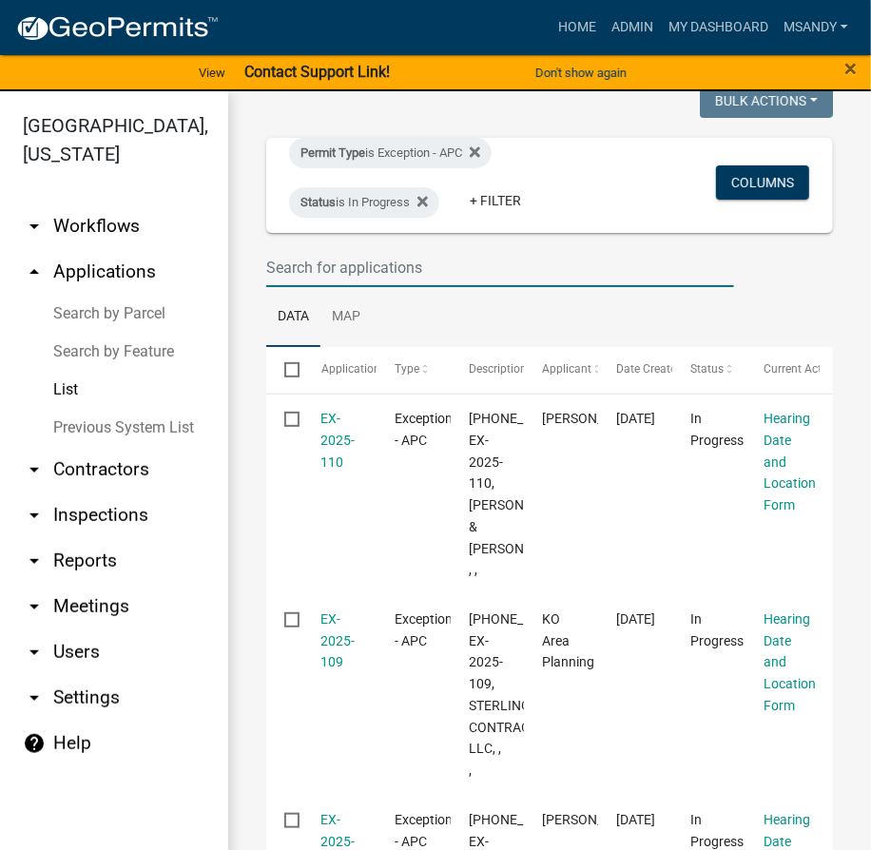
click at [386, 273] on input "text" at bounding box center [500, 267] width 468 height 39
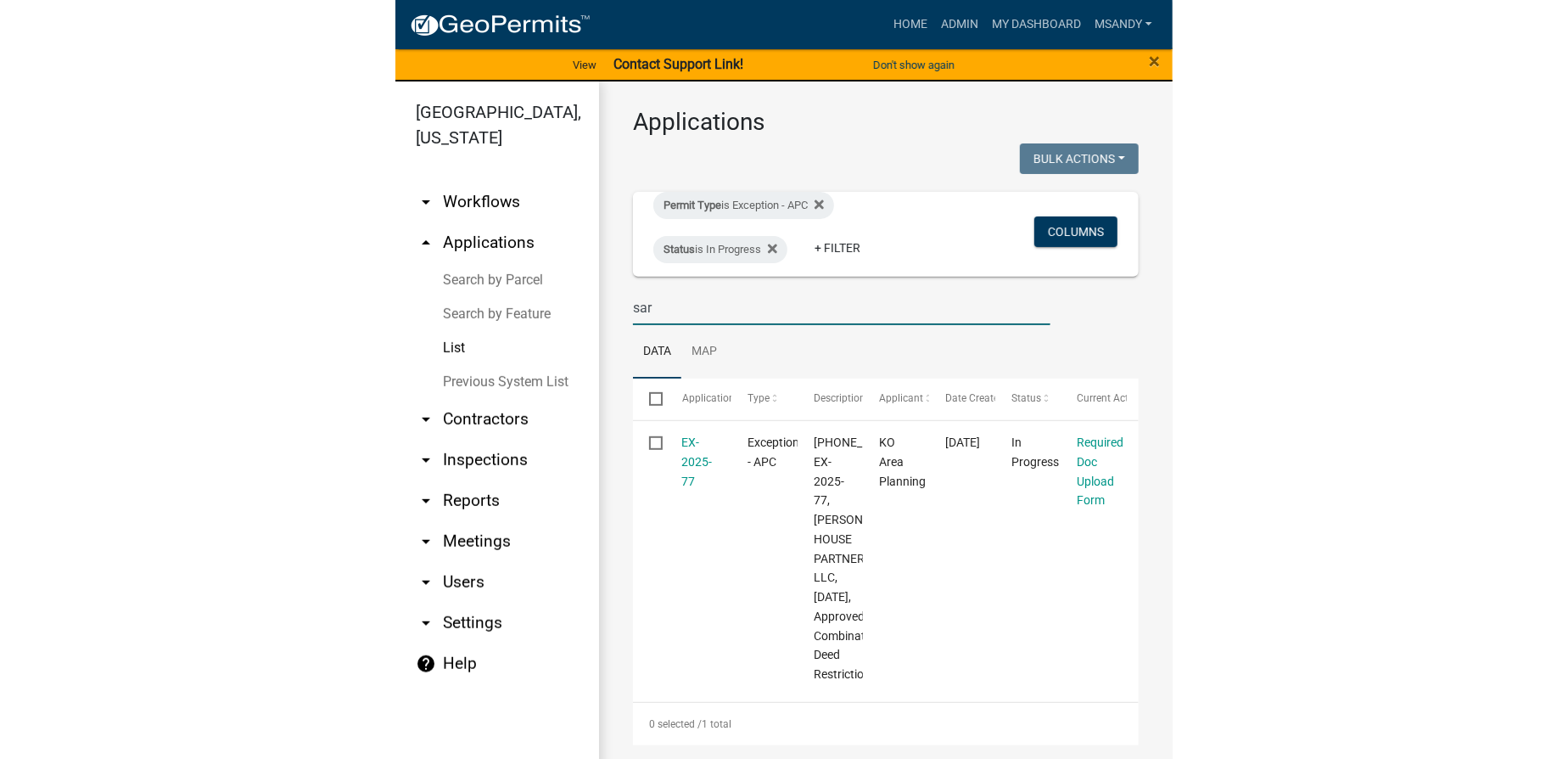
scroll to position [45, 0]
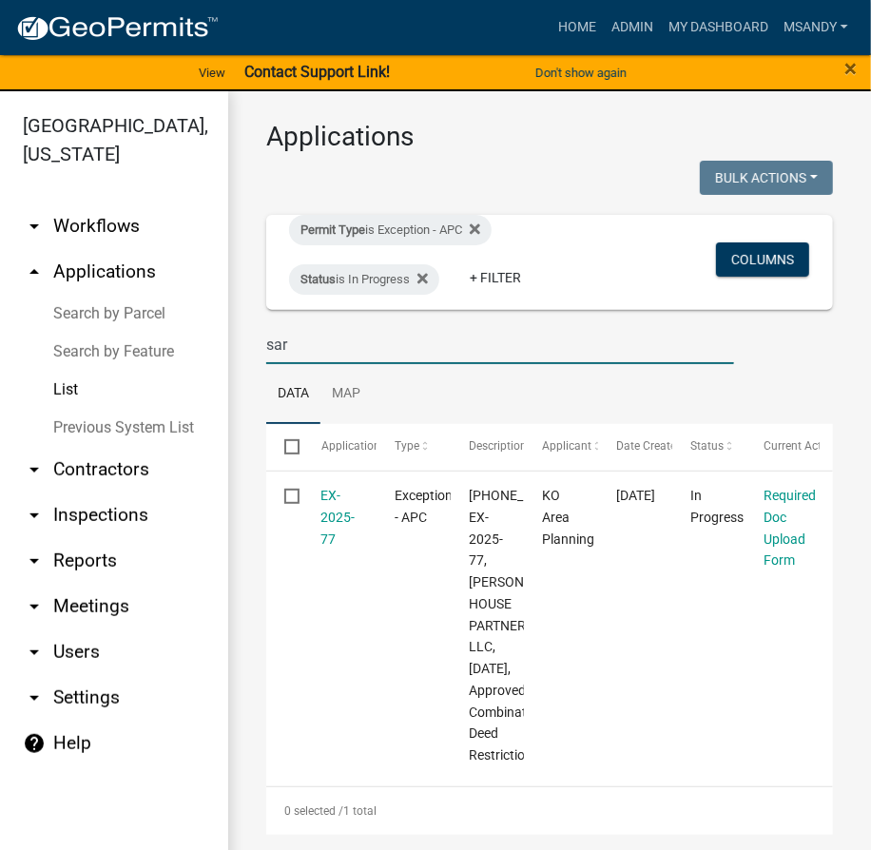
type input "sar"
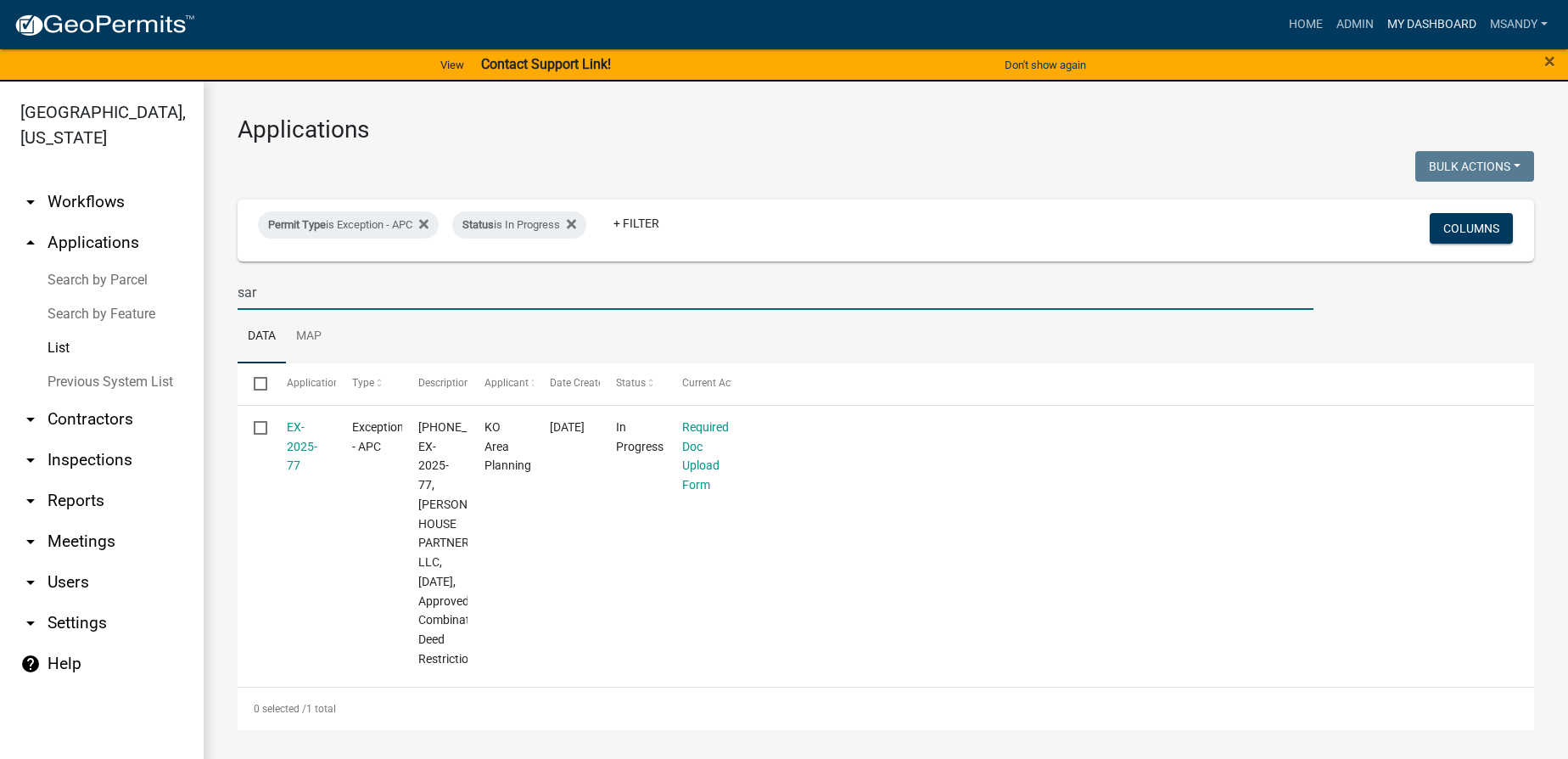
scroll to position [0, 0]
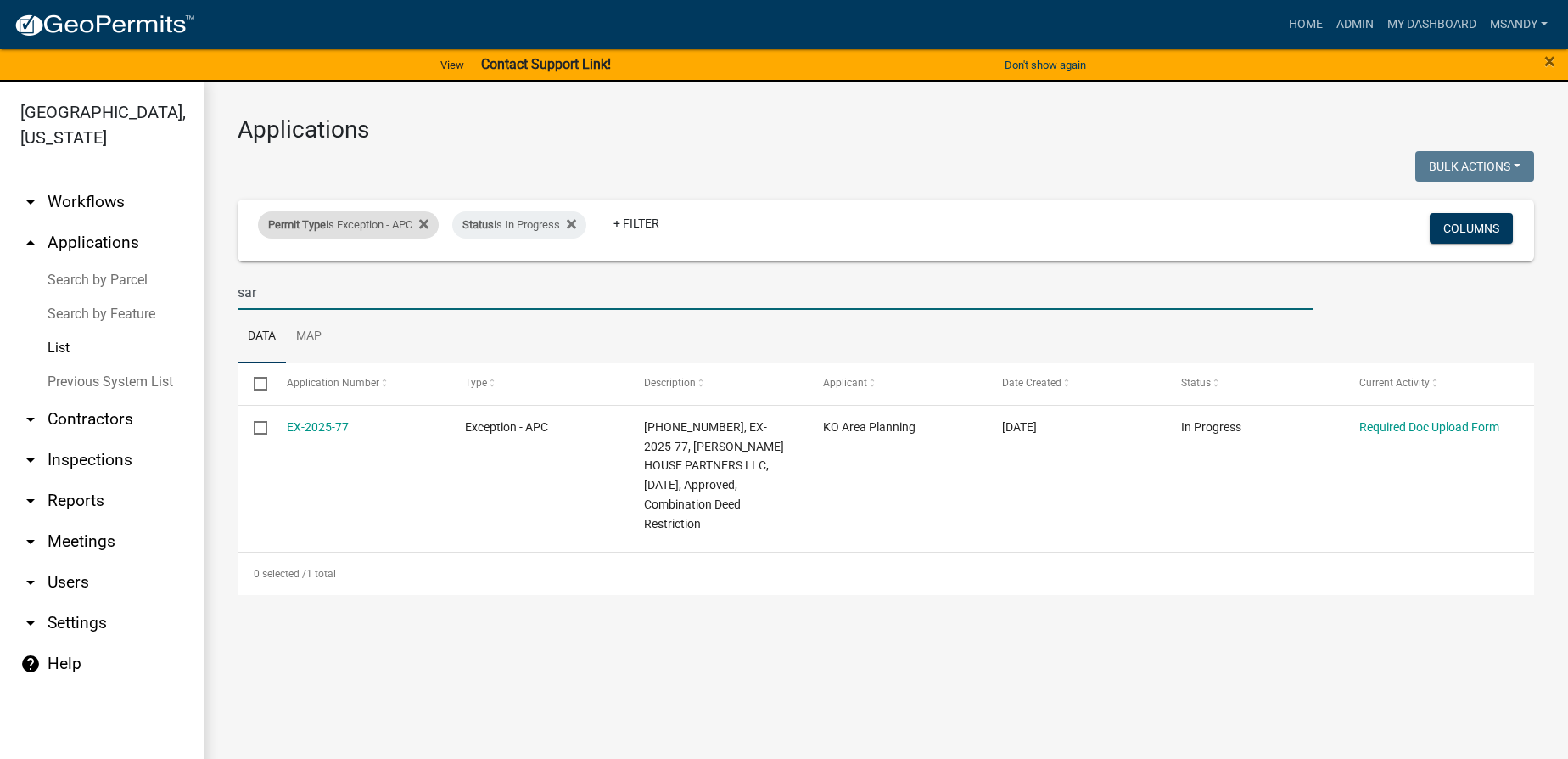
click at [313, 228] on span "Permit Type" at bounding box center [297, 224] width 58 height 13
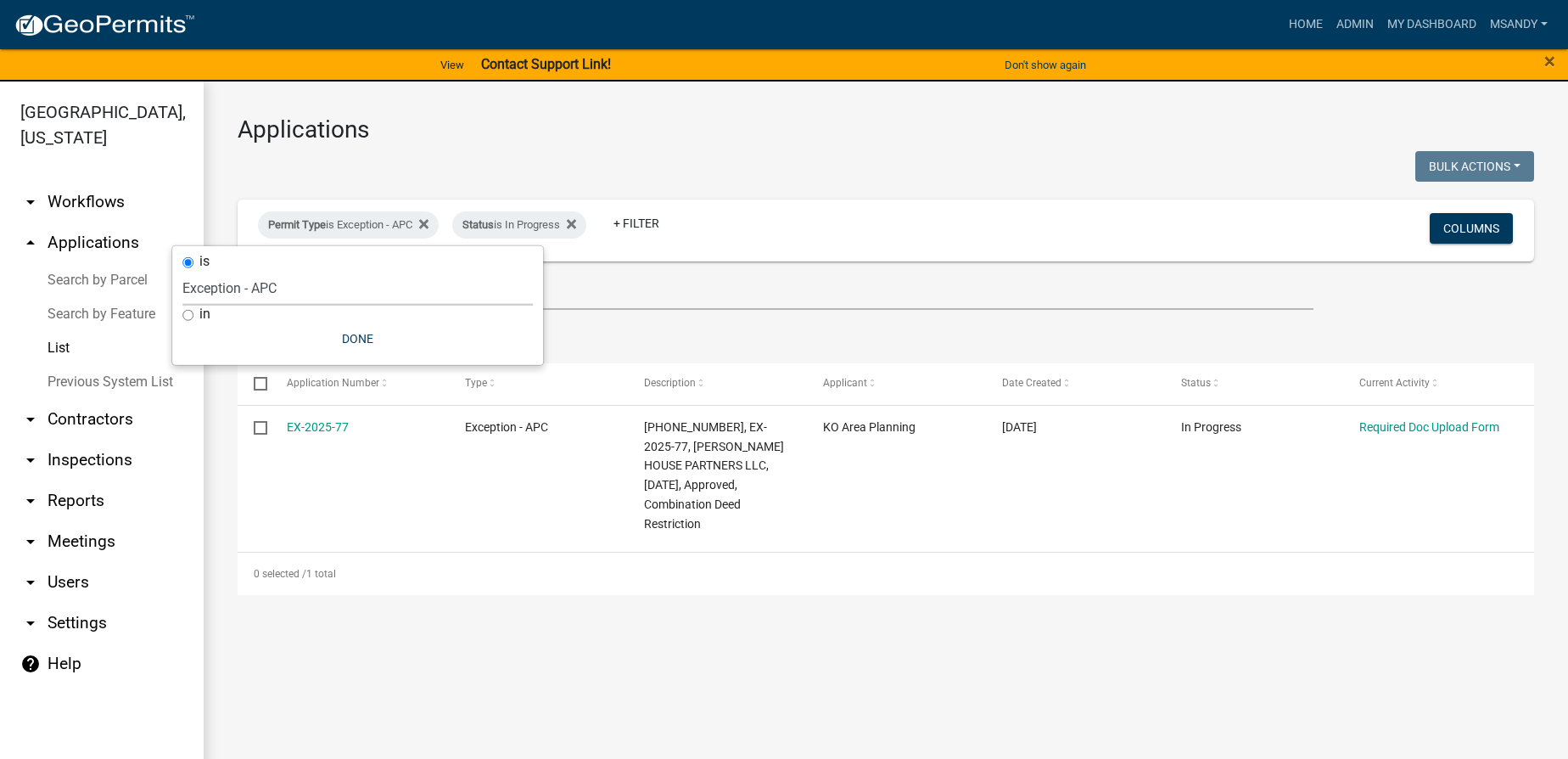
click at [291, 292] on select "Select an option 6 27 2024 Copy Of - Subdivision Plat Application - APC APC Add…" at bounding box center [357, 288] width 351 height 35
select select "a295c384-4ab8-4250-9ebd-40535d816693"
click at [226, 271] on select "Select an option 6 27 2024 Copy Of - Subdivision Plat Application - APC APC Add…" at bounding box center [357, 288] width 351 height 35
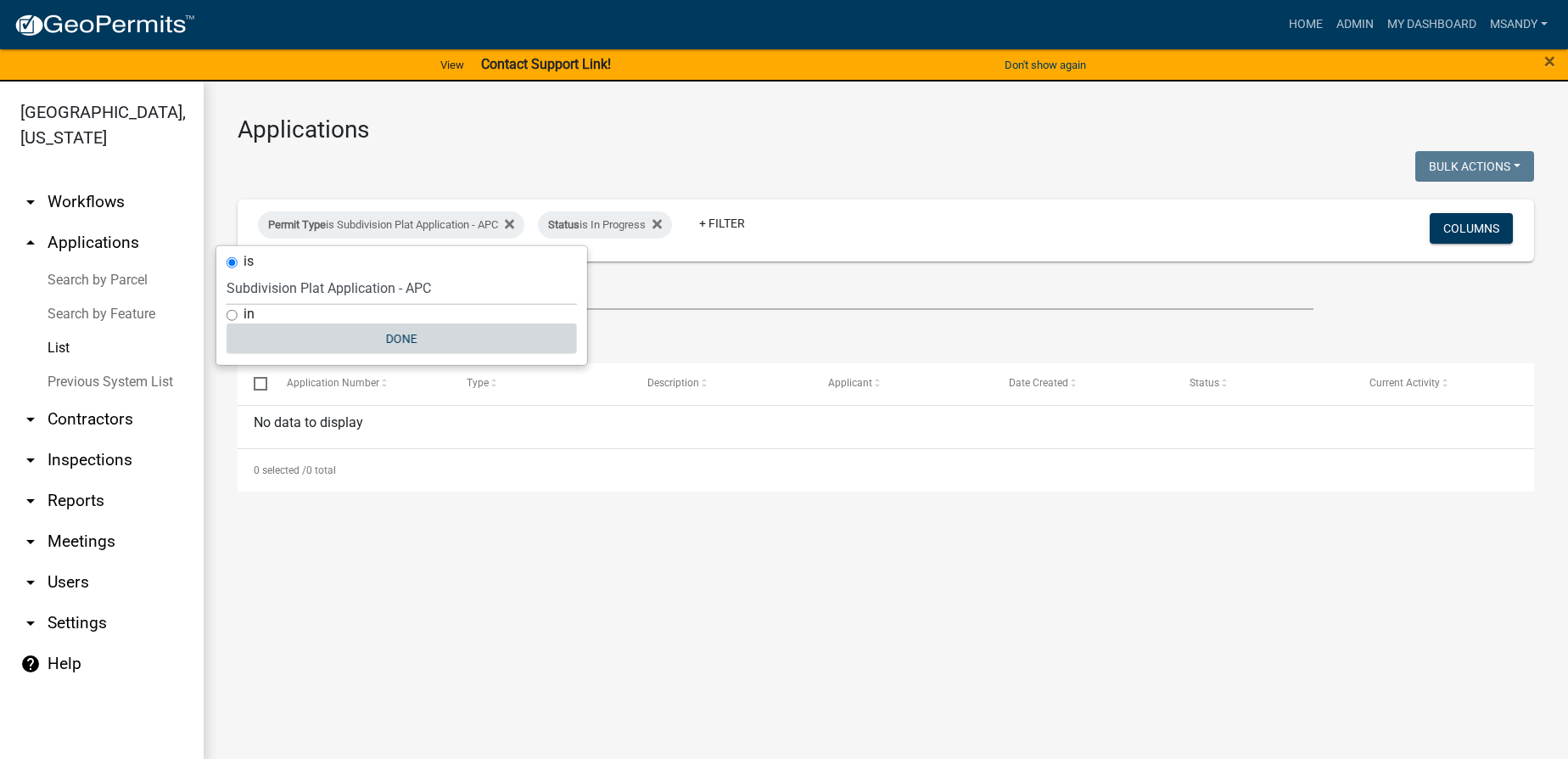
click at [394, 341] on button "Done" at bounding box center [402, 338] width 351 height 30
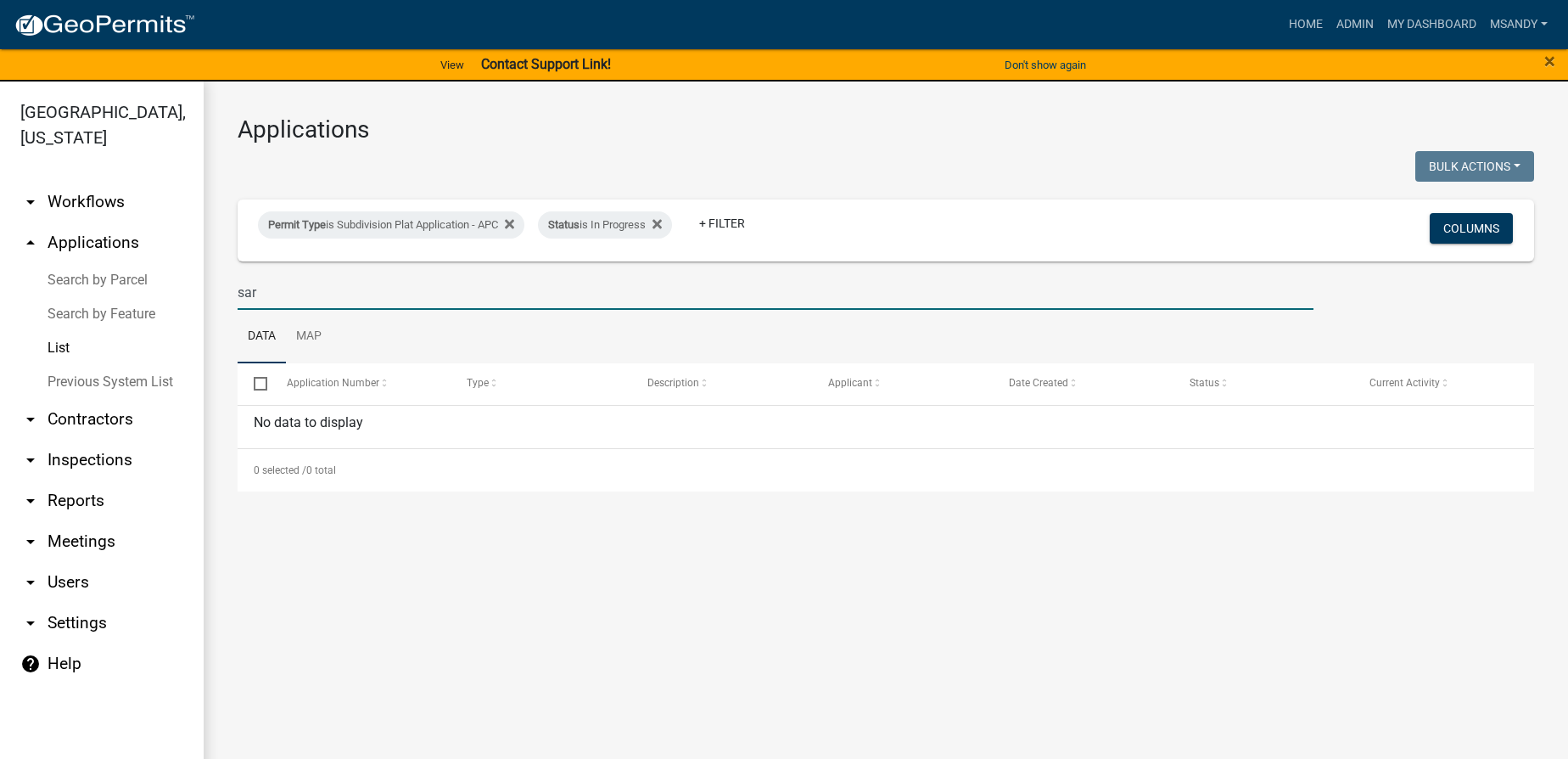
drag, startPoint x: 301, startPoint y: 285, endPoint x: 67, endPoint y: 321, distance: 236.8
click at [67, 321] on div "Kosciusko County, Indiana arrow_drop_down Workflows List arrow_drop_up Applicat…" at bounding box center [784, 430] width 1568 height 698
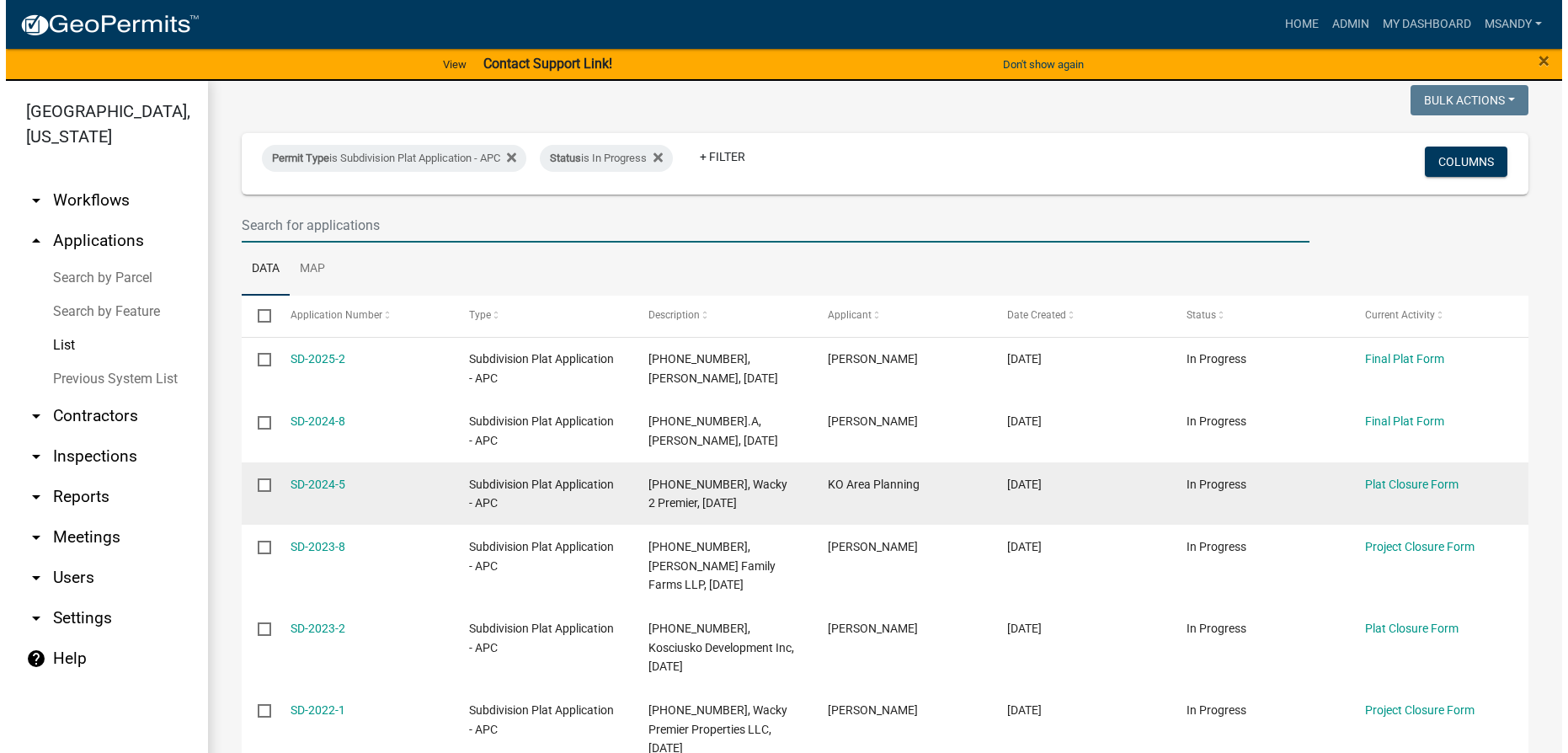
scroll to position [144, 0]
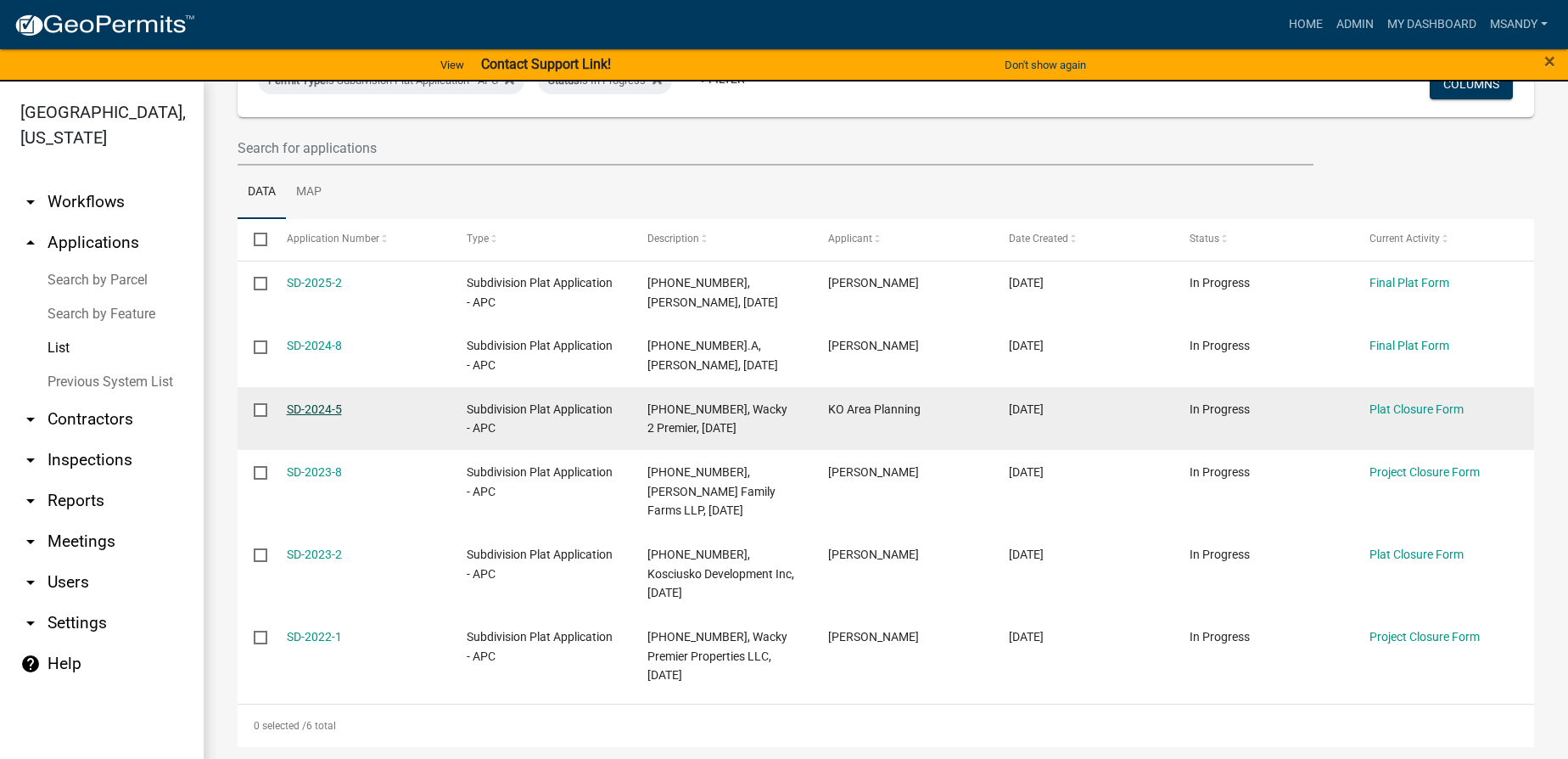
click at [316, 409] on link "SD-2024-5" at bounding box center [314, 409] width 55 height 13
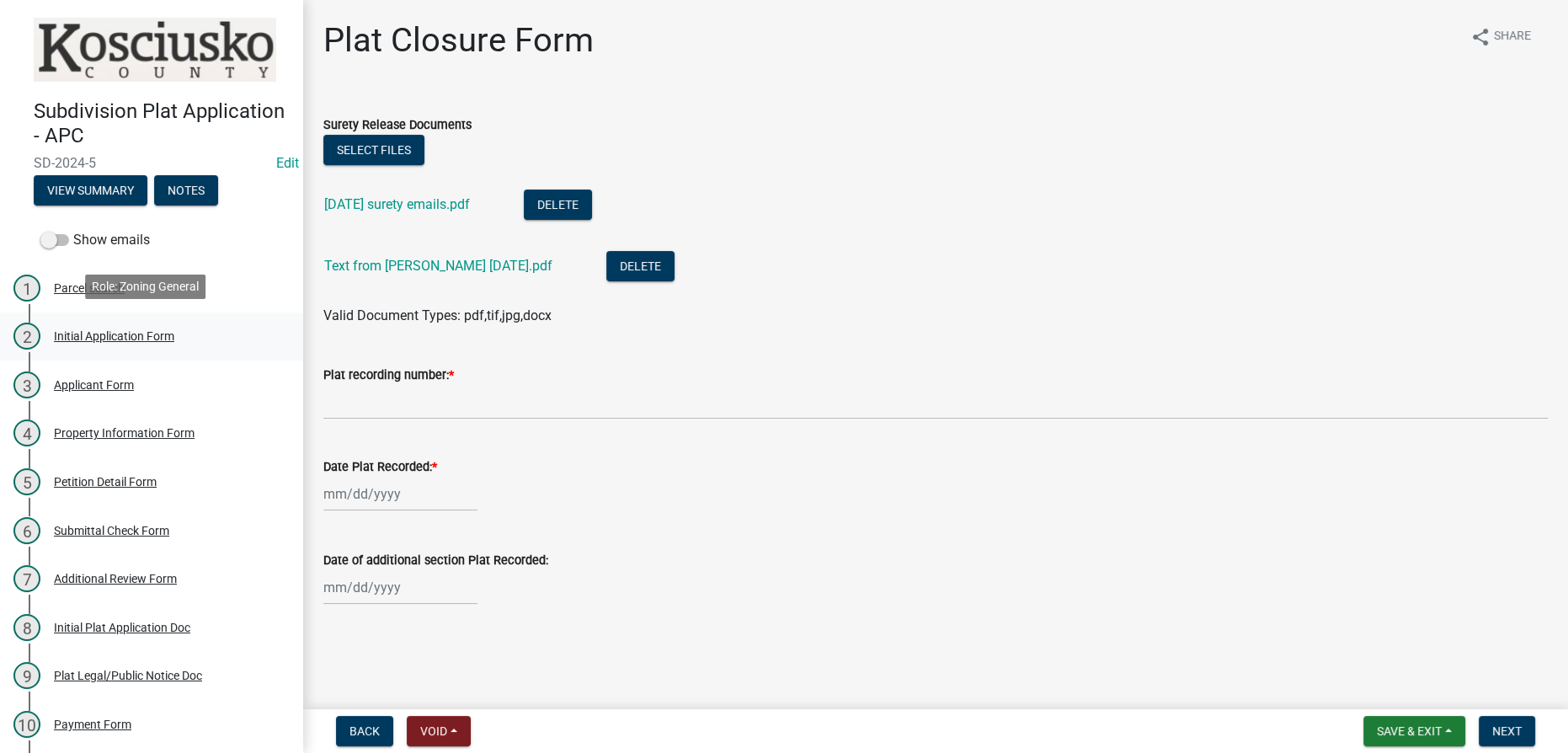
click at [121, 336] on div "Initial Application Form" at bounding box center [114, 336] width 120 height 12
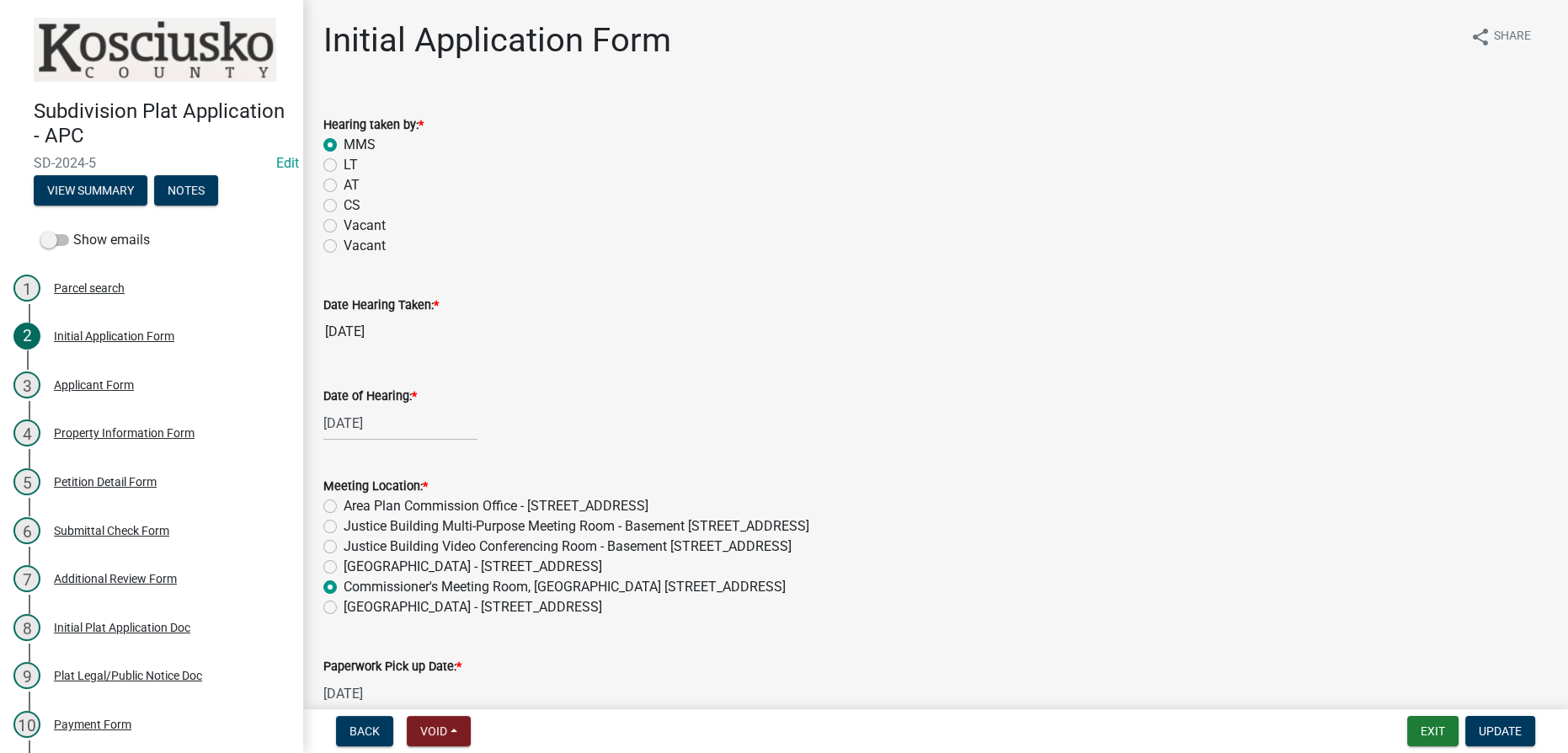
scroll to position [89, 0]
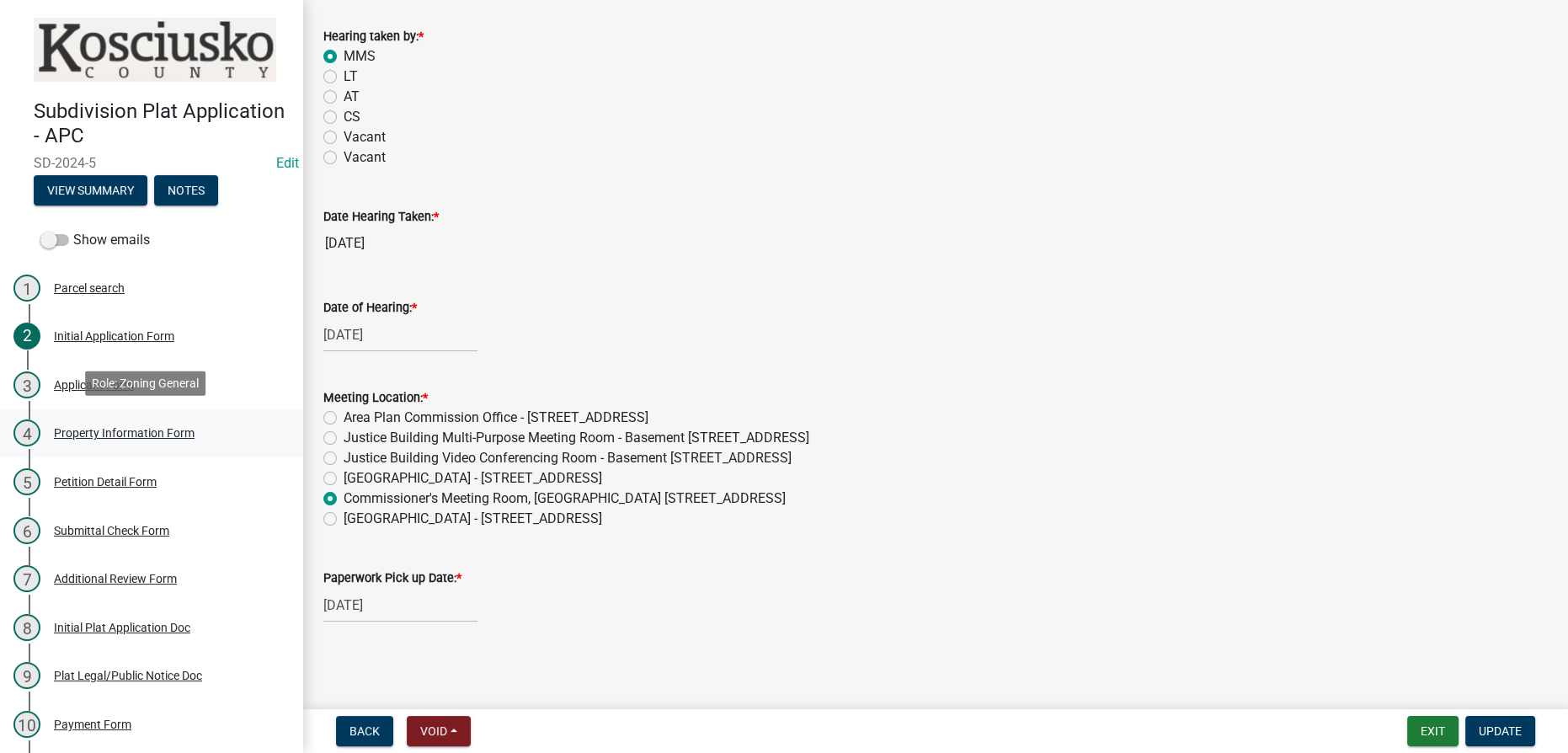
click at [144, 428] on div "Property Information Form" at bounding box center [124, 432] width 141 height 12
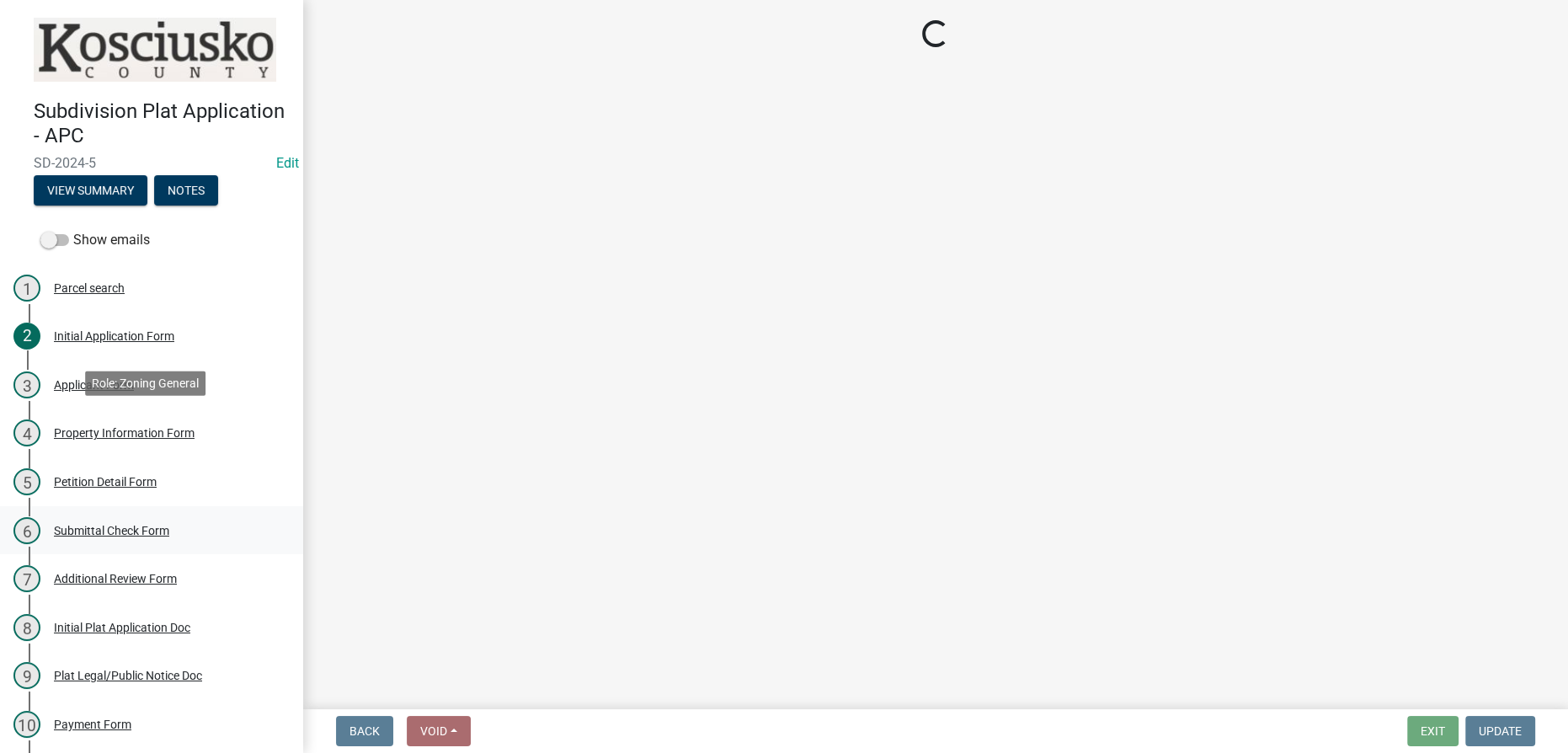
select select "d7366d41-8654-4de5-be85-a4c1c58a6932"
select select "1146270b-2111-4e23-bf7f-74ce85cf7041"
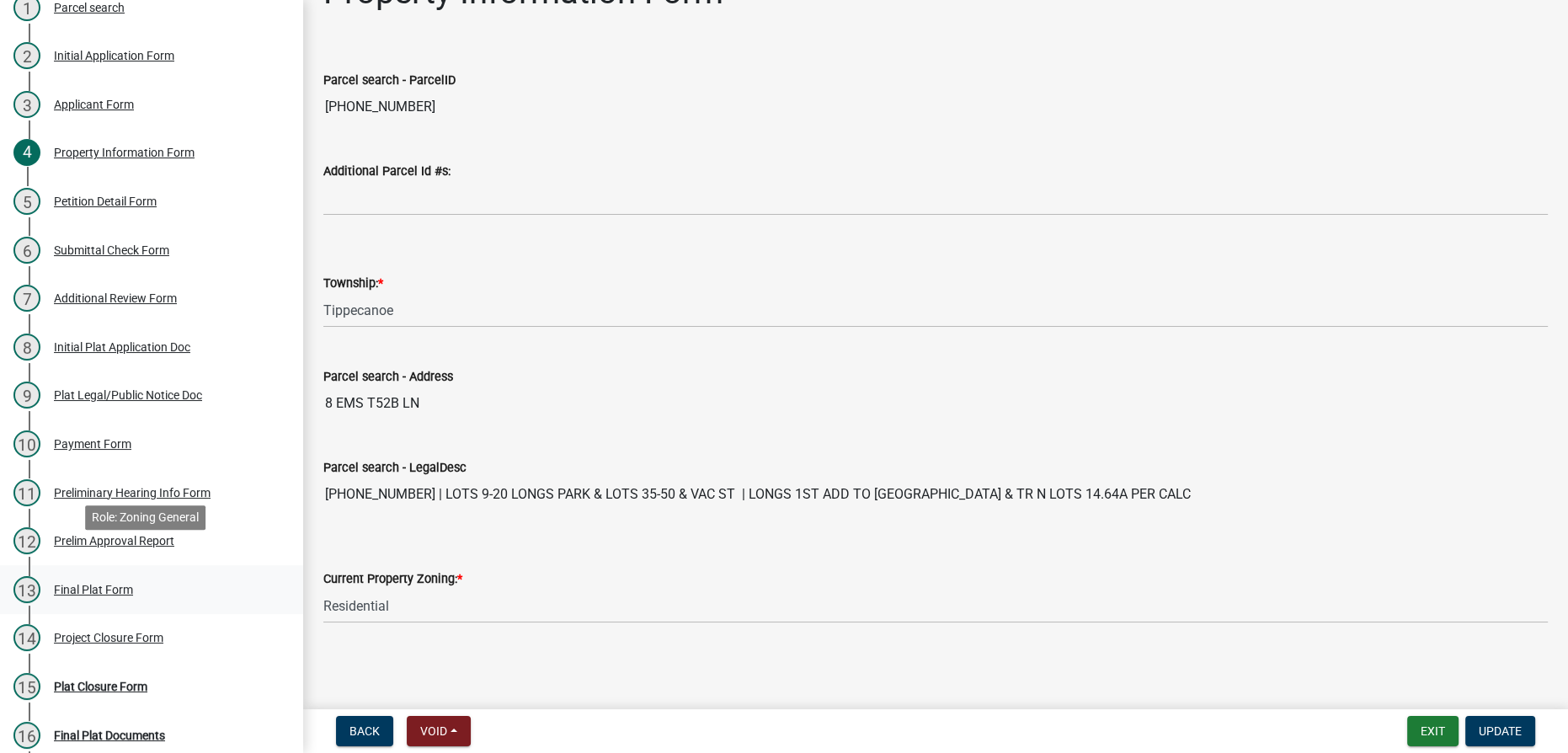
scroll to position [338, 0]
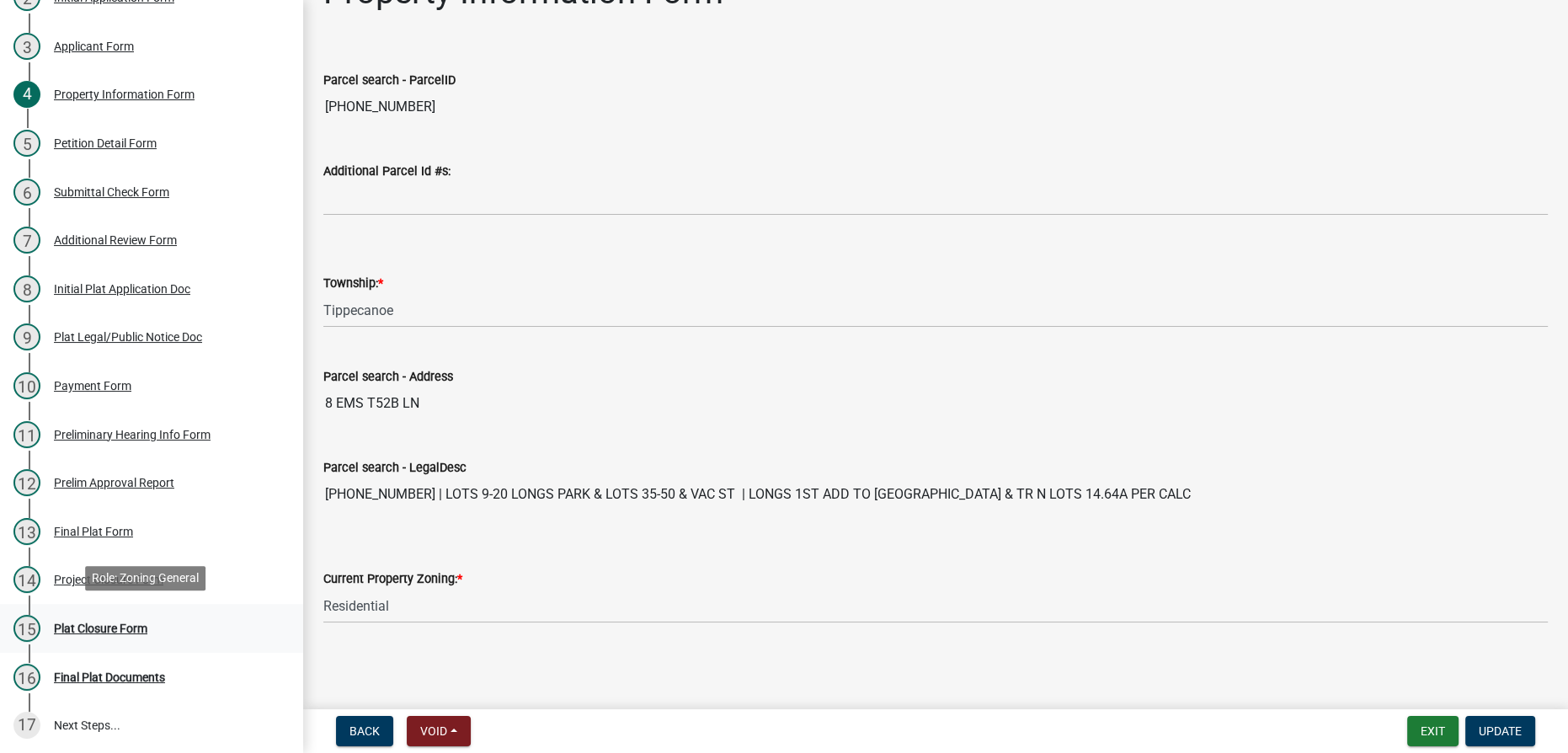
click at [127, 623] on div "Plat Closure Form" at bounding box center [101, 628] width 94 height 12
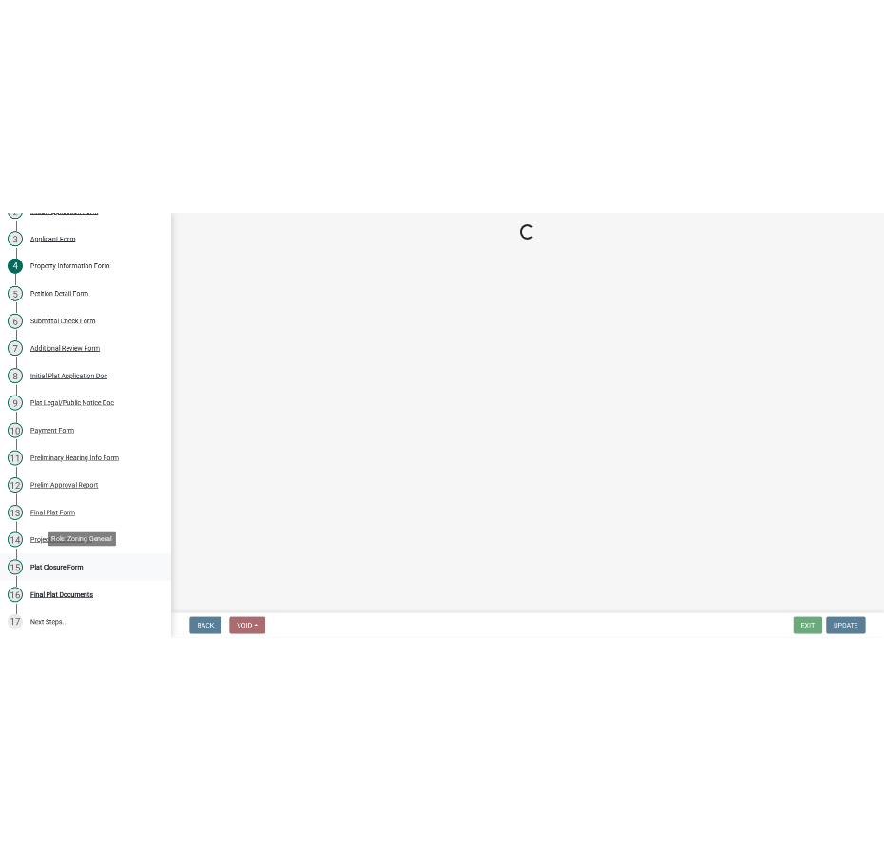
scroll to position [0, 0]
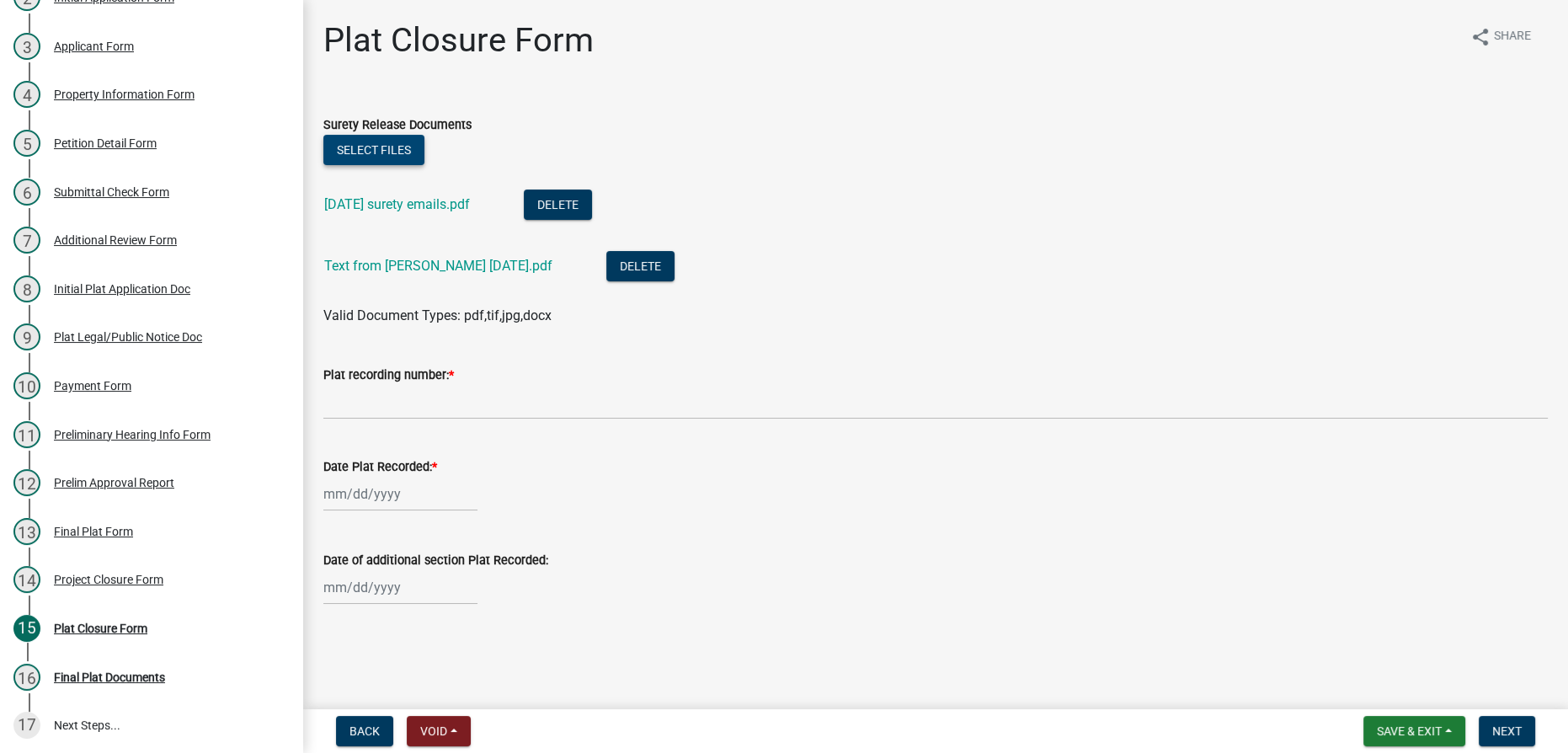
click at [375, 151] on button "Select files" at bounding box center [374, 150] width 101 height 30
click at [83, 574] on div "Project Closure Form" at bounding box center [109, 579] width 110 height 12
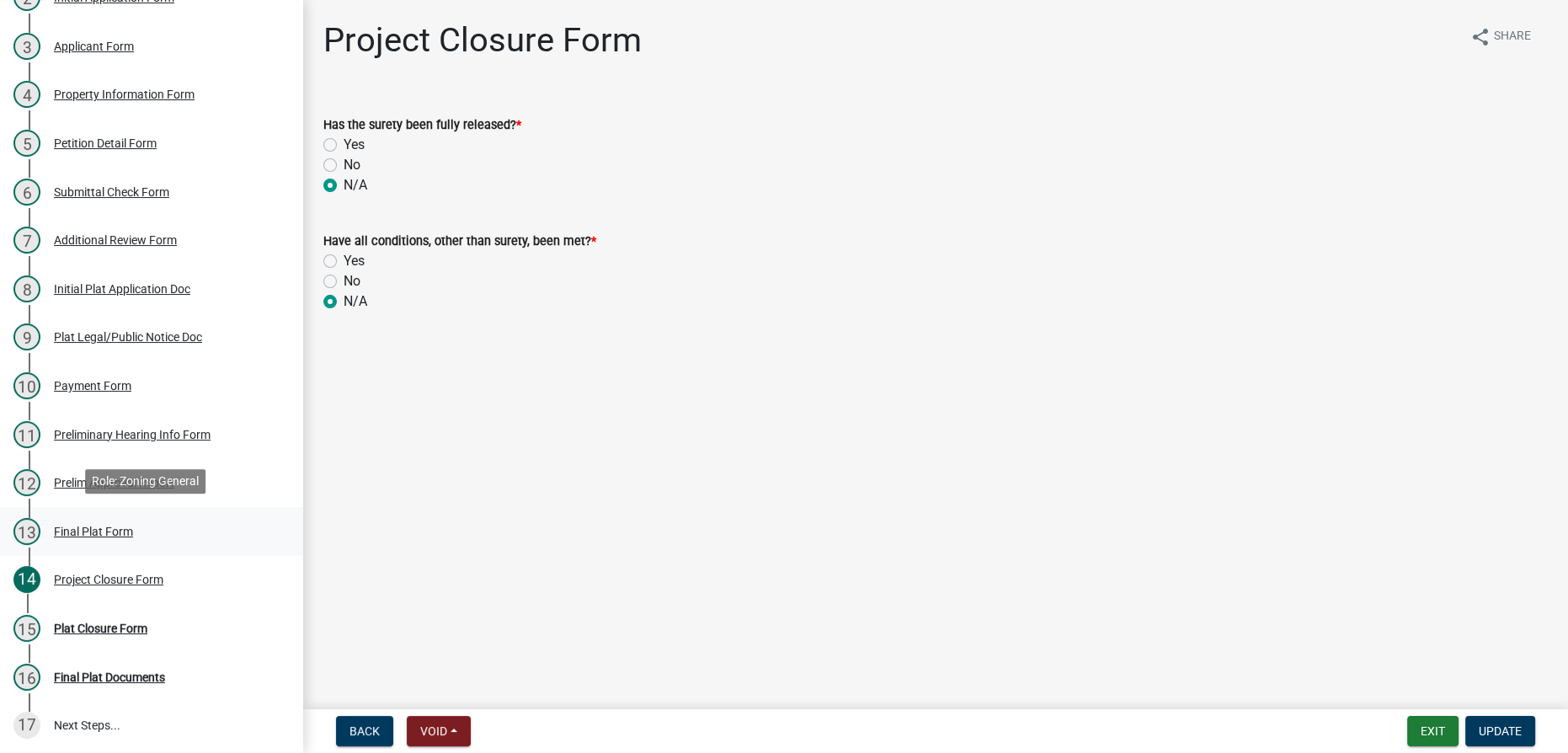
click at [90, 527] on div "Final Plat Form" at bounding box center [93, 531] width 79 height 12
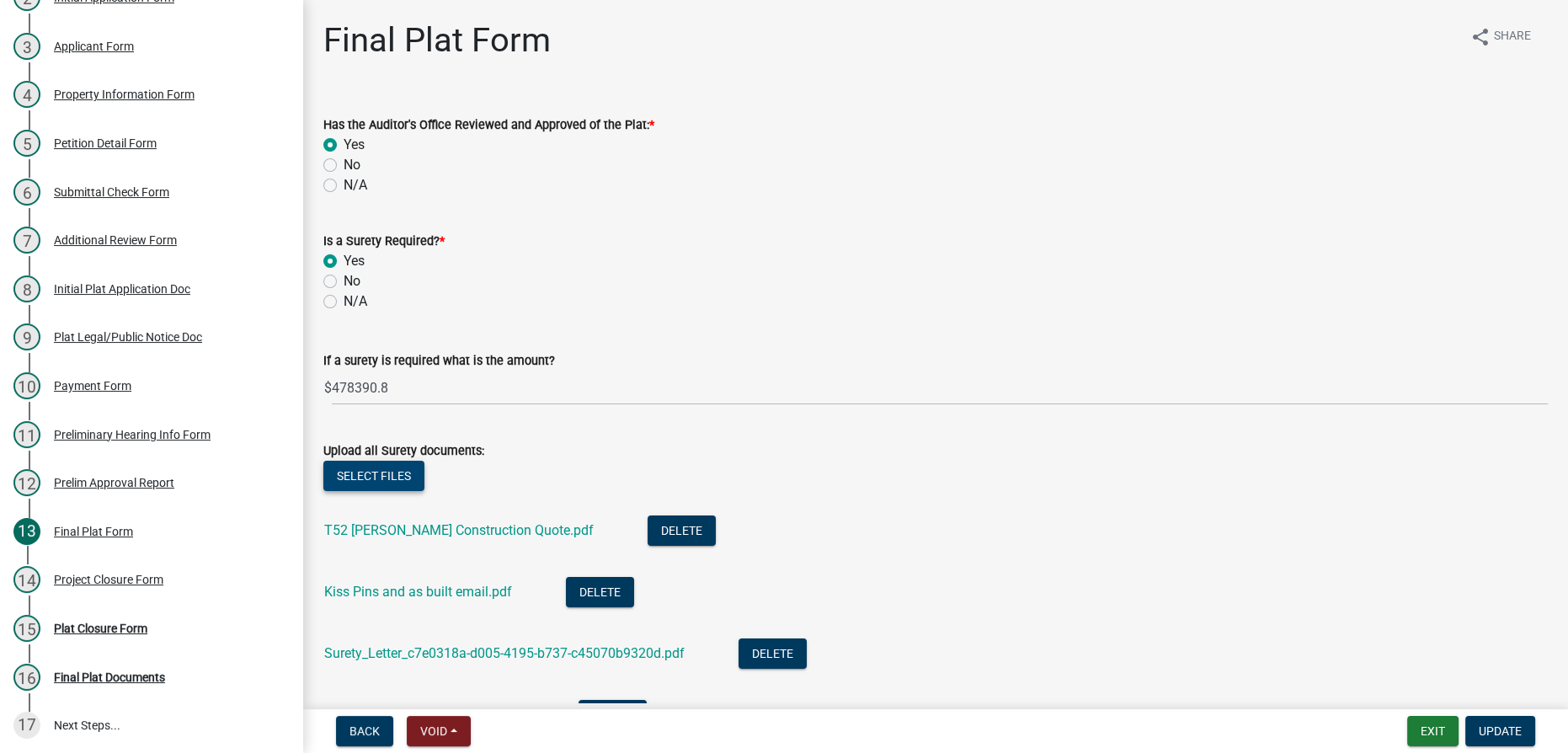
click at [385, 476] on button "Select files" at bounding box center [374, 476] width 101 height 30
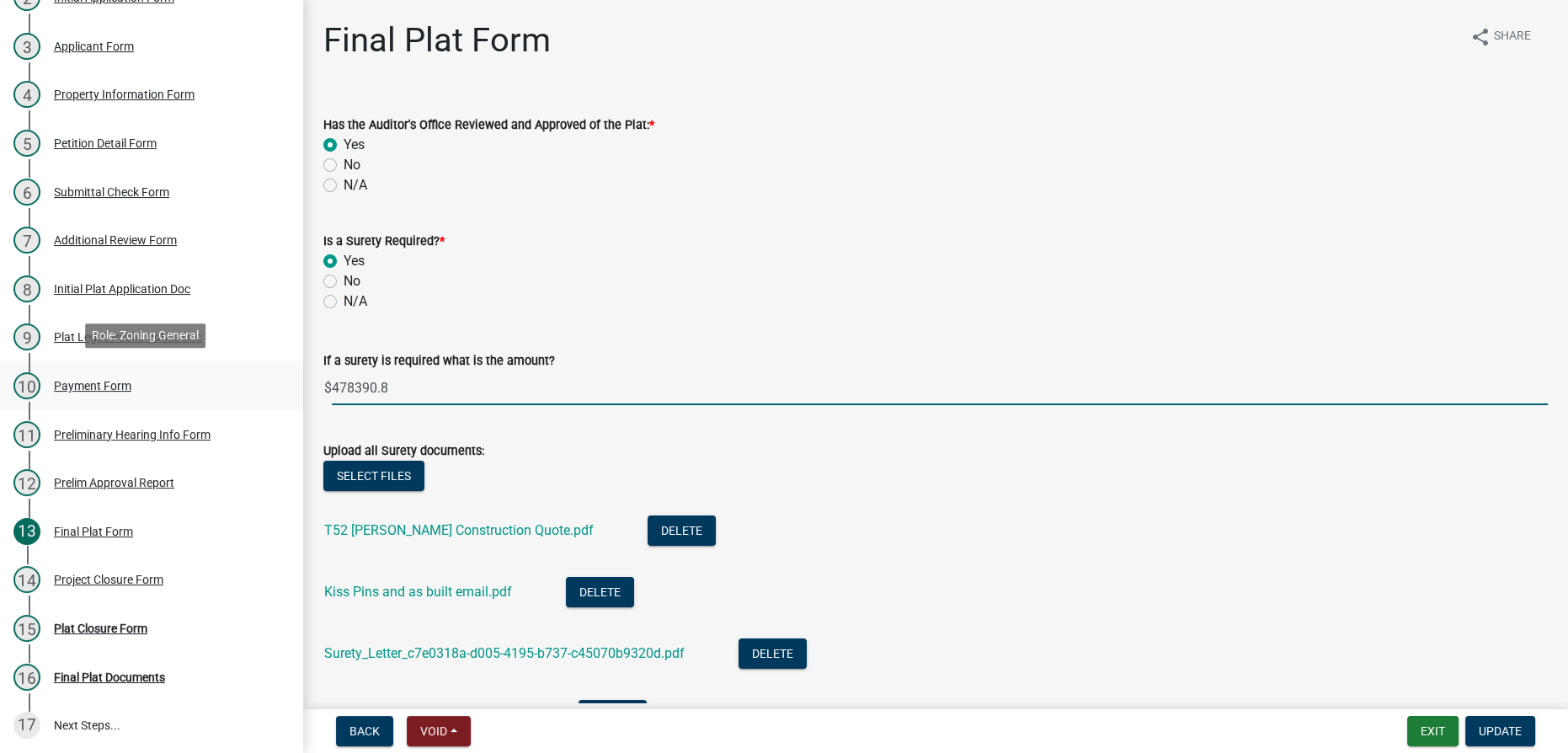
drag, startPoint x: 393, startPoint y: 387, endPoint x: 197, endPoint y: 406, distance: 196.9
click at [197, 406] on div "Subdivision Plat Application - APC SD-2024-5 Edit View Summary Notes Show email…" at bounding box center [784, 376] width 1568 height 753
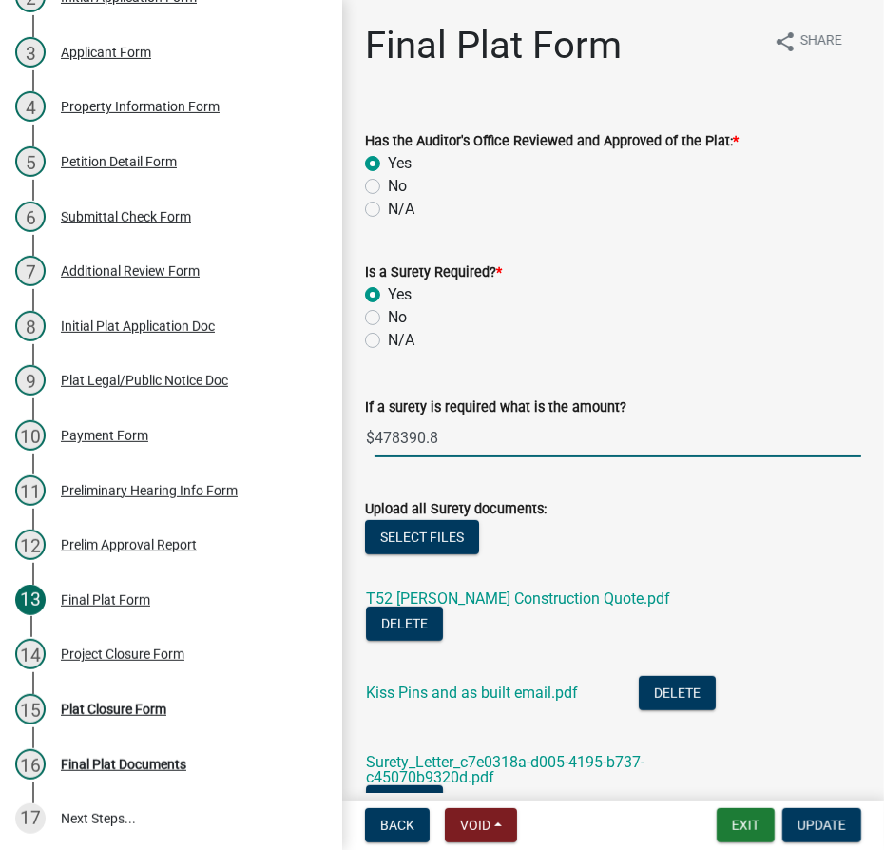
click at [493, 448] on input "478390.8" at bounding box center [618, 437] width 487 height 39
type input "4"
click at [580, 455] on input "72180.90" at bounding box center [618, 437] width 487 height 39
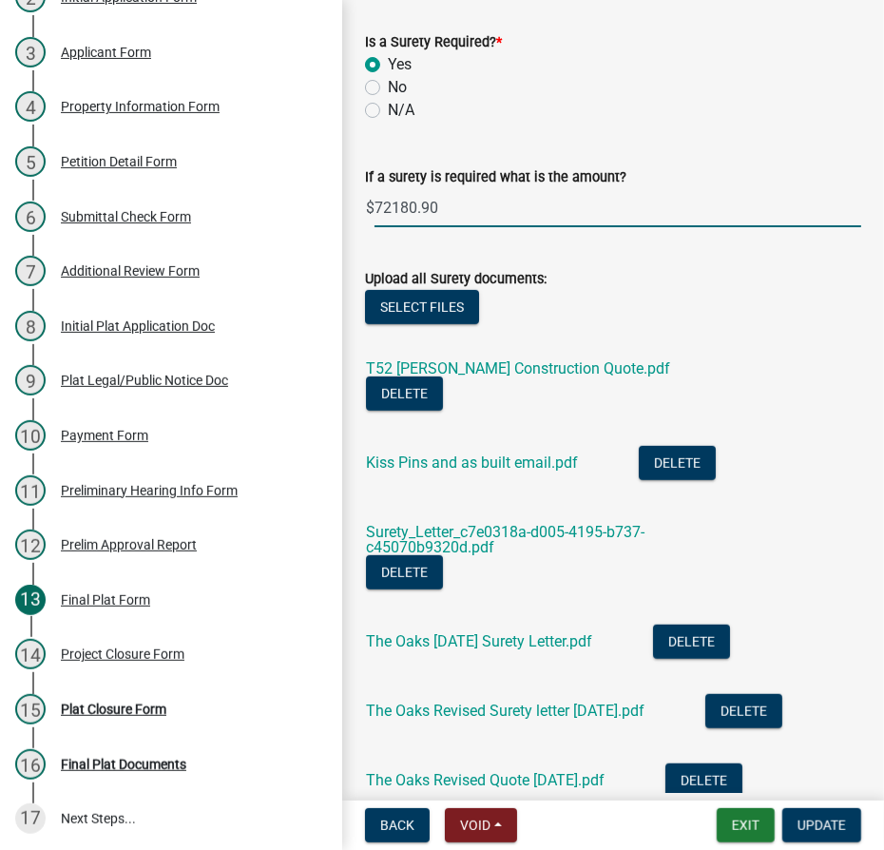
scroll to position [345, 0]
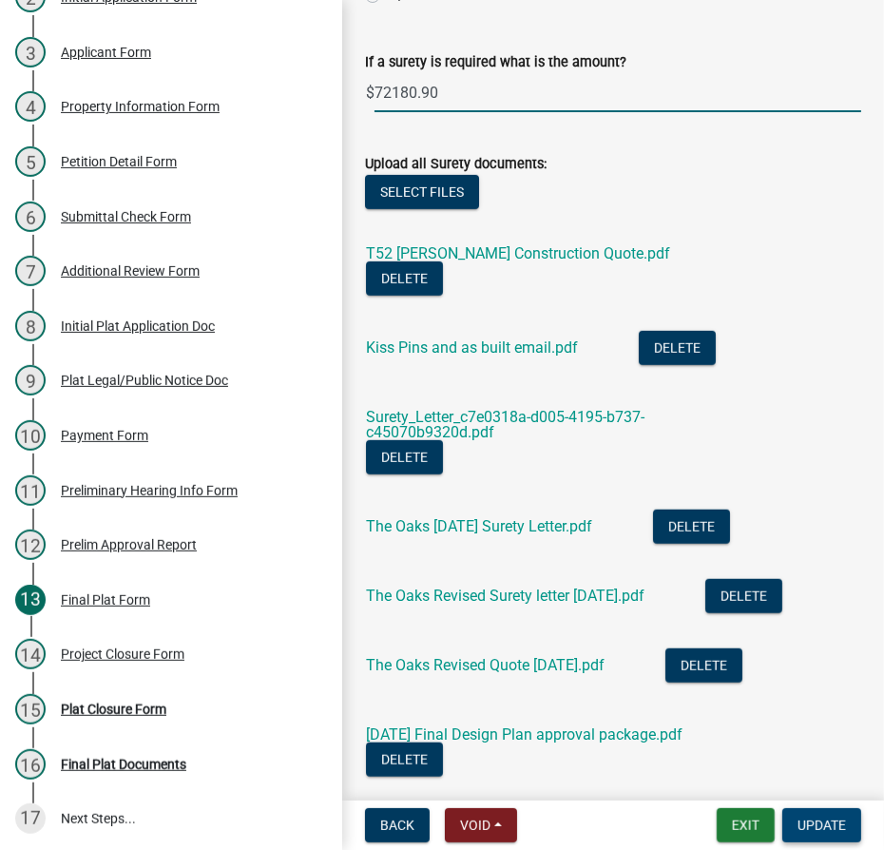
type input "72180.9"
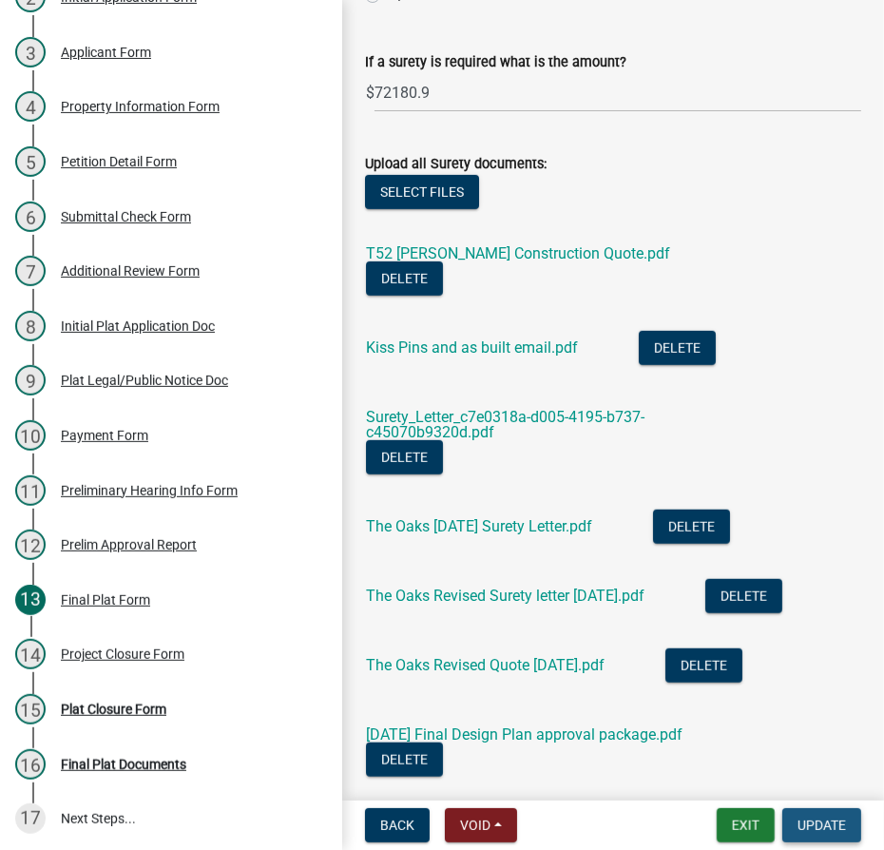
click at [815, 824] on span "Update" at bounding box center [822, 825] width 49 height 15
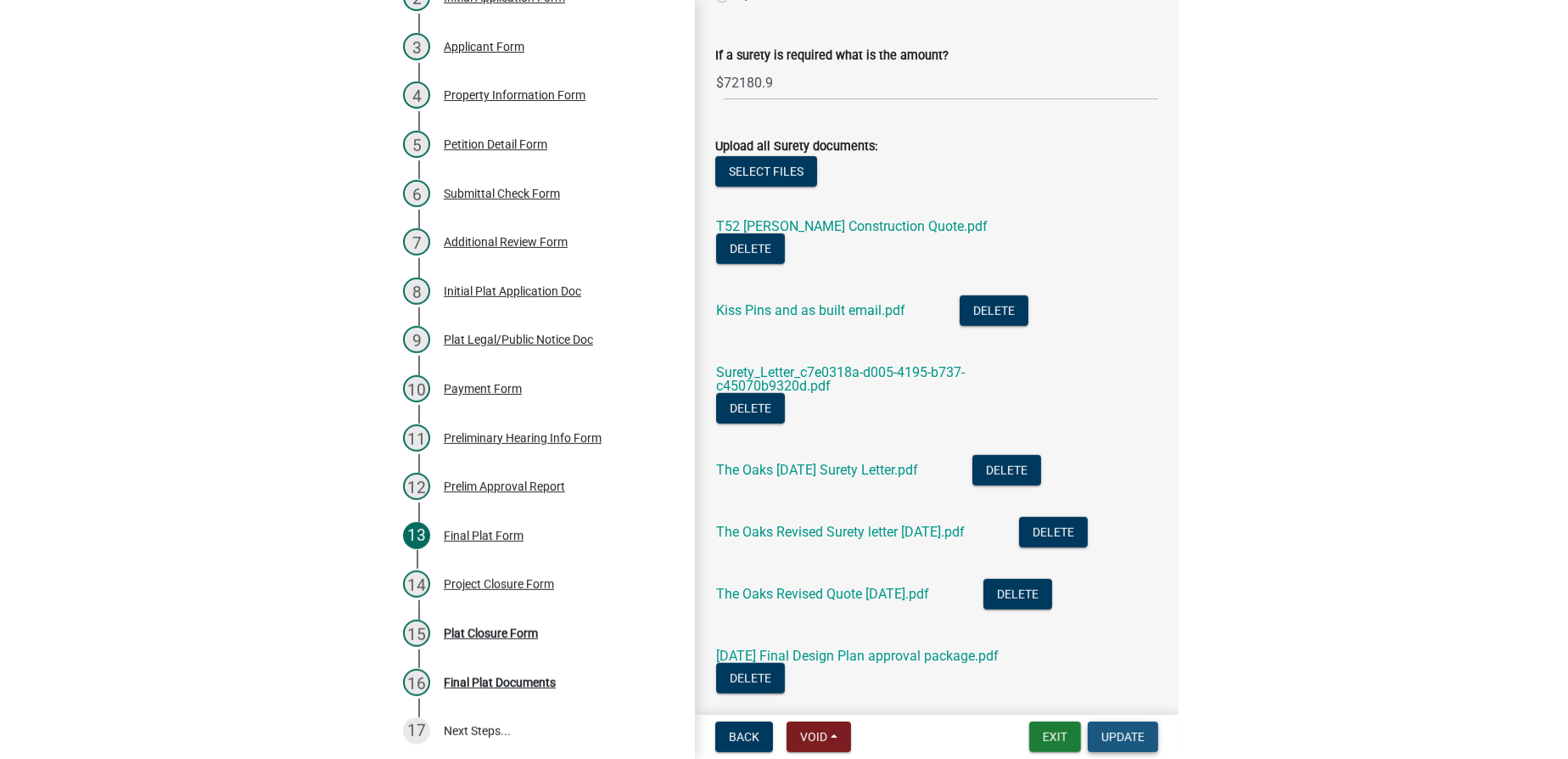
scroll to position [0, 0]
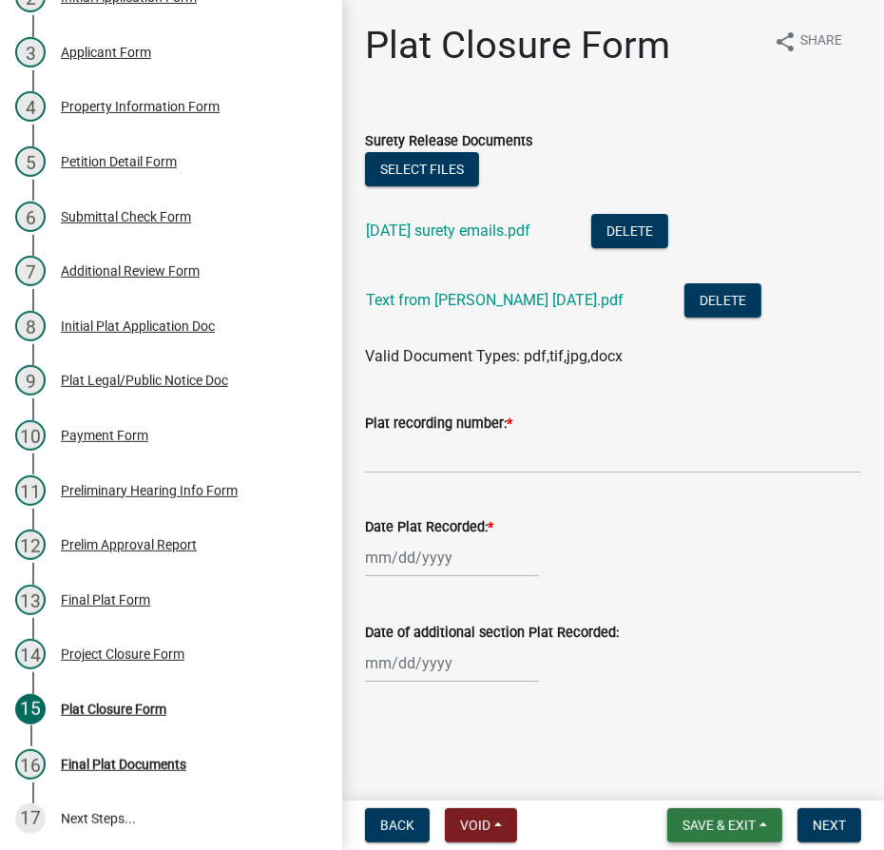
click at [743, 811] on button "Save & Exit" at bounding box center [725, 825] width 115 height 34
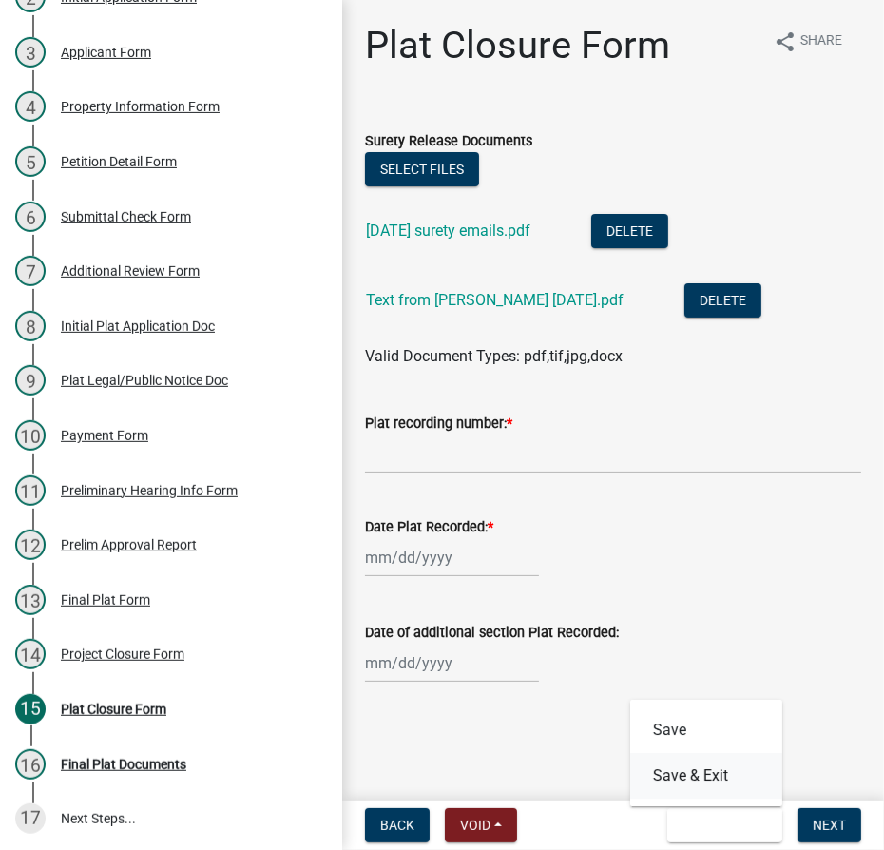
click at [744, 786] on button "Save & Exit" at bounding box center [707, 776] width 152 height 46
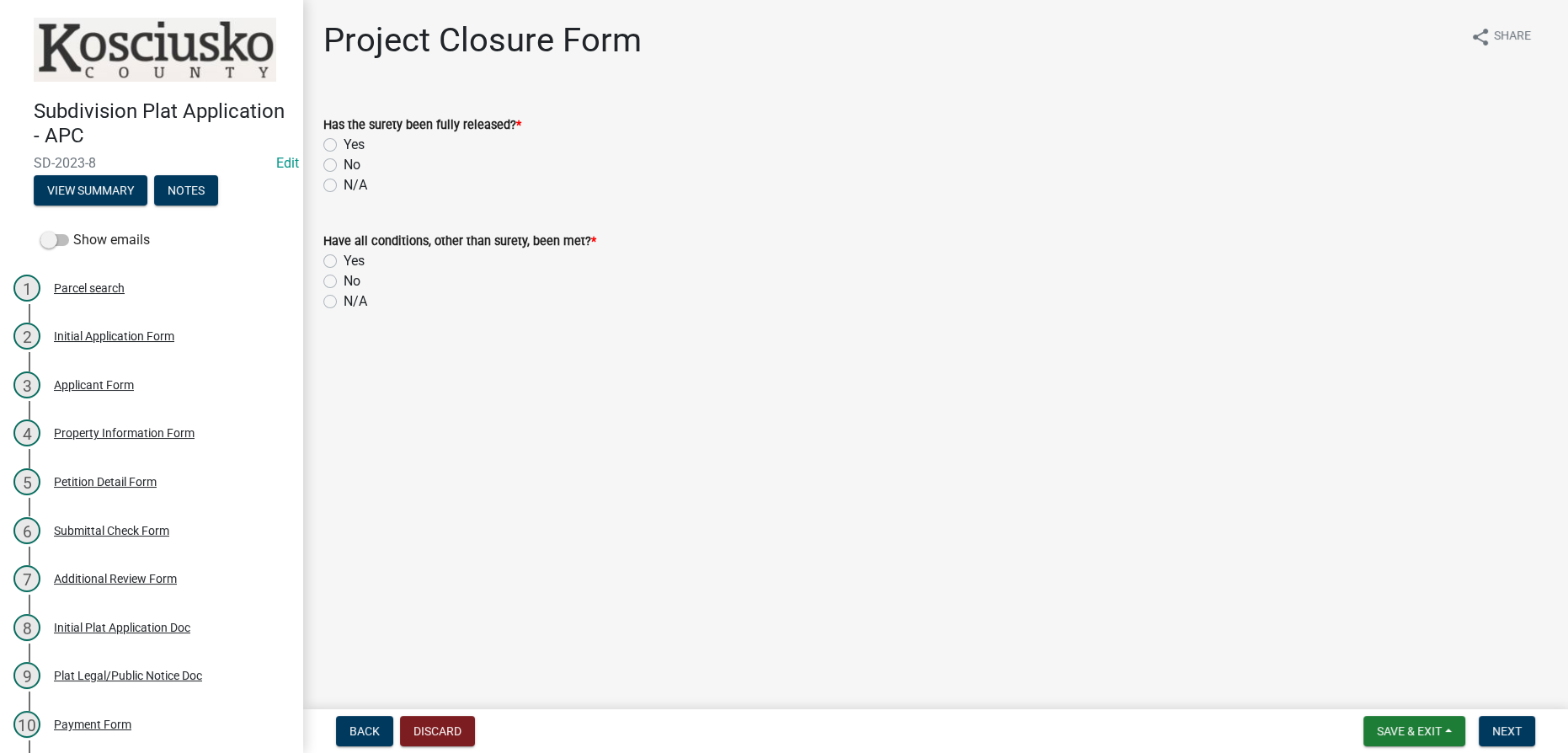
scroll to position [152, 0]
